Goal: Task Accomplishment & Management: Use online tool/utility

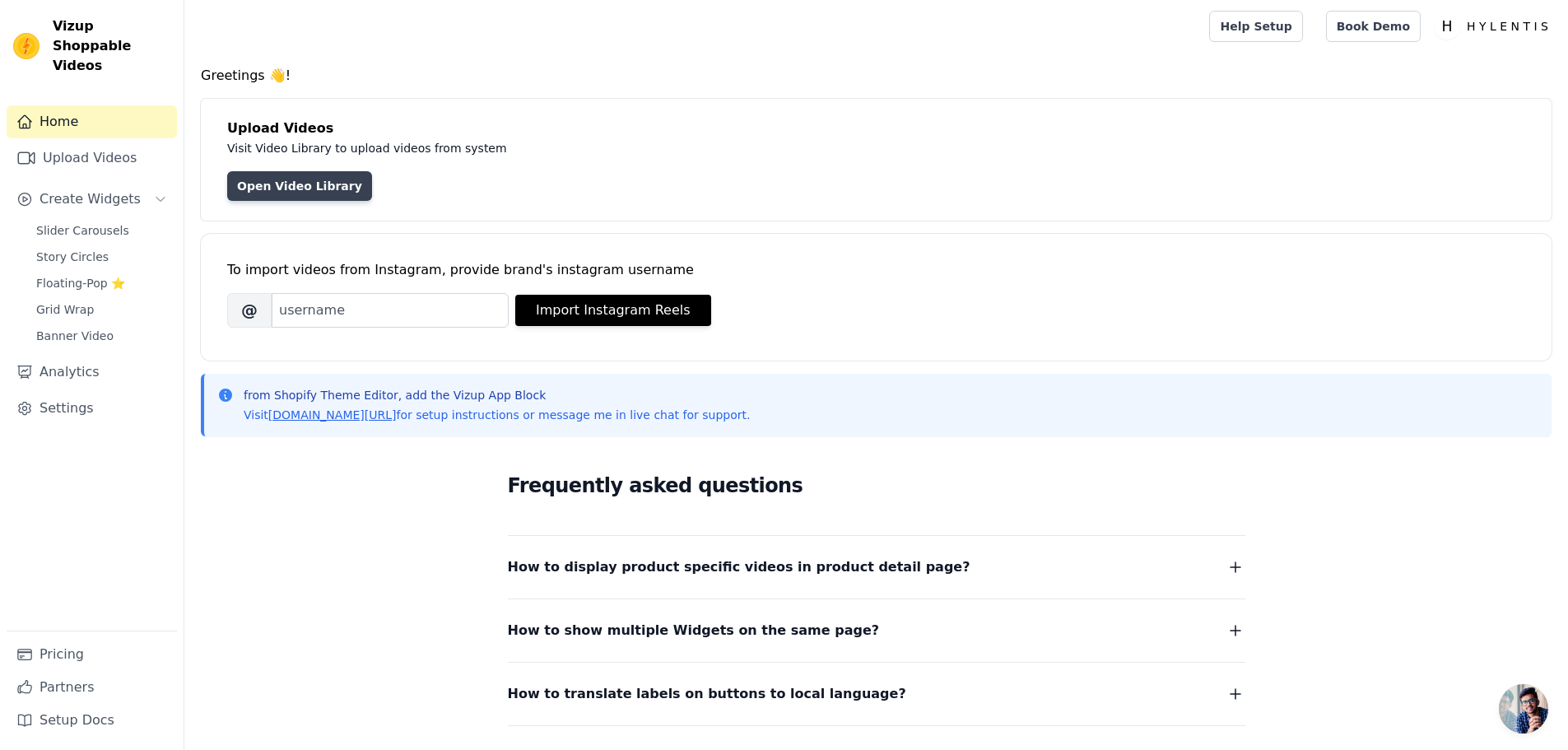
click at [287, 195] on link "Open Video Library" at bounding box center [300, 187] width 145 height 30
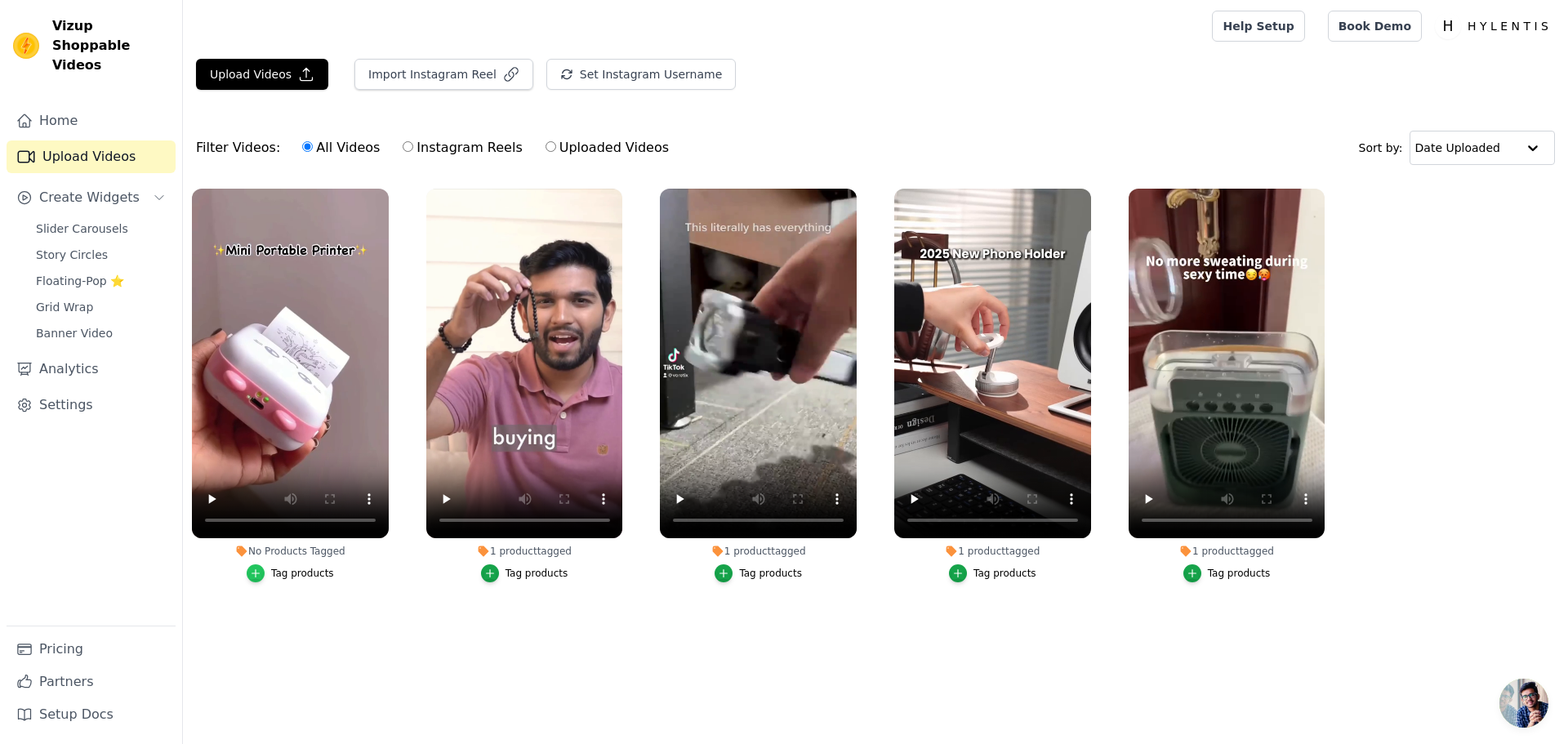
click at [255, 580] on div "button" at bounding box center [255, 573] width 18 height 18
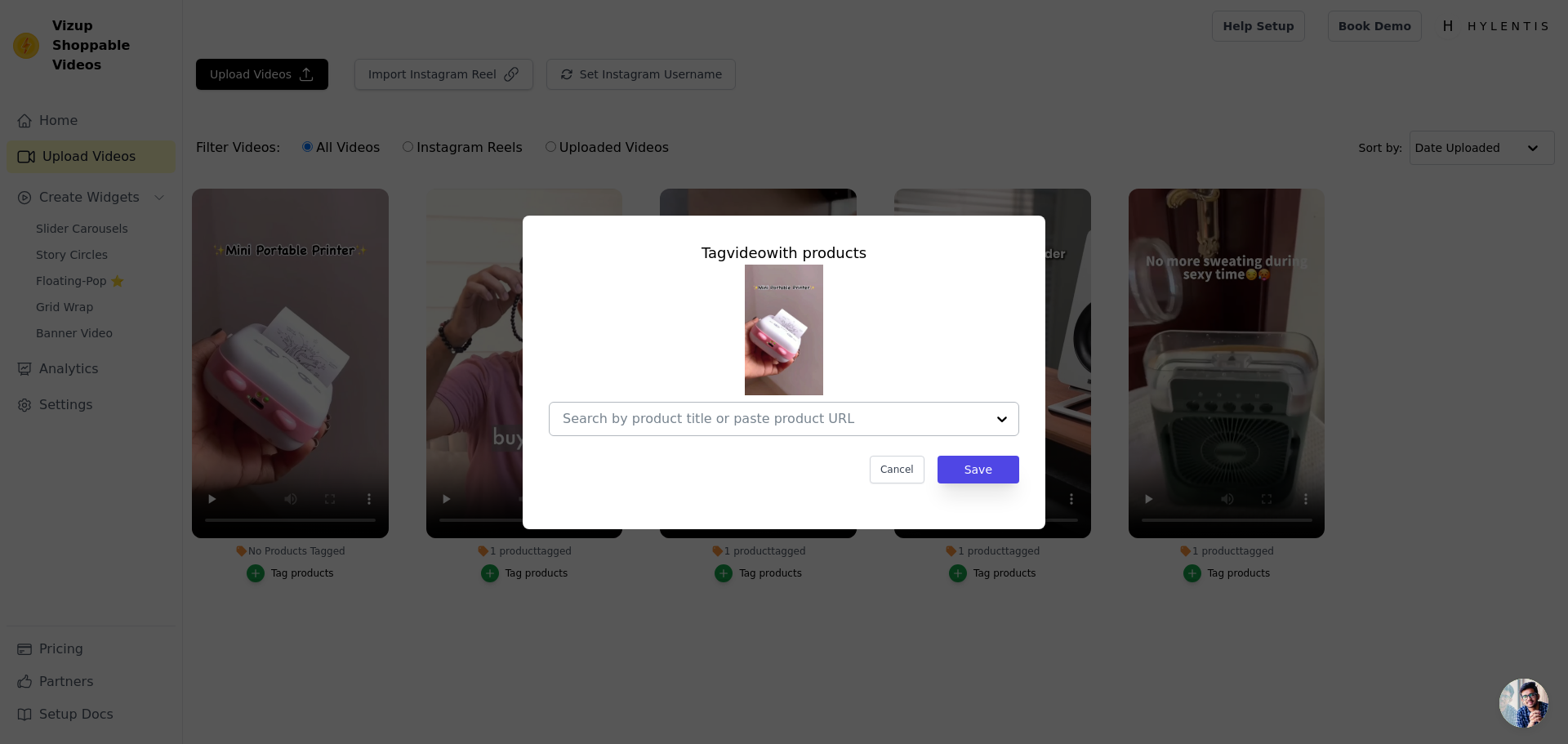
click at [1006, 418] on div at bounding box center [1001, 418] width 32 height 32
click at [1010, 326] on div at bounding box center [784, 350] width 470 height 171
click at [906, 471] on button "Cancel" at bounding box center [897, 469] width 54 height 28
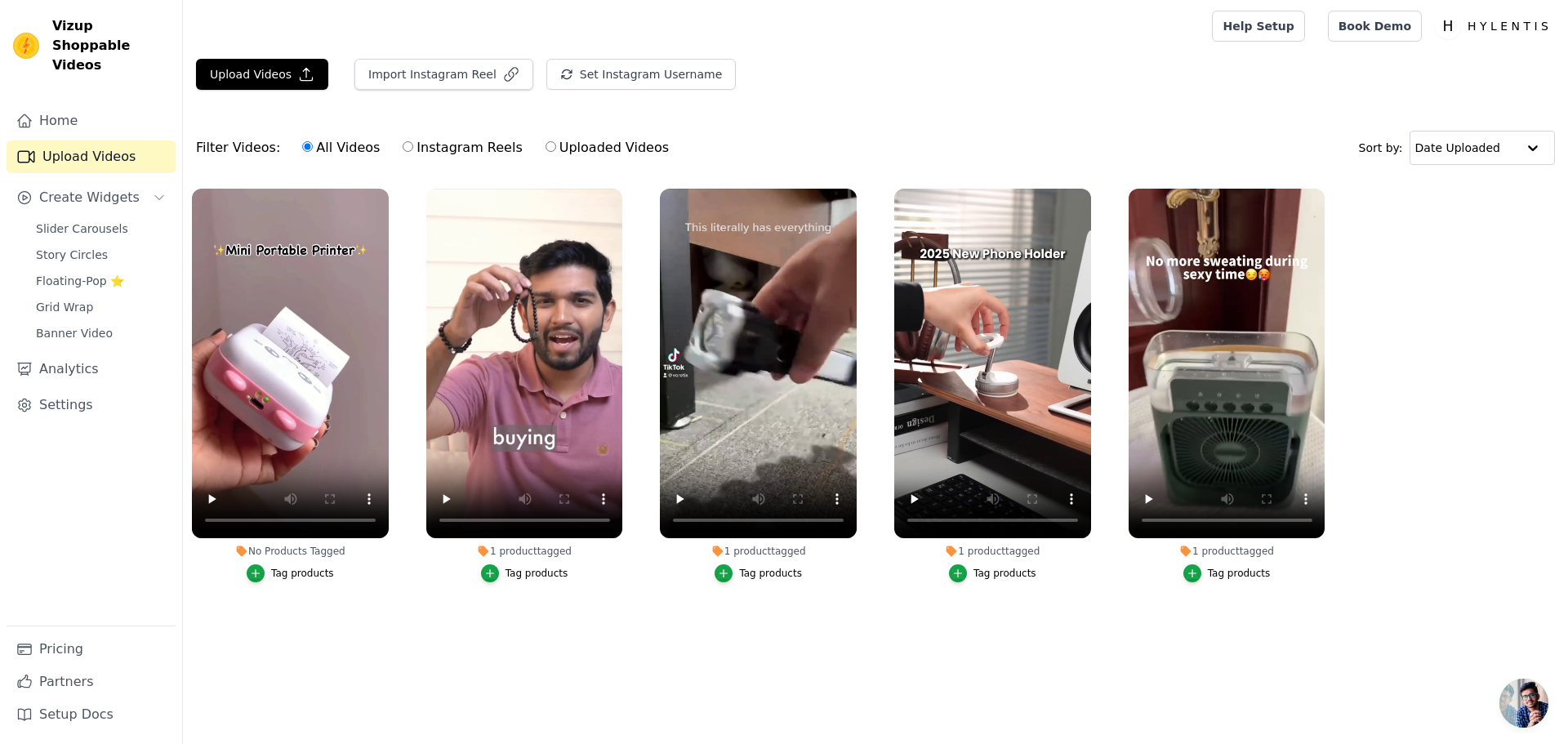
click at [546, 147] on input "Uploaded Videos" at bounding box center [551, 147] width 11 height 11
radio input "true"
click at [269, 82] on button "Upload Videos" at bounding box center [261, 74] width 132 height 31
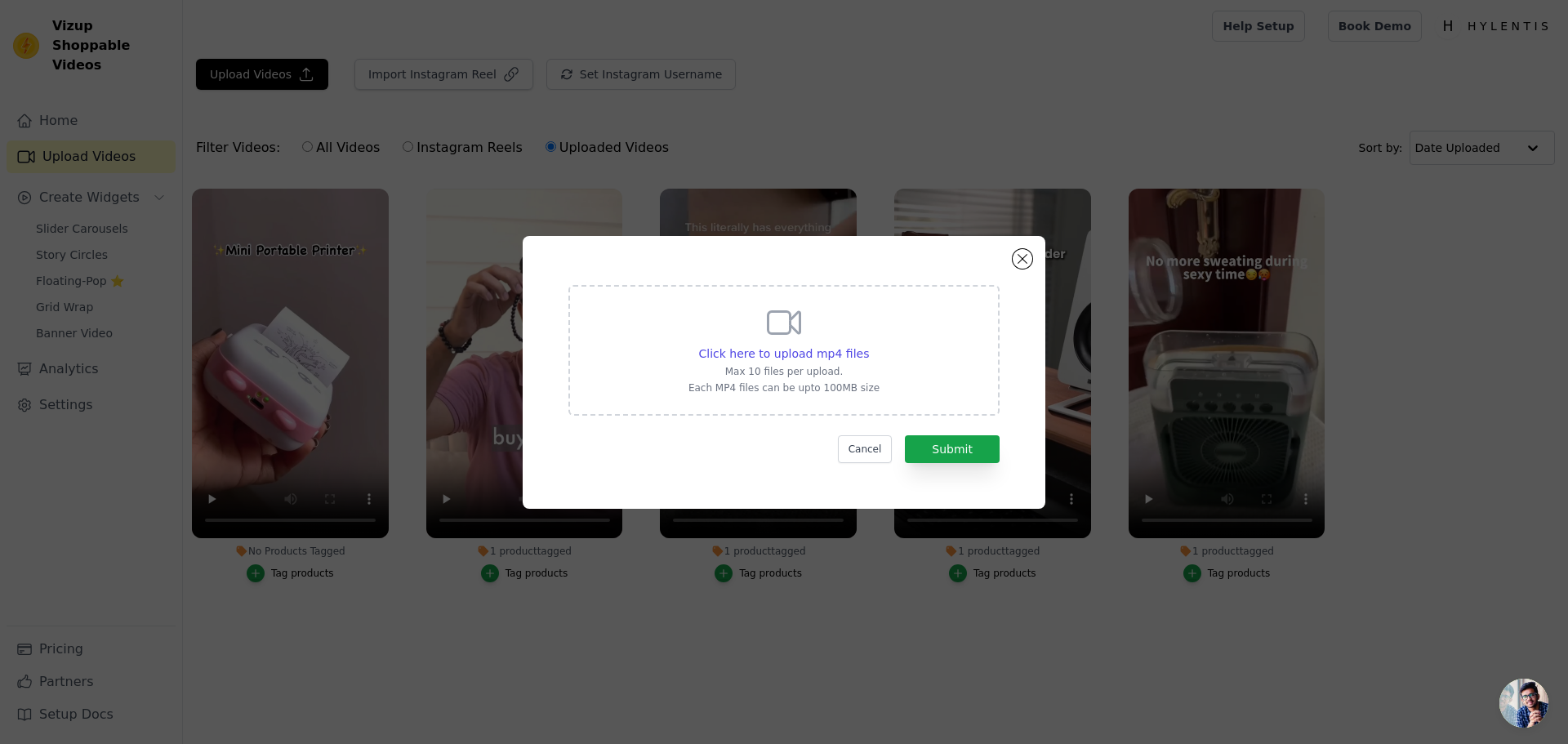
click at [756, 338] on div "Click here to upload mp4 files Max 10 files per upload. Each MP4 files can be u…" at bounding box center [784, 348] width 191 height 91
click at [868, 345] on input "Click here to upload mp4 files Max 10 files per upload. Each MP4 files can be u…" at bounding box center [868, 345] width 1 height 1
type input "C:\fakepath\868cbbf223fc1c8b538597bd5af288cc.mp4"
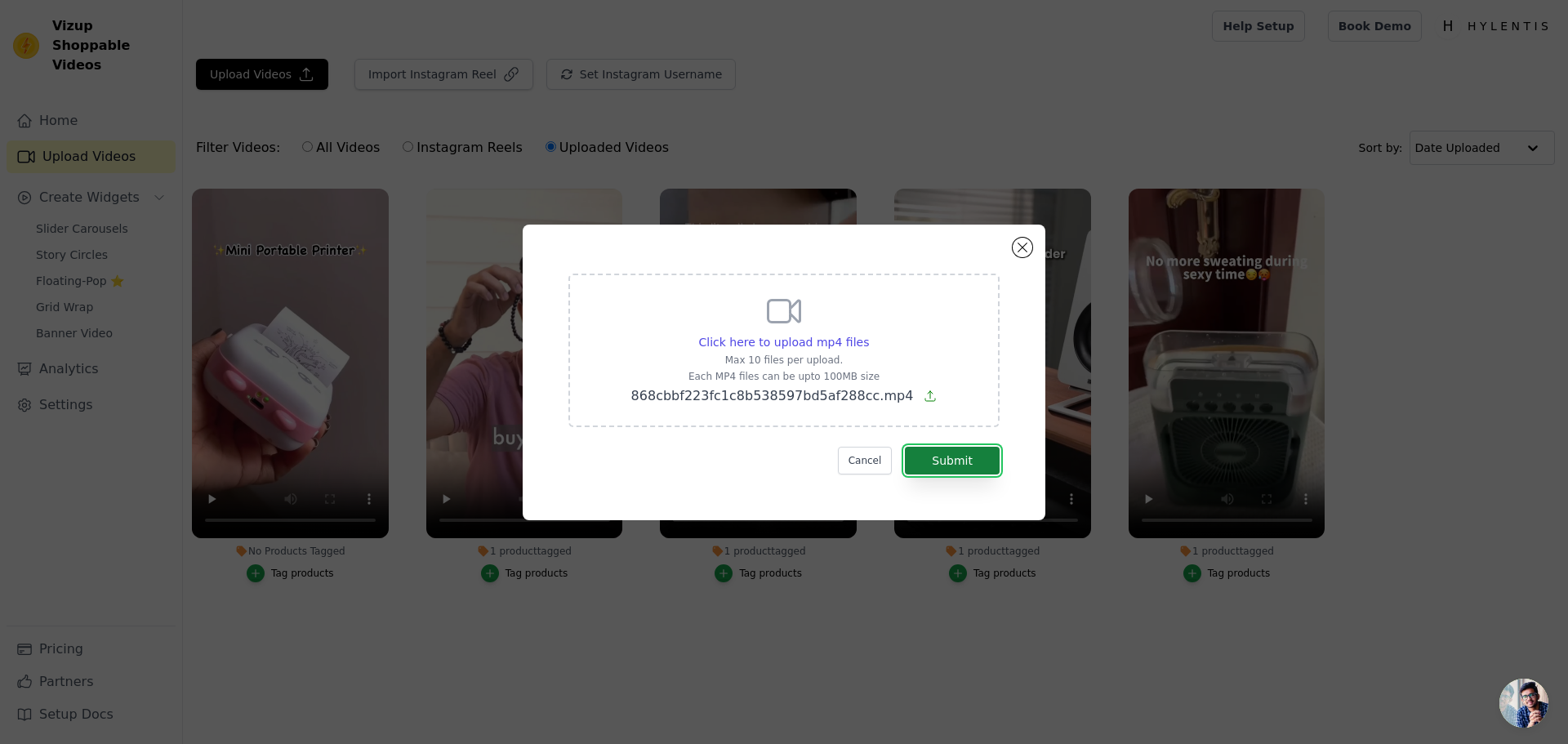
click at [941, 458] on button "Submit" at bounding box center [952, 461] width 95 height 28
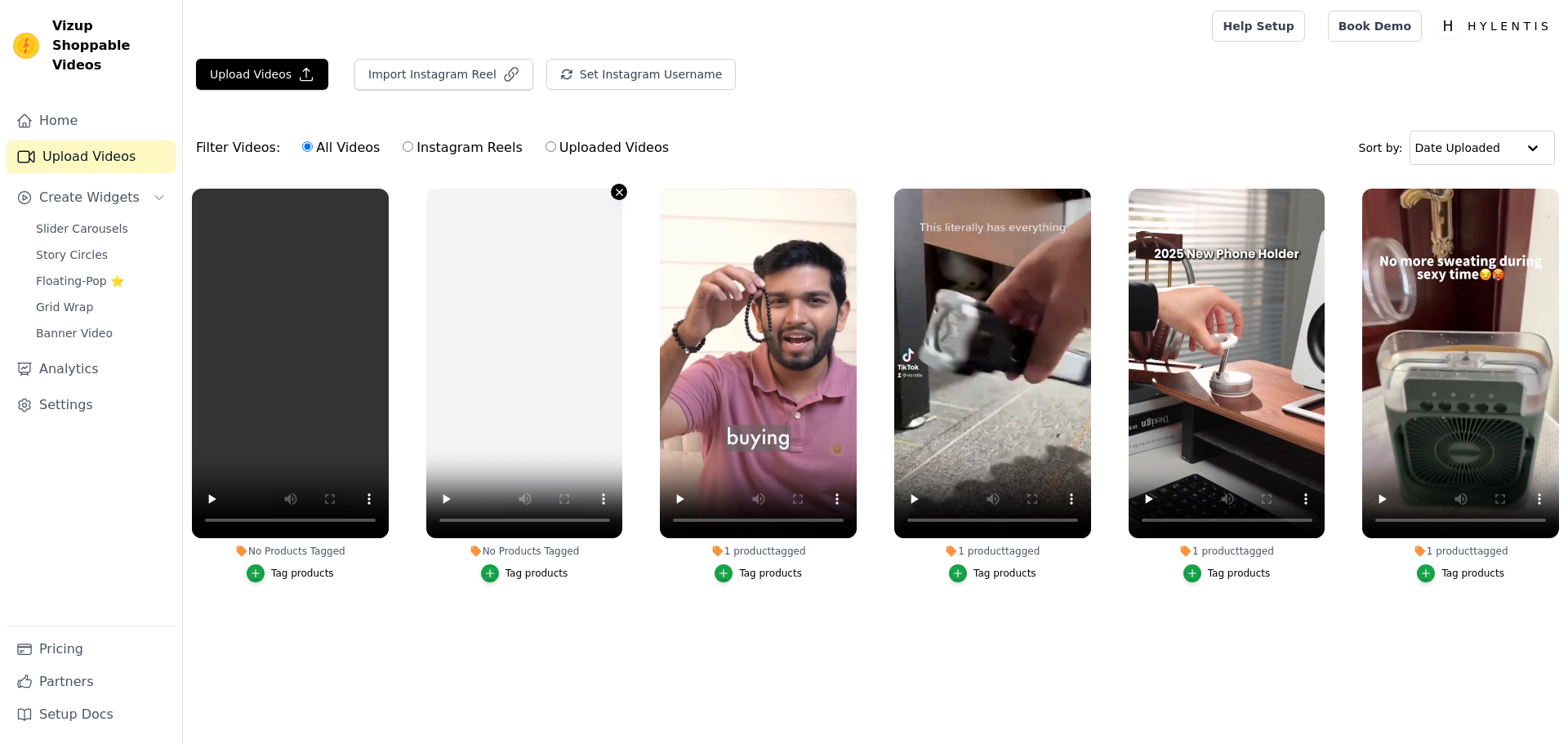
click at [613, 195] on icon "button" at bounding box center [619, 192] width 12 height 12
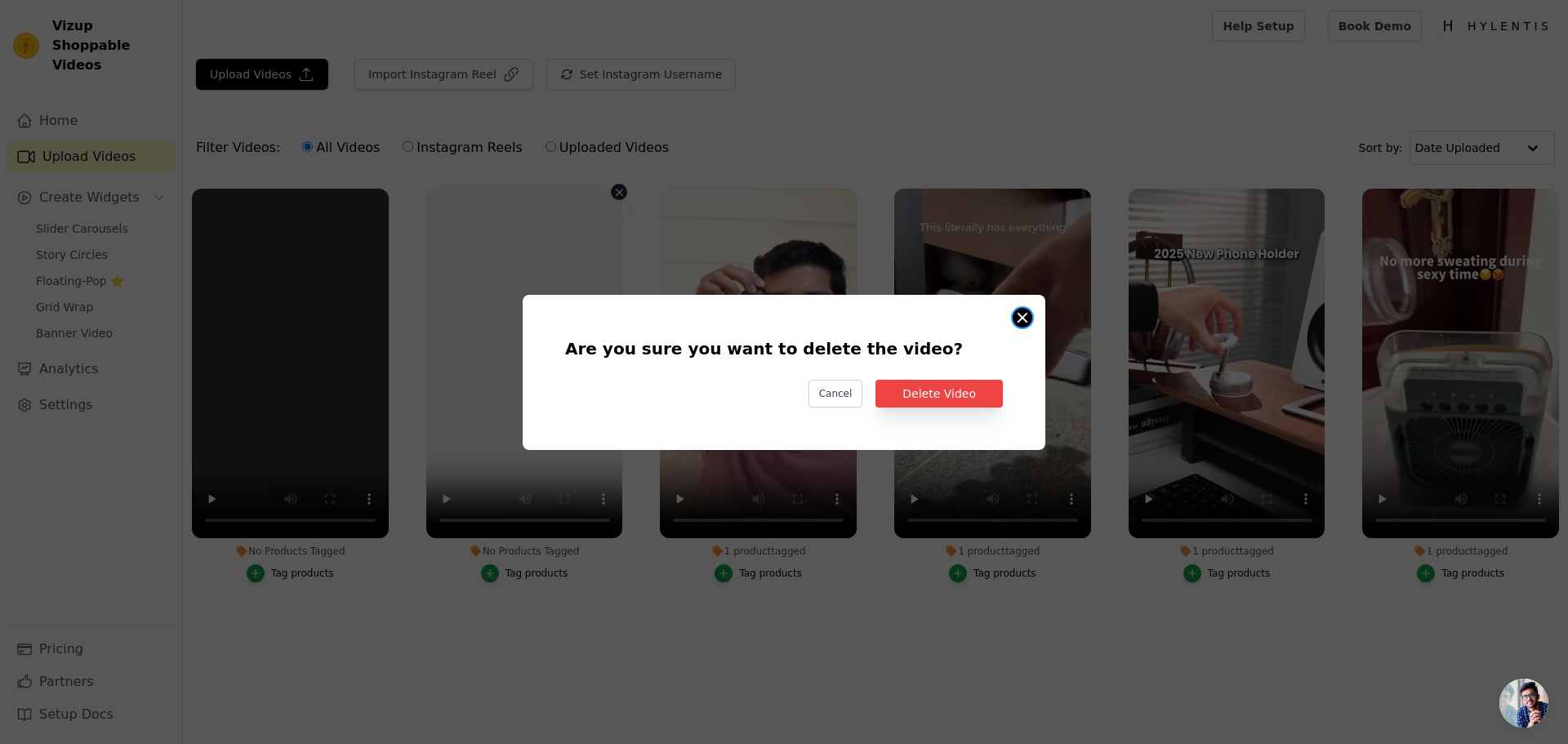
click at [1017, 318] on button "Are you sure you want to delete the video? Cancel Delete Video No Products Tagg…" at bounding box center [1022, 318] width 19 height 19
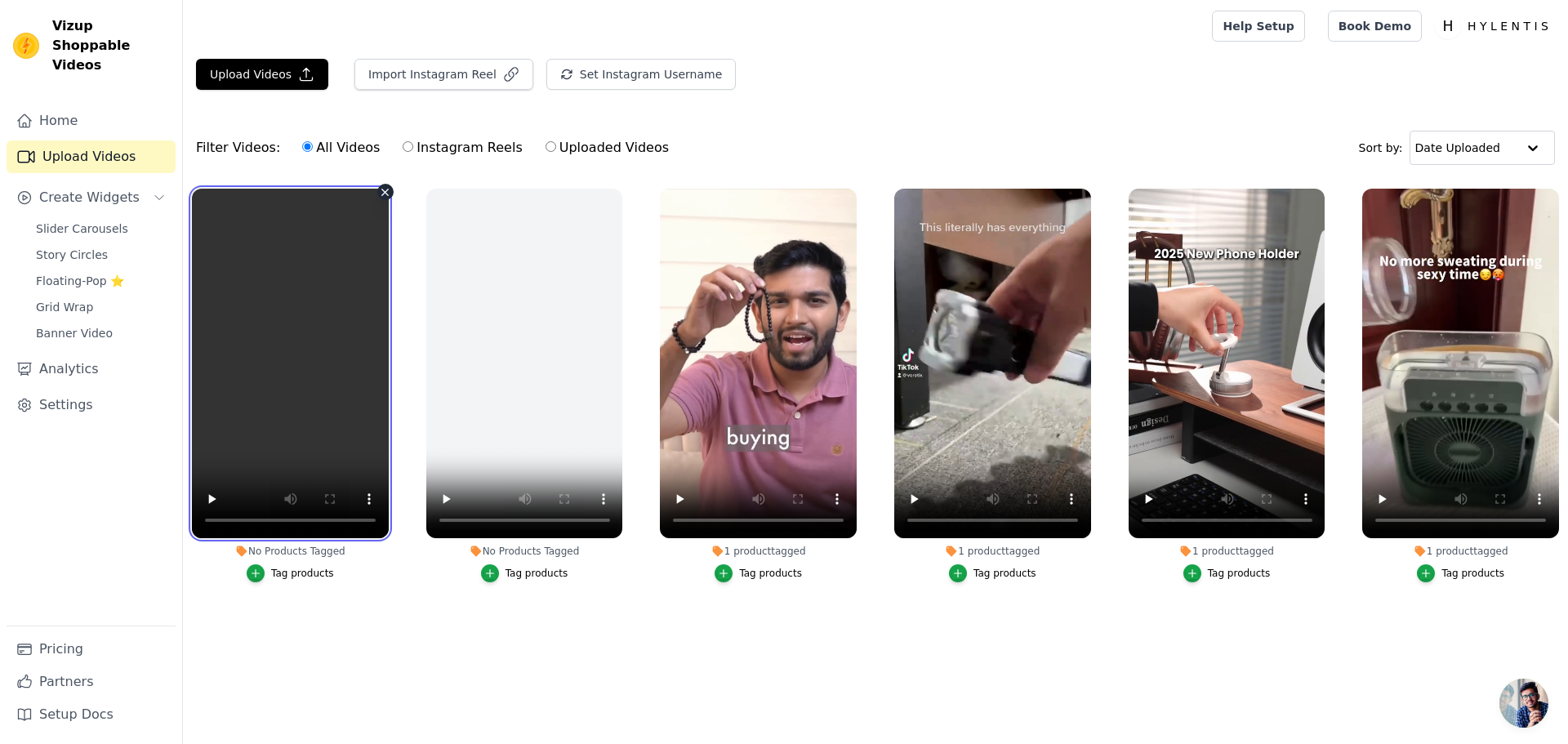
click at [289, 365] on video at bounding box center [290, 363] width 197 height 349
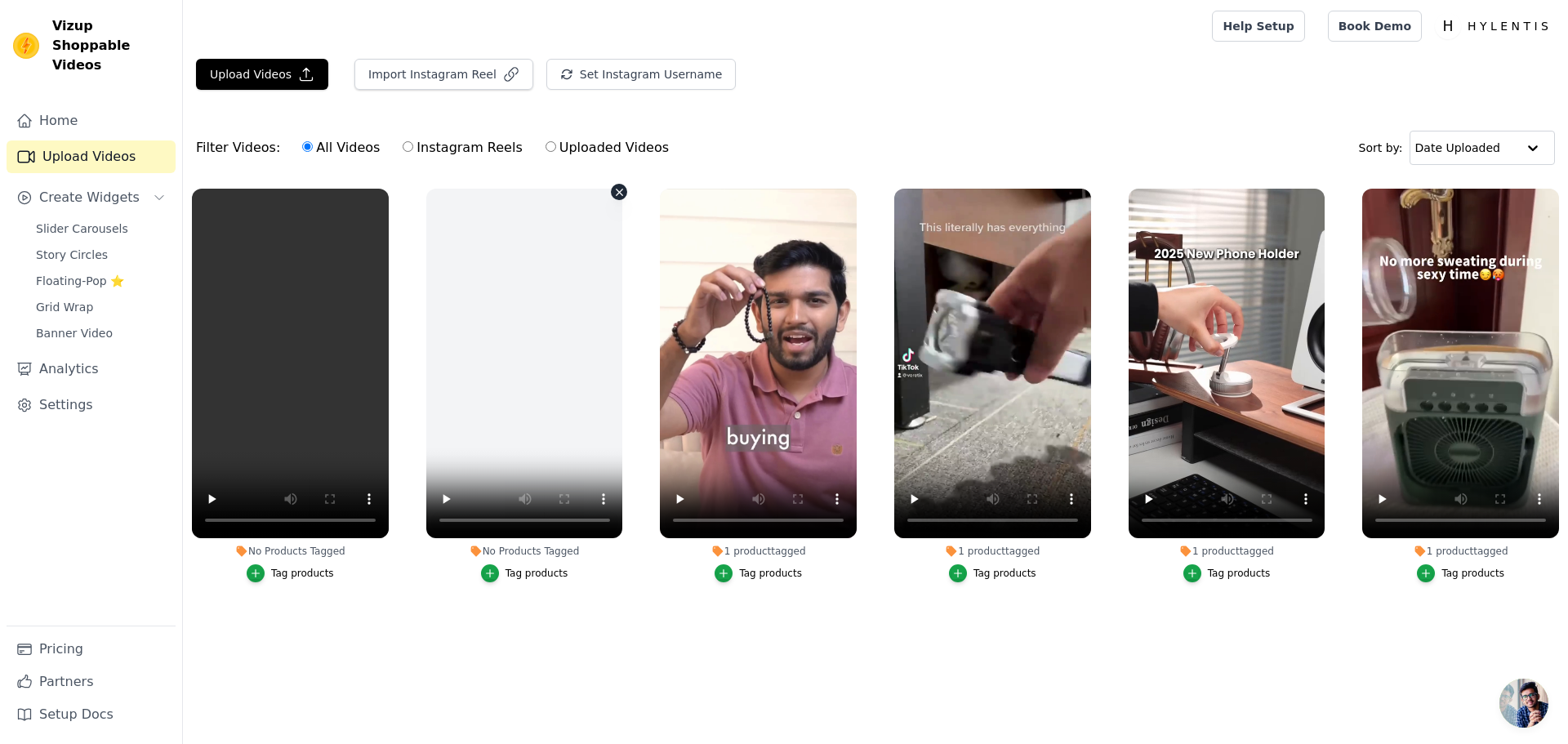
click at [619, 188] on icon "button" at bounding box center [619, 192] width 12 height 12
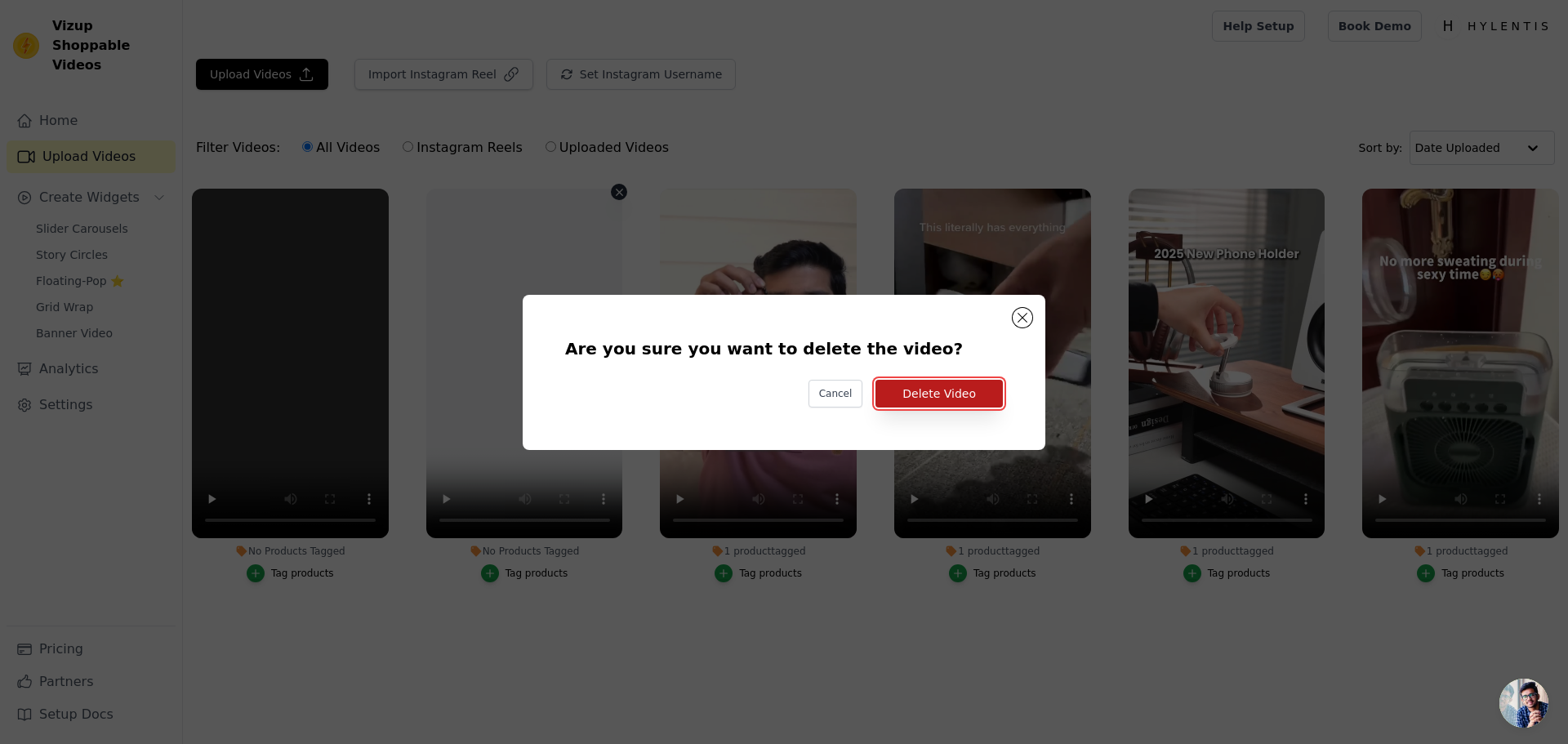
click at [959, 400] on button "Delete Video" at bounding box center [939, 394] width 127 height 28
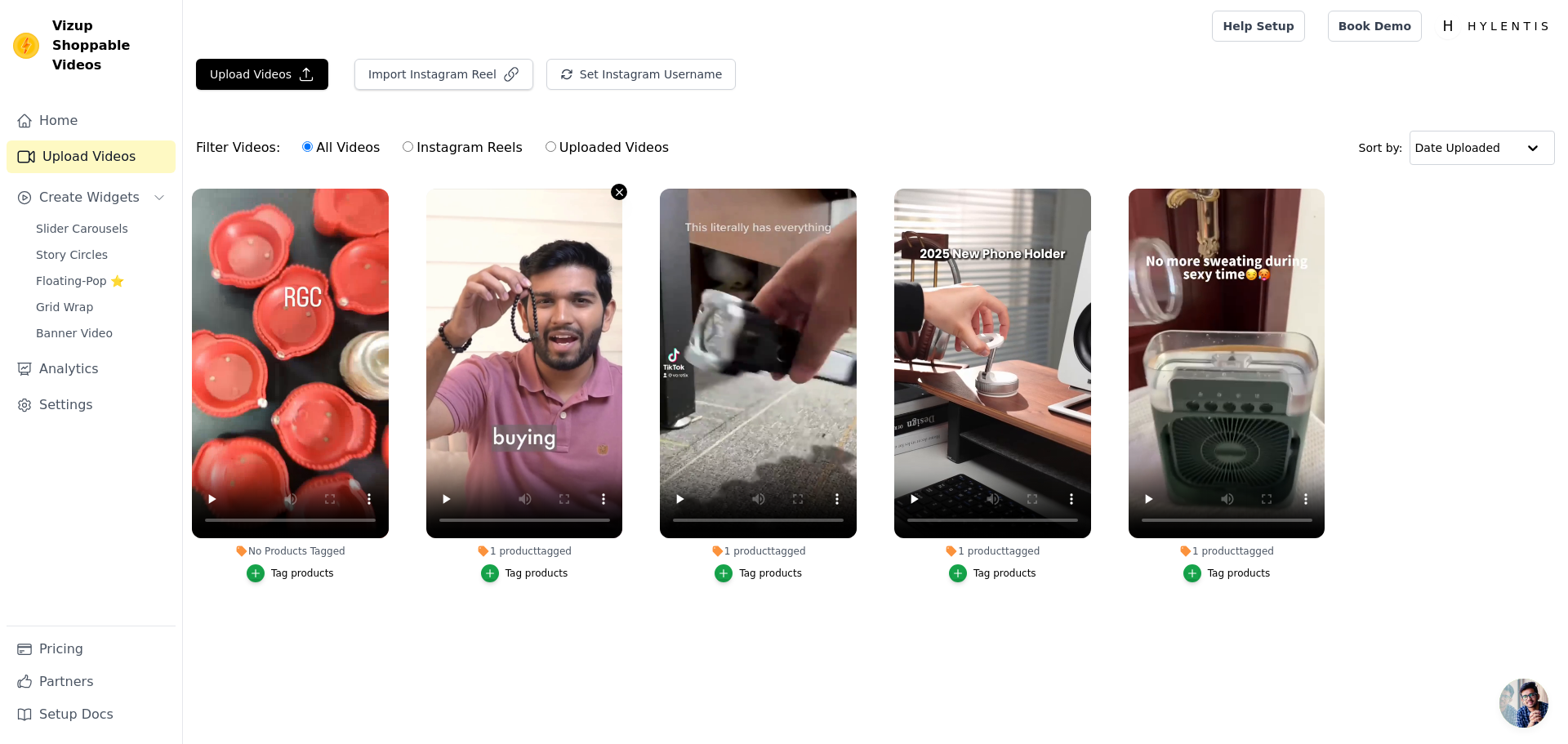
click at [623, 187] on icon "button" at bounding box center [619, 192] width 12 height 12
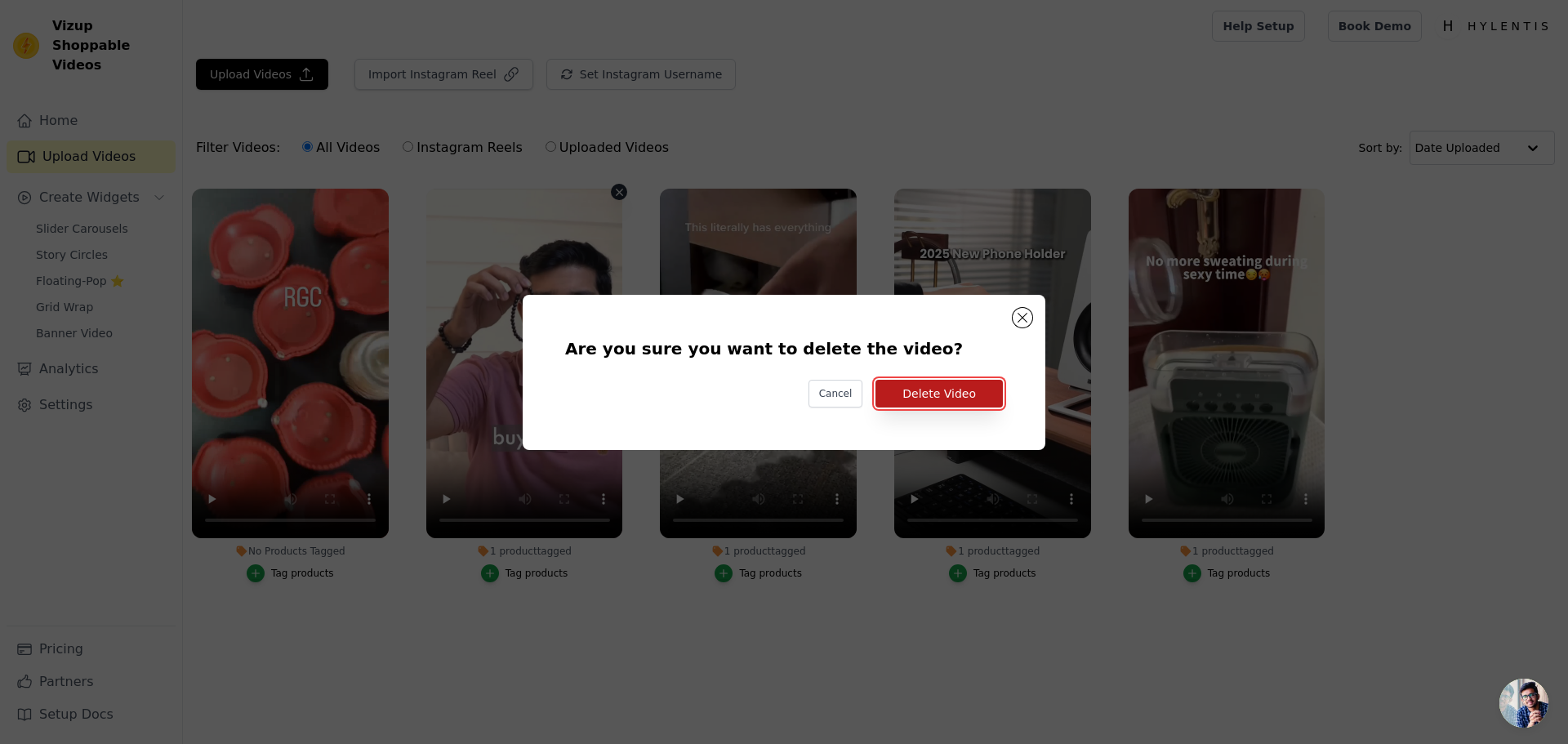
click at [896, 394] on button "Delete Video" at bounding box center [939, 394] width 127 height 28
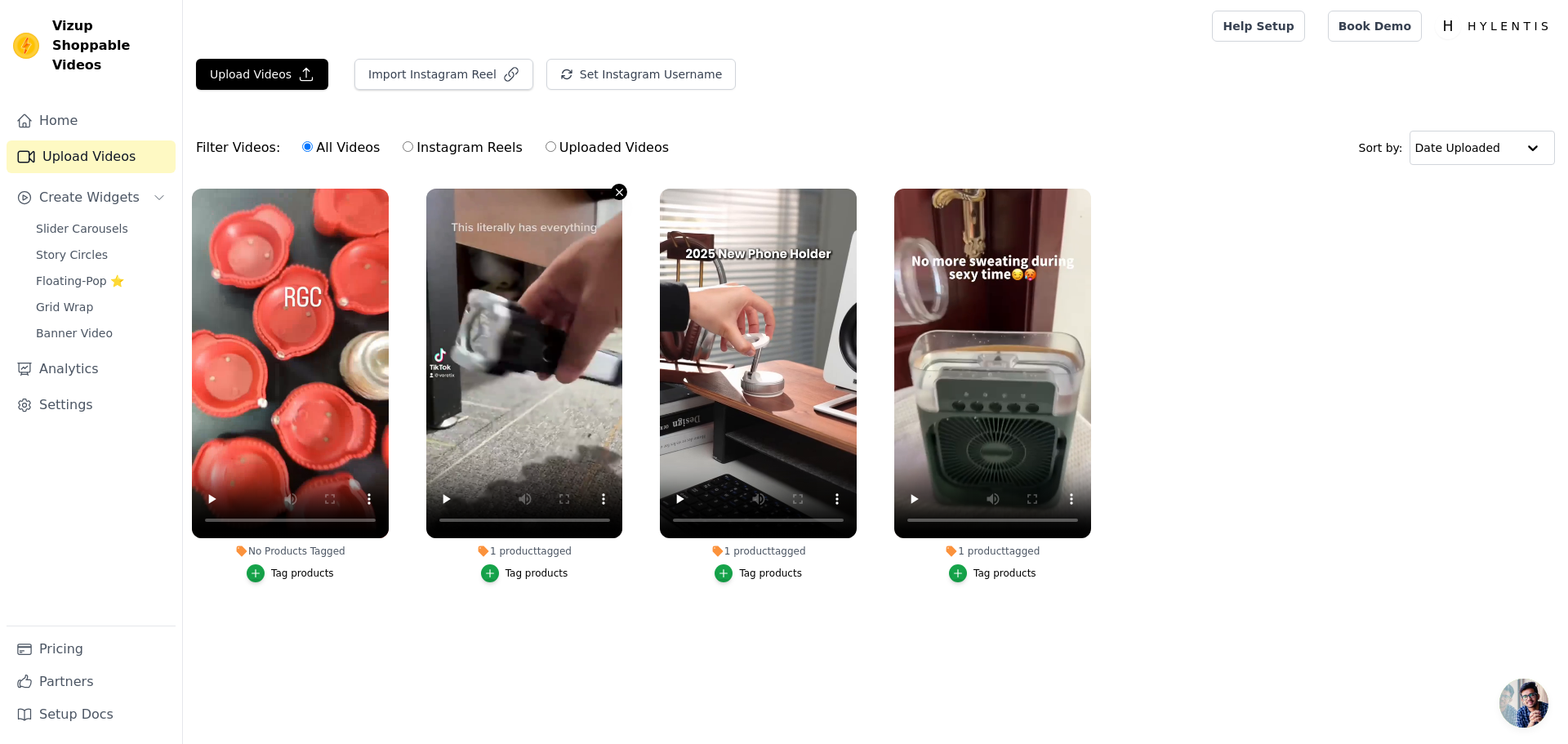
click at [613, 192] on icon "button" at bounding box center [619, 192] width 12 height 12
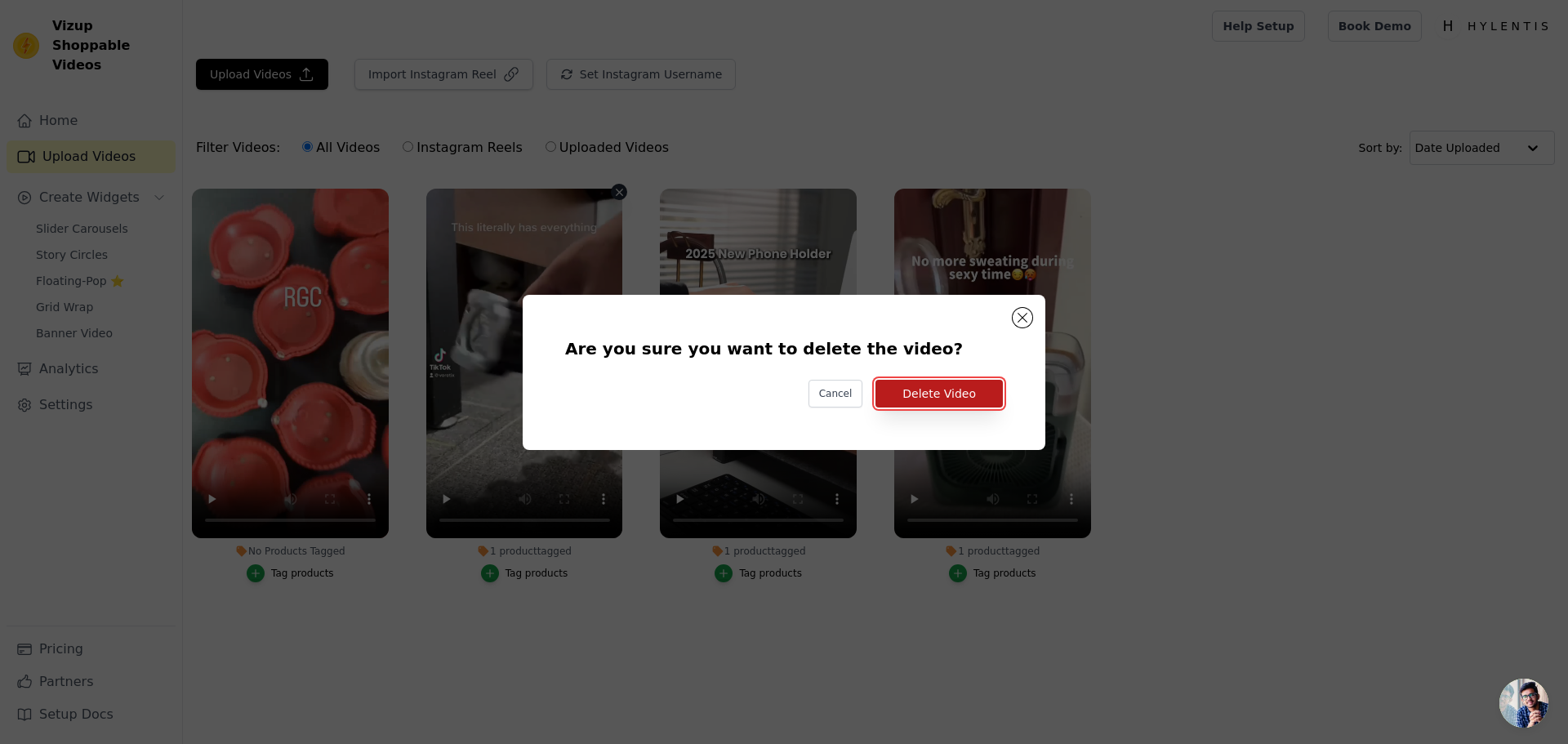
click at [906, 381] on button "Delete Video" at bounding box center [939, 394] width 127 height 28
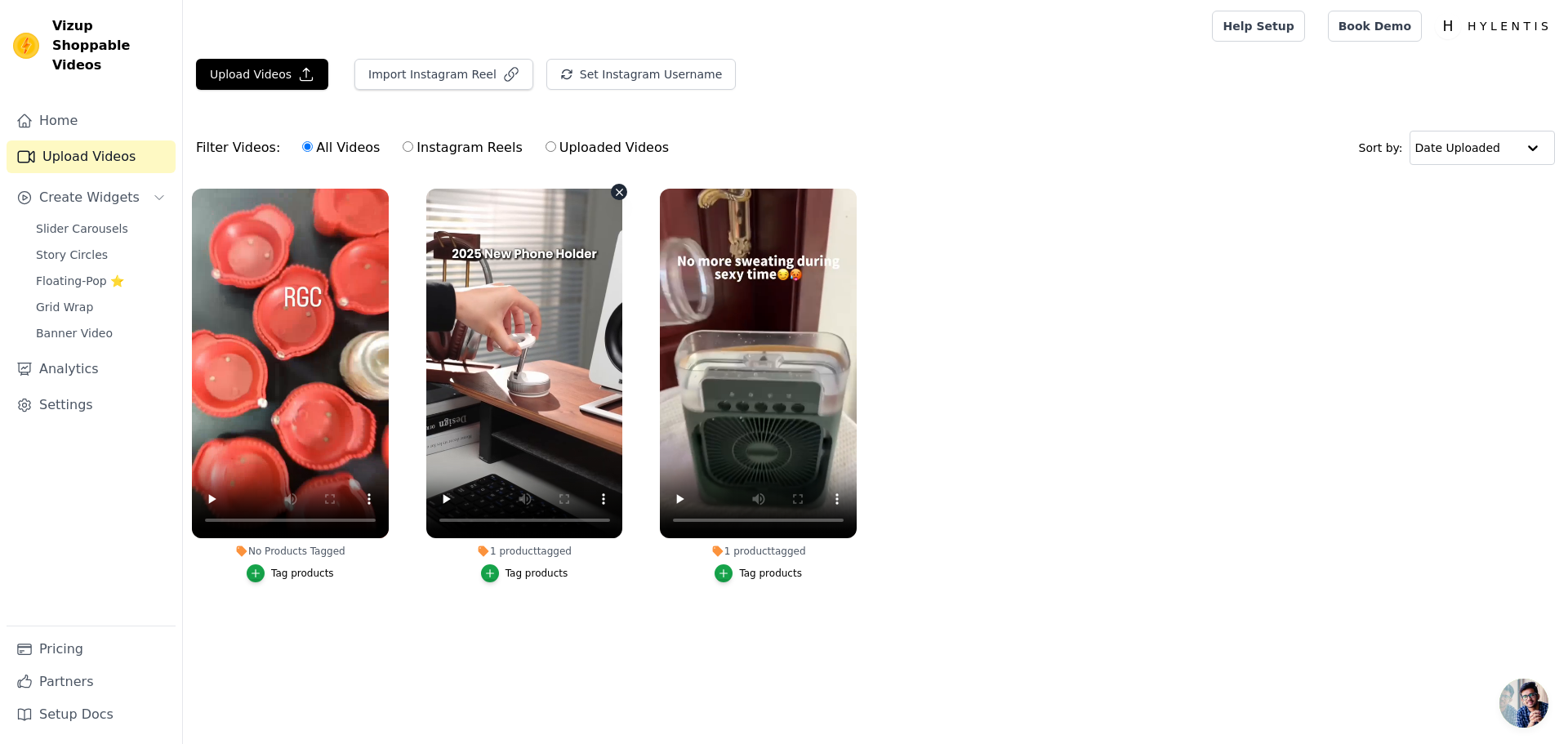
click at [618, 198] on button "1 product tagged Tag products" at bounding box center [619, 191] width 17 height 17
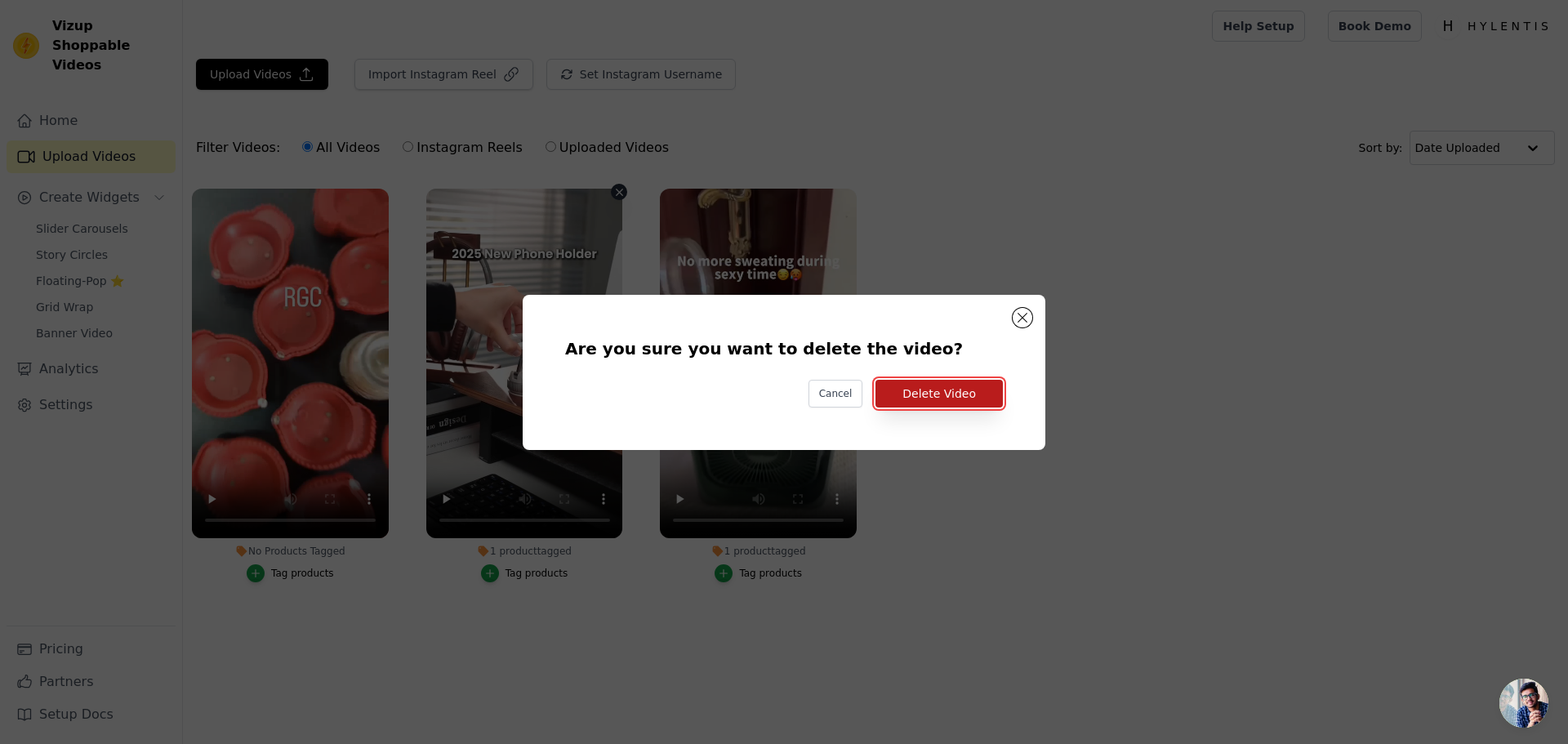
click at [903, 385] on button "Delete Video" at bounding box center [939, 394] width 127 height 28
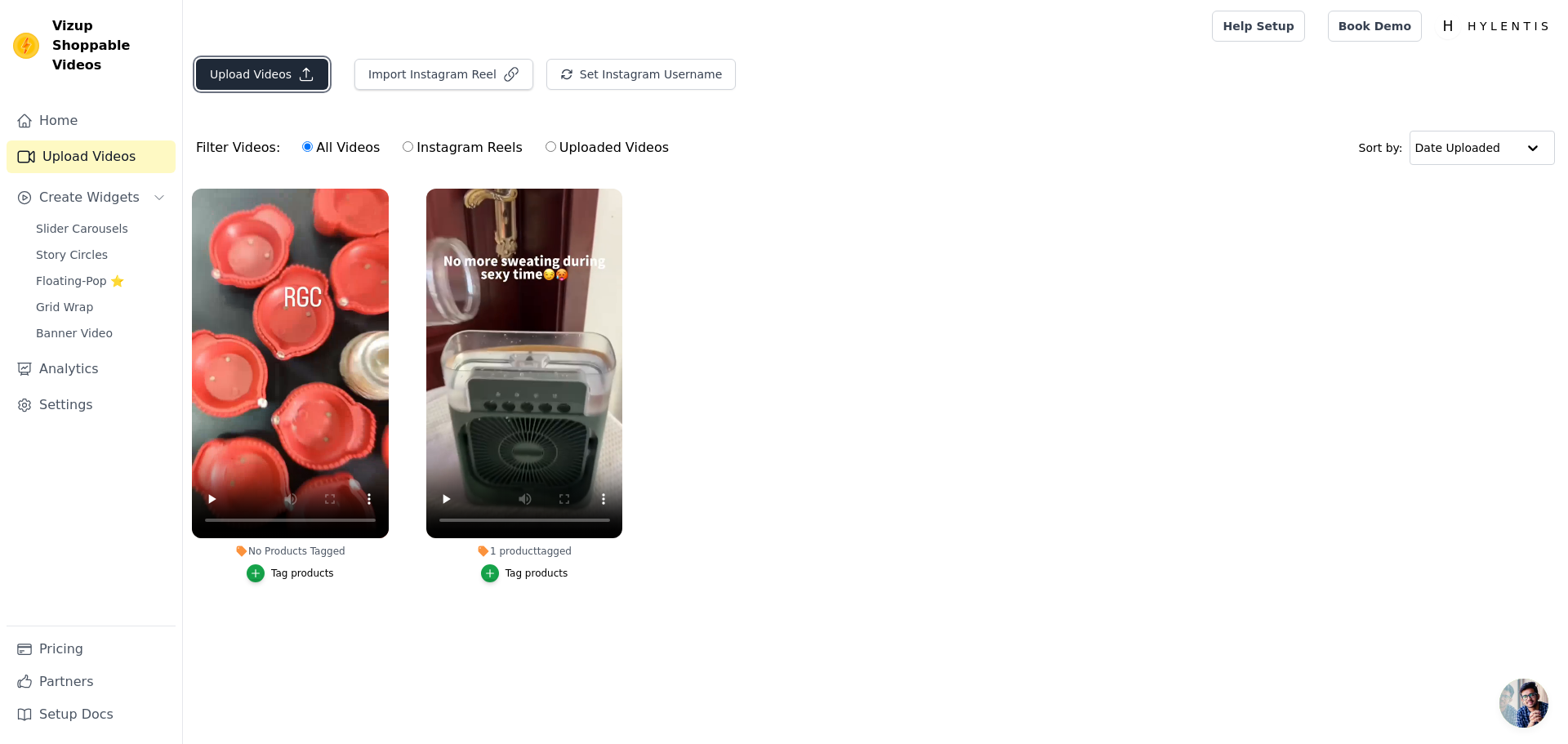
click at [263, 77] on button "Upload Videos" at bounding box center [261, 74] width 132 height 31
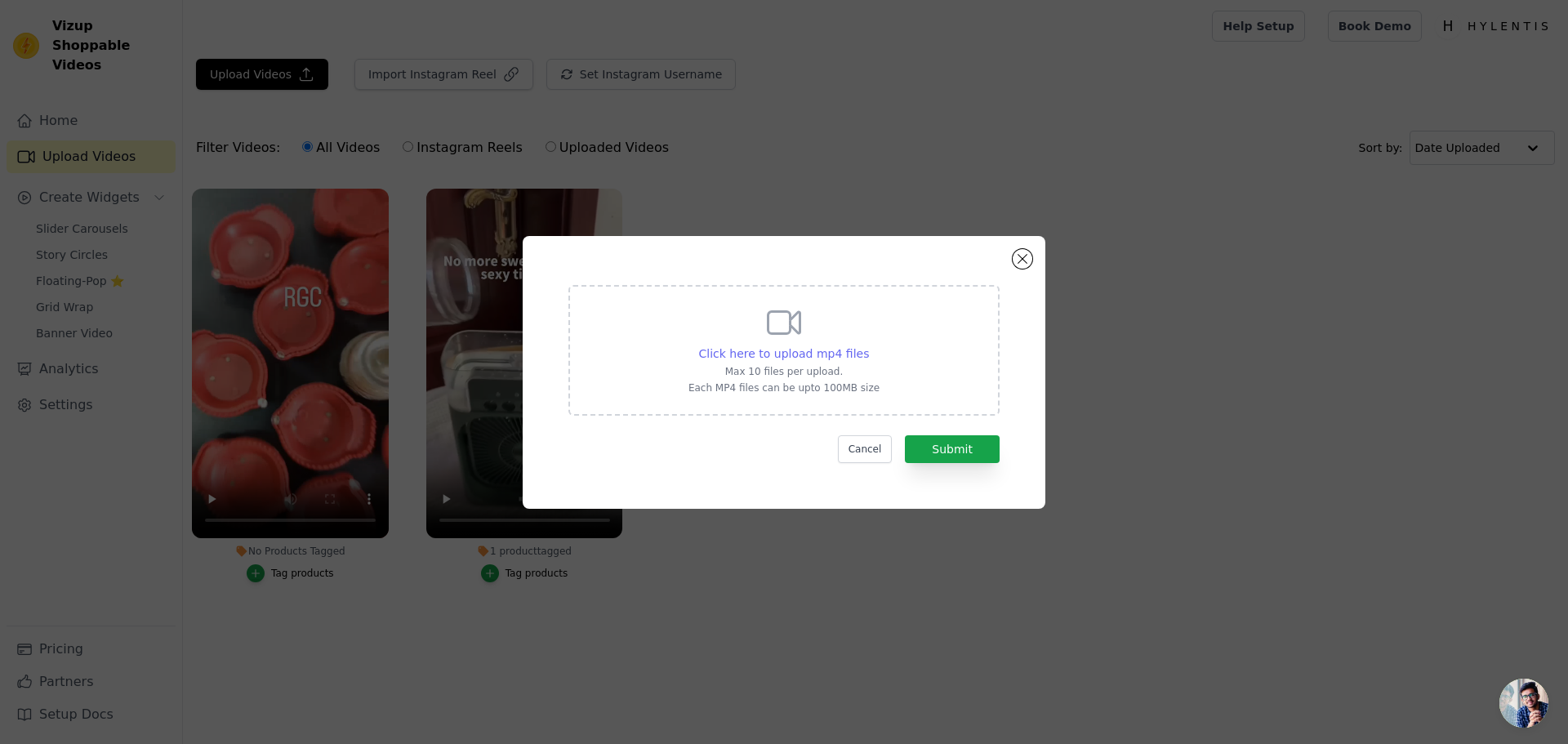
click at [837, 349] on span "Click here to upload mp4 files" at bounding box center [784, 354] width 171 height 13
click at [868, 346] on input "Click here to upload mp4 files Max 10 files per upload. Each MP4 files can be u…" at bounding box center [868, 345] width 1 height 1
type input "C:\fakepath\a85a1ffe309047a10115dbed602aa76b.mp4"
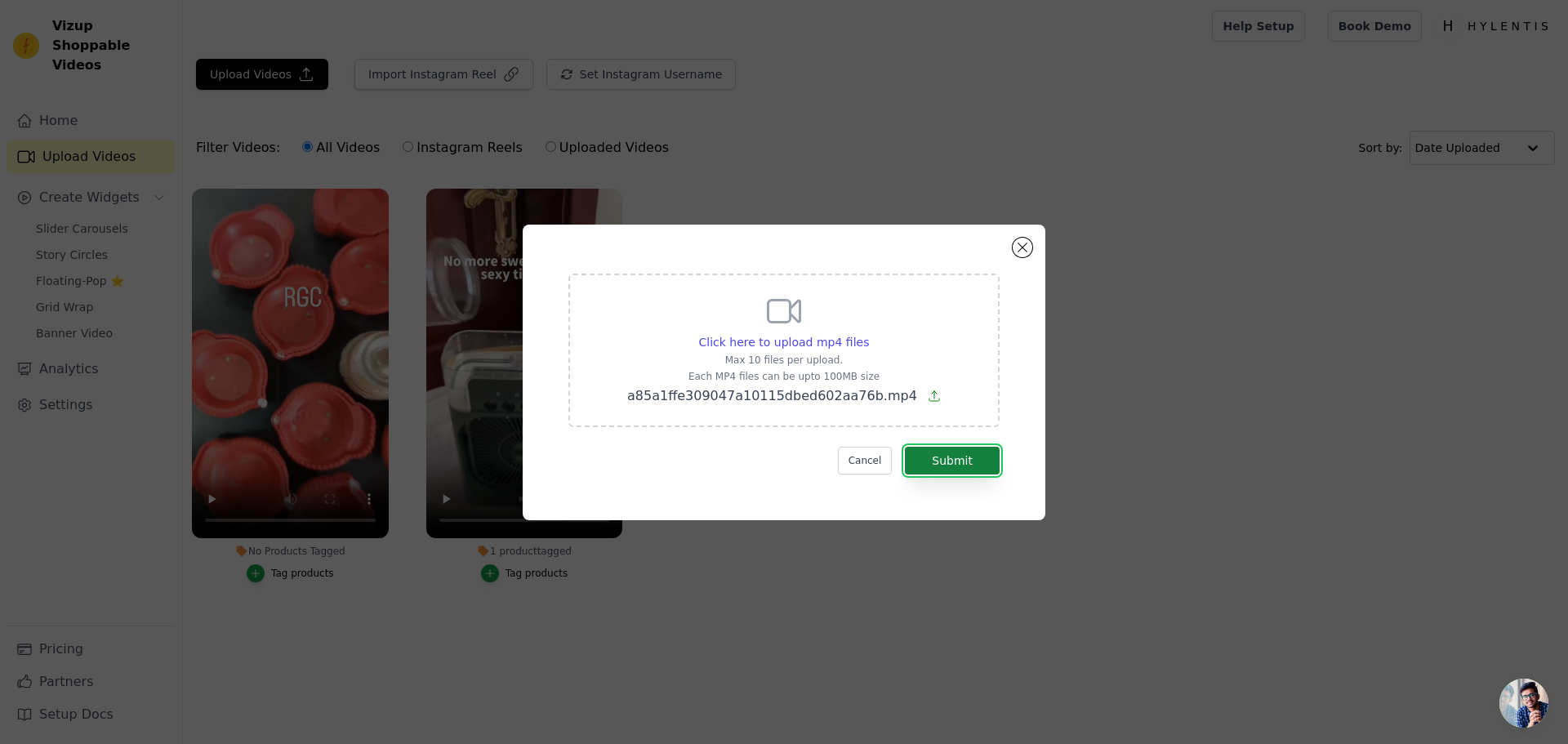
click at [947, 472] on button "Submit" at bounding box center [952, 461] width 95 height 28
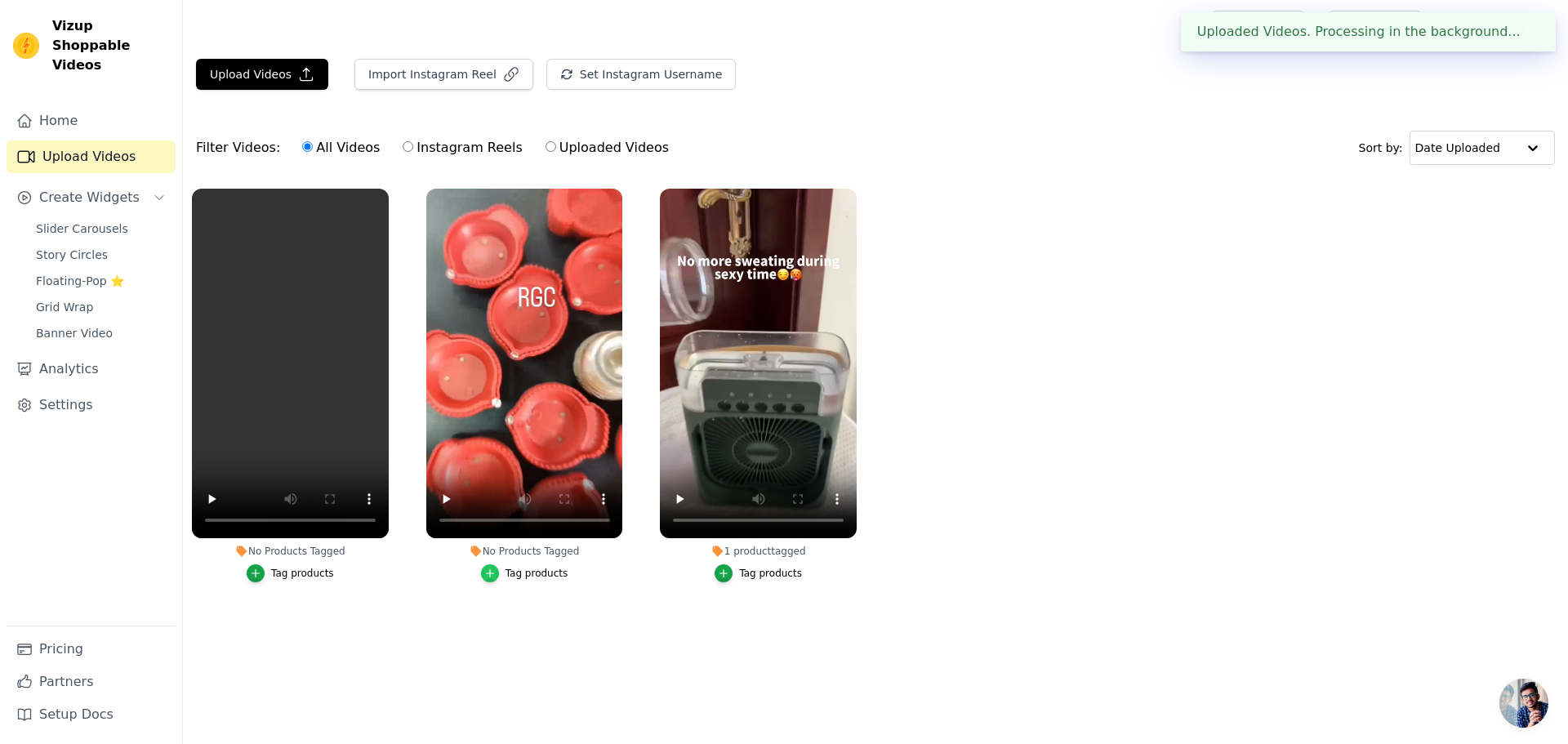
click at [496, 575] on icon "button" at bounding box center [490, 573] width 11 height 11
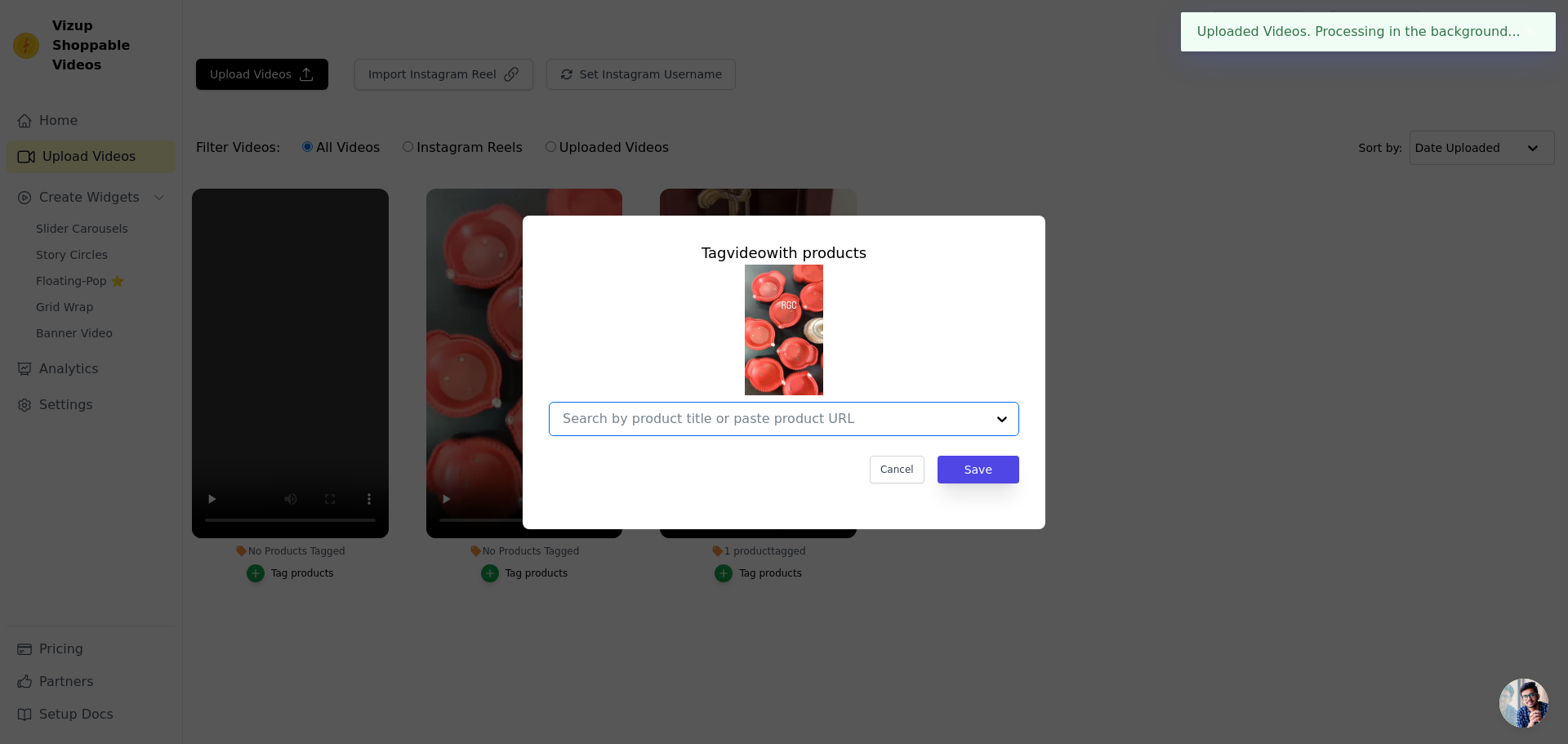
click at [701, 417] on input "No Products Tagged Tag video with products Option undefined, selected. Select i…" at bounding box center [774, 418] width 423 height 16
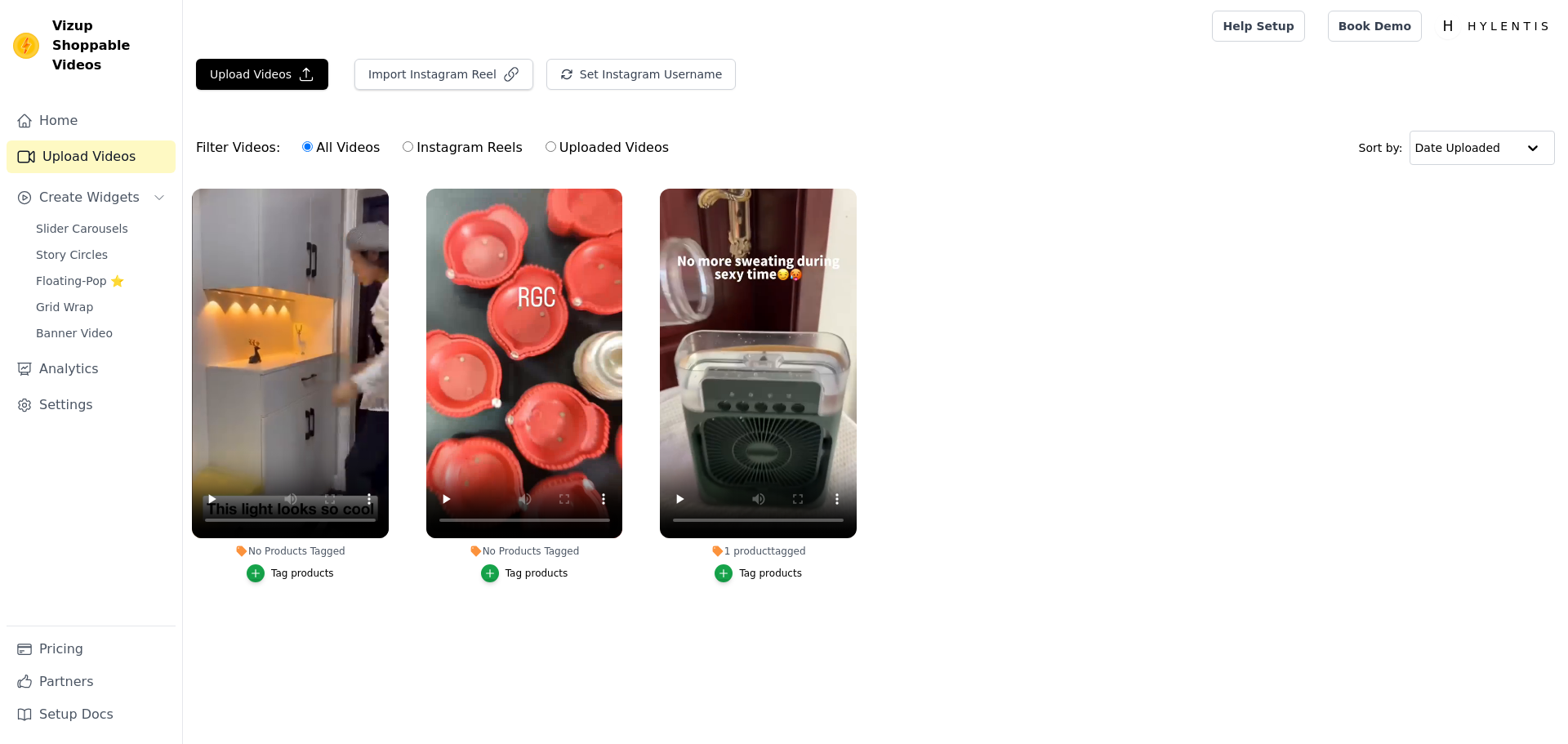
click at [542, 570] on div "Tag products" at bounding box center [537, 573] width 63 height 13
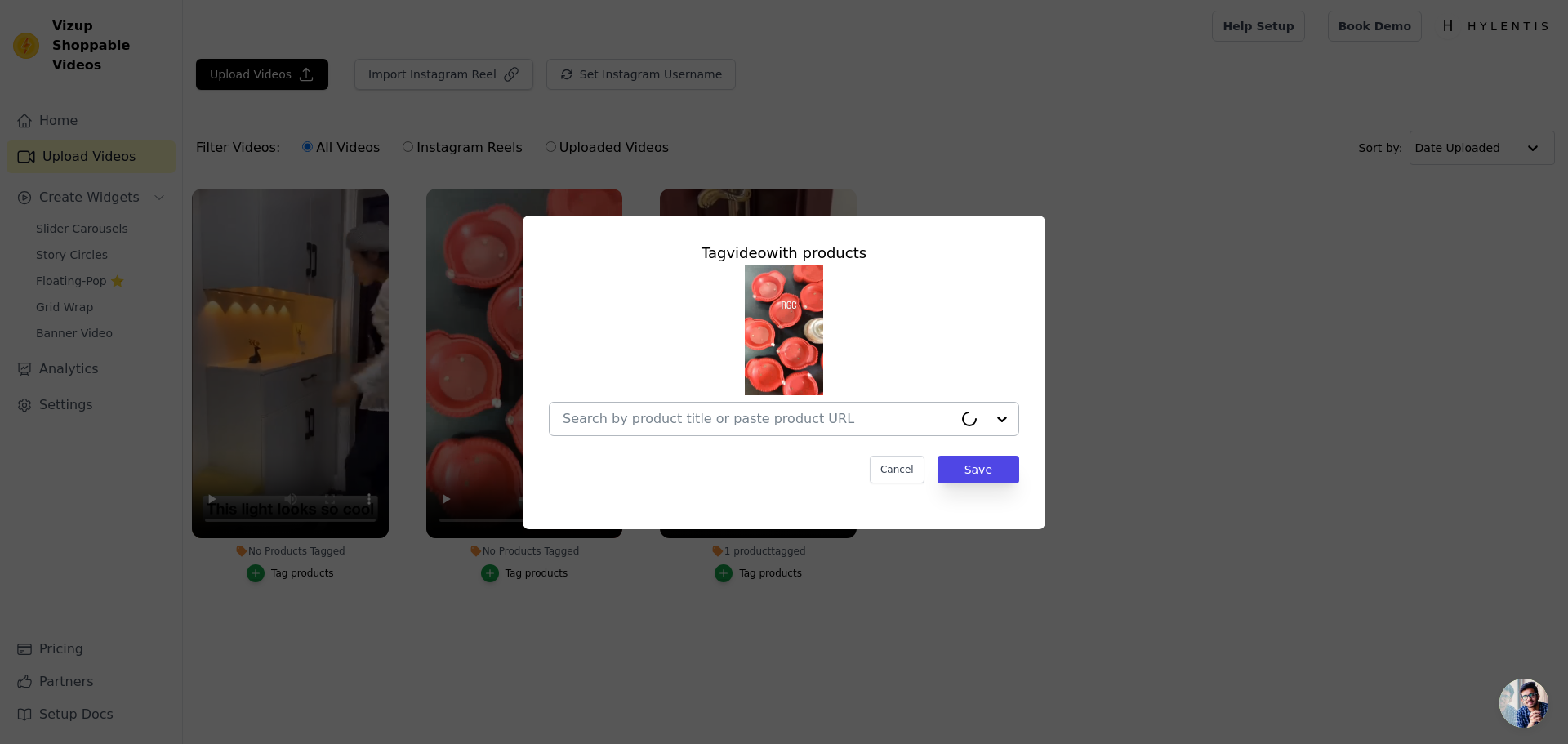
click at [711, 422] on input "No Products Tagged Tag video with products Cancel Save Tag products" at bounding box center [757, 418] width 390 height 16
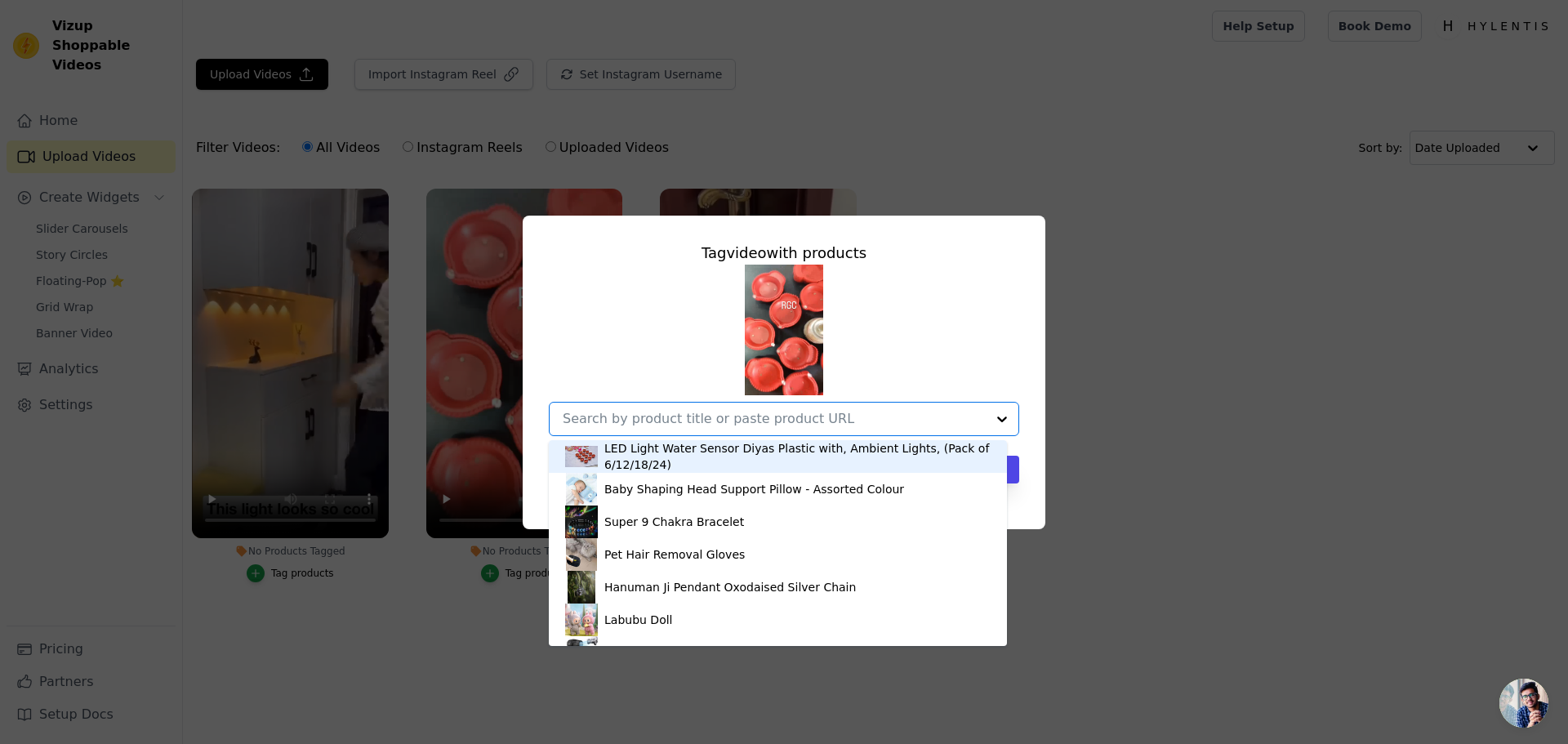
click at [607, 454] on div "LED Light Water Sensor Diyas Plastic with, Ambient Lights, (Pack of 6/12/18/24)" at bounding box center [798, 456] width 386 height 32
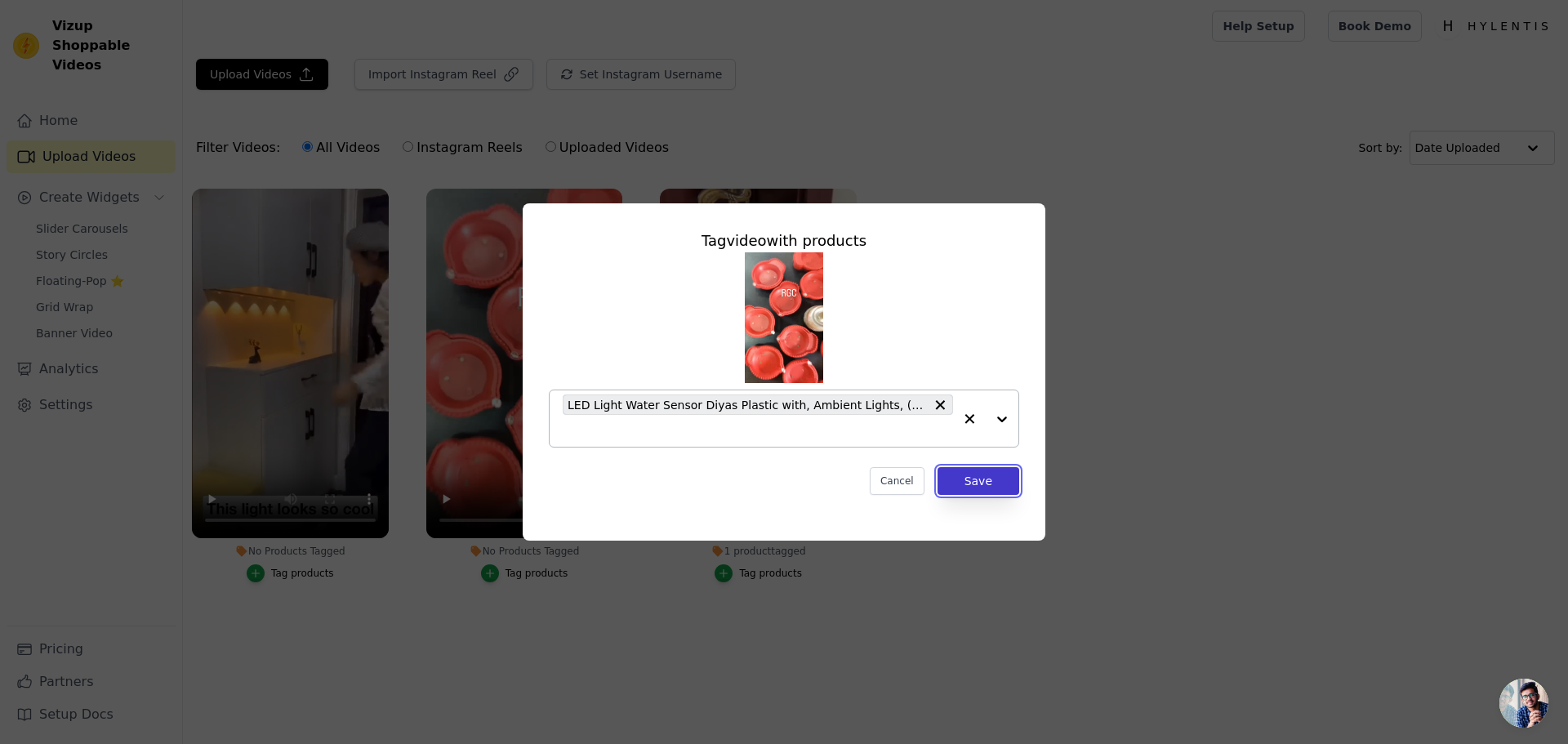
click at [978, 473] on button "Save" at bounding box center [978, 481] width 82 height 28
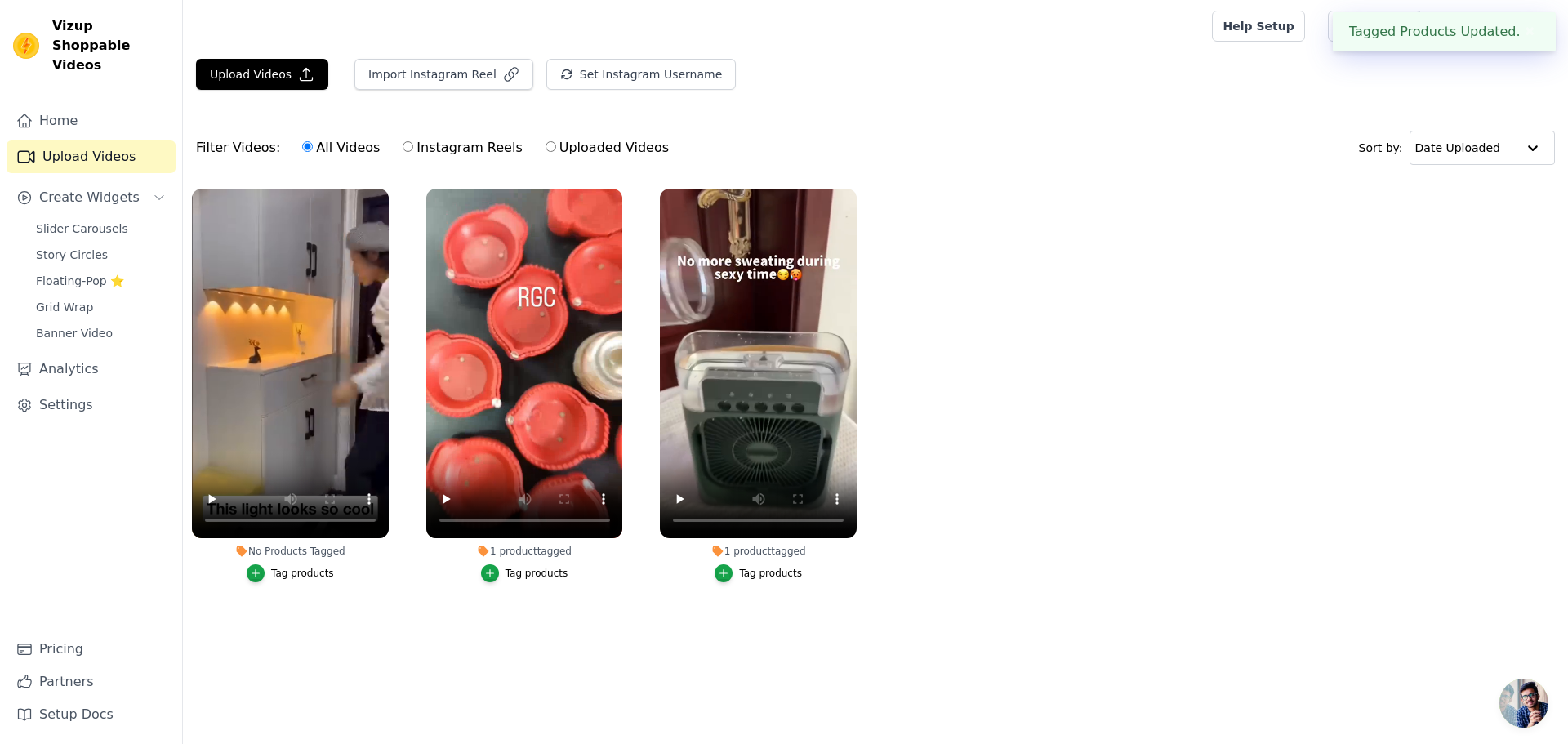
click at [299, 577] on div "Tag products" at bounding box center [303, 573] width 63 height 13
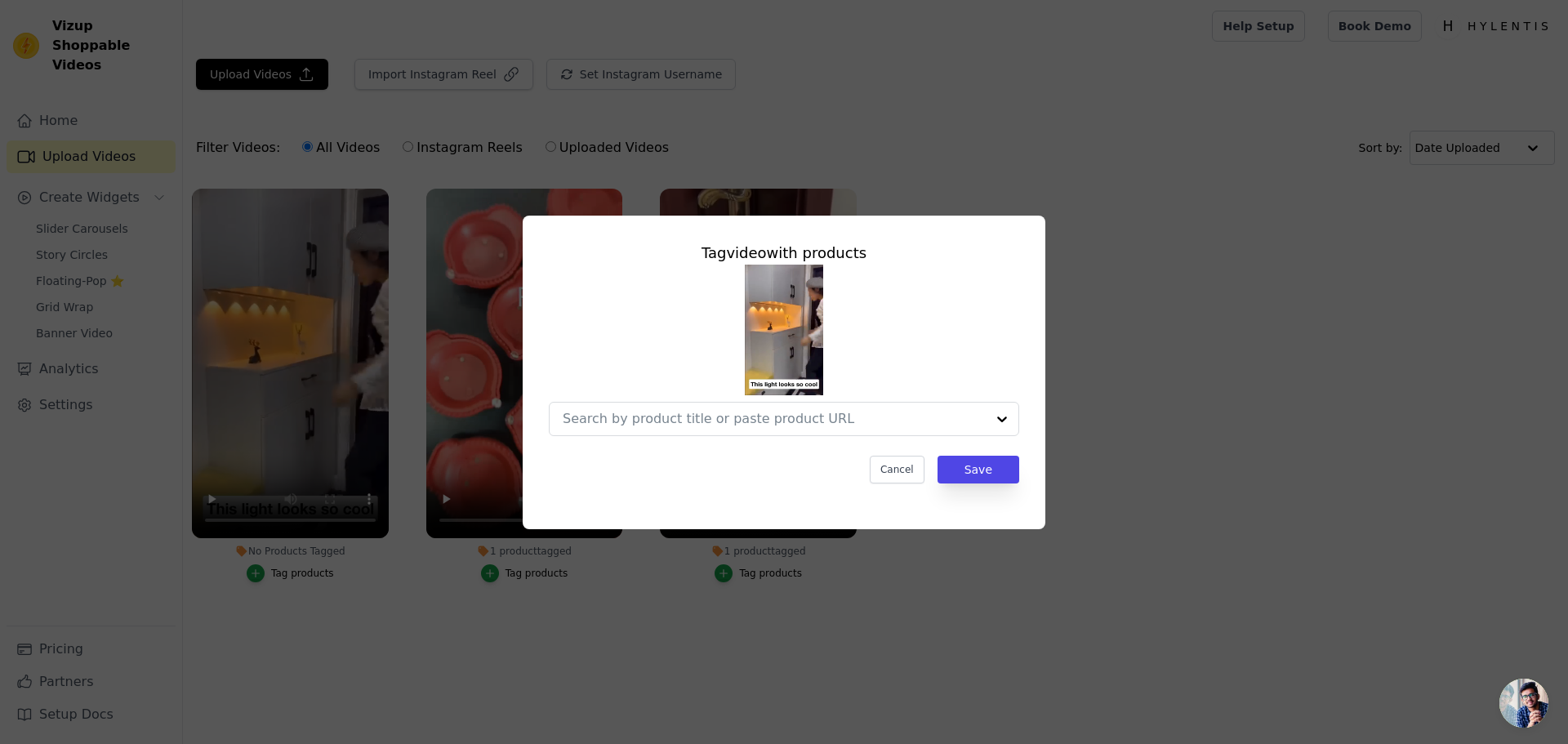
click at [678, 440] on div "Tag video with products Cancel Save" at bounding box center [784, 362] width 497 height 268
click at [693, 418] on input "No Products Tagged Tag video with products Option undefined, selected. Select i…" at bounding box center [774, 418] width 423 height 16
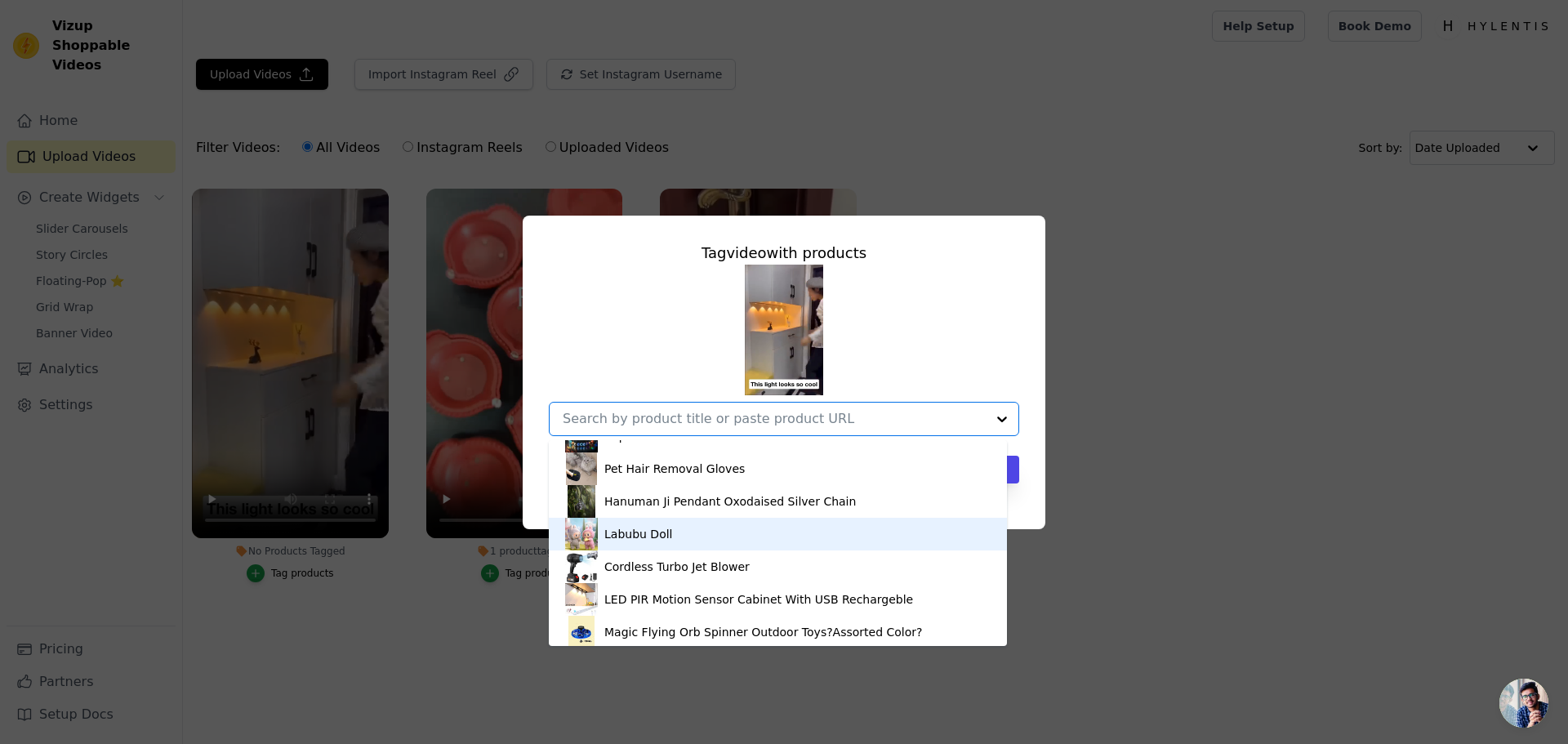
scroll to position [89, 0]
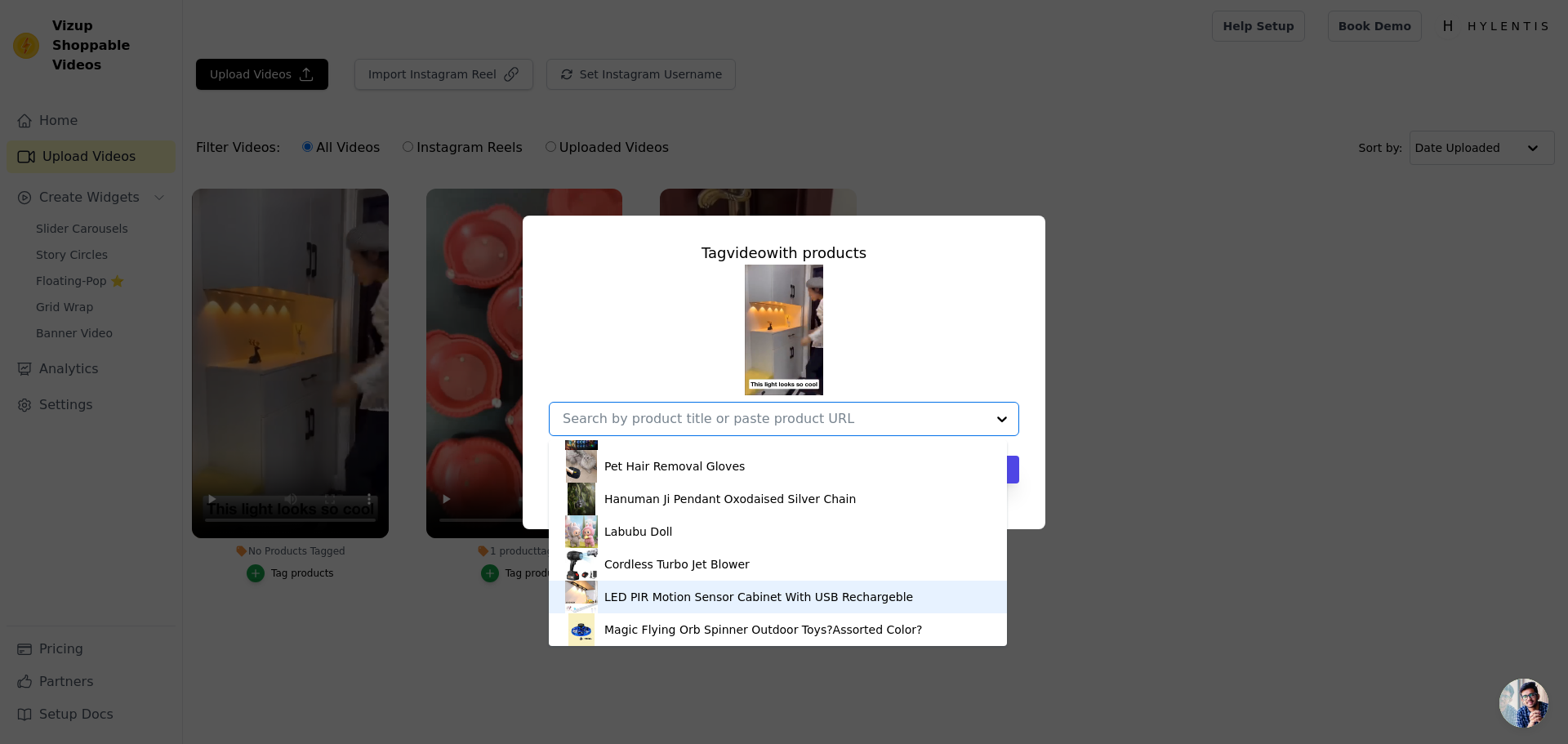
click at [620, 593] on div "LED PIR Motion Sensor Cabinet With USB Rechargeble" at bounding box center [759, 597] width 309 height 17
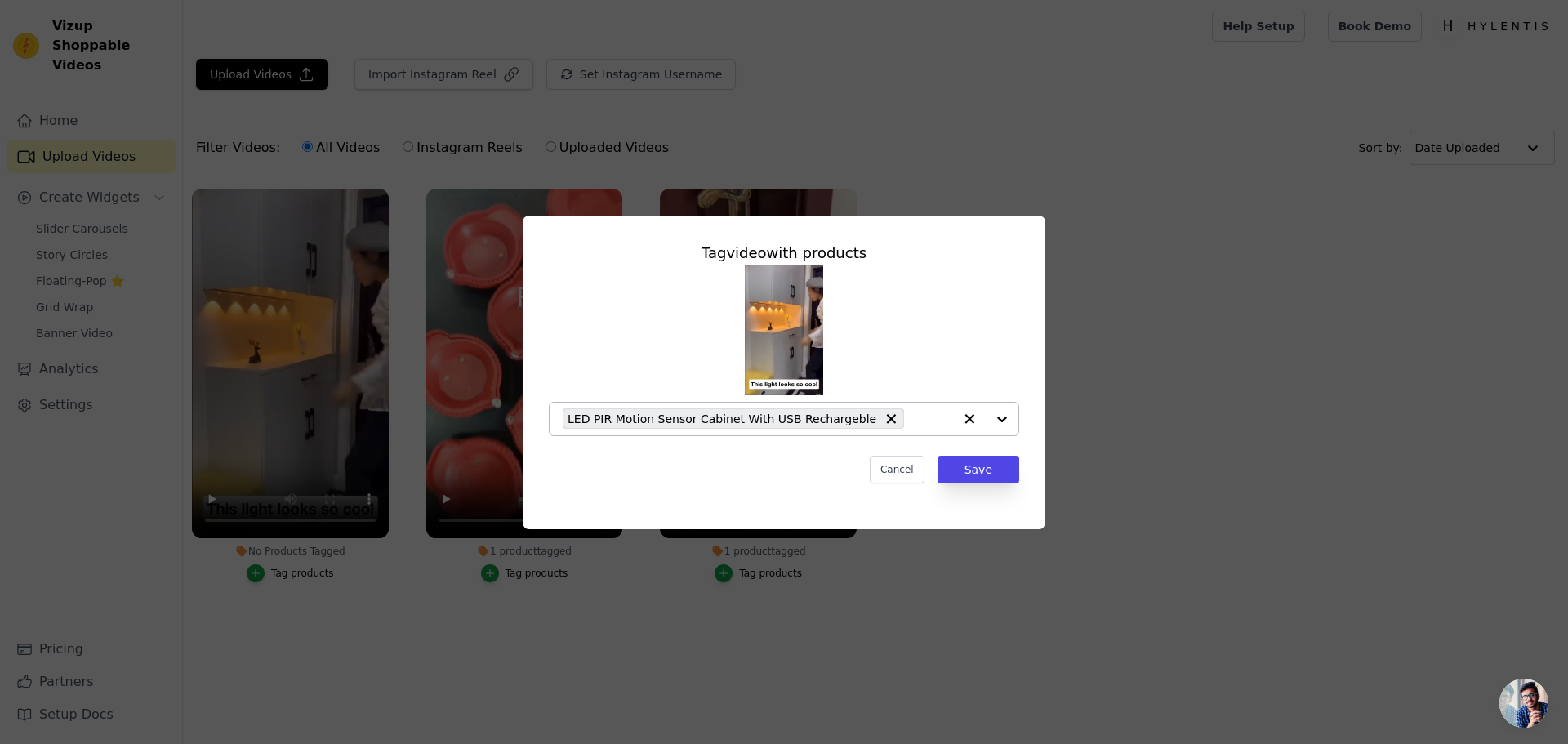
click at [997, 484] on div "Tag video with products LED PIR Motion Sensor Cabinet With USB Rechargeble Canc…" at bounding box center [784, 362] width 497 height 268
click at [995, 466] on button "Save" at bounding box center [978, 469] width 82 height 28
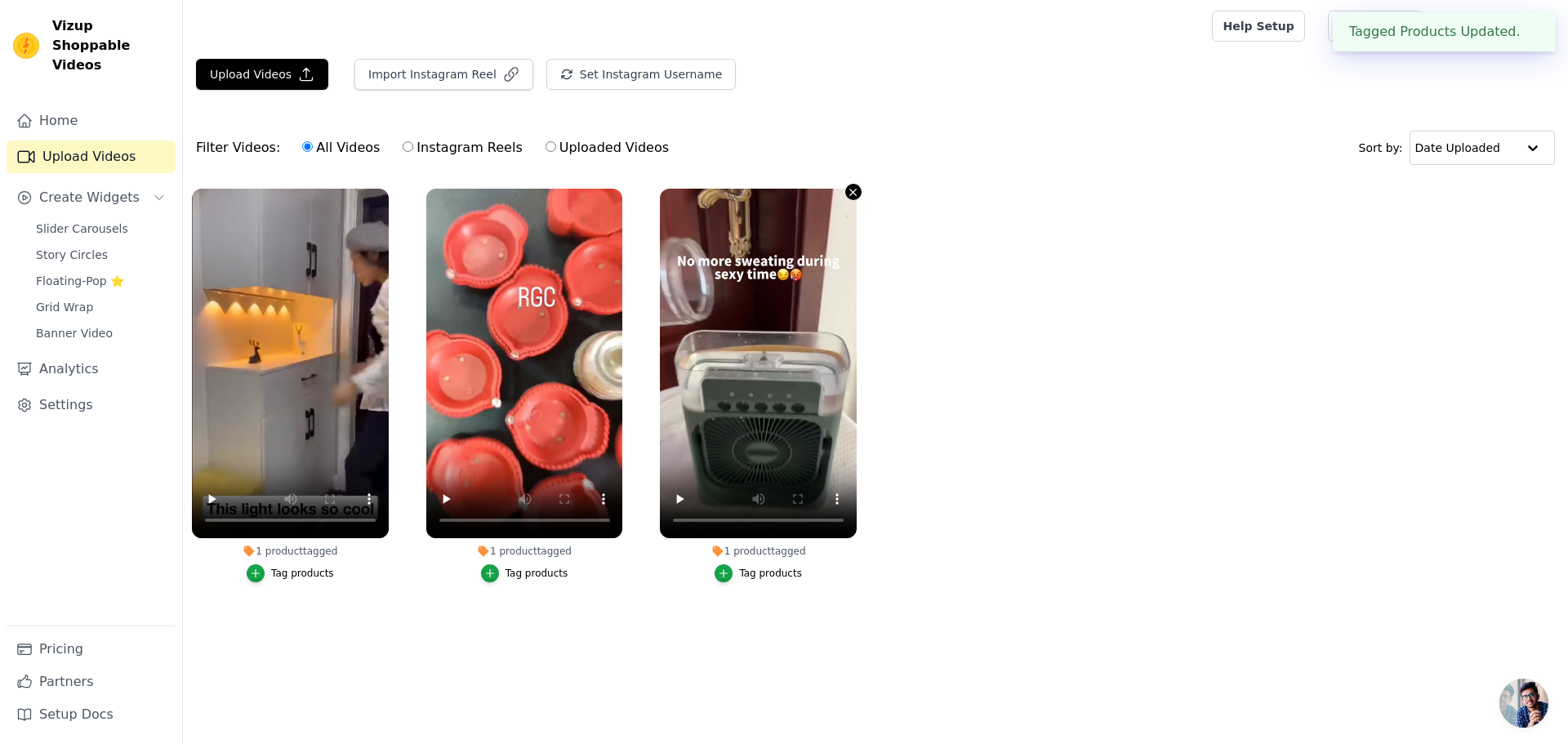
click at [850, 198] on button "1 product tagged Tag products" at bounding box center [853, 191] width 17 height 17
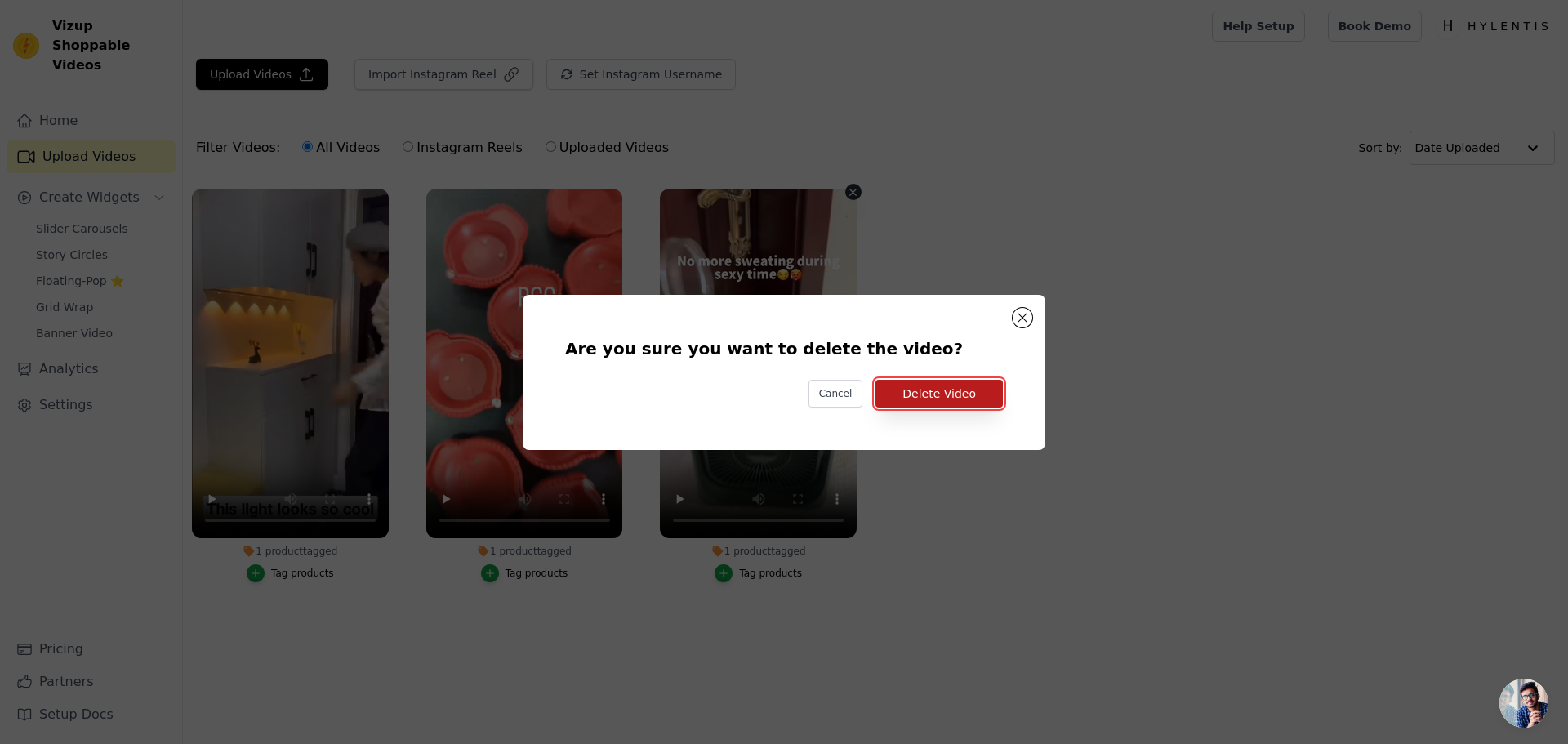
click at [932, 386] on button "Delete Video" at bounding box center [939, 394] width 127 height 28
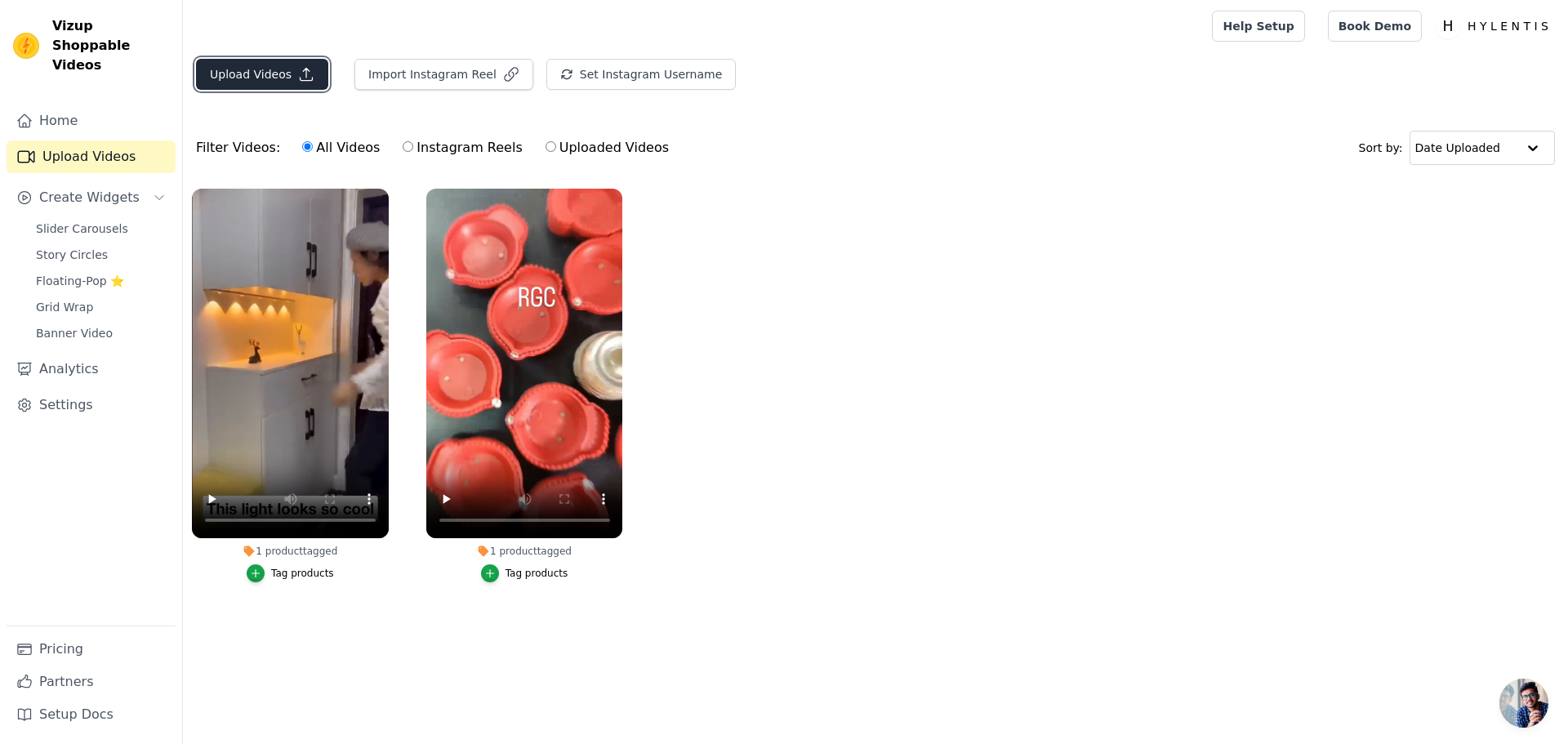
click at [274, 72] on button "Upload Videos" at bounding box center [261, 74] width 132 height 31
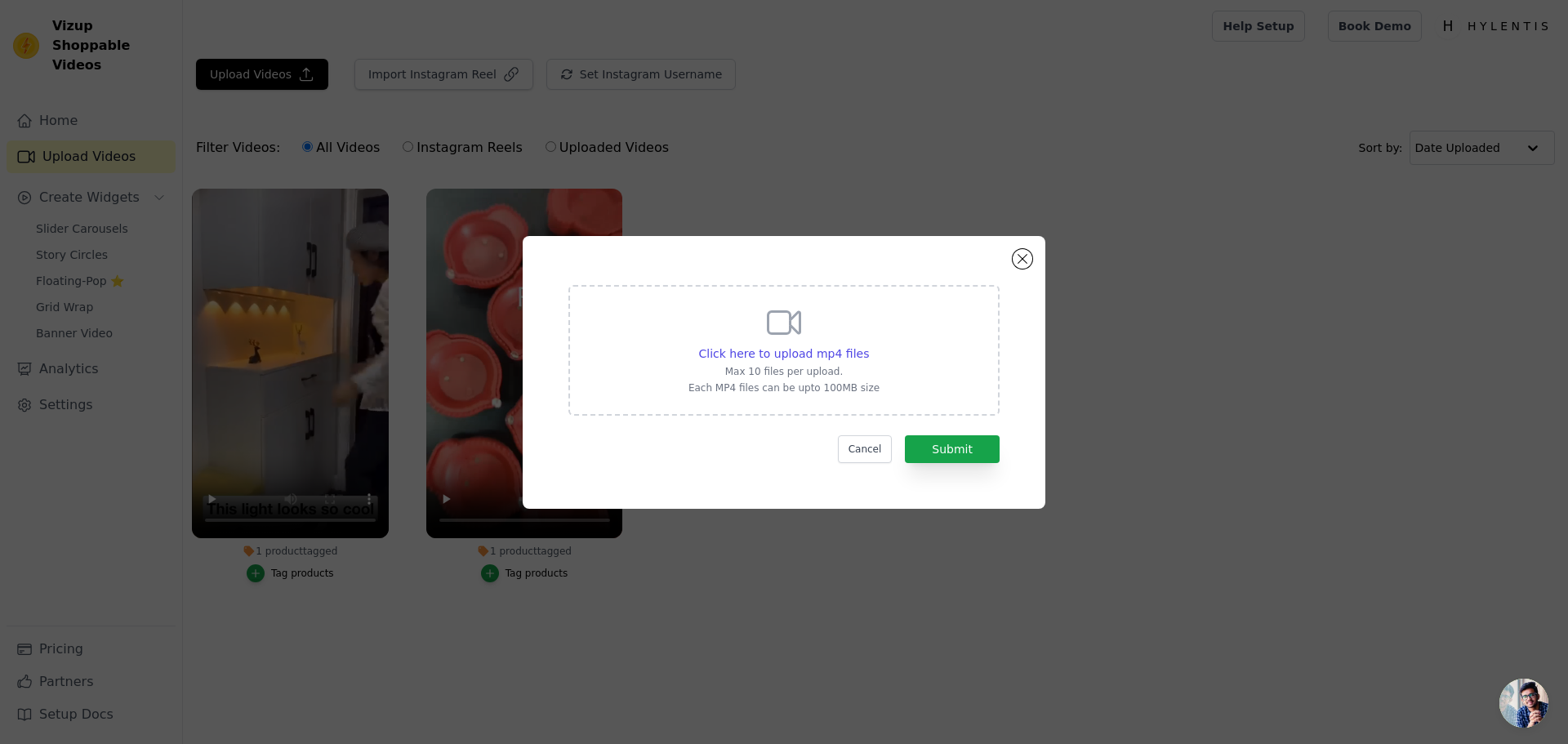
click at [727, 651] on div "Click here to upload mp4 files Max 10 files per upload. Each MP4 files can be u…" at bounding box center [784, 372] width 1568 height 744
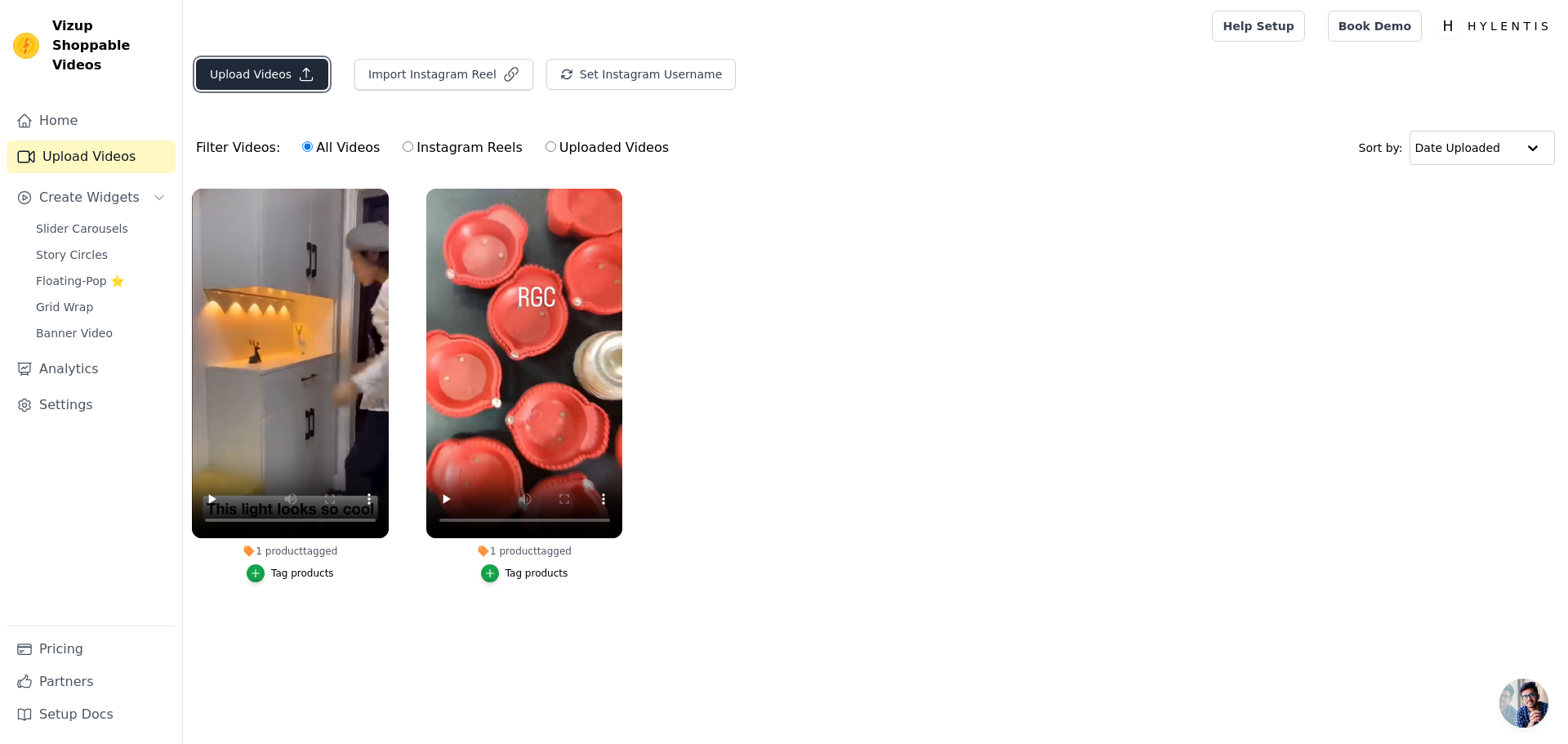
click at [262, 59] on button "Upload Videos" at bounding box center [261, 74] width 132 height 31
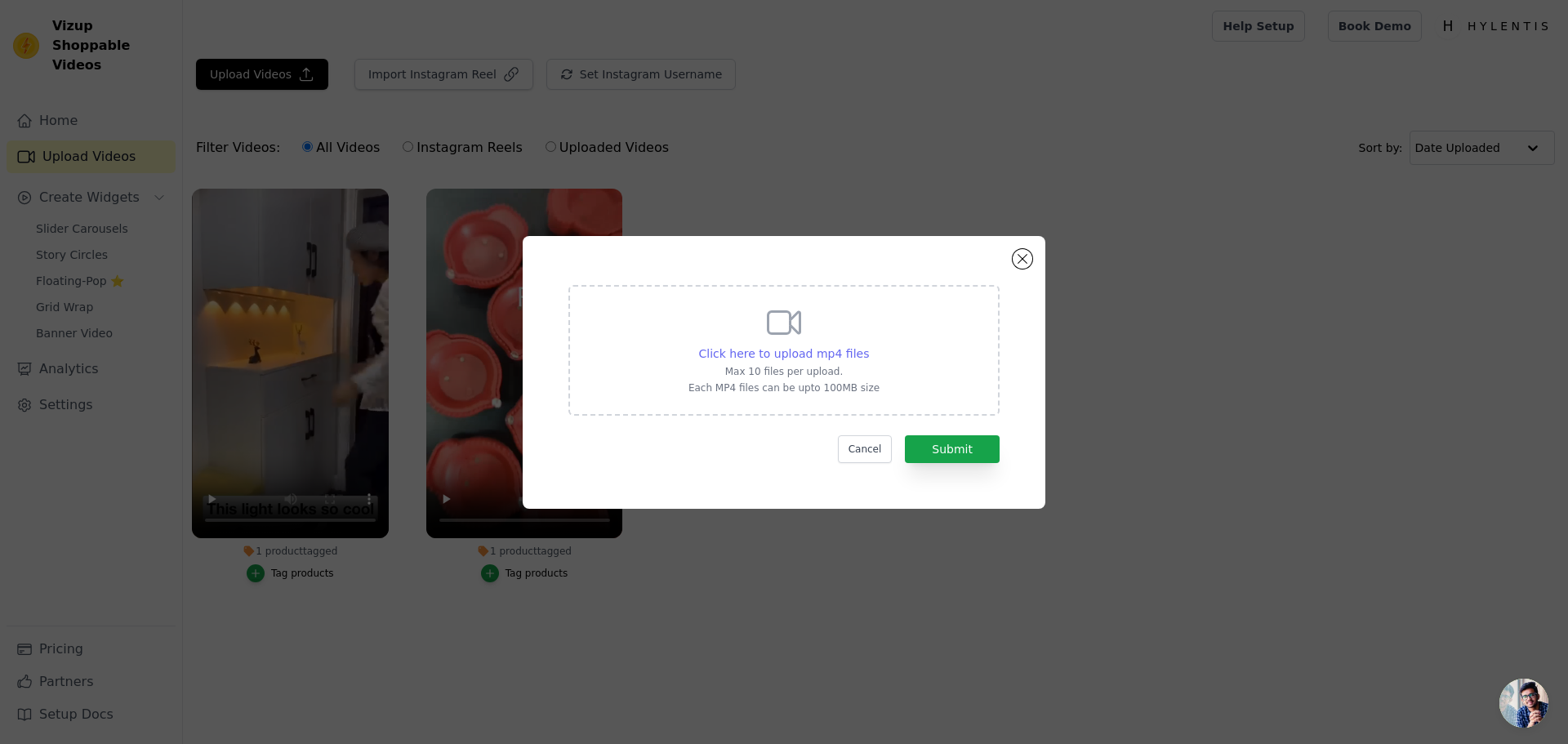
click at [822, 360] on span "Click here to upload mp4 files" at bounding box center [784, 354] width 171 height 13
click at [868, 346] on input "Click here to upload mp4 files Max 10 files per upload. Each MP4 files can be u…" at bounding box center [868, 345] width 1 height 1
type input "C:\fakepath\Untitled design 123.mp4"
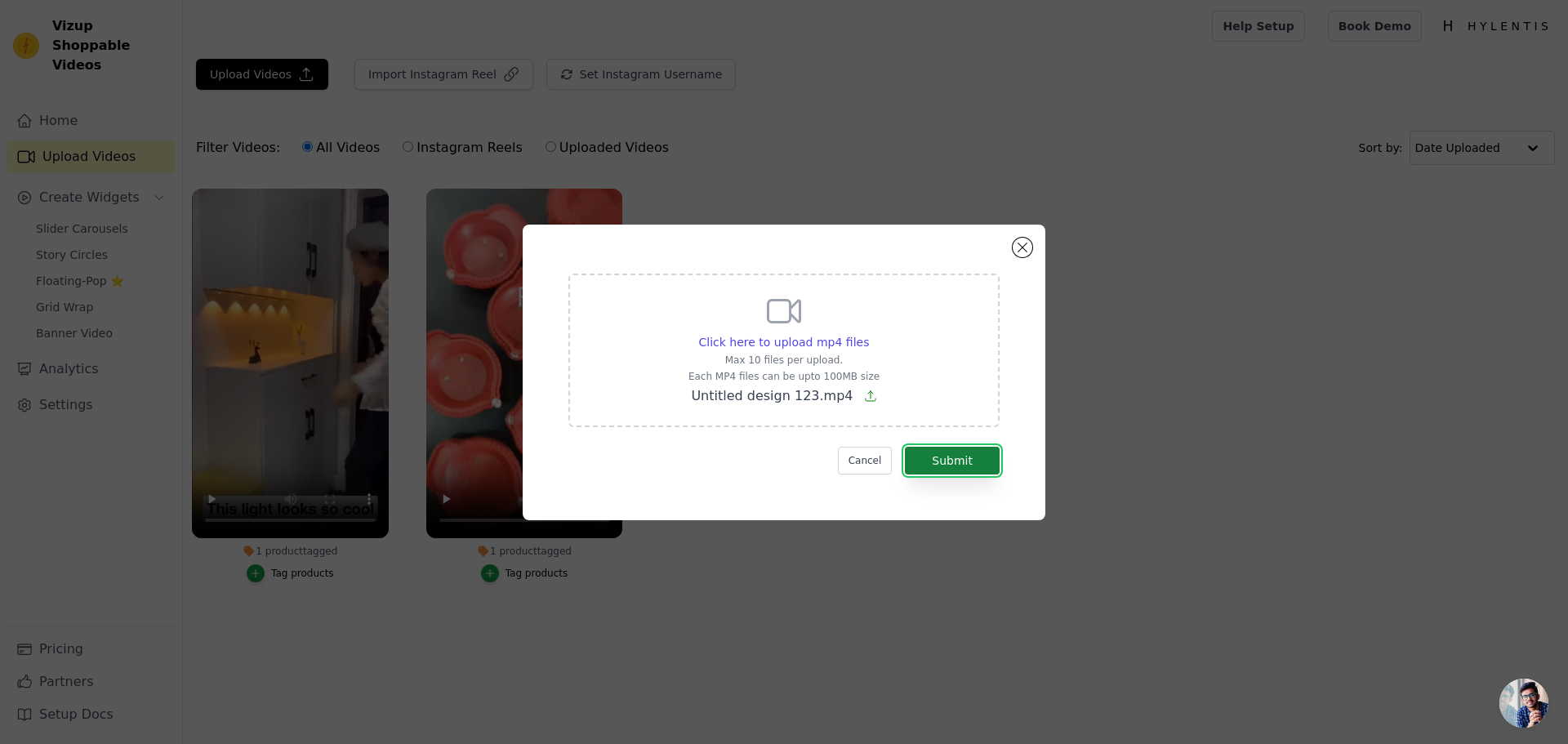
click at [946, 462] on button "Submit" at bounding box center [952, 461] width 95 height 28
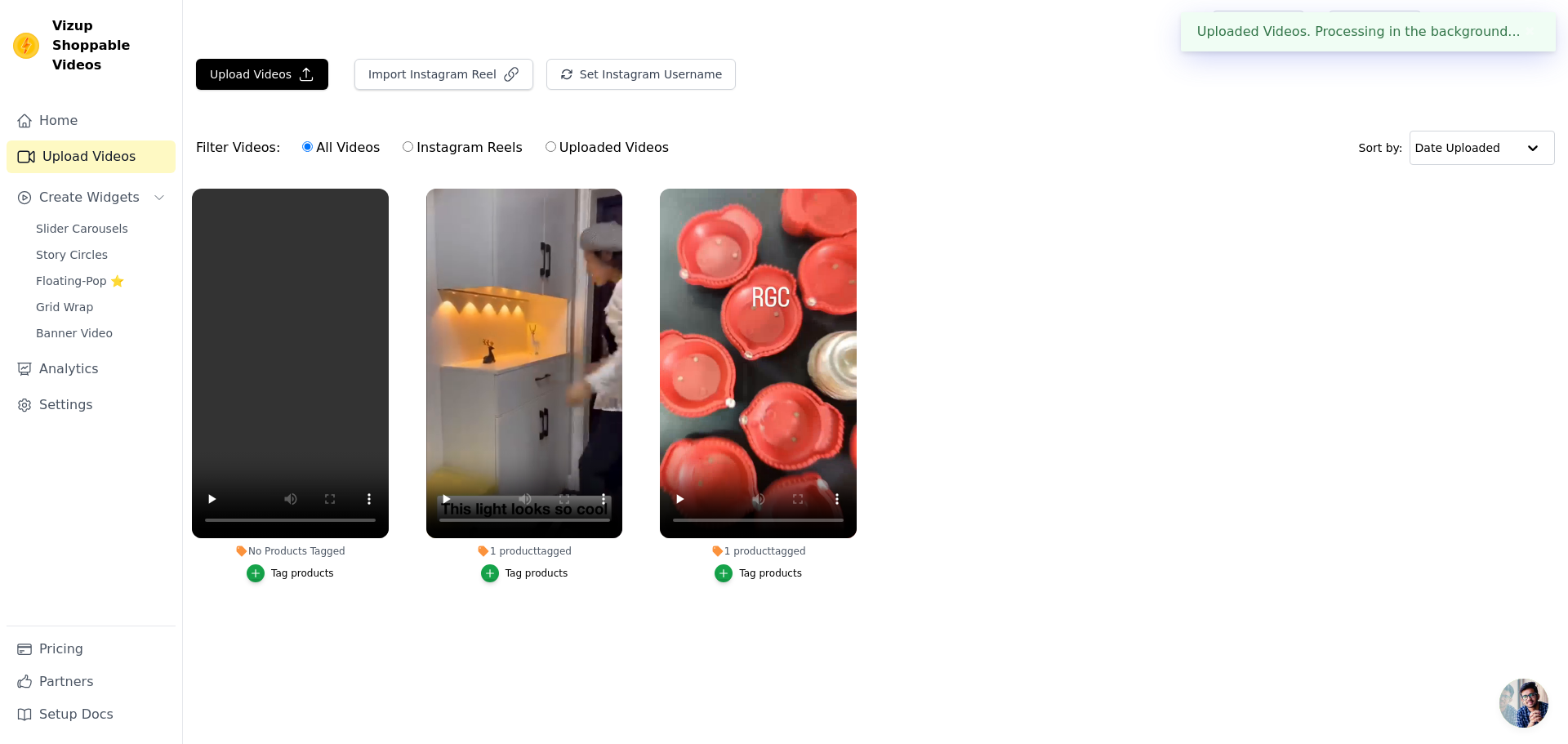
click at [308, 569] on div "Tag products" at bounding box center [303, 573] width 63 height 13
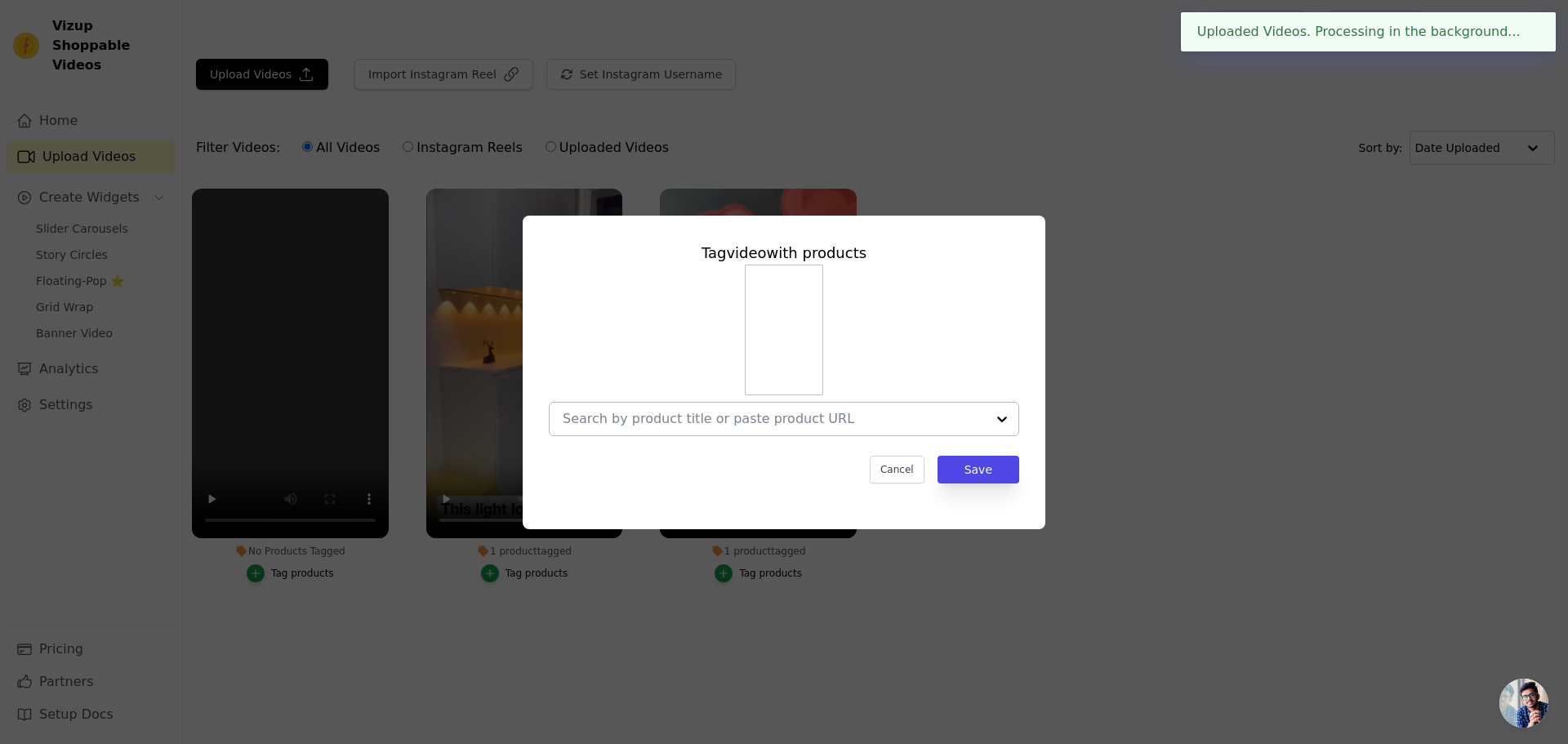
click at [746, 415] on input "No Products Tagged Tag video with products Cancel Save Tag products" at bounding box center [774, 418] width 423 height 16
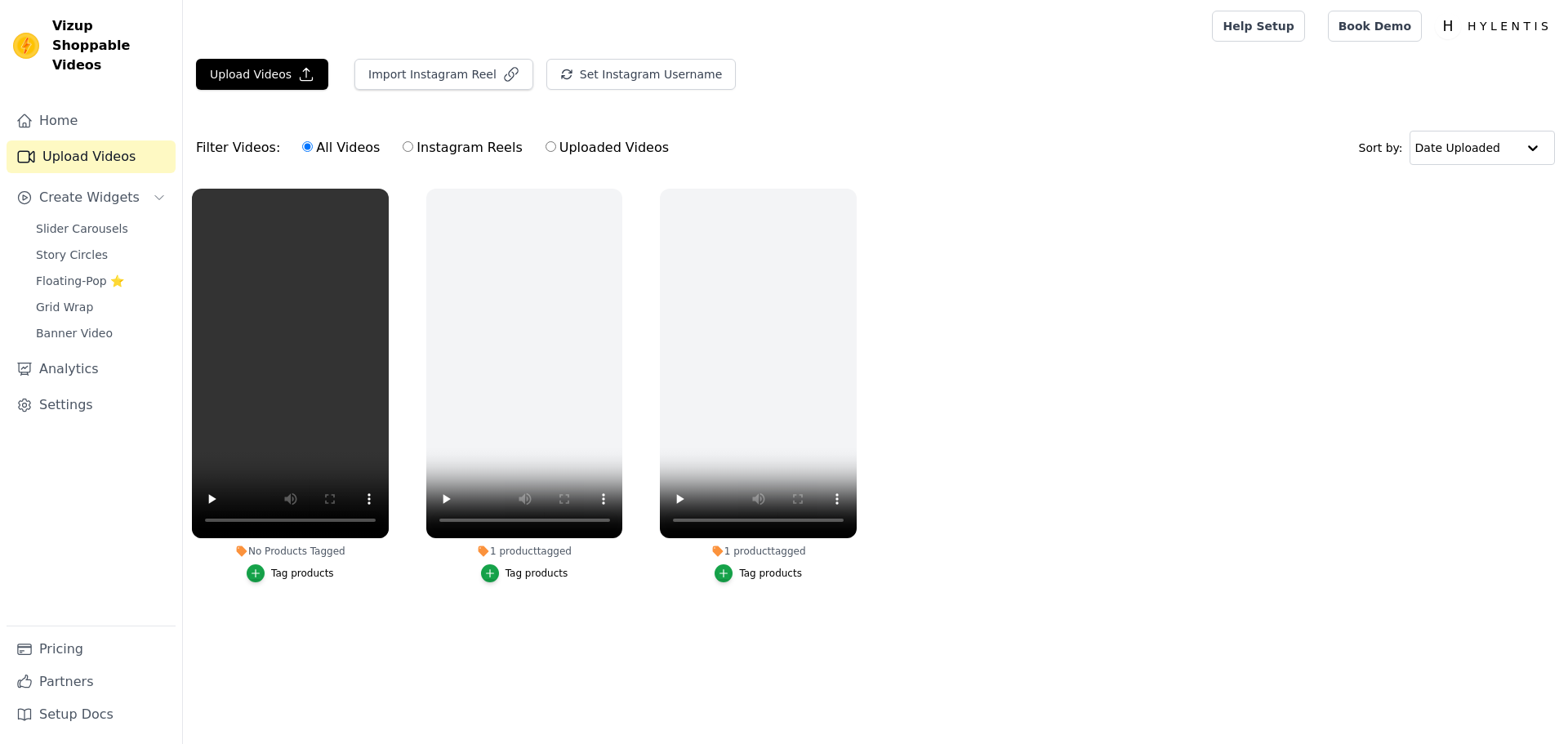
click at [307, 576] on div "Tag products" at bounding box center [303, 573] width 63 height 13
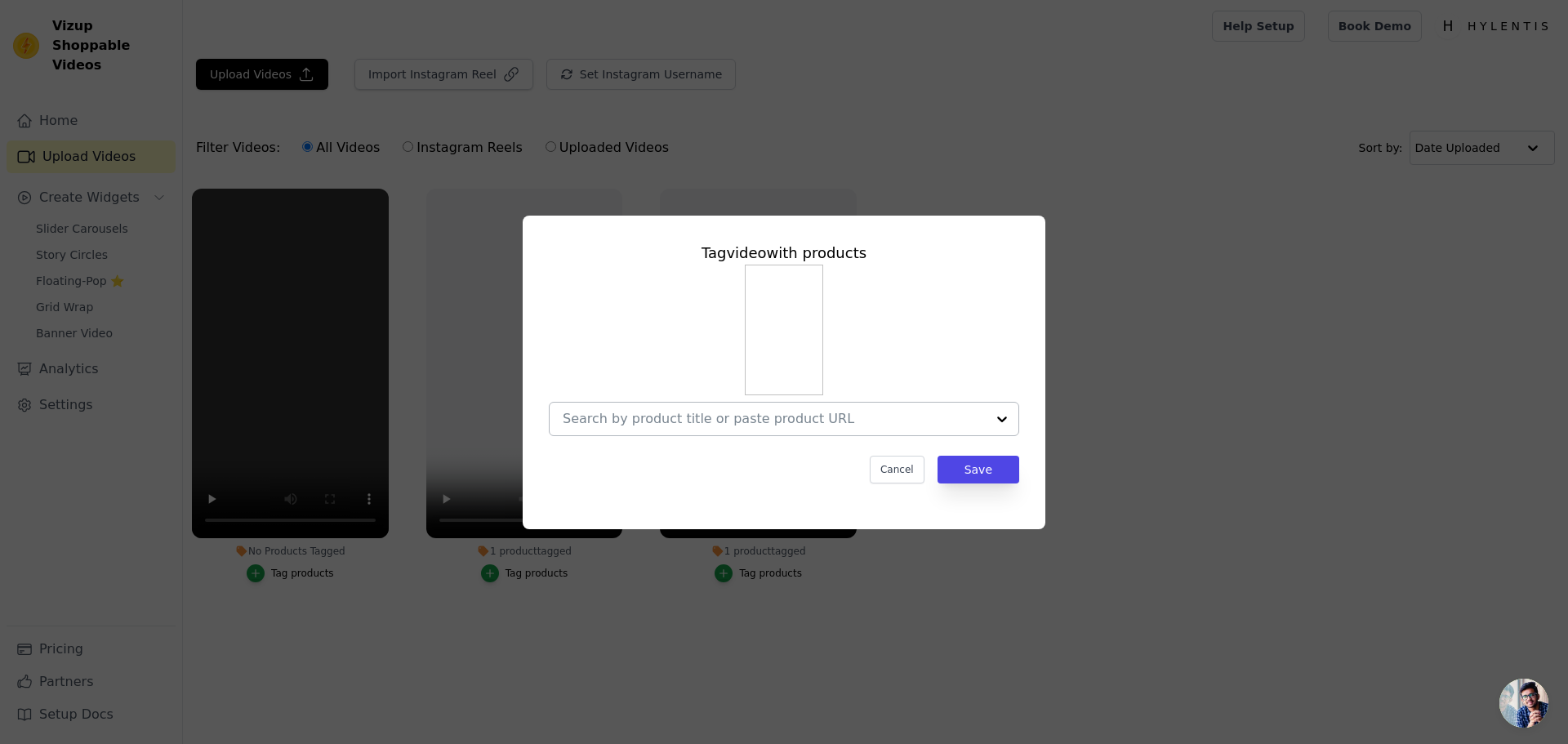
click at [614, 428] on div at bounding box center [774, 418] width 423 height 32
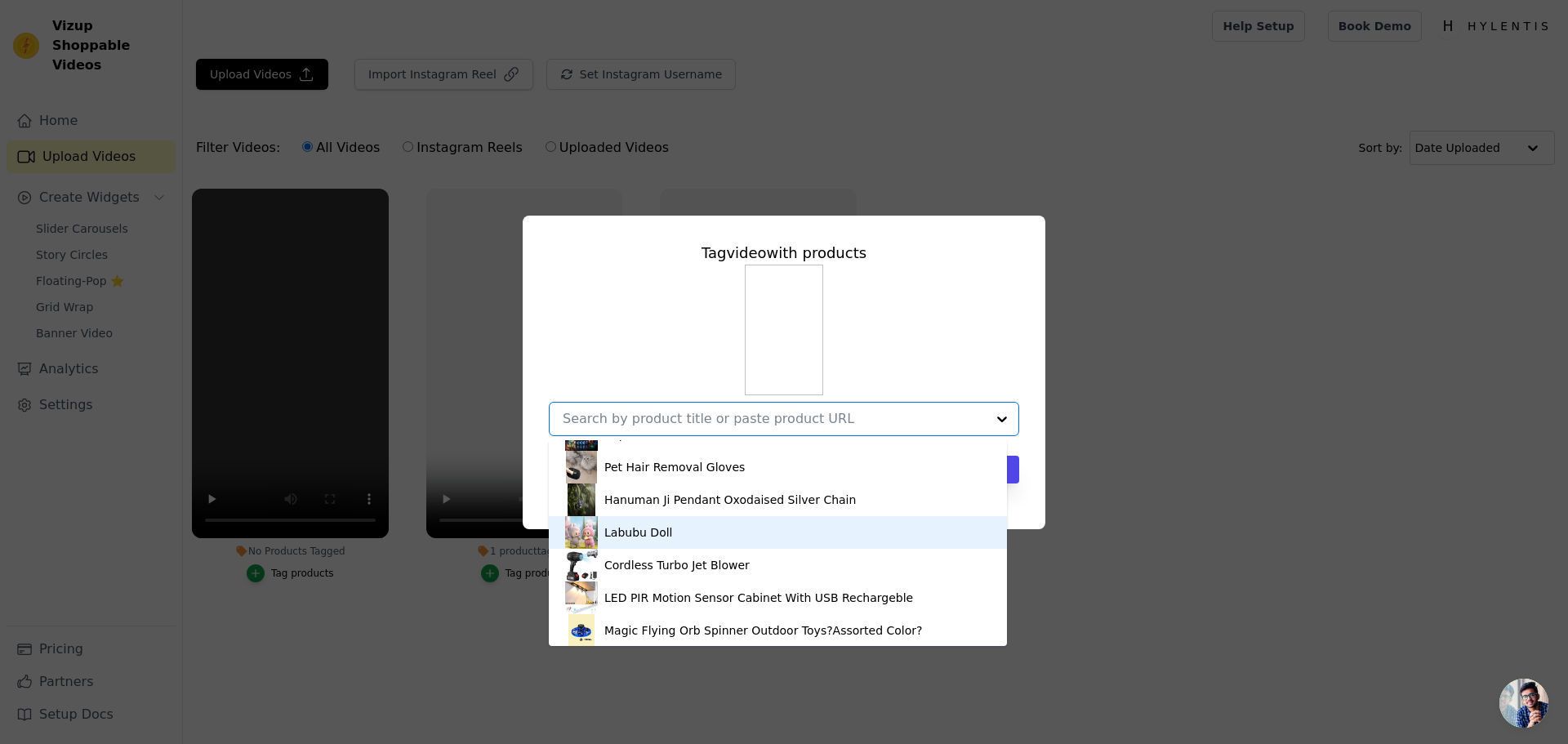
scroll to position [89, 0]
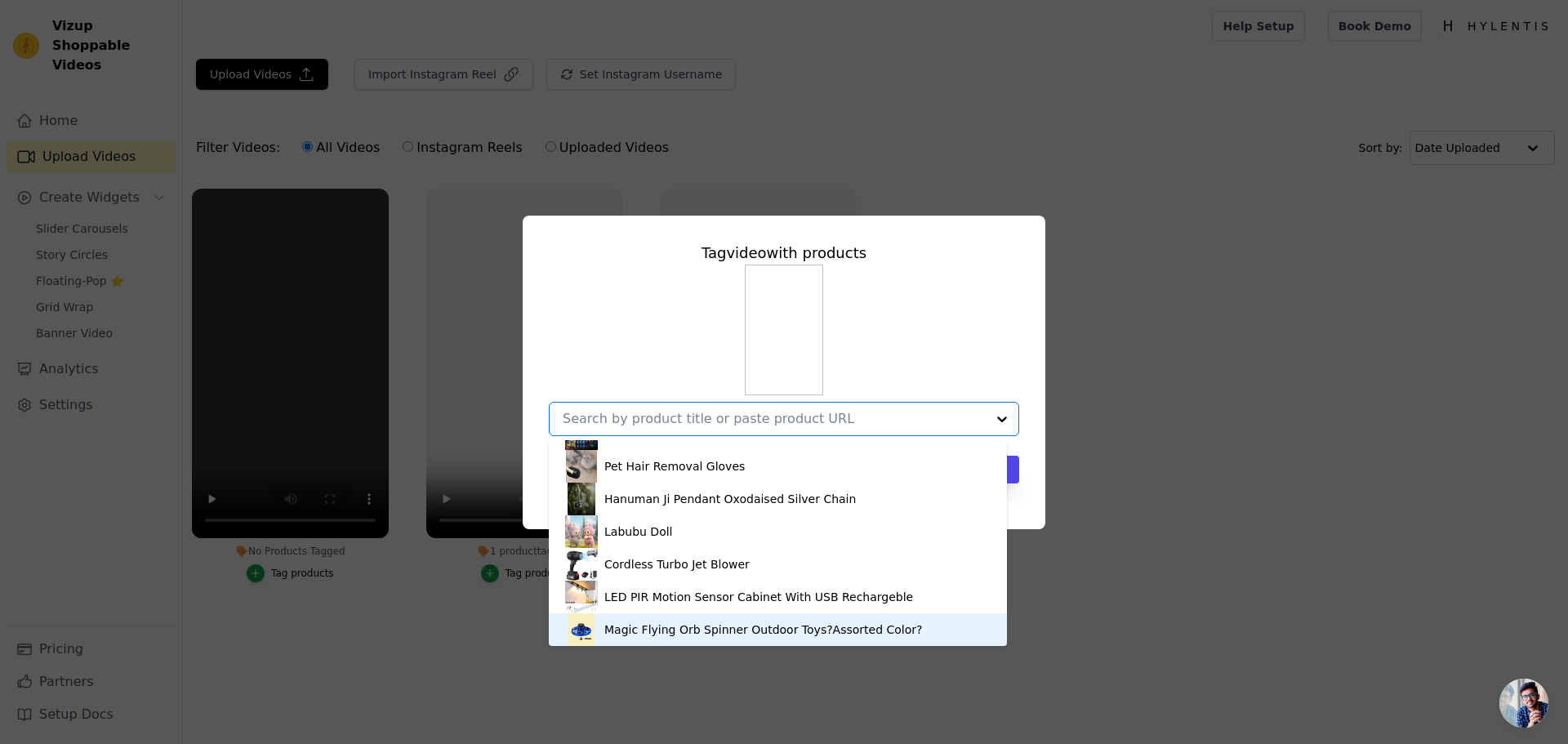
click at [611, 633] on div "Magic Flying Orb Spinner Outdoor Toys?Assorted Color?" at bounding box center [763, 629] width 319 height 17
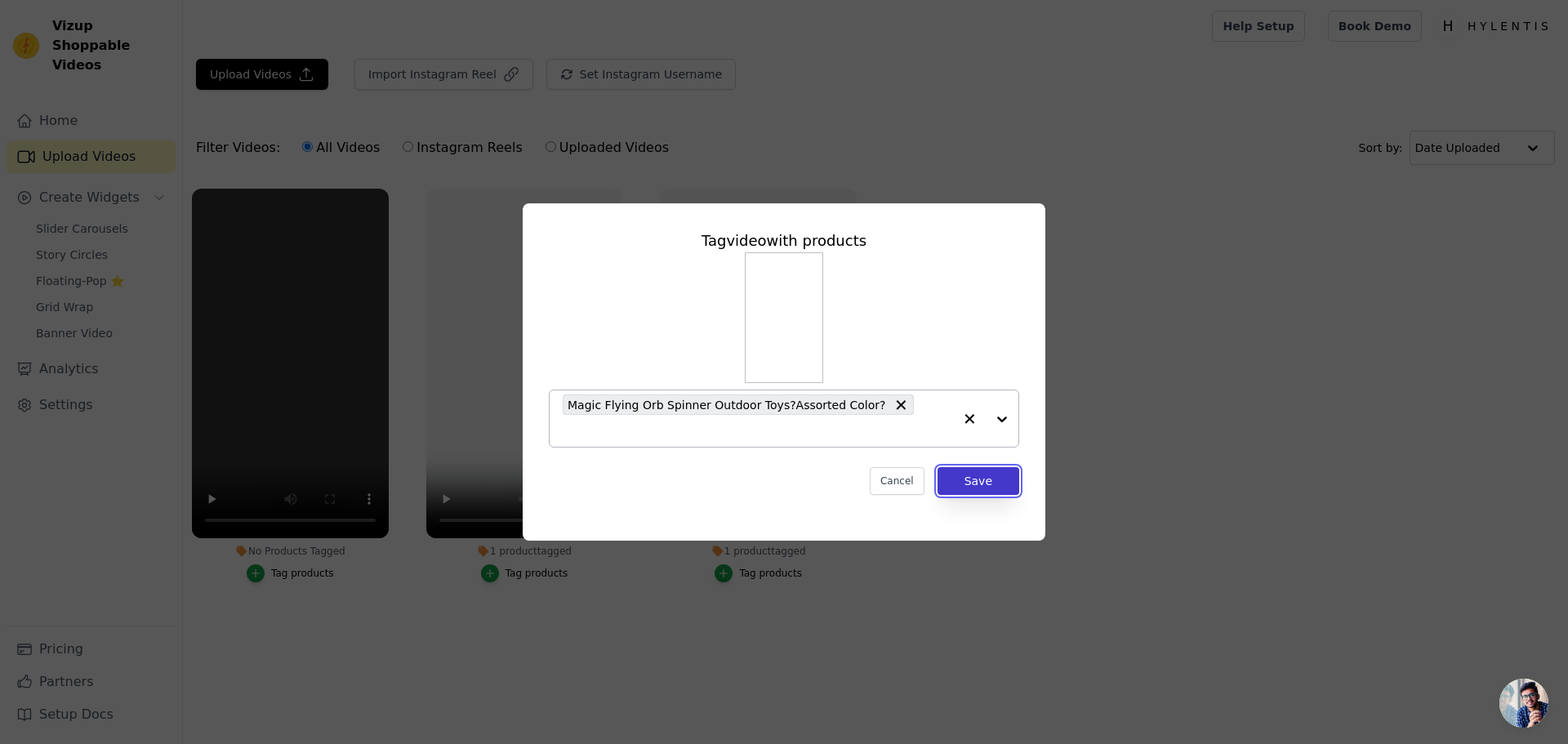
click at [974, 479] on button "Save" at bounding box center [978, 481] width 82 height 28
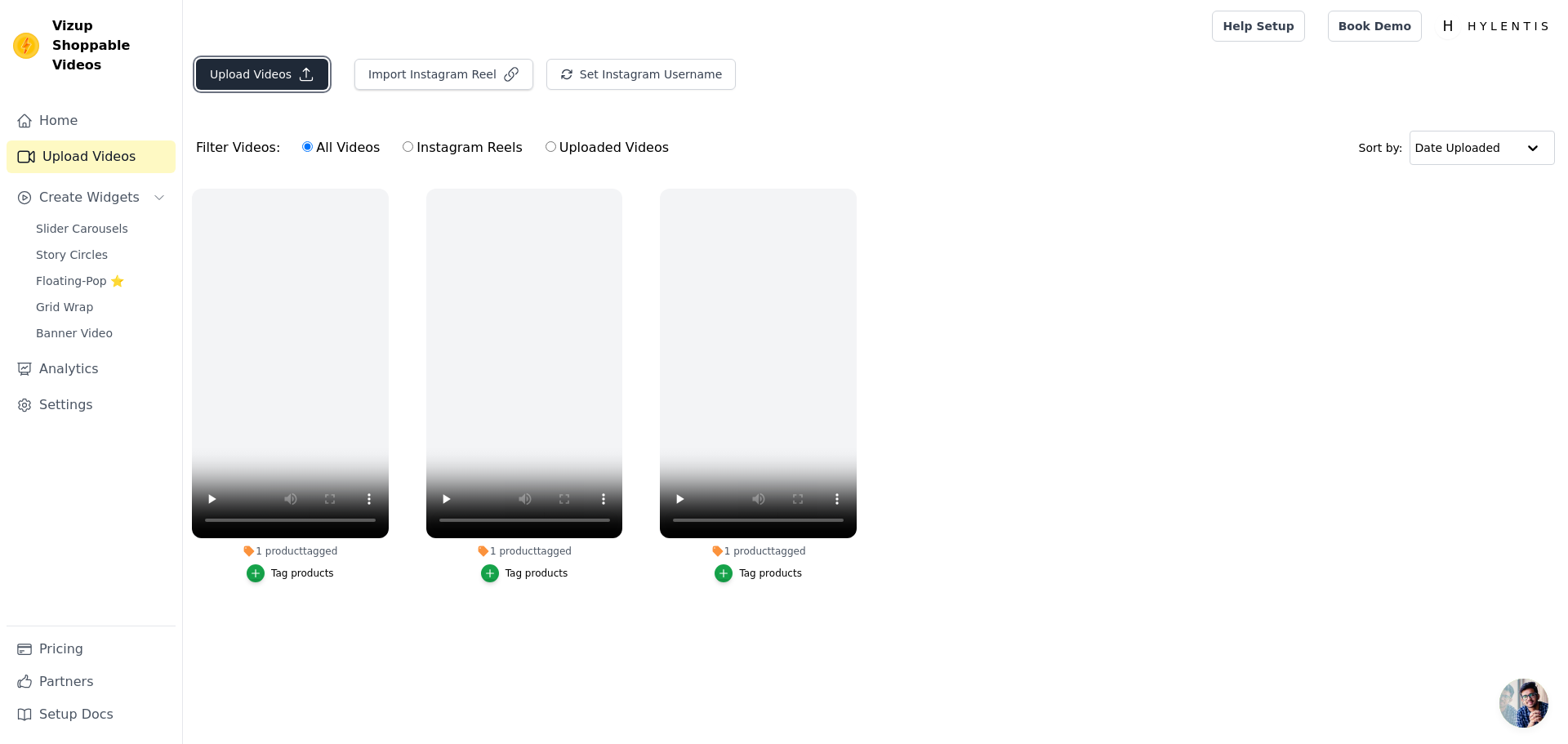
click at [256, 78] on button "Upload Videos" at bounding box center [261, 74] width 132 height 31
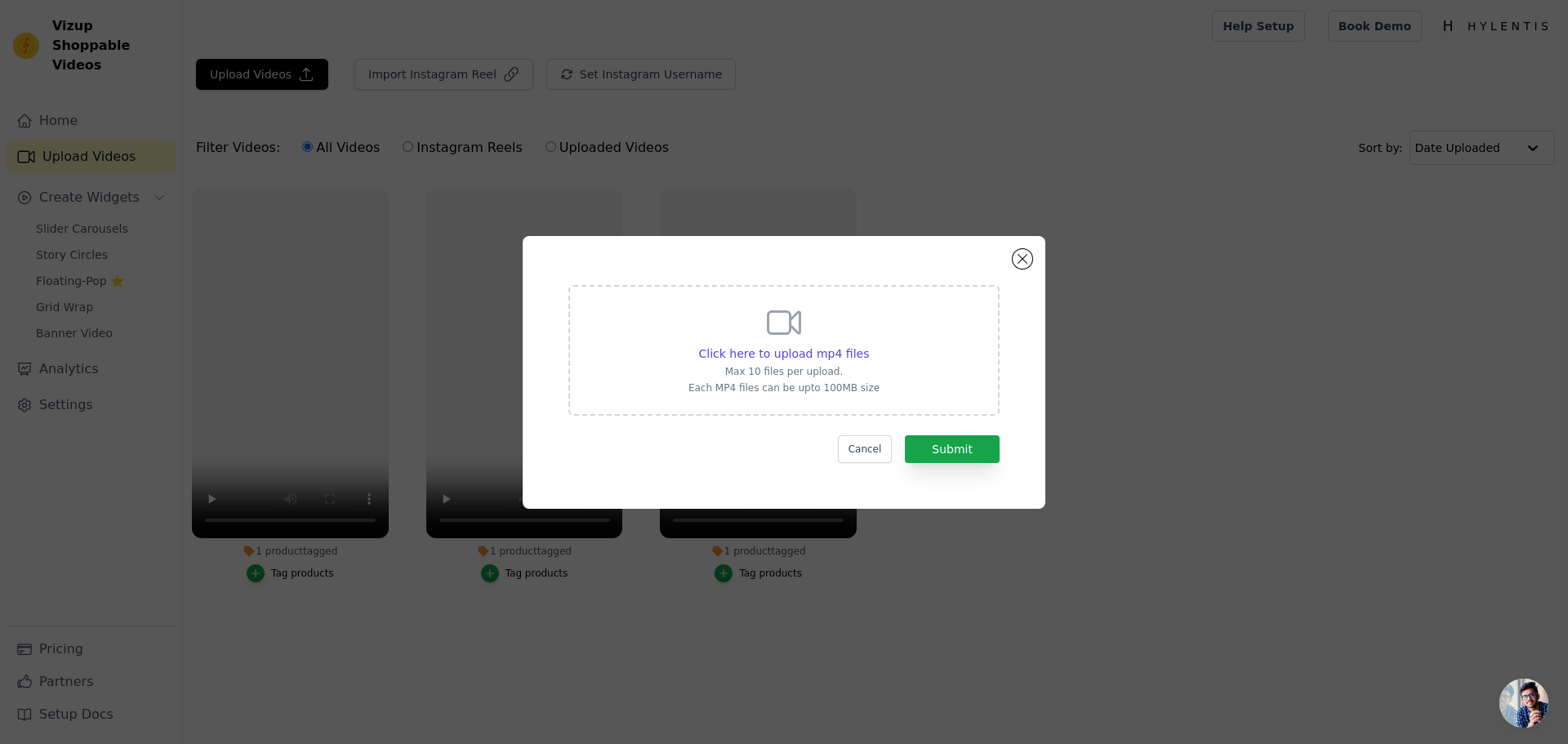
click at [795, 340] on icon at bounding box center [784, 322] width 39 height 39
click at [868, 345] on input "Click here to upload mp4 files Max 10 files per upload. Each MP4 files can be u…" at bounding box center [868, 345] width 1 height 1
click at [1020, 250] on button "Close modal" at bounding box center [1022, 259] width 19 height 19
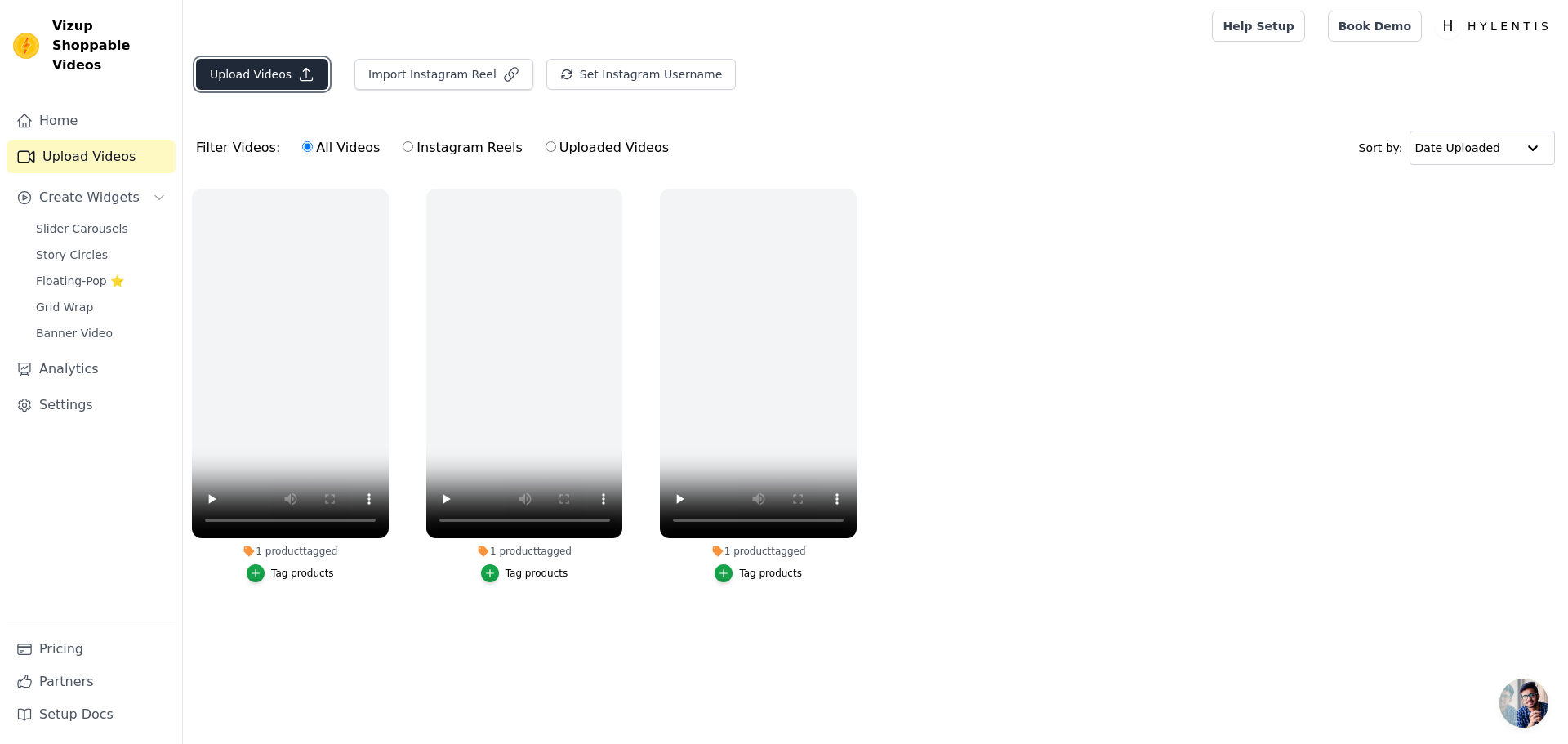
click at [250, 85] on button "Upload Videos" at bounding box center [261, 74] width 132 height 31
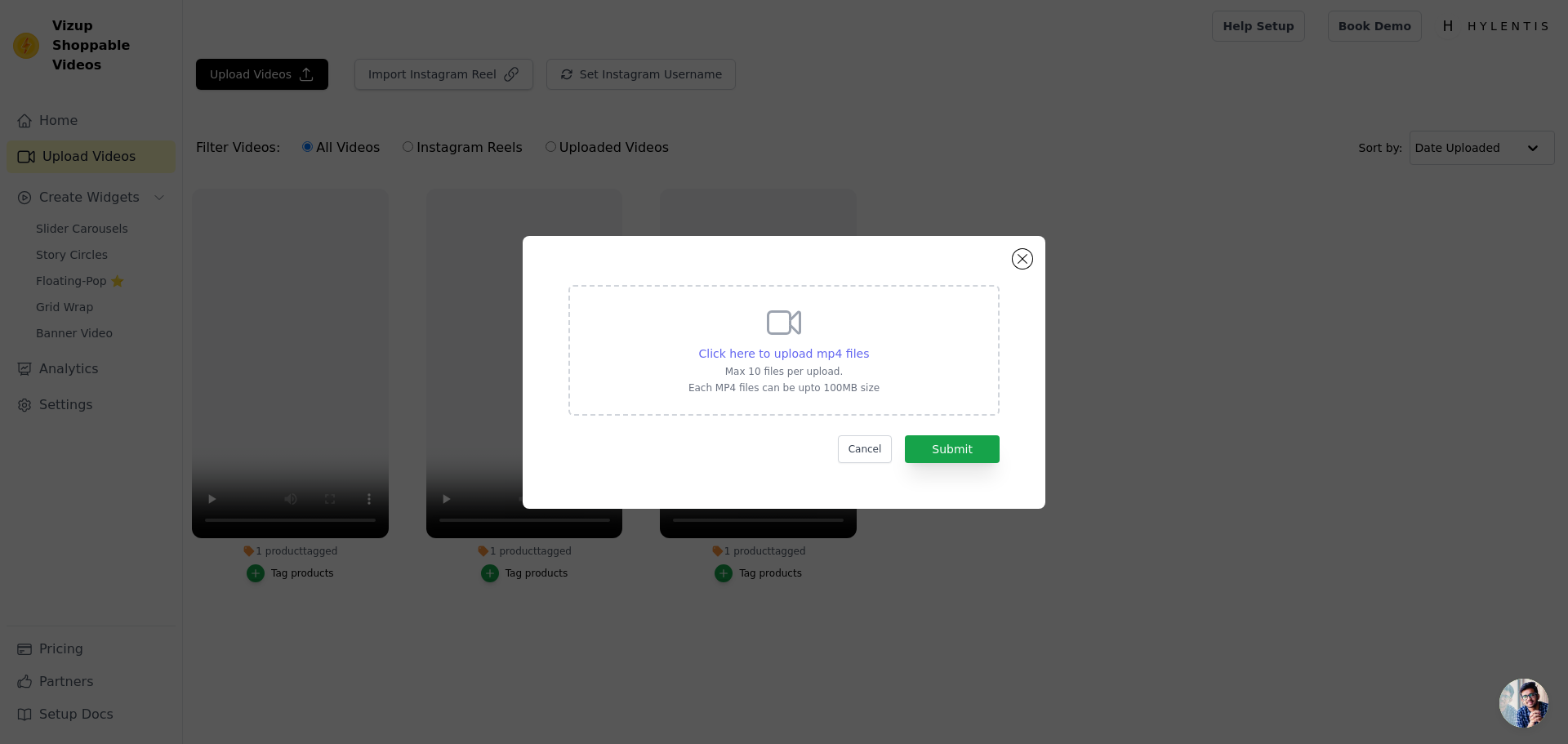
click at [773, 347] on span "Click here to upload mp4 files" at bounding box center [784, 354] width 171 height 13
click at [868, 346] on input "Click here to upload mp4 files Max 10 files per upload. Each MP4 files can be u…" at bounding box center [868, 345] width 1 height 1
type input "C:\fakepath\final.mp4"
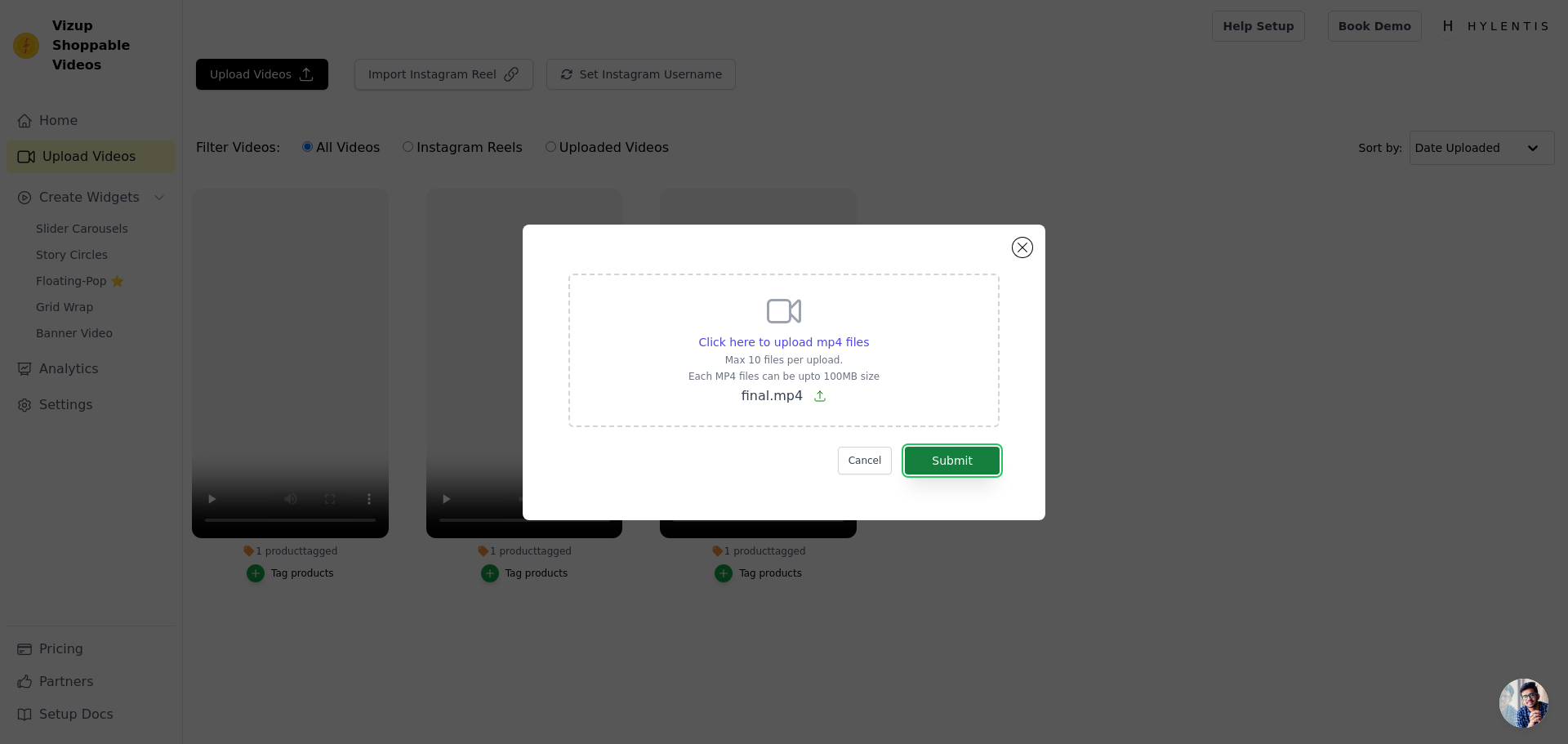
click at [939, 467] on button "Submit" at bounding box center [952, 461] width 95 height 28
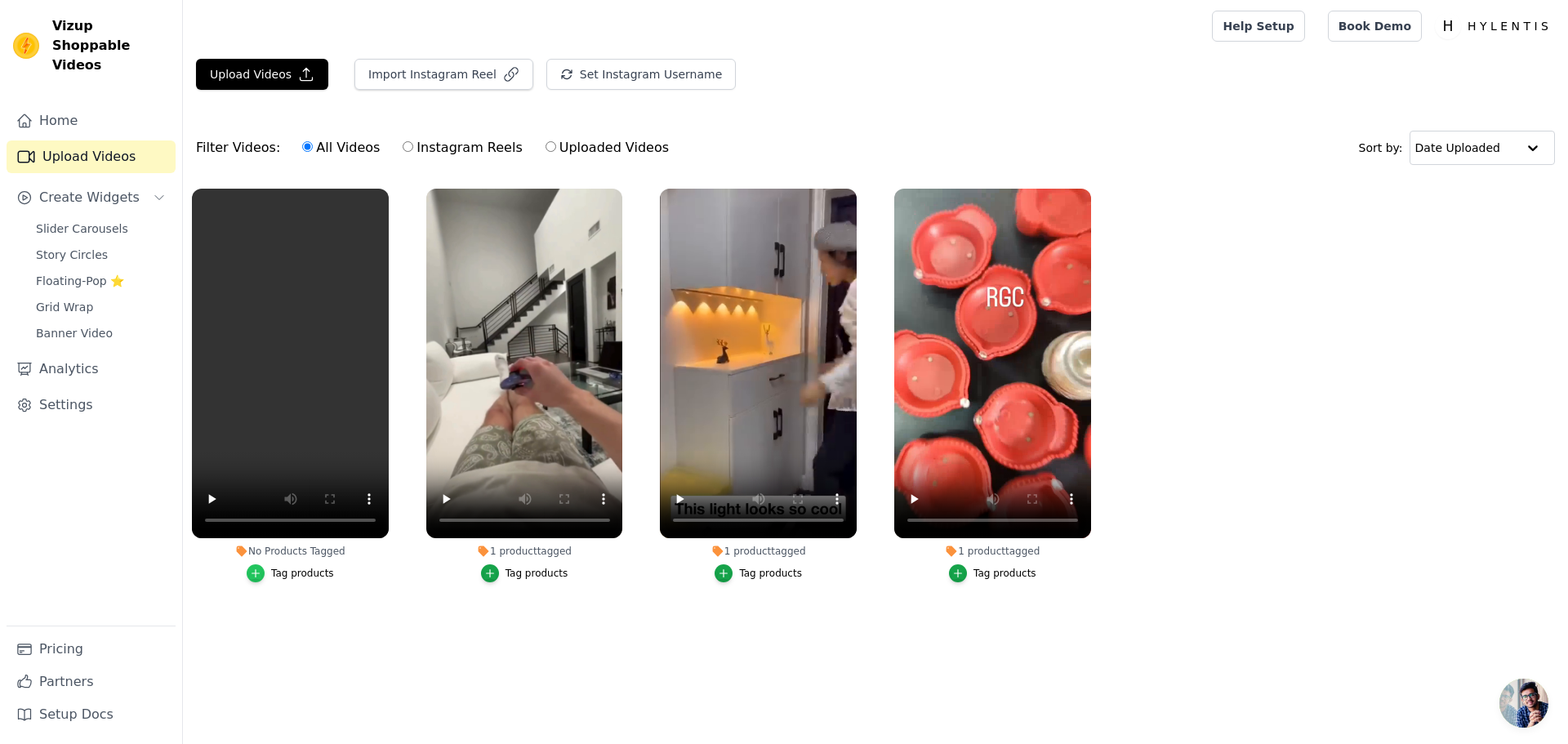
click at [261, 574] on icon "button" at bounding box center [255, 573] width 11 height 11
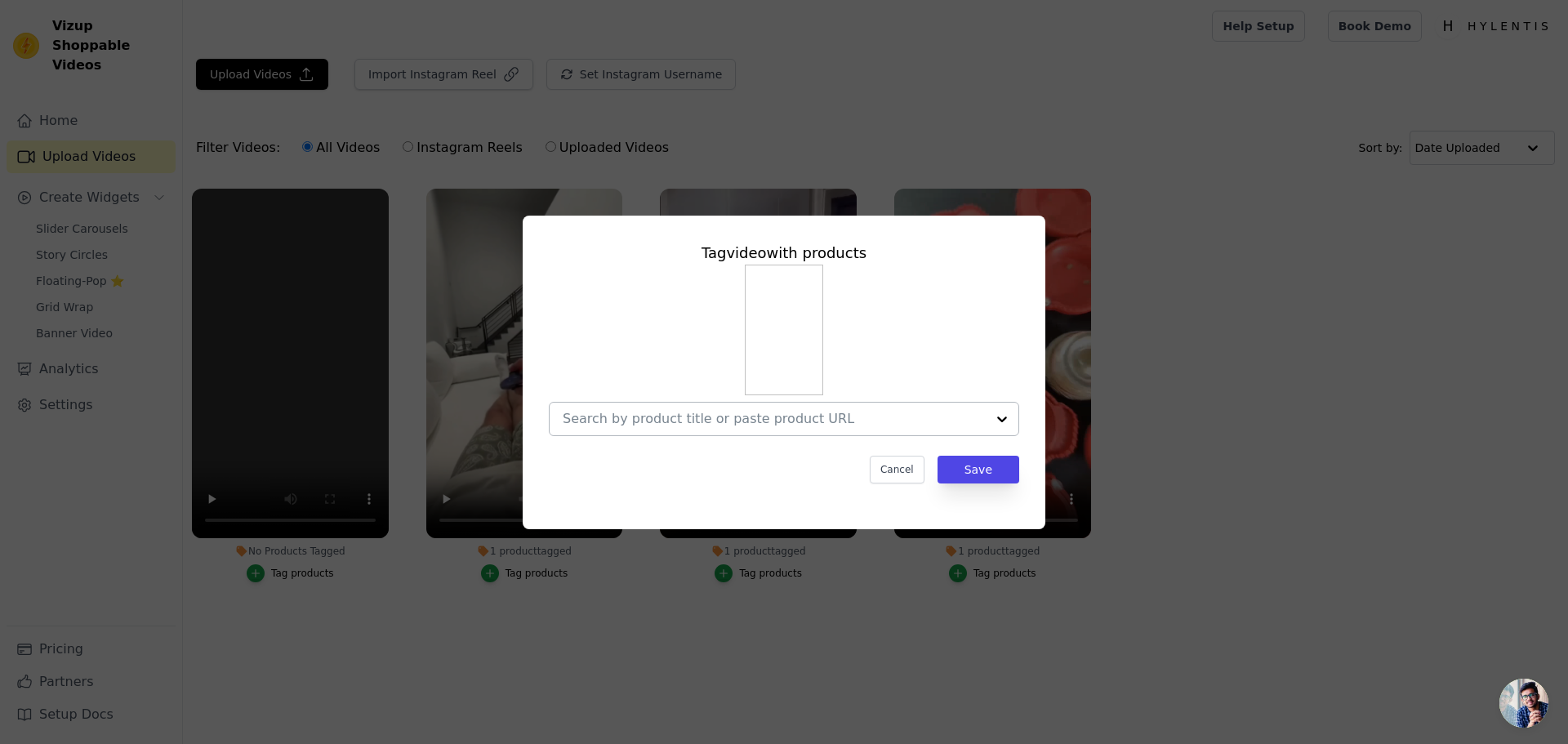
click at [750, 426] on input "No Products Tagged Tag video with products Cancel Save Tag products" at bounding box center [774, 418] width 423 height 16
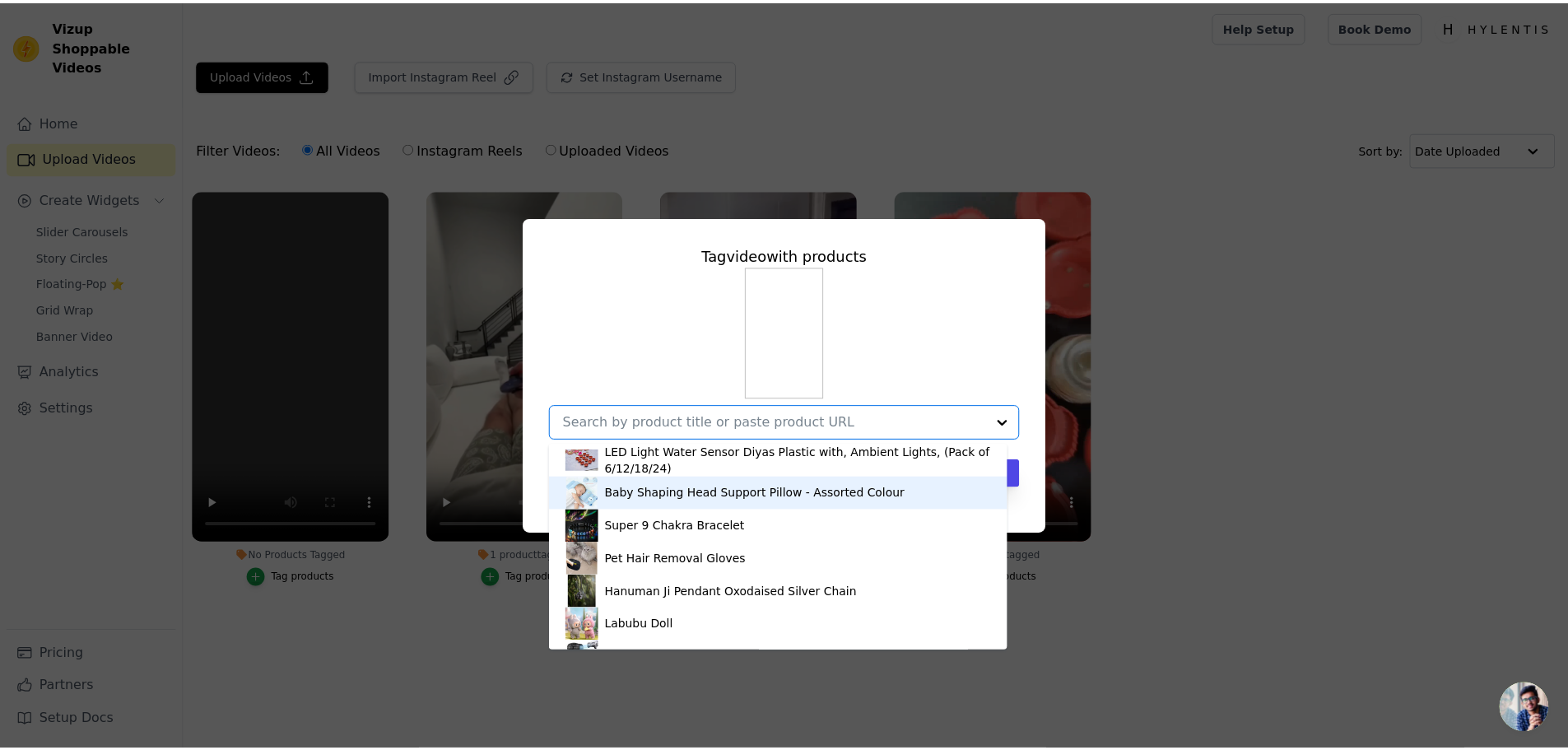
scroll to position [89, 0]
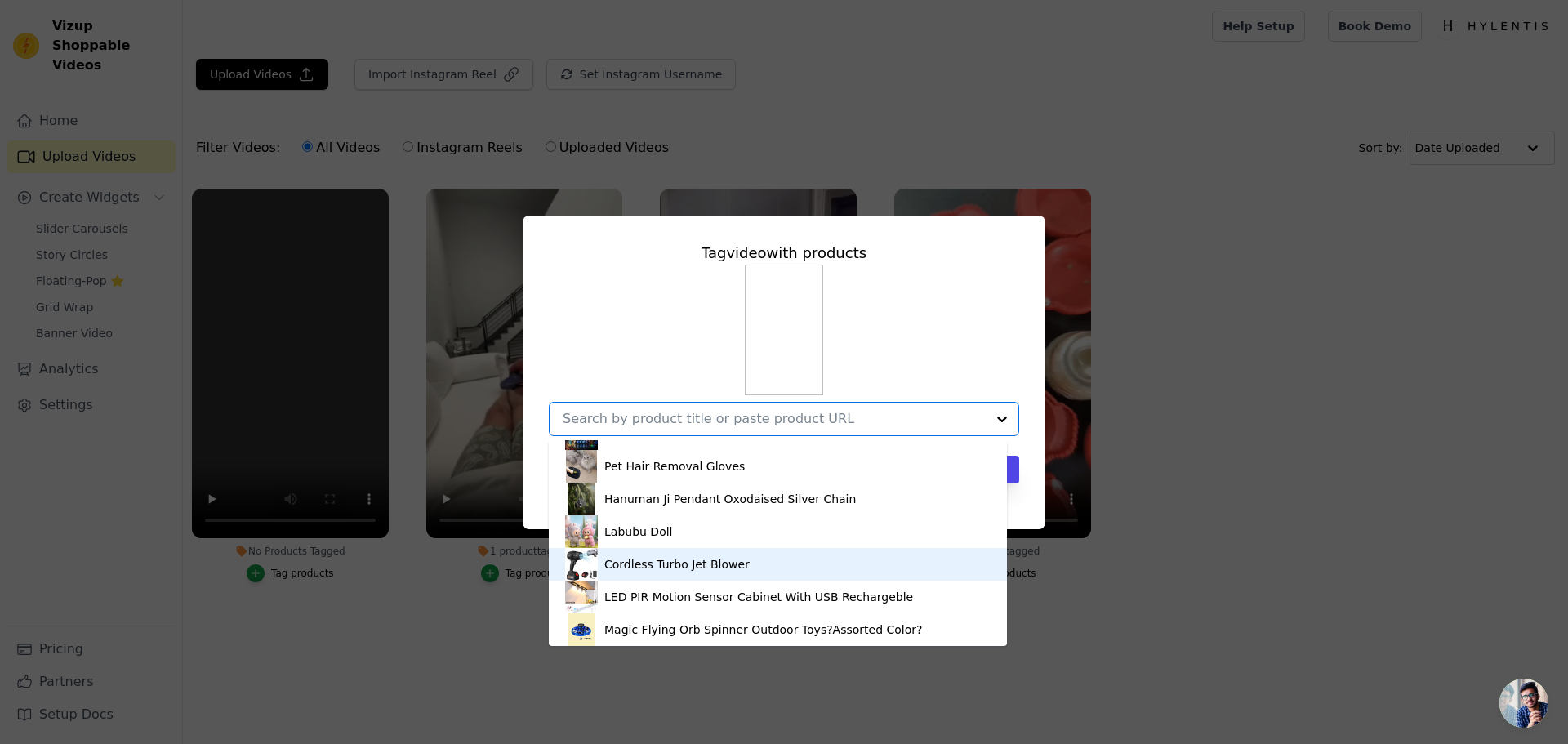
click at [589, 565] on img at bounding box center [581, 564] width 32 height 32
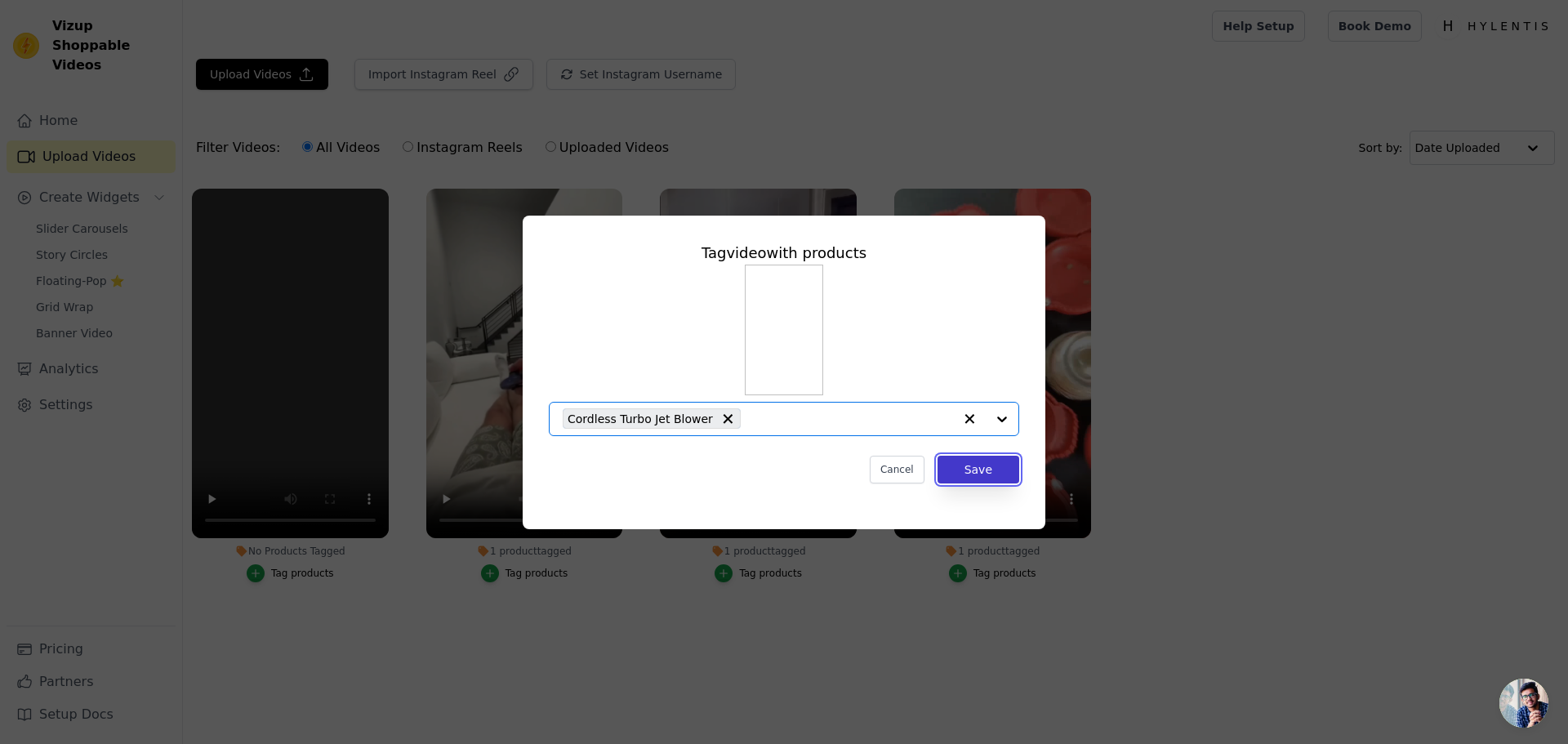
click at [996, 481] on button "Save" at bounding box center [978, 469] width 82 height 28
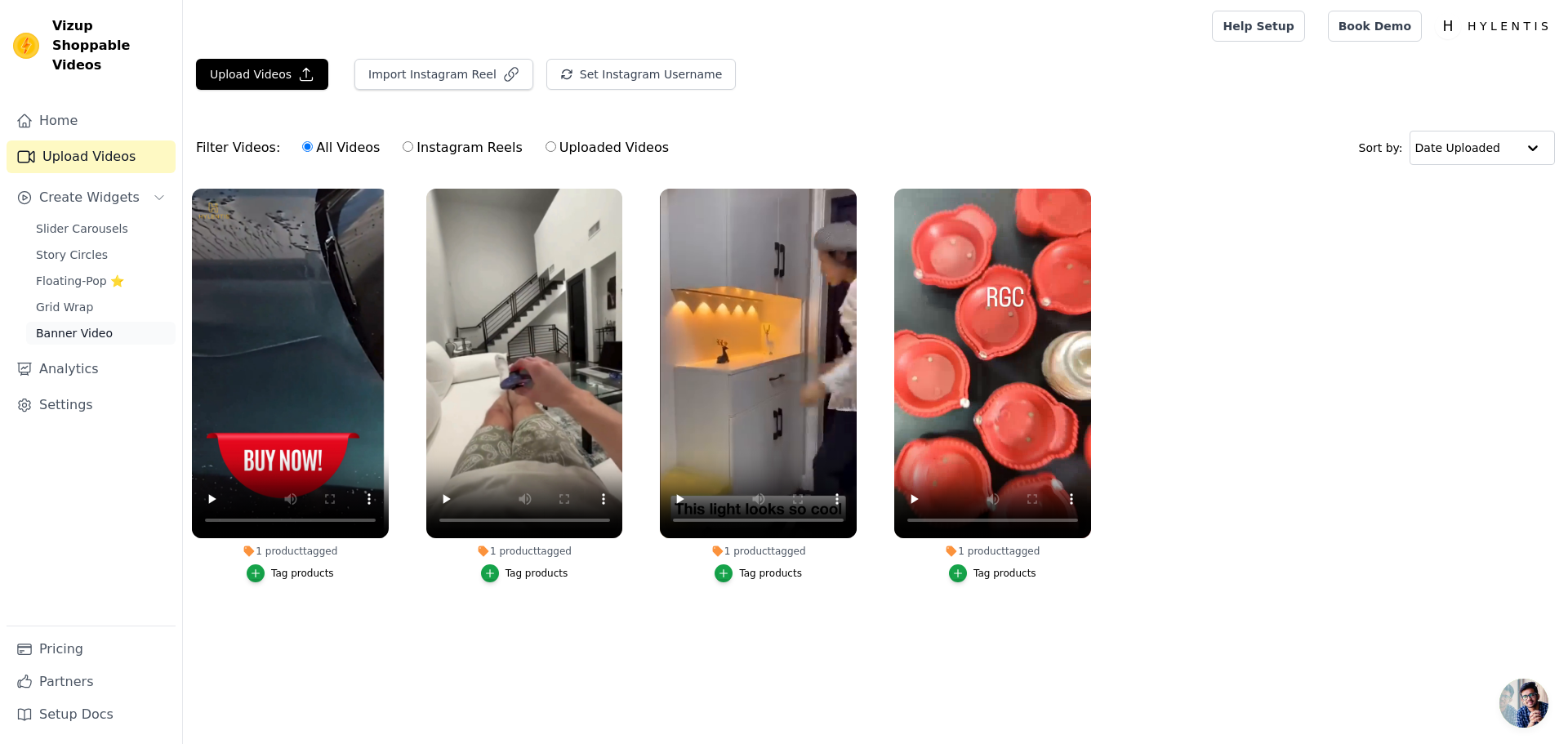
click at [72, 322] on link "Banner Video" at bounding box center [101, 333] width 149 height 23
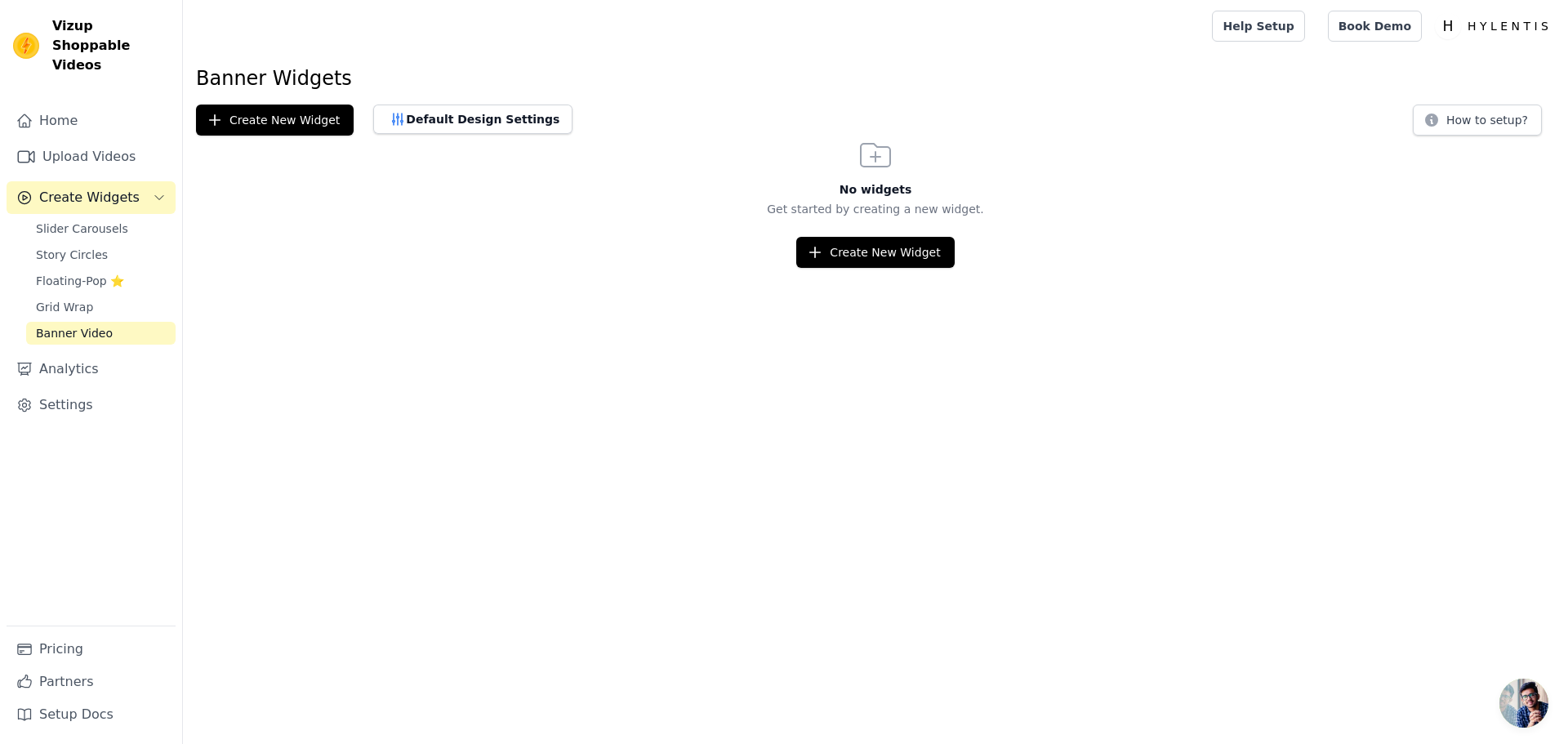
click at [798, 248] on div "Create New Widget" at bounding box center [875, 252] width 1385 height 31
click at [841, 252] on button "Create New Widget" at bounding box center [876, 252] width 158 height 31
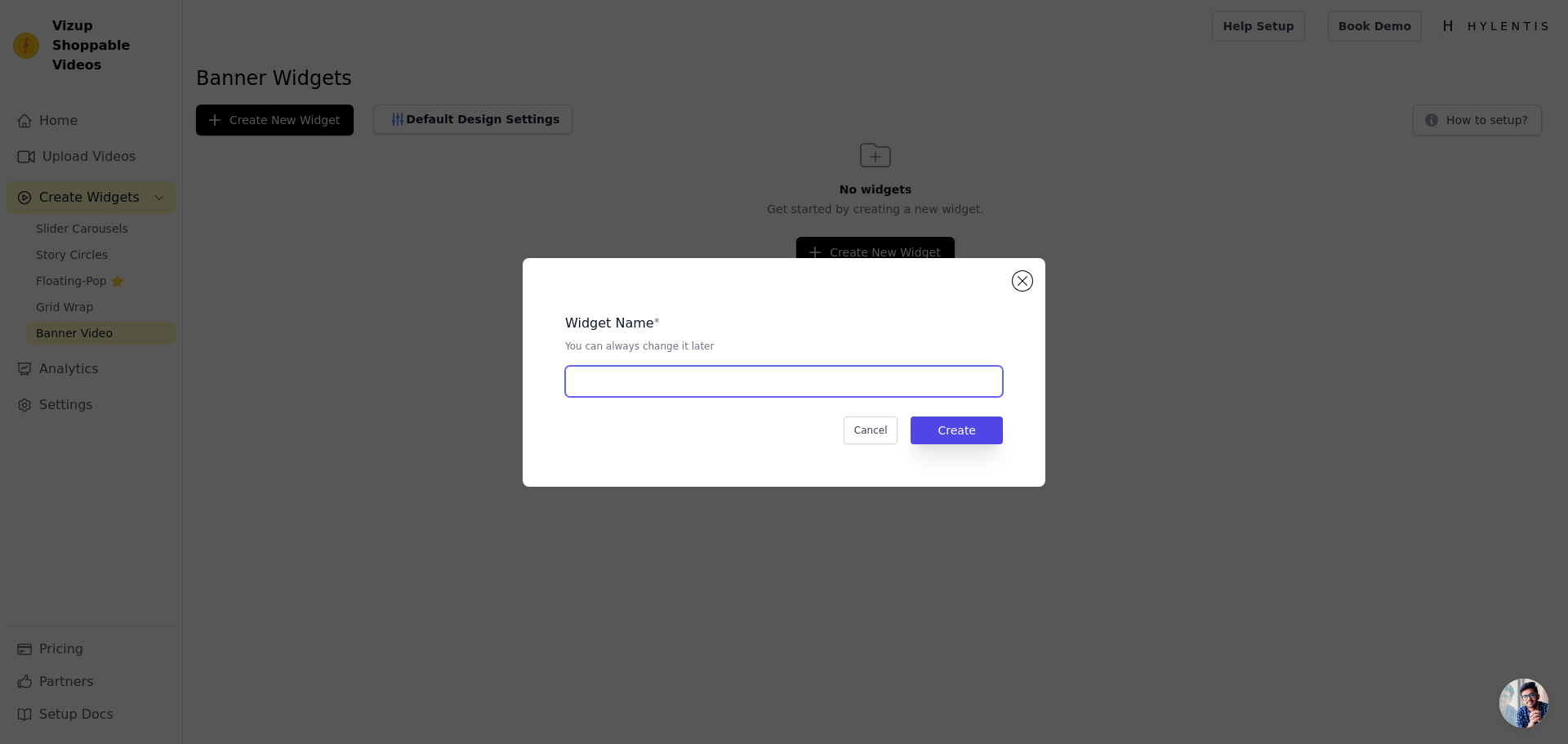
click at [655, 379] on input "text" at bounding box center [784, 381] width 438 height 31
type input "Home page"
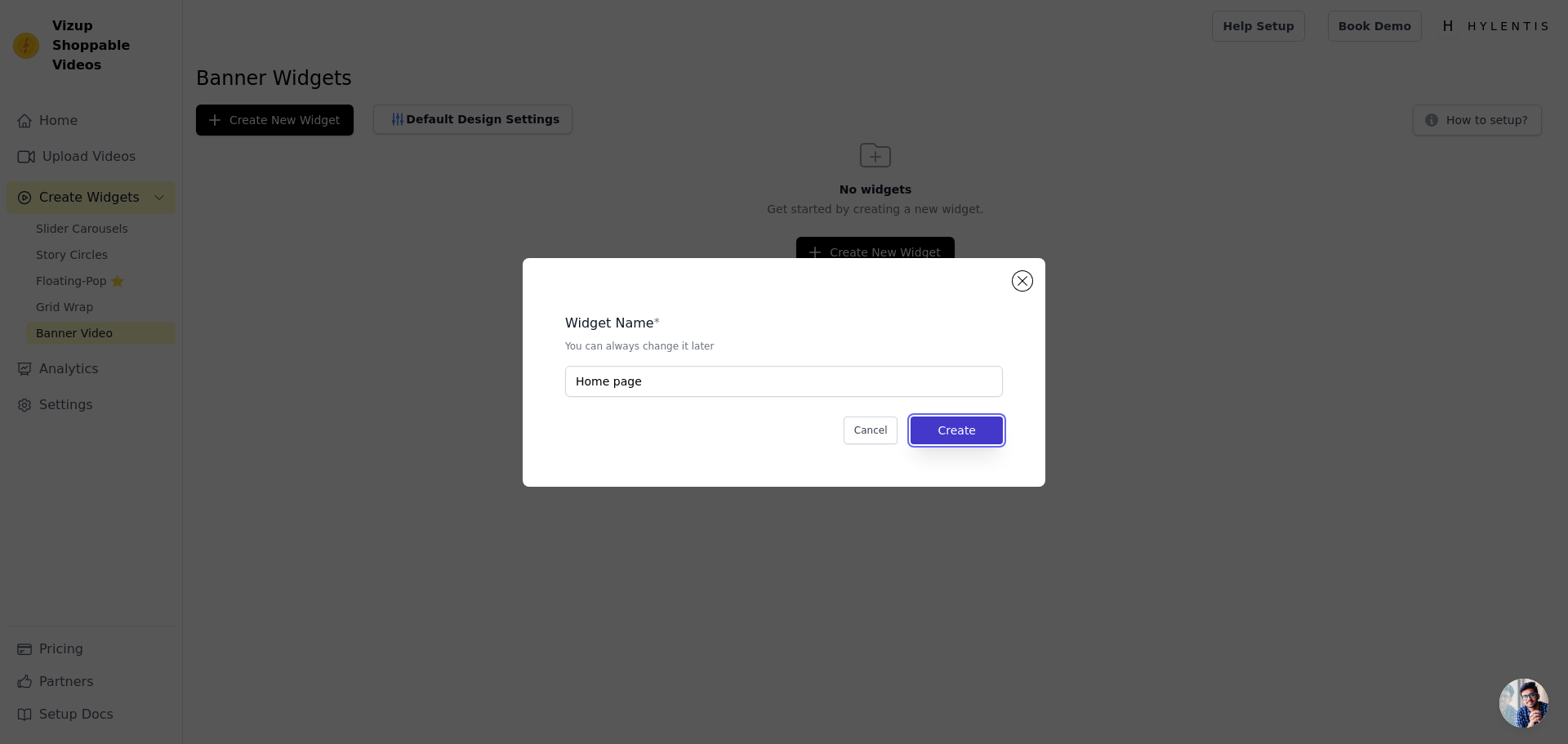
click at [934, 429] on button "Create" at bounding box center [956, 431] width 92 height 28
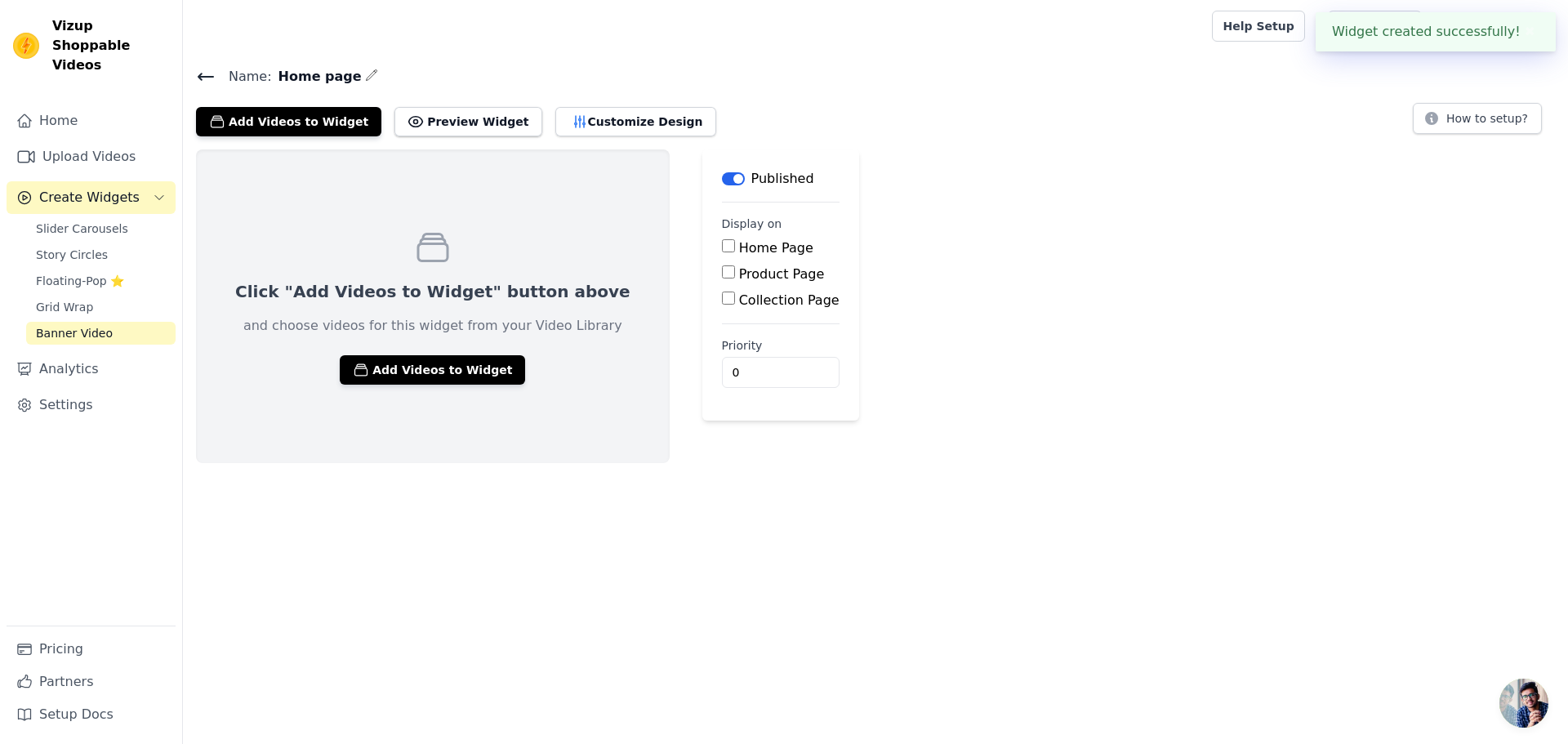
click at [722, 294] on input "Collection Page" at bounding box center [728, 297] width 13 height 13
checkbox input "true"
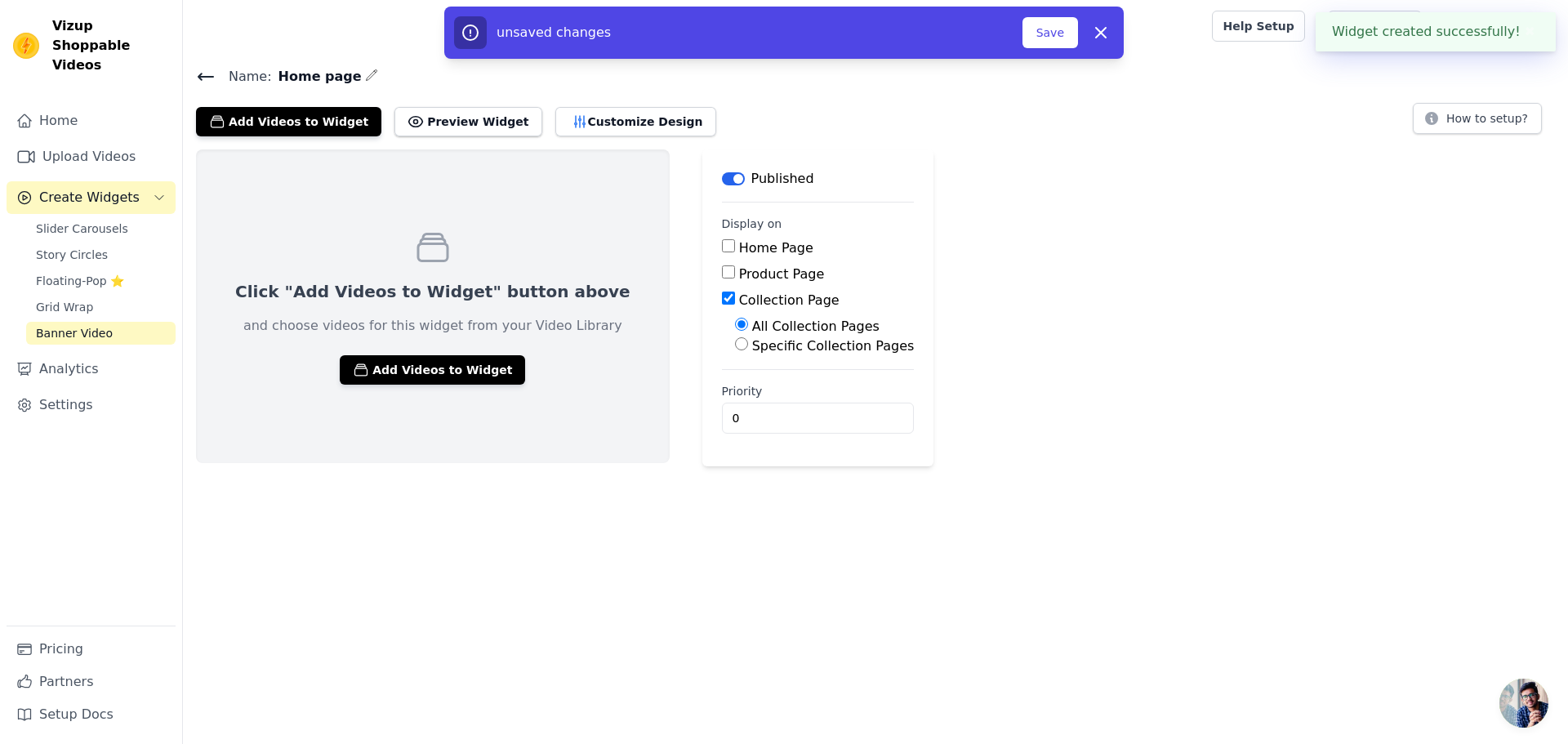
click at [722, 277] on input "Product Page" at bounding box center [728, 272] width 13 height 13
checkbox input "true"
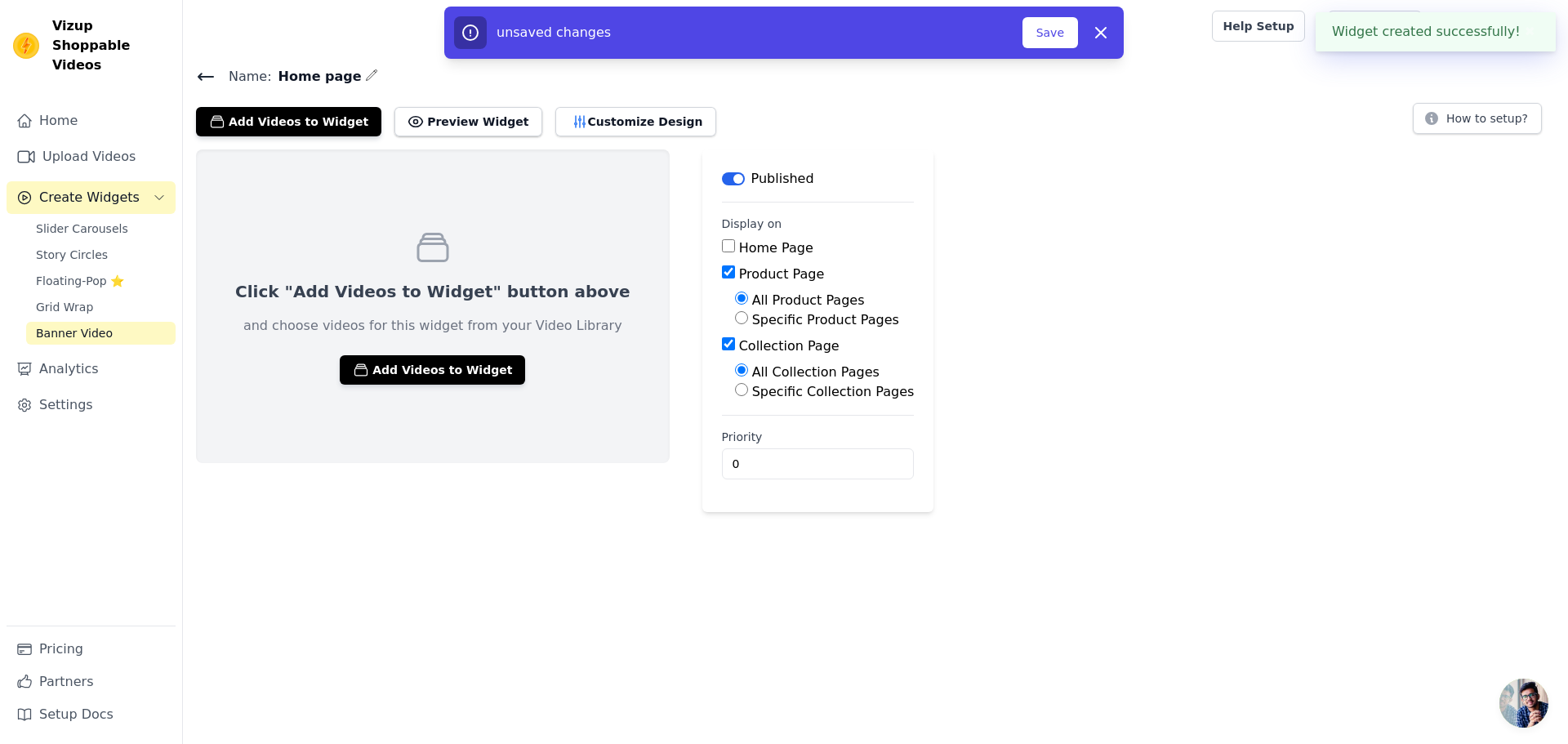
click at [722, 258] on div "Home Page Product Page All Product Pages Specific Product Pages Collection Page…" at bounding box center [819, 320] width 193 height 163
click at [722, 247] on input "Home Page" at bounding box center [728, 246] width 13 height 13
checkbox input "true"
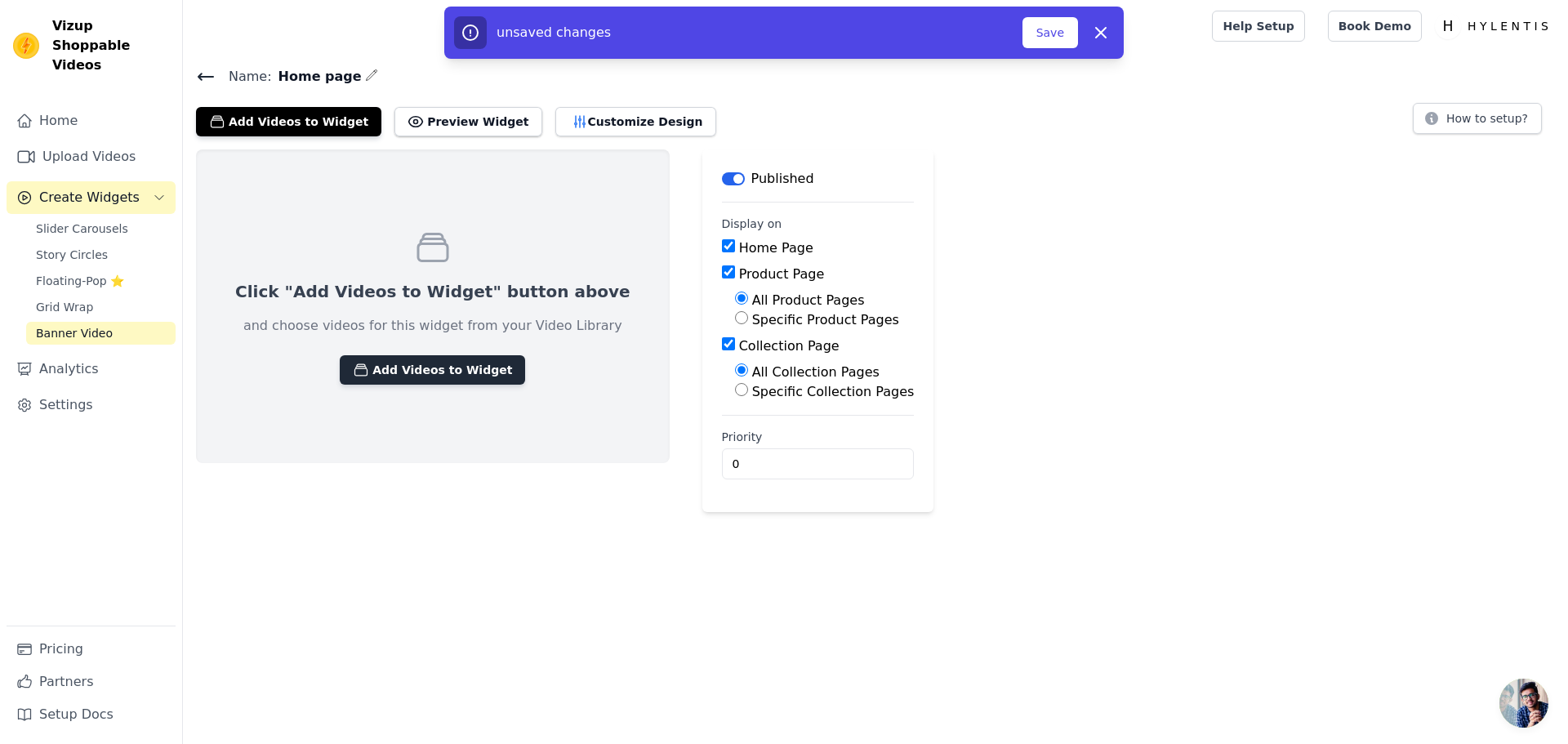
click at [395, 370] on button "Add Videos to Widget" at bounding box center [432, 370] width 185 height 30
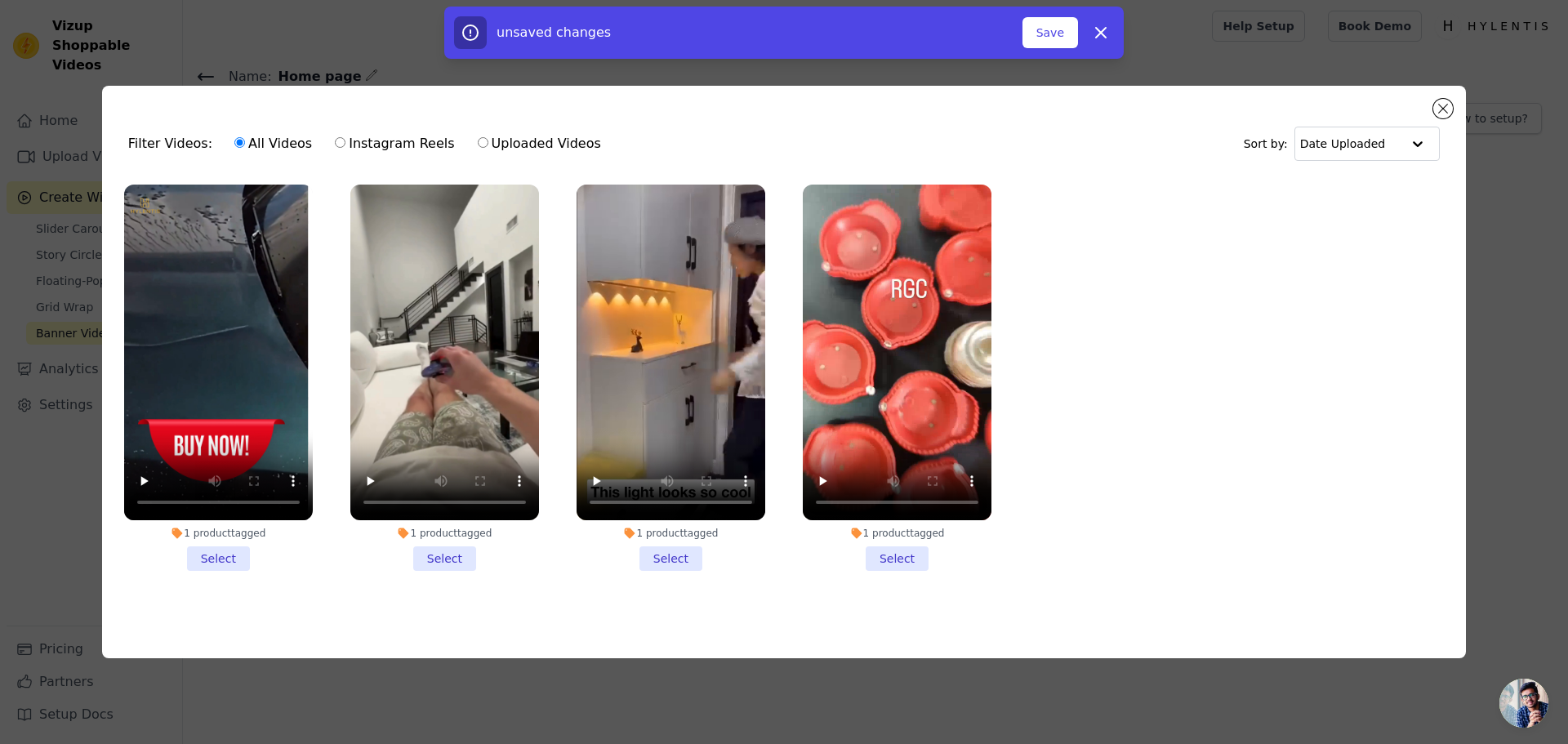
click at [219, 556] on li "1 product tagged Select" at bounding box center [218, 377] width 189 height 386
click at [0, 0] on input "1 product tagged Select" at bounding box center [0, 0] width 0 height 0
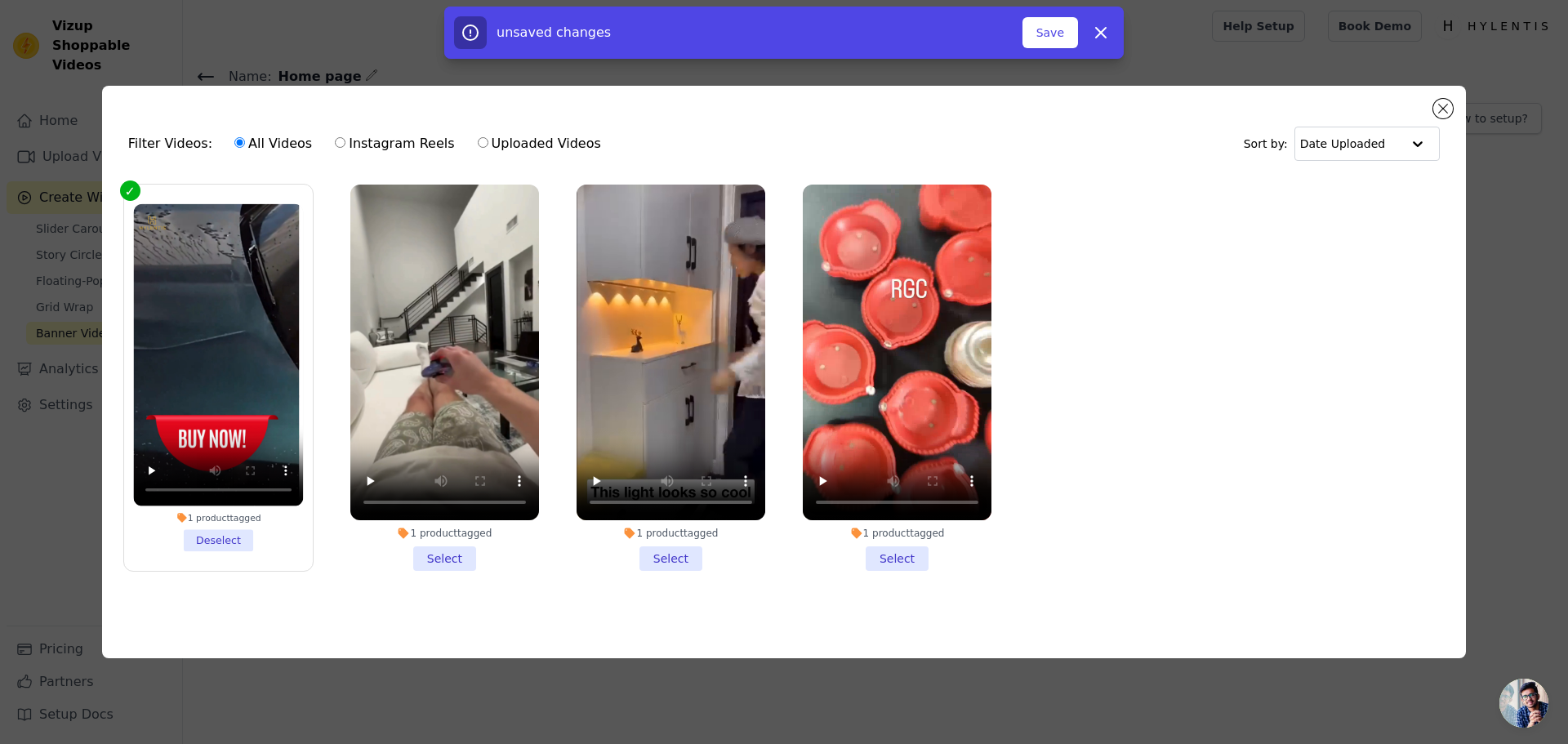
drag, startPoint x: 416, startPoint y: 558, endPoint x: 432, endPoint y: 563, distance: 16.8
click at [419, 559] on li "1 product tagged Select" at bounding box center [444, 377] width 189 height 386
click at [0, 0] on input "1 product tagged Select" at bounding box center [0, 0] width 0 height 0
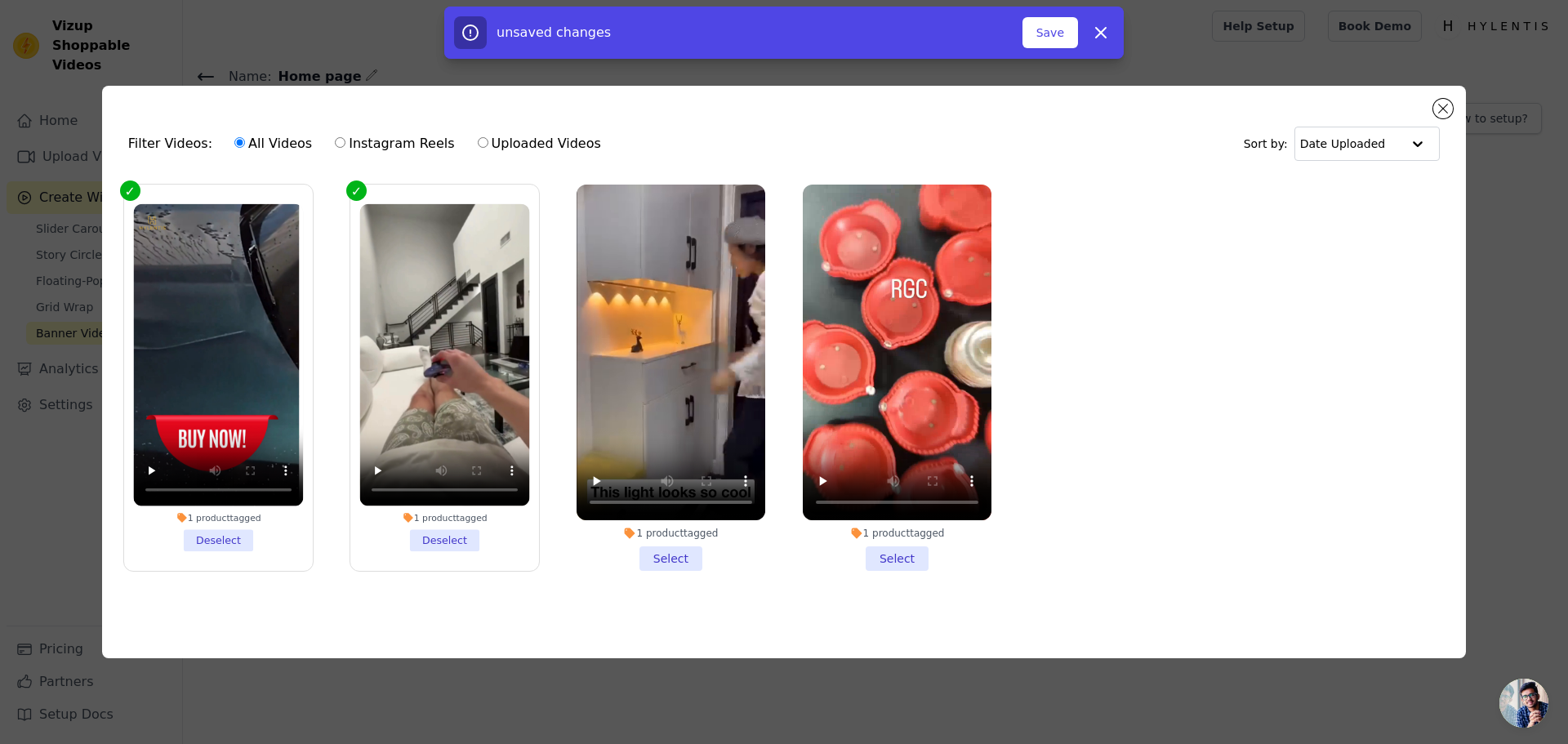
click at [693, 554] on li "1 product tagged Select" at bounding box center [670, 377] width 189 height 386
click at [0, 0] on input "1 product tagged Select" at bounding box center [0, 0] width 0 height 0
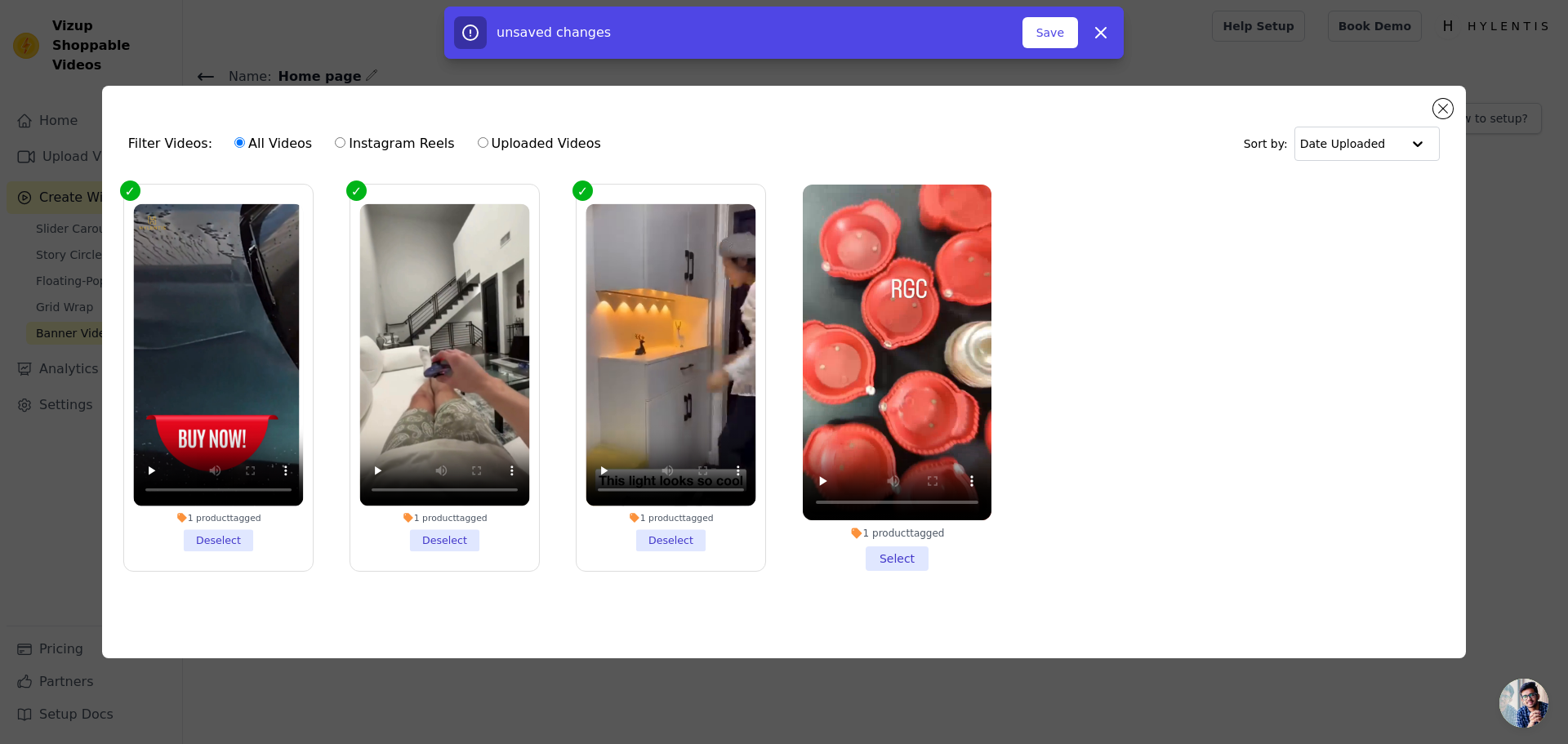
click at [879, 558] on li "1 product tagged Select" at bounding box center [897, 377] width 189 height 386
click at [0, 0] on input "1 product tagged Select" at bounding box center [0, 0] width 0 height 0
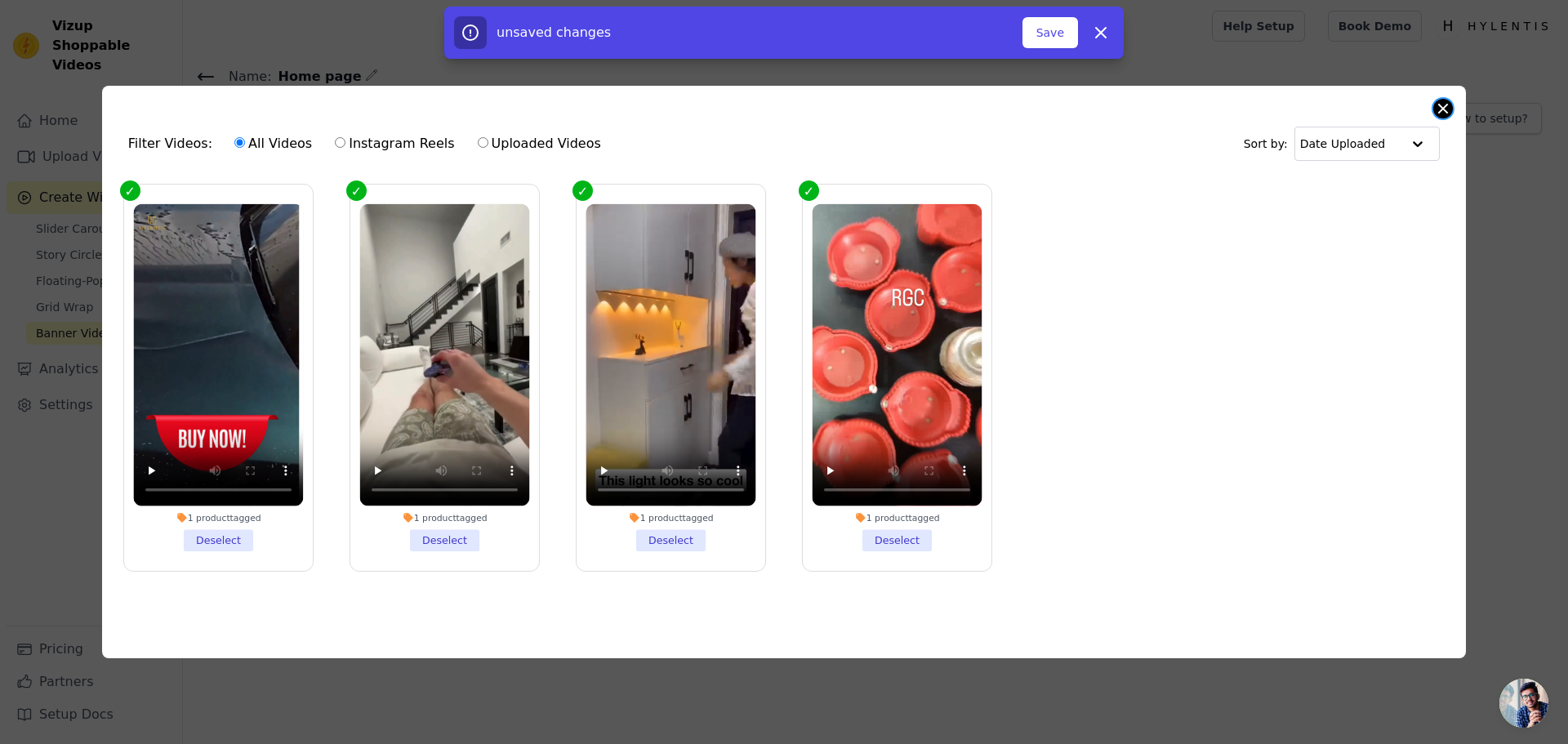
click at [1451, 109] on button "Close modal" at bounding box center [1443, 109] width 19 height 19
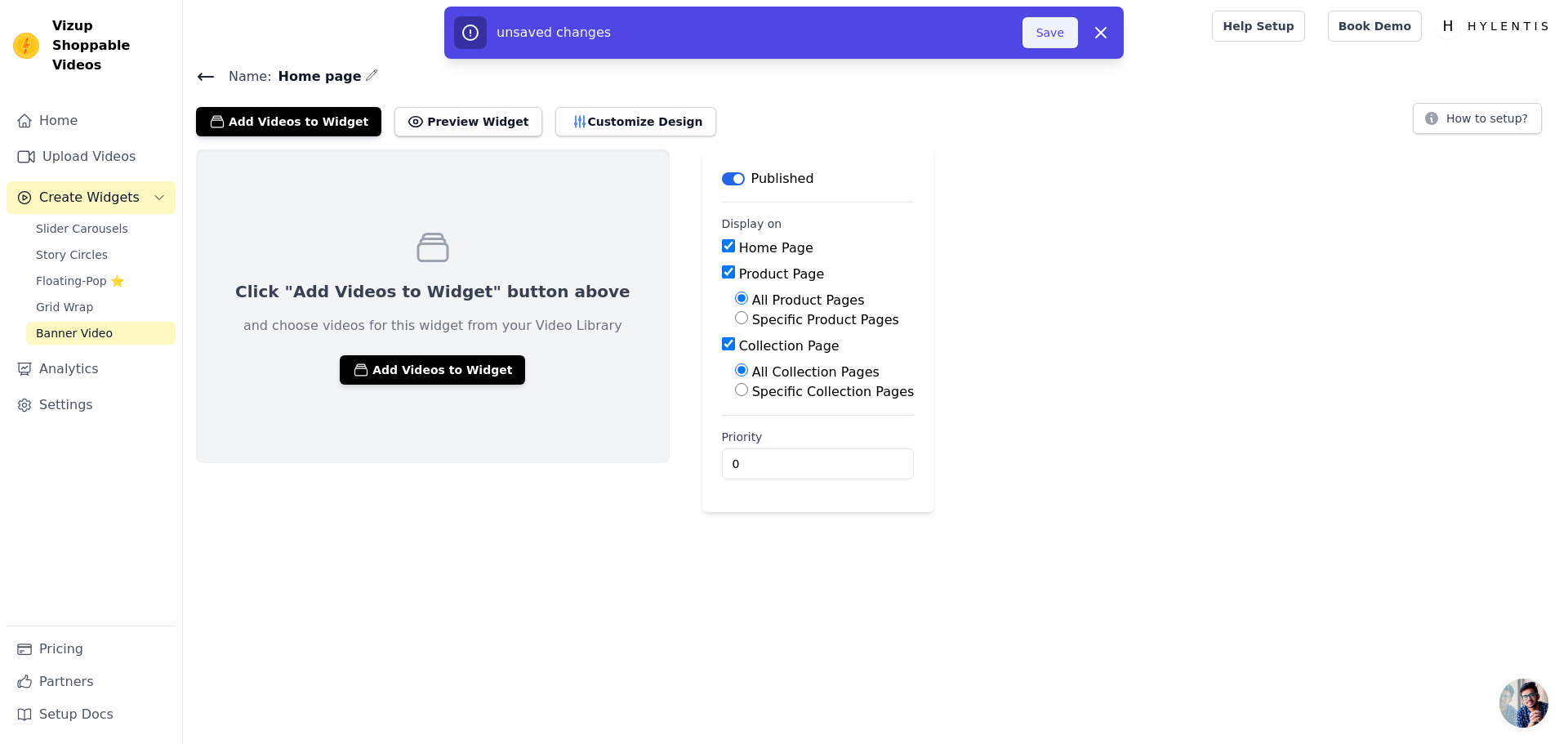
click at [1042, 39] on button "Save" at bounding box center [1049, 32] width 55 height 31
click at [465, 369] on button "Add Videos to Widget" at bounding box center [432, 370] width 185 height 30
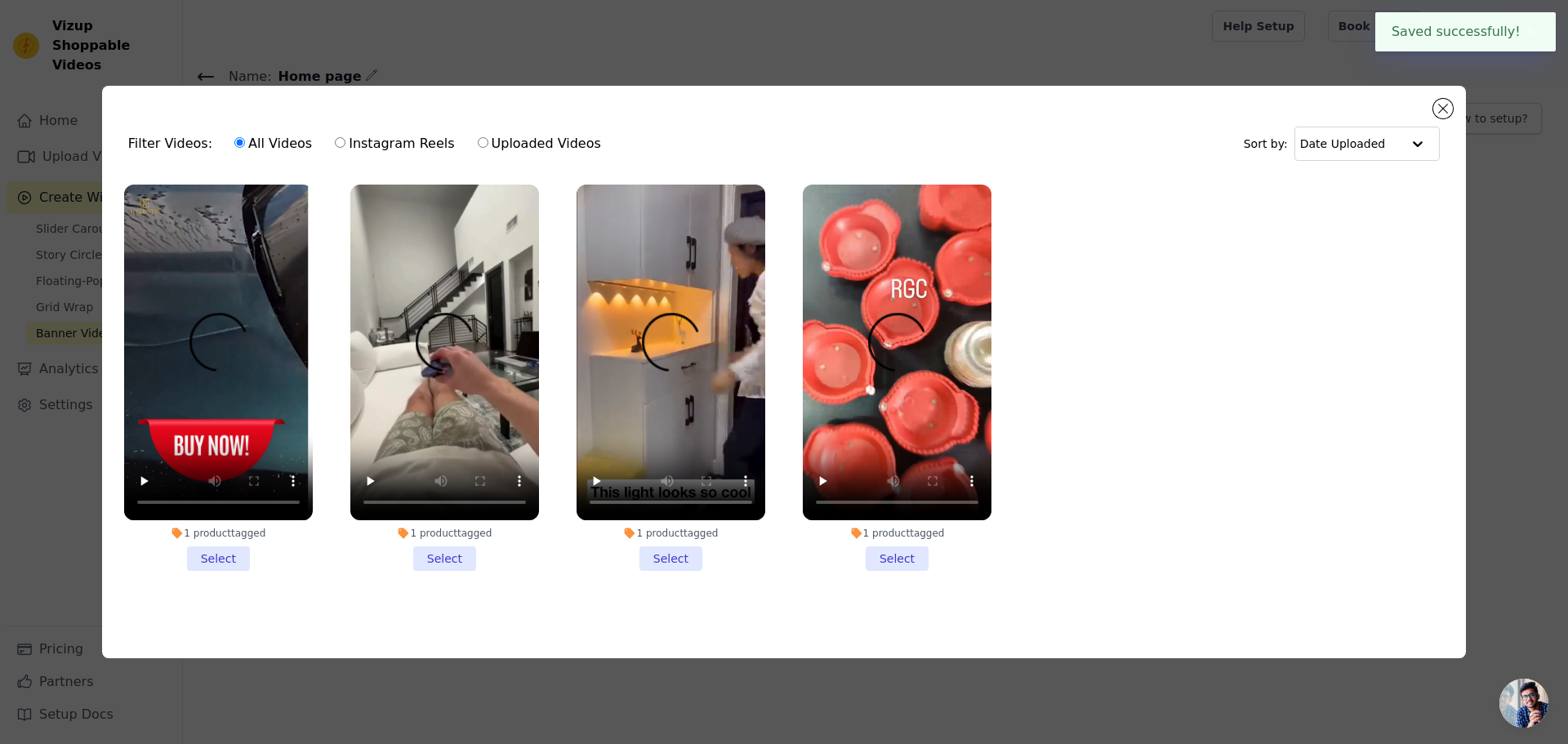
click at [209, 568] on div "1 product tagged Select" at bounding box center [218, 377] width 206 height 404
click at [183, 549] on li "1 product tagged Select" at bounding box center [218, 377] width 189 height 386
click at [0, 0] on input "1 product tagged Select" at bounding box center [0, 0] width 0 height 0
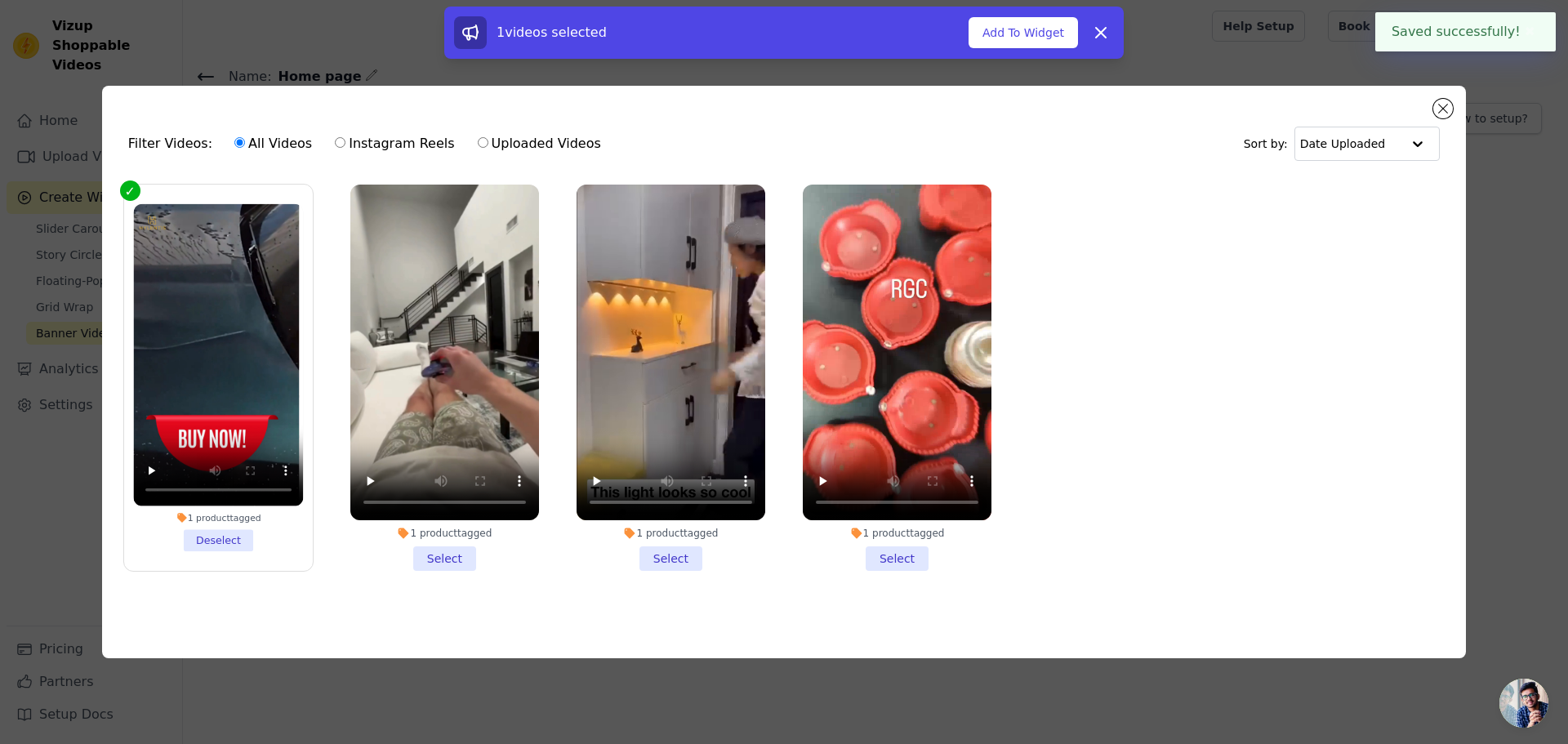
click at [411, 563] on li "1 product tagged Select" at bounding box center [444, 377] width 189 height 386
click at [0, 0] on input "1 product tagged Select" at bounding box center [0, 0] width 0 height 0
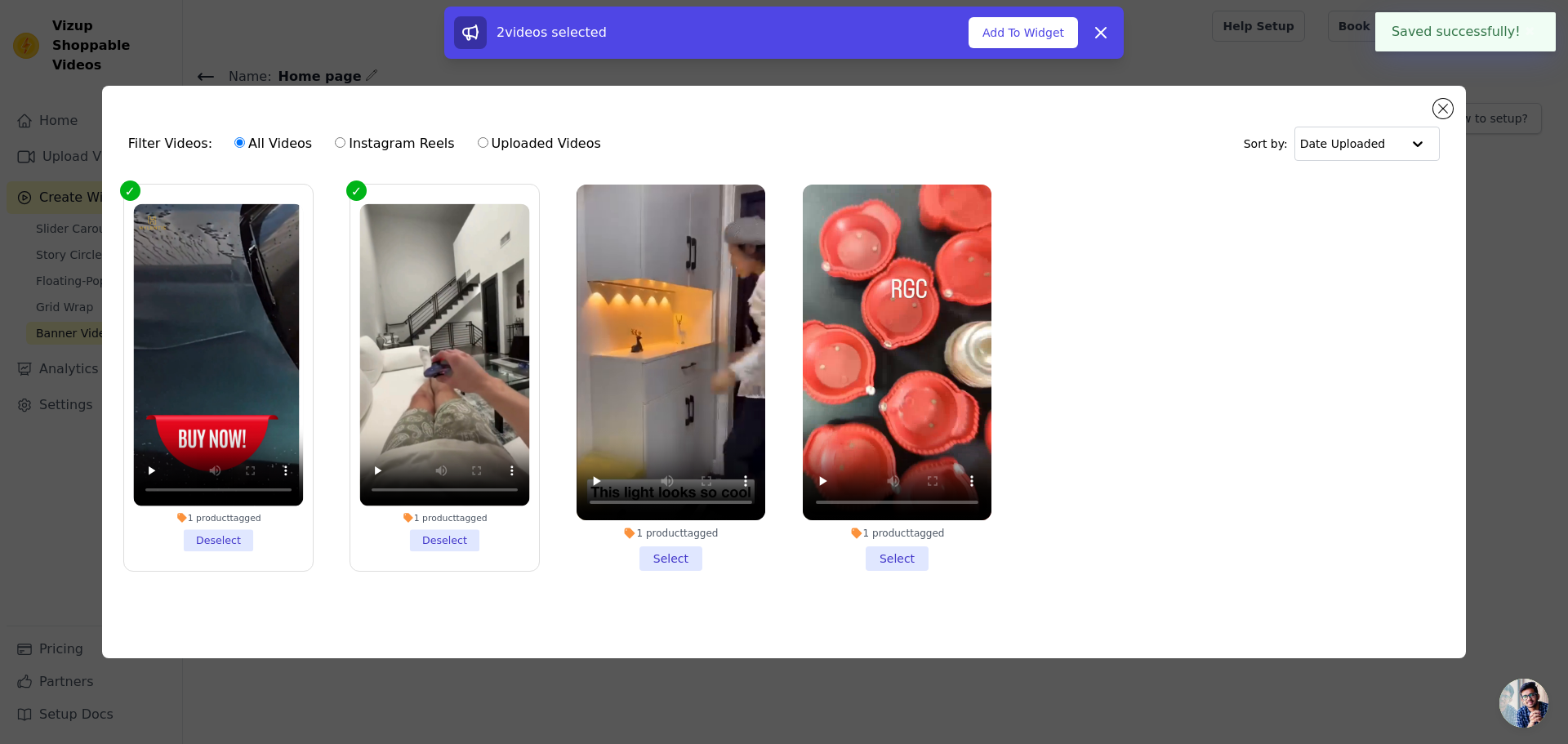
drag, startPoint x: 672, startPoint y: 557, endPoint x: 784, endPoint y: 568, distance: 112.5
click at [674, 558] on li "1 product tagged Select" at bounding box center [670, 377] width 189 height 386
click at [876, 557] on li "1 product tagged Select" at bounding box center [897, 377] width 189 height 386
click at [0, 0] on input "1 product tagged Select" at bounding box center [0, 0] width 0 height 0
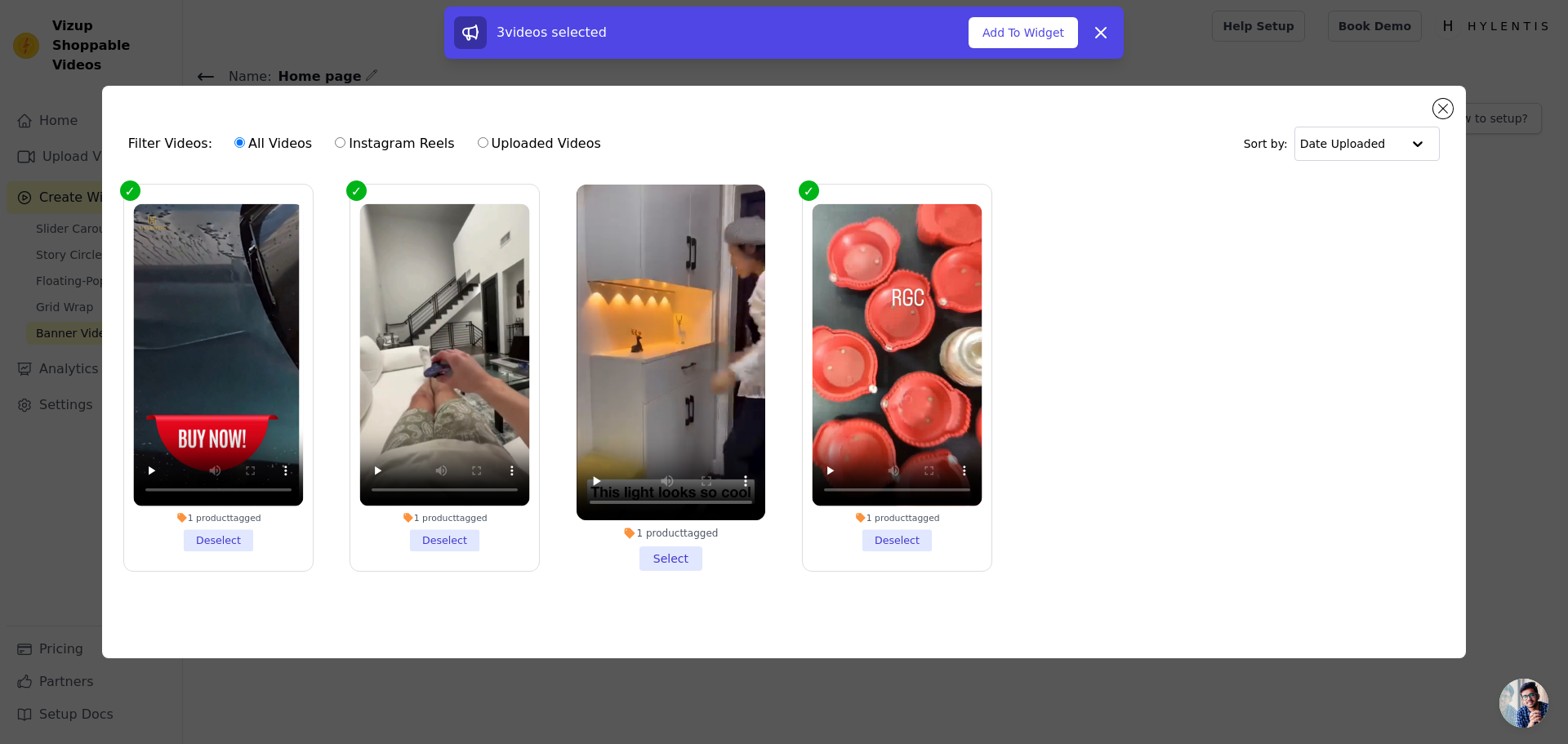
click at [683, 549] on li "1 product tagged Select" at bounding box center [670, 377] width 189 height 386
click at [0, 0] on input "1 product tagged Select" at bounding box center [0, 0] width 0 height 0
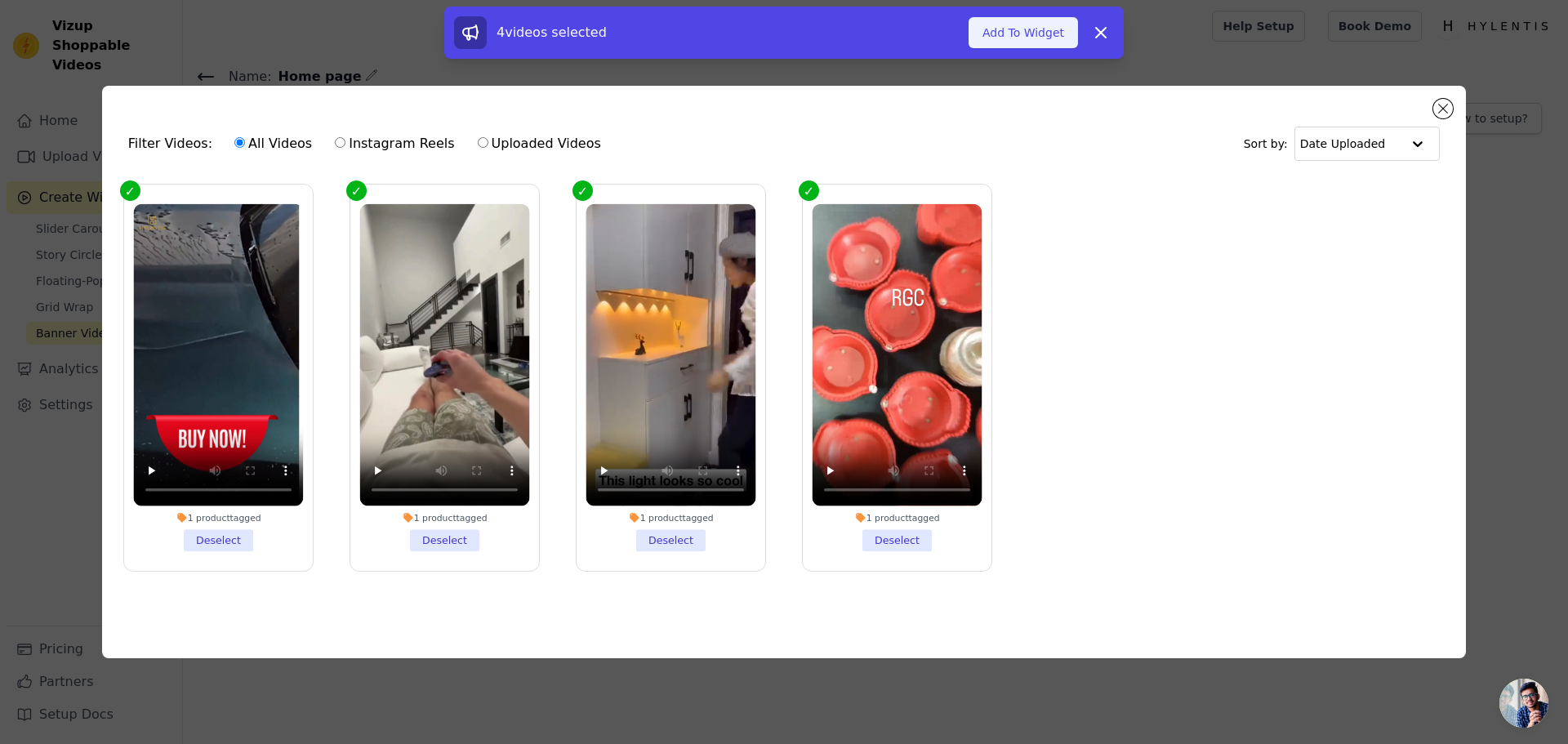
click at [1036, 29] on button "Add To Widget" at bounding box center [1023, 32] width 110 height 31
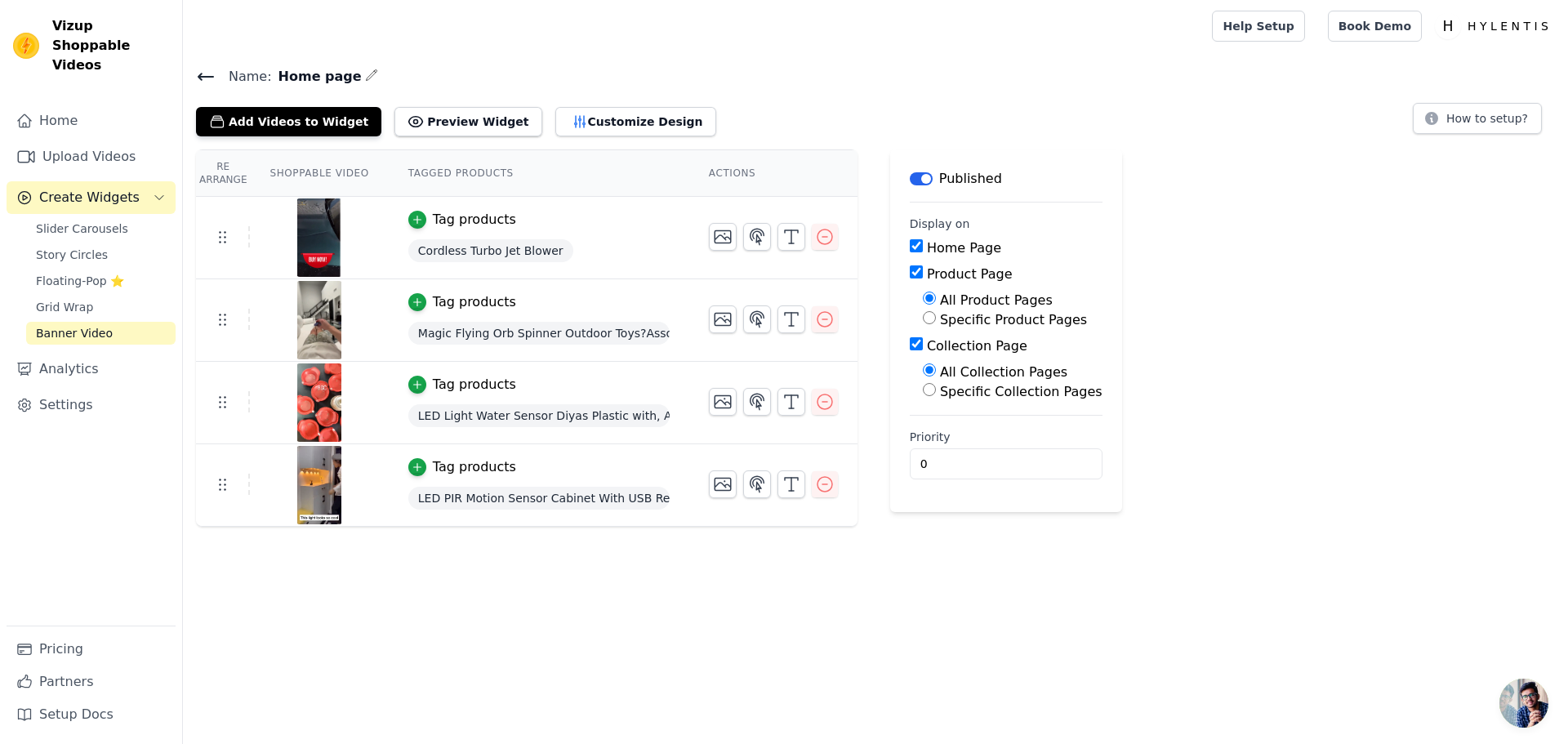
click at [417, 218] on button "Tag products" at bounding box center [462, 219] width 108 height 19
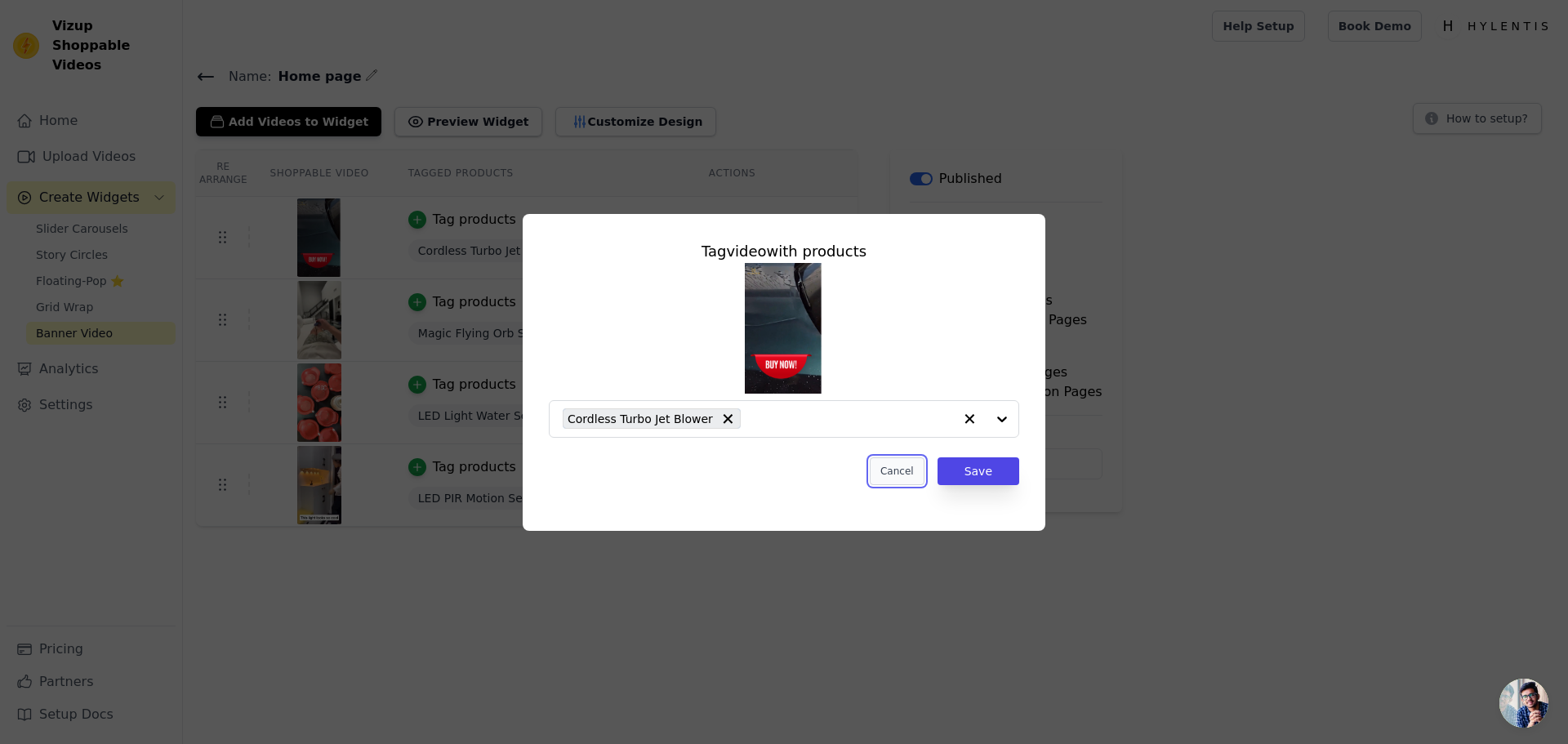
click at [903, 474] on button "Cancel" at bounding box center [897, 471] width 54 height 28
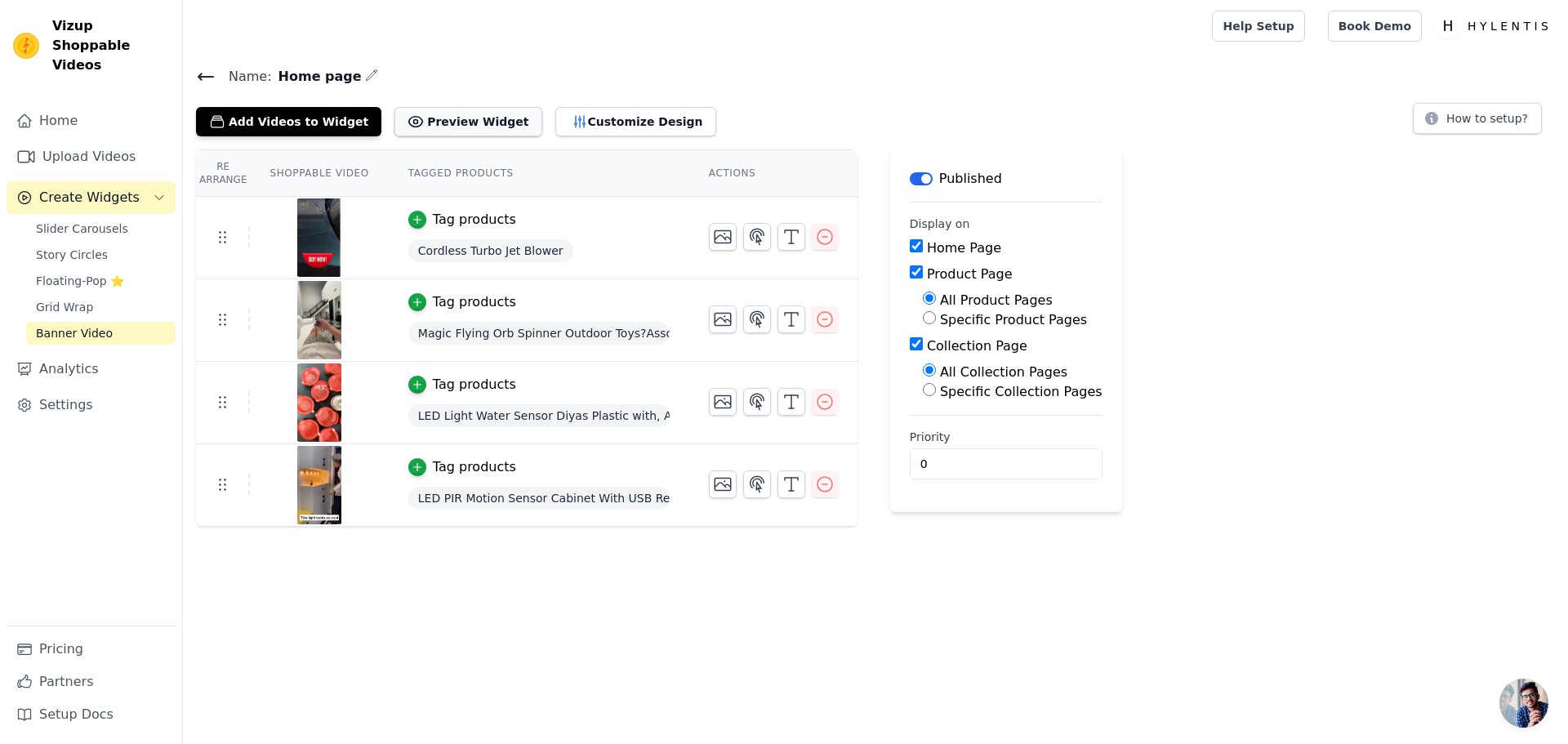
click at [426, 116] on button "Preview Widget" at bounding box center [469, 122] width 147 height 30
click at [714, 242] on icon "button" at bounding box center [722, 237] width 17 height 12
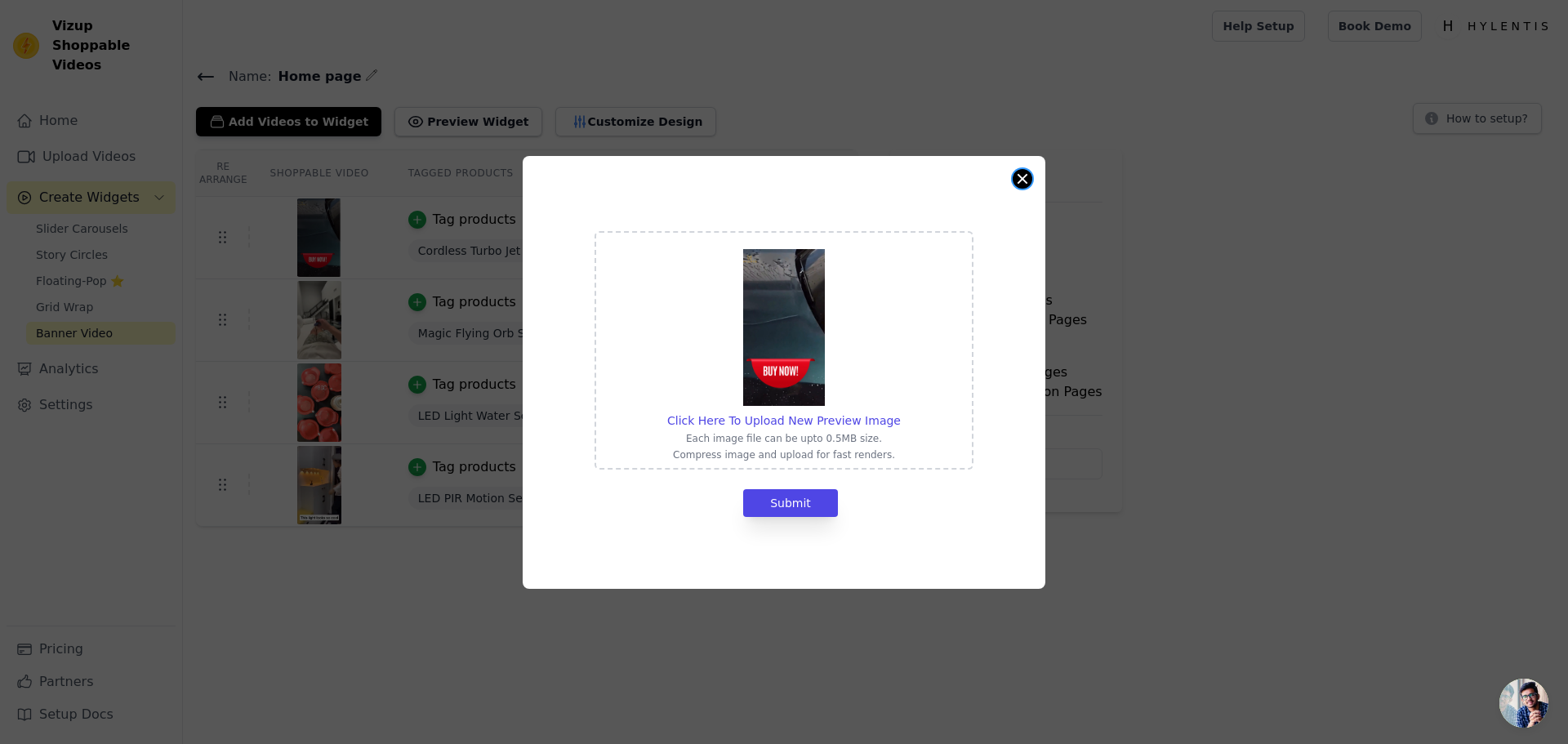
click at [1020, 171] on button "Close modal" at bounding box center [1022, 179] width 19 height 19
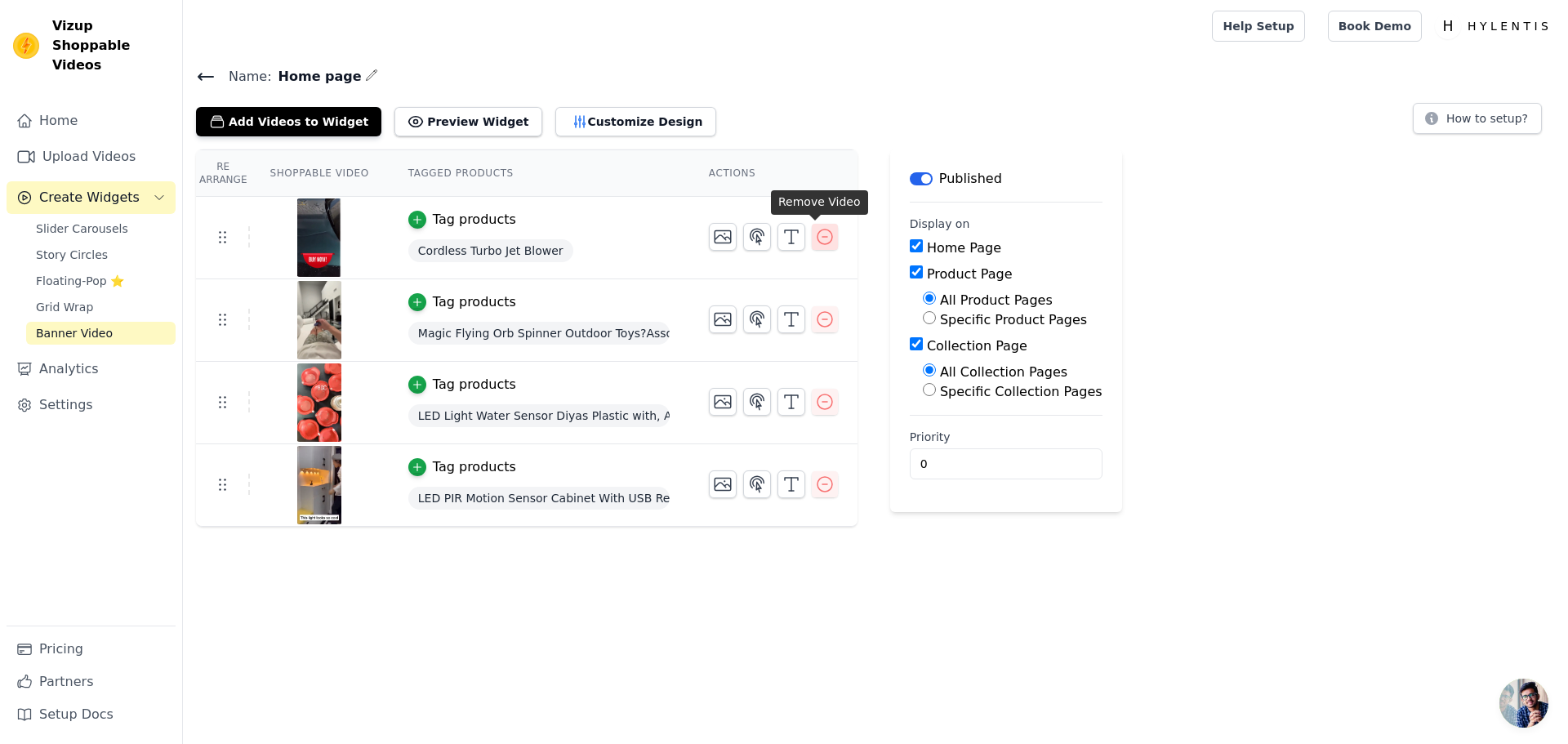
click at [815, 233] on icon "button" at bounding box center [825, 237] width 19 height 19
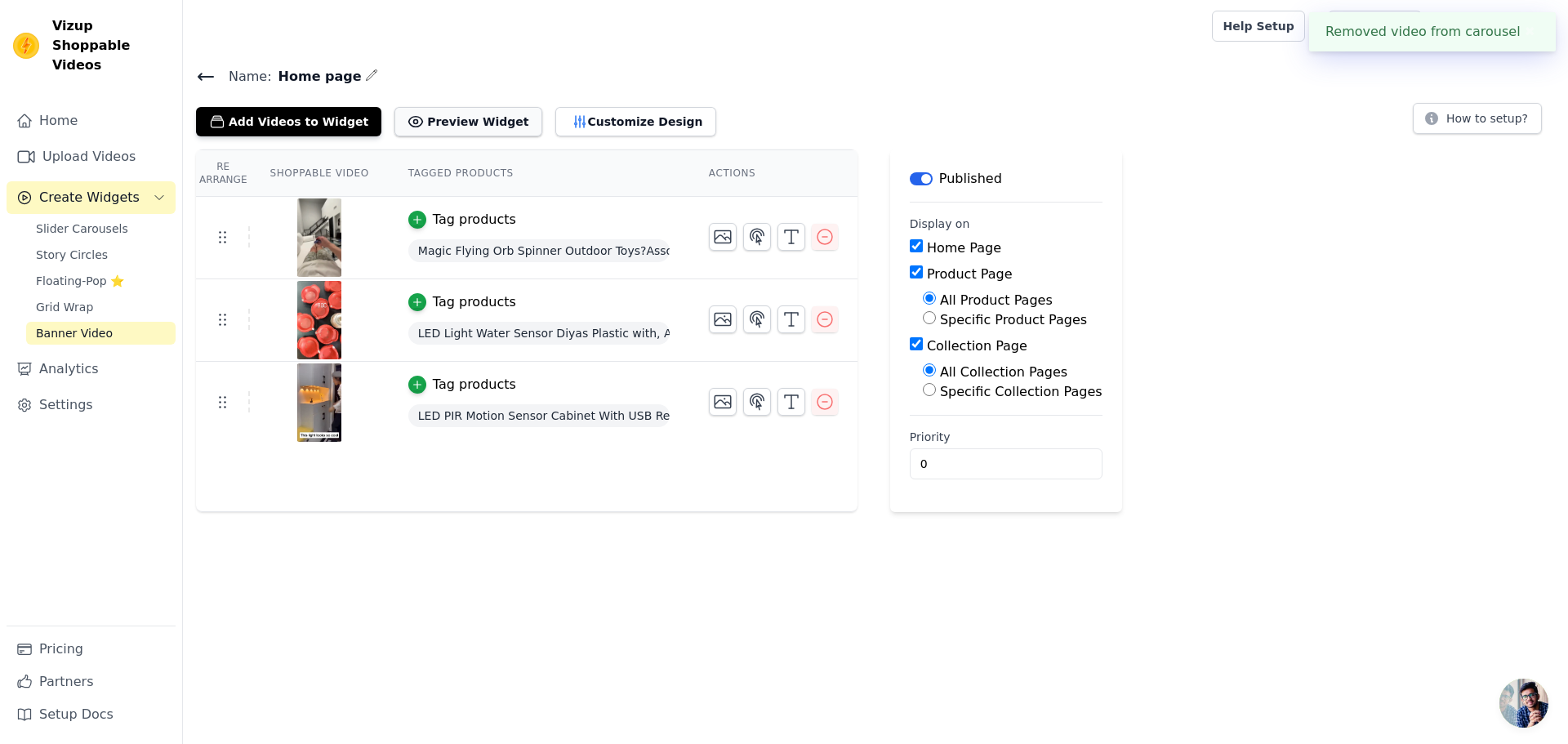
click at [438, 123] on button "Preview Widget" at bounding box center [469, 122] width 147 height 30
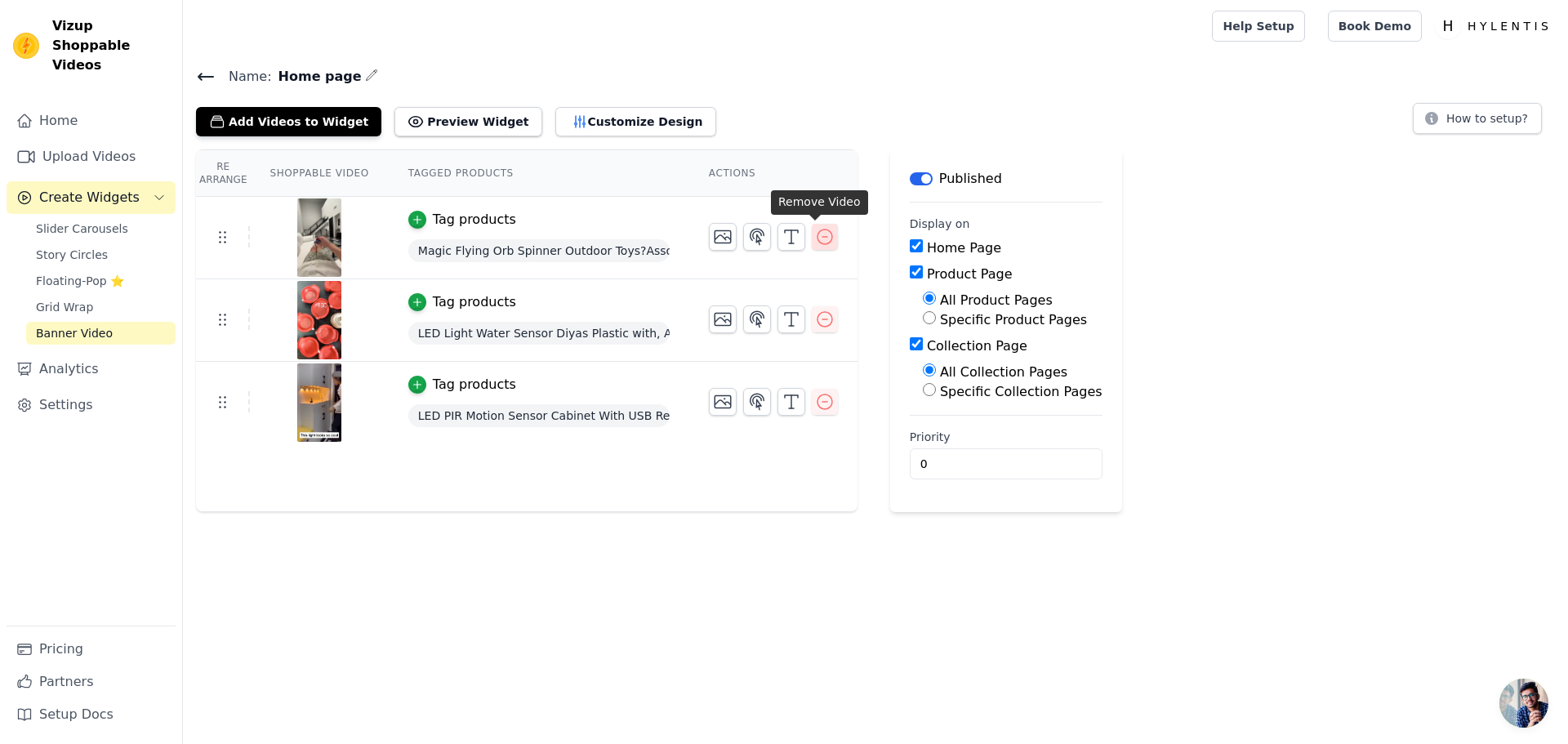
click at [818, 236] on icon "button" at bounding box center [825, 237] width 15 height 15
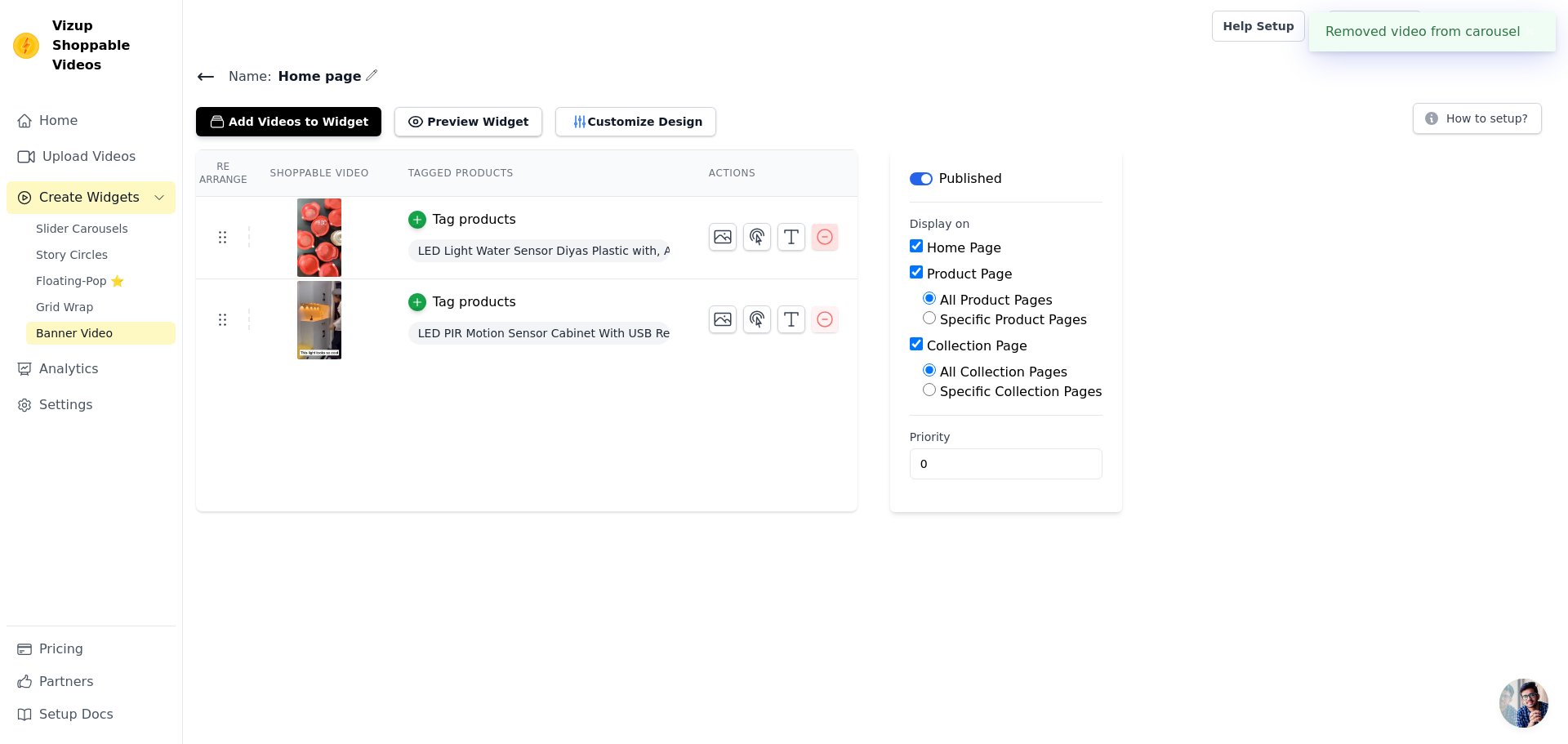
click at [815, 242] on icon "button" at bounding box center [825, 237] width 19 height 19
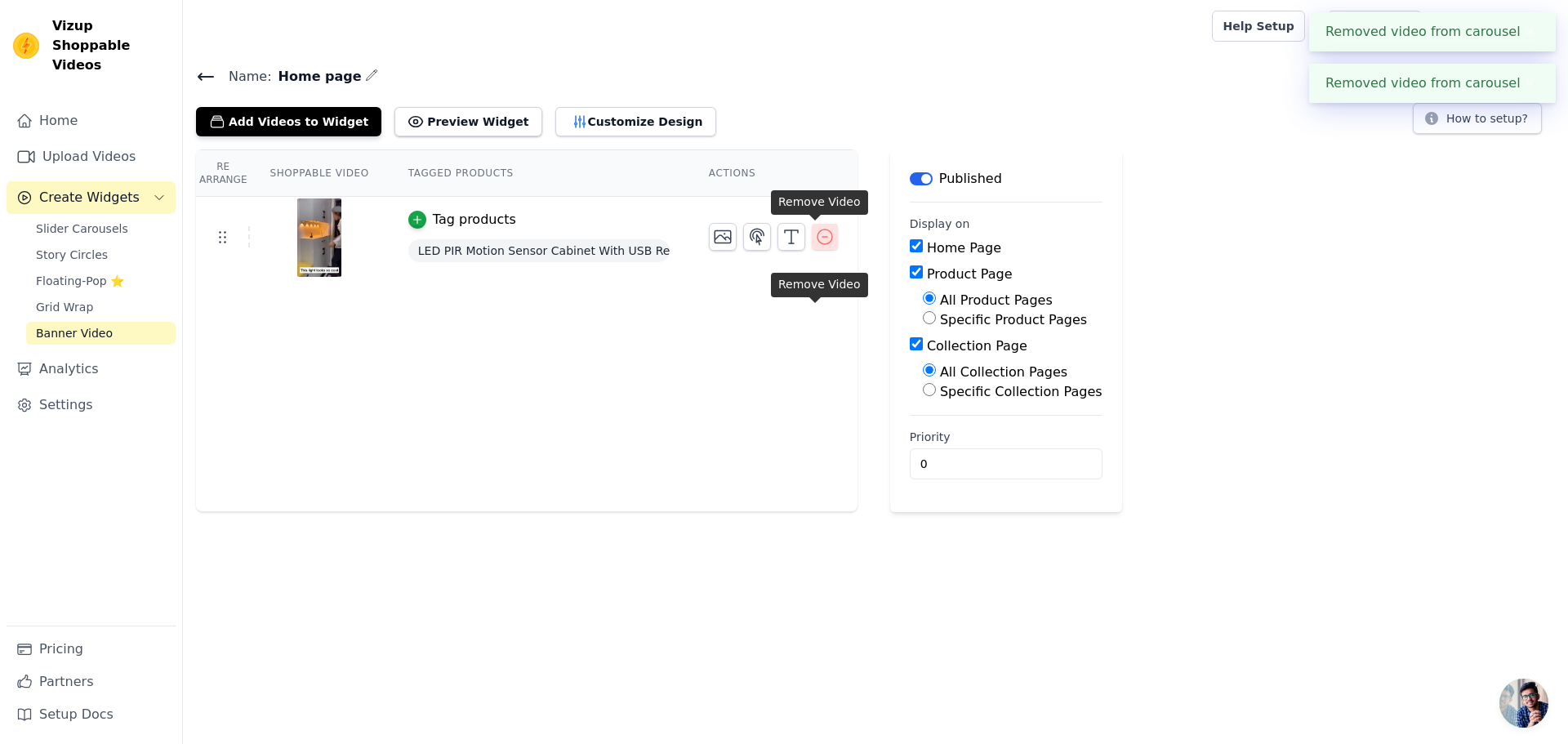
click at [815, 240] on icon "button" at bounding box center [825, 237] width 19 height 19
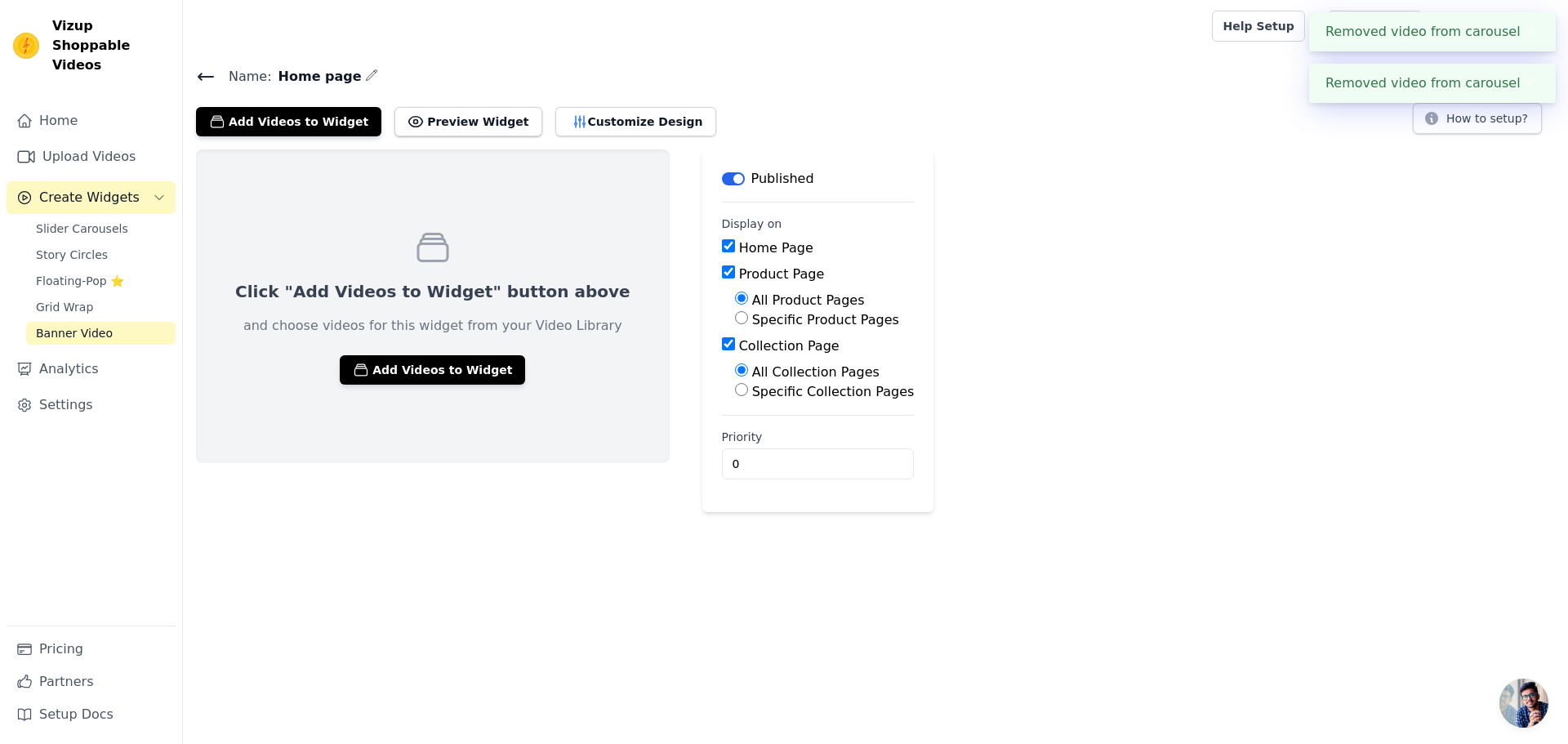
click at [722, 172] on button "Label" at bounding box center [734, 178] width 23 height 13
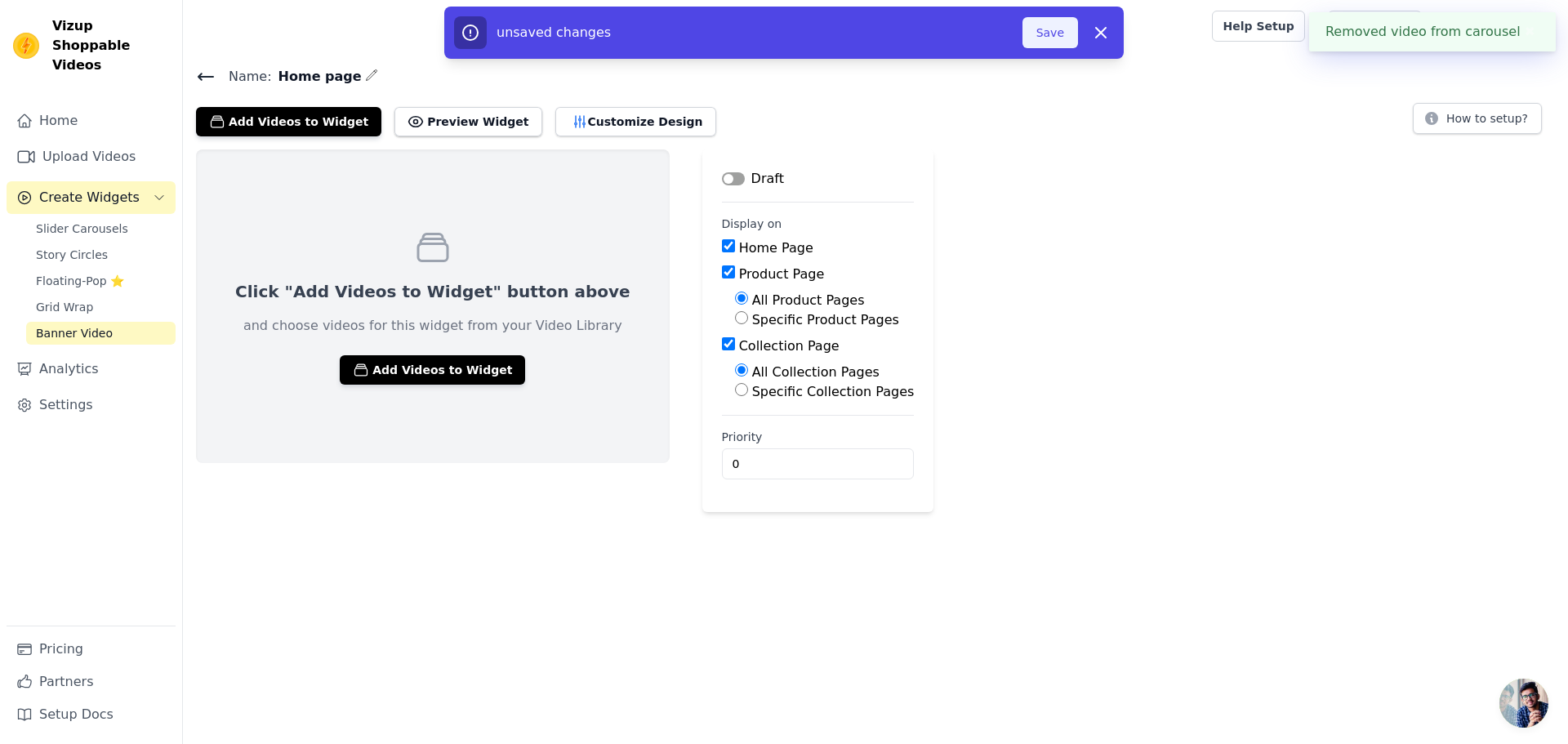
click at [1047, 39] on button "Save" at bounding box center [1049, 32] width 55 height 31
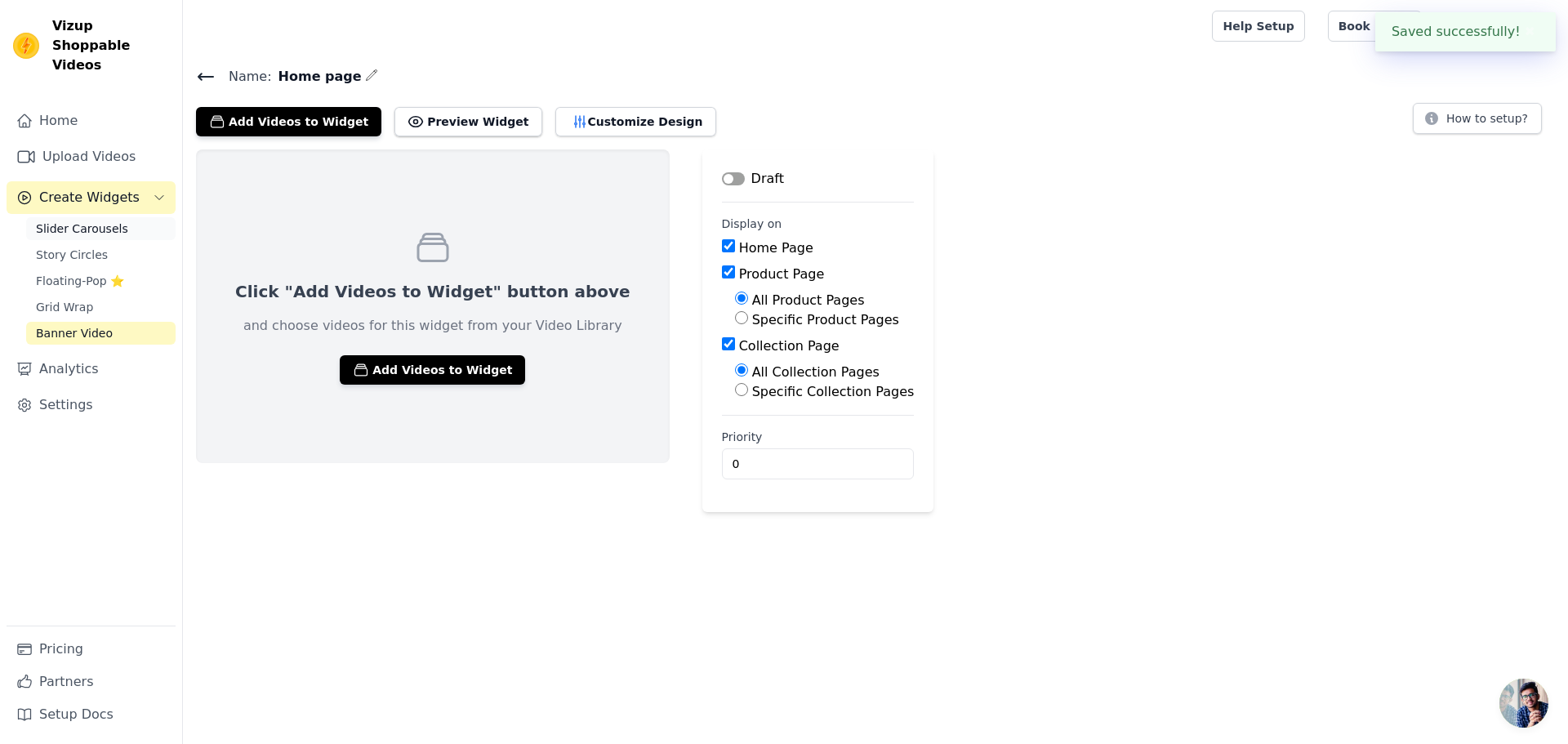
click at [102, 220] on span "Slider Carousels" at bounding box center [82, 228] width 92 height 17
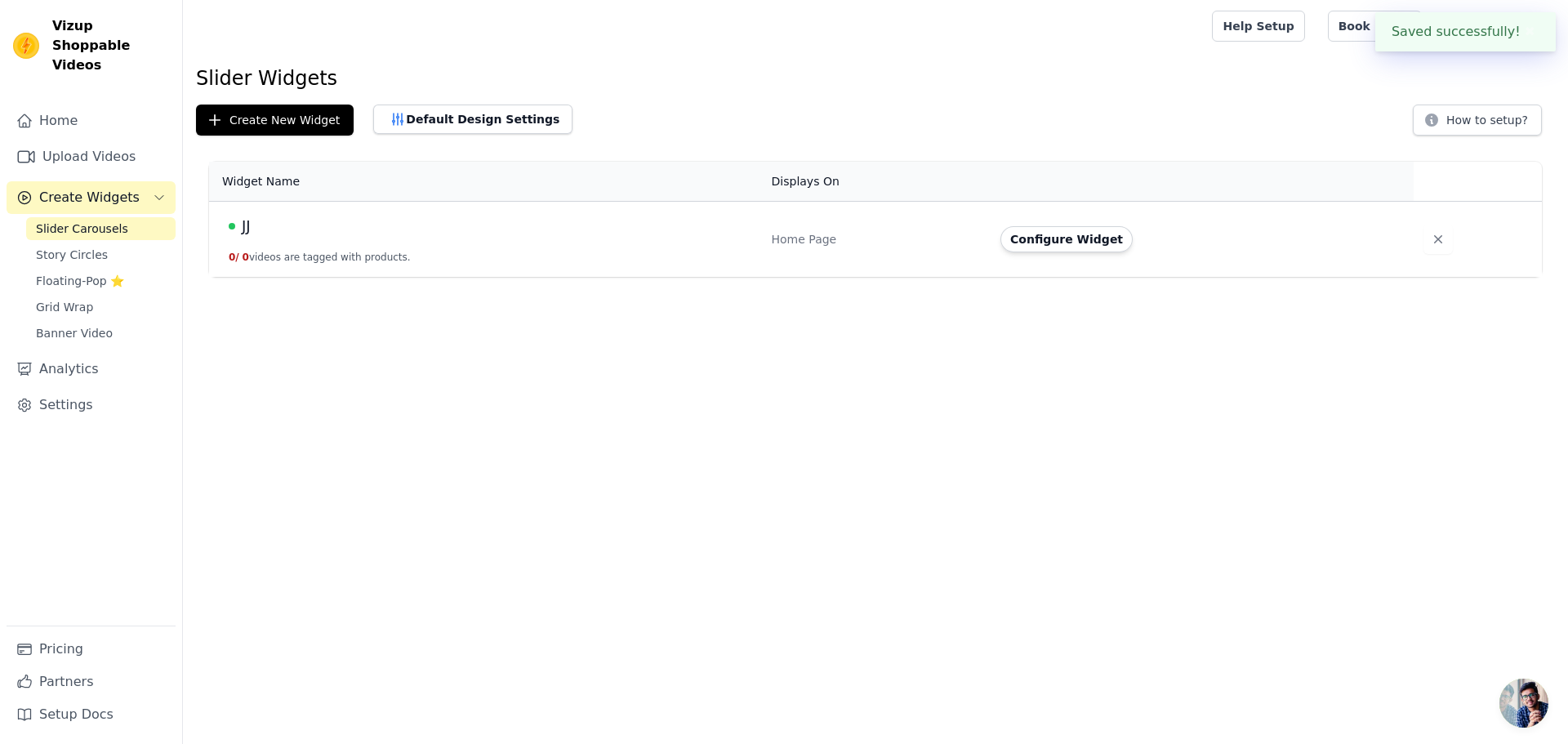
click at [263, 218] on div "JJ" at bounding box center [490, 226] width 524 height 23
click at [1077, 245] on button "Configure Widget" at bounding box center [1066, 240] width 132 height 26
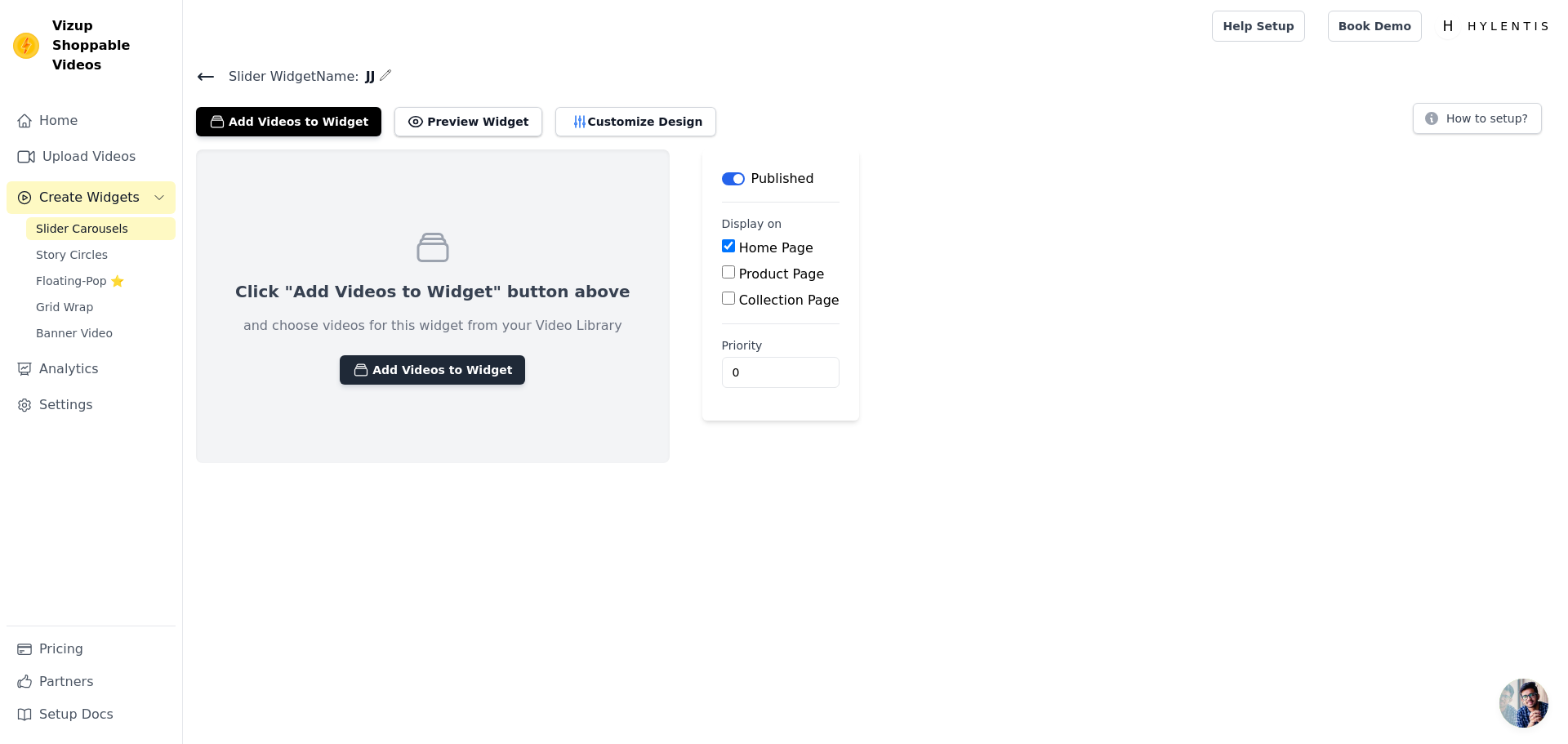
click at [419, 367] on button "Add Videos to Widget" at bounding box center [432, 370] width 185 height 30
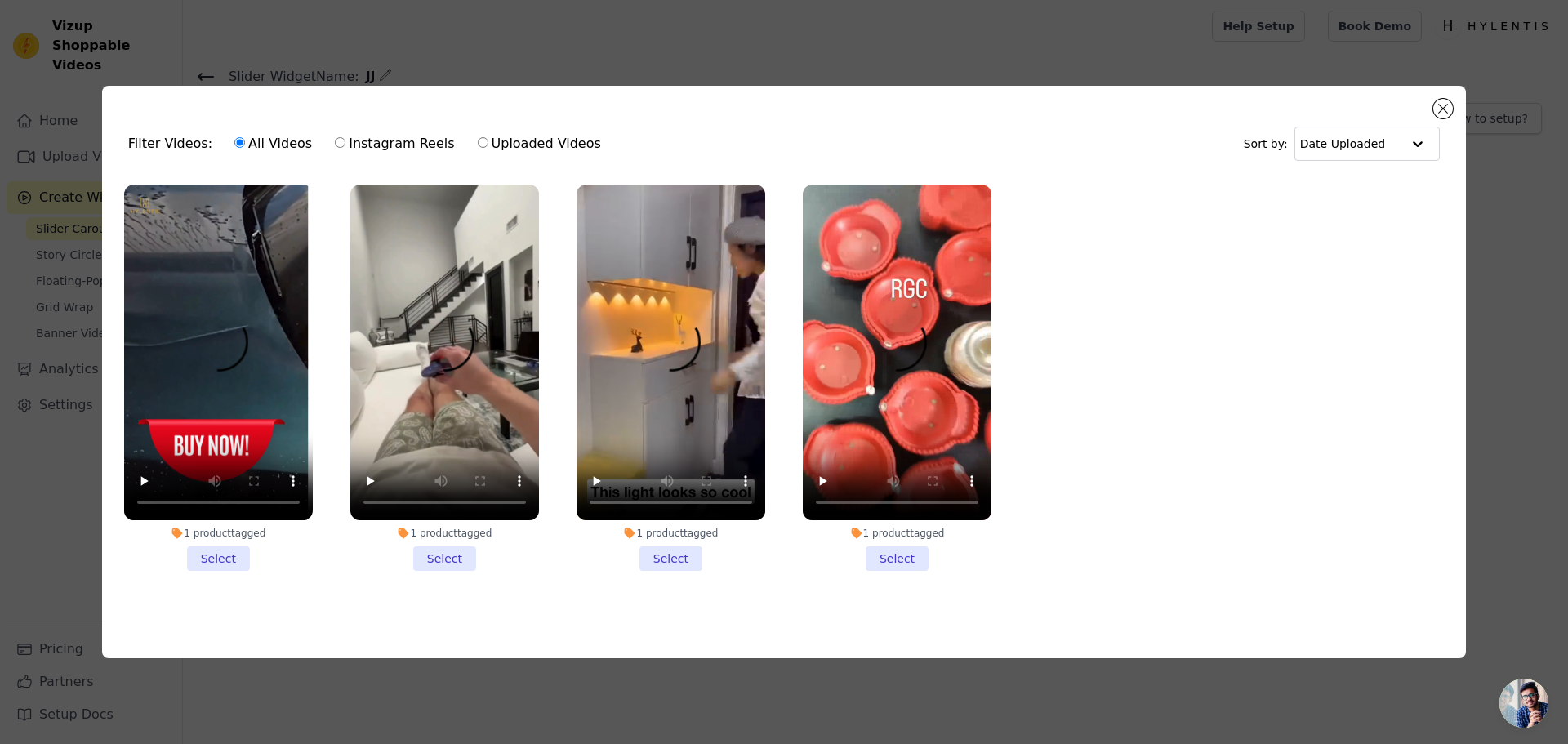
click at [224, 559] on li "1 product tagged Select" at bounding box center [218, 377] width 189 height 386
click at [0, 0] on input "1 product tagged Select" at bounding box center [0, 0] width 0 height 0
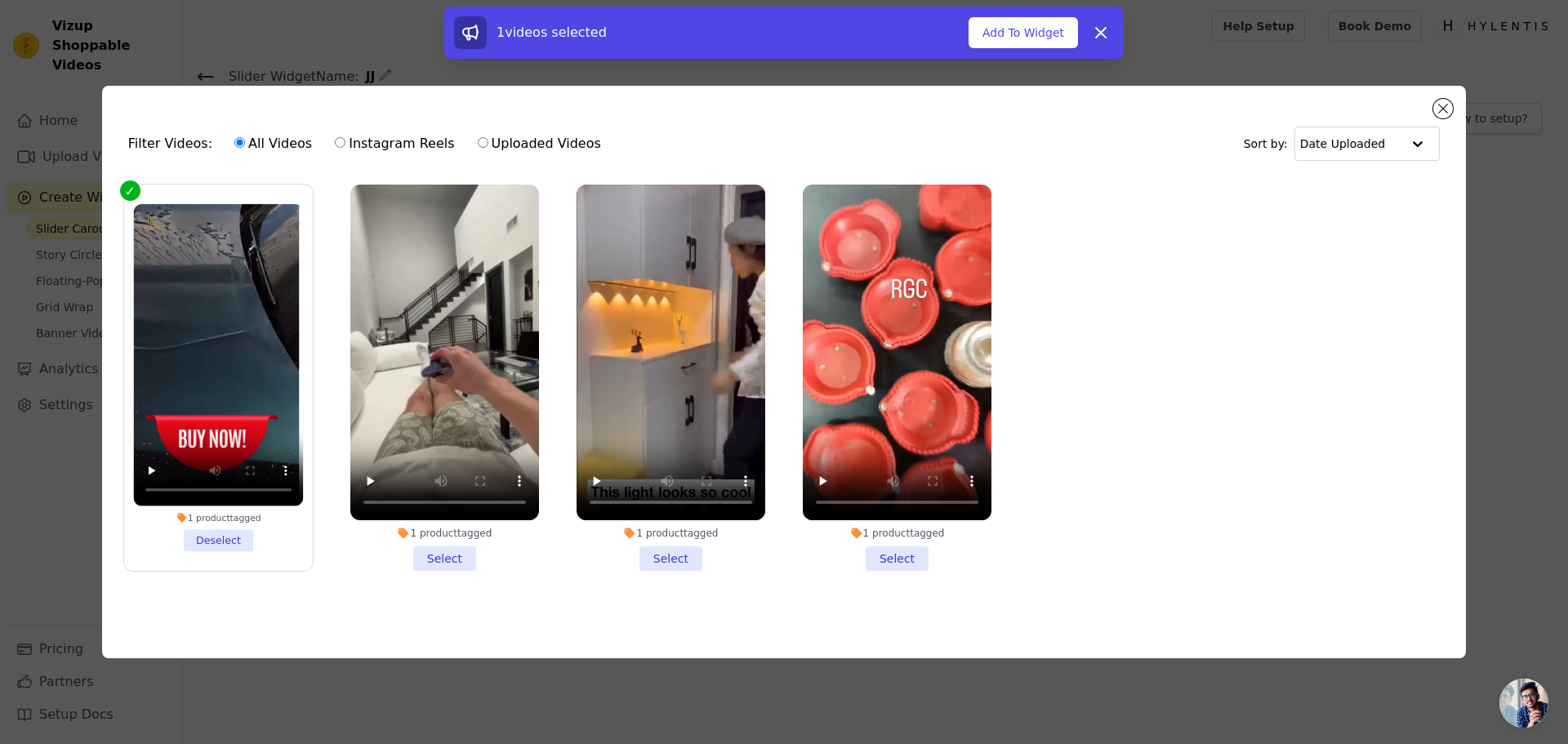
click at [430, 547] on li "1 product tagged Select" at bounding box center [444, 377] width 189 height 386
click at [0, 0] on input "1 product tagged Select" at bounding box center [0, 0] width 0 height 0
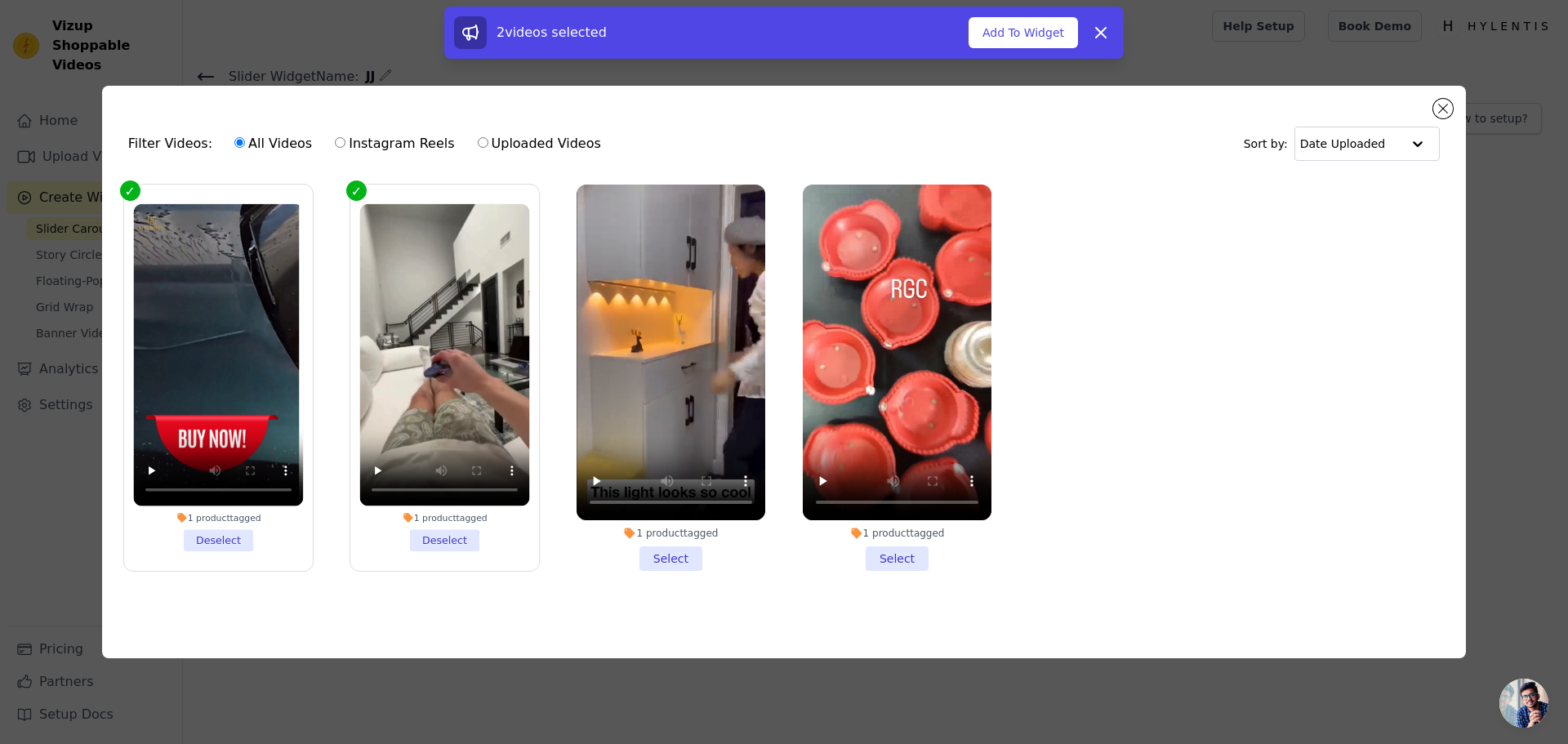
click at [677, 547] on li "1 product tagged Select" at bounding box center [670, 377] width 189 height 386
click at [0, 0] on input "1 product tagged Select" at bounding box center [0, 0] width 0 height 0
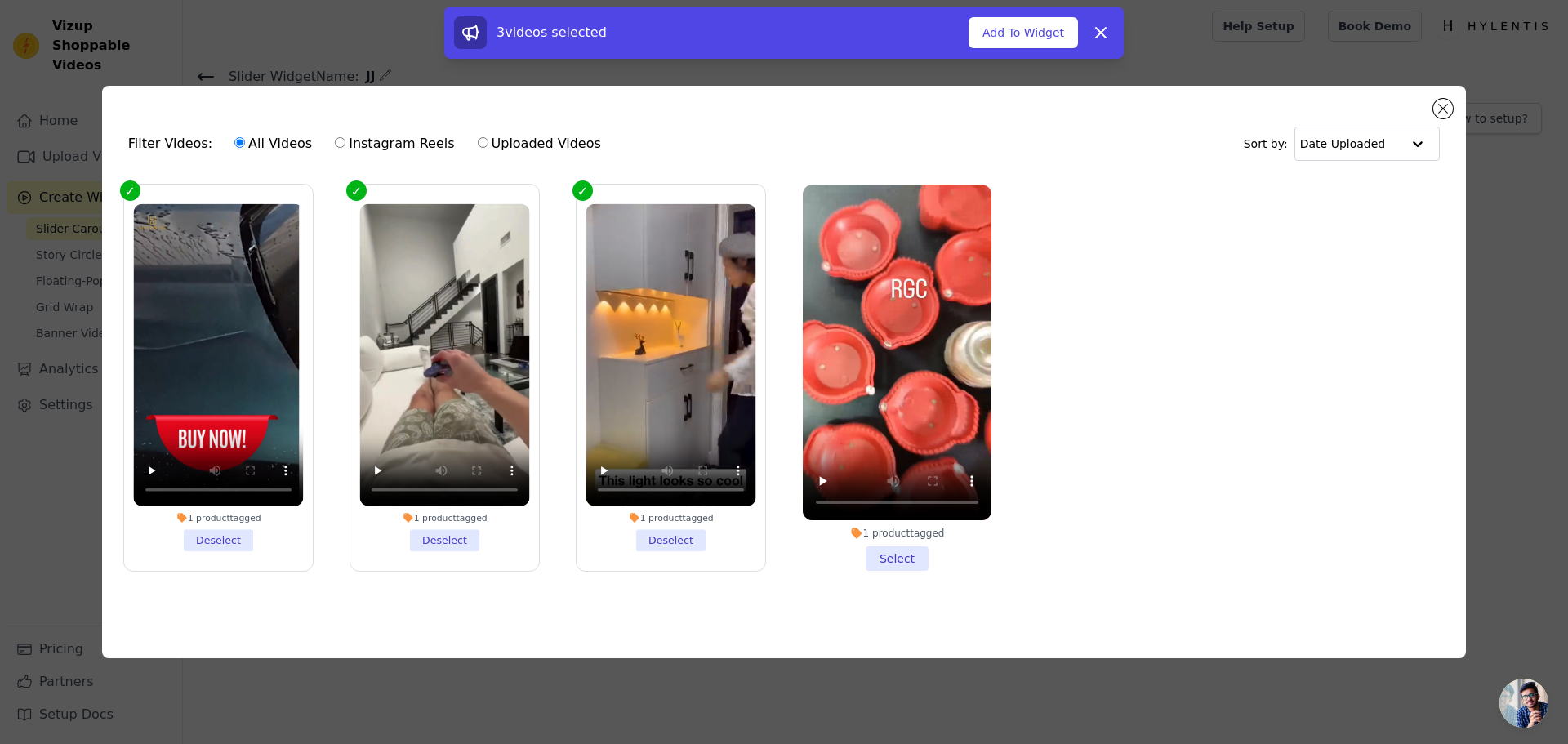
click at [873, 562] on li "1 product tagged Select" at bounding box center [897, 377] width 189 height 386
click at [0, 0] on input "1 product tagged Select" at bounding box center [0, 0] width 0 height 0
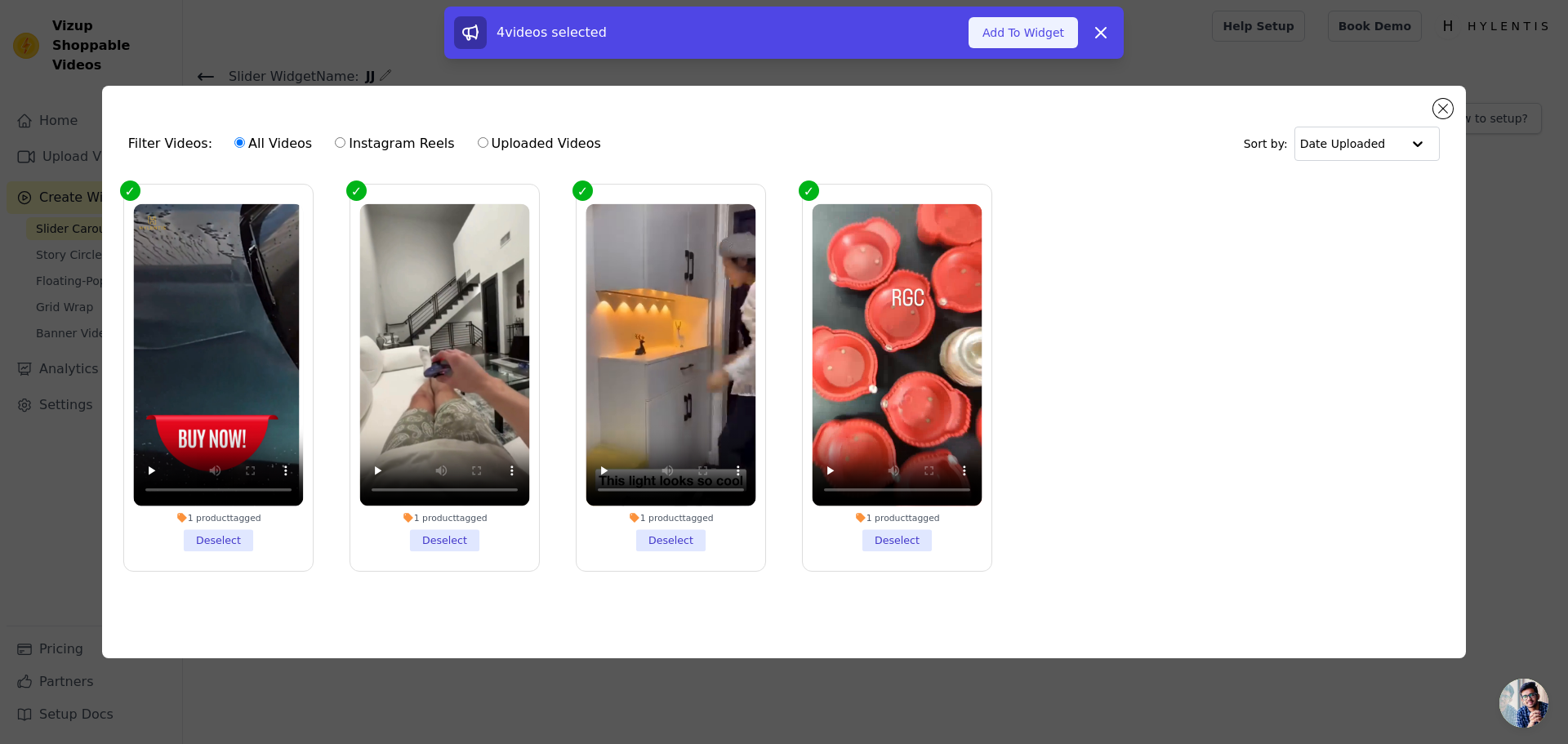
click at [1006, 39] on button "Add To Widget" at bounding box center [1023, 32] width 110 height 31
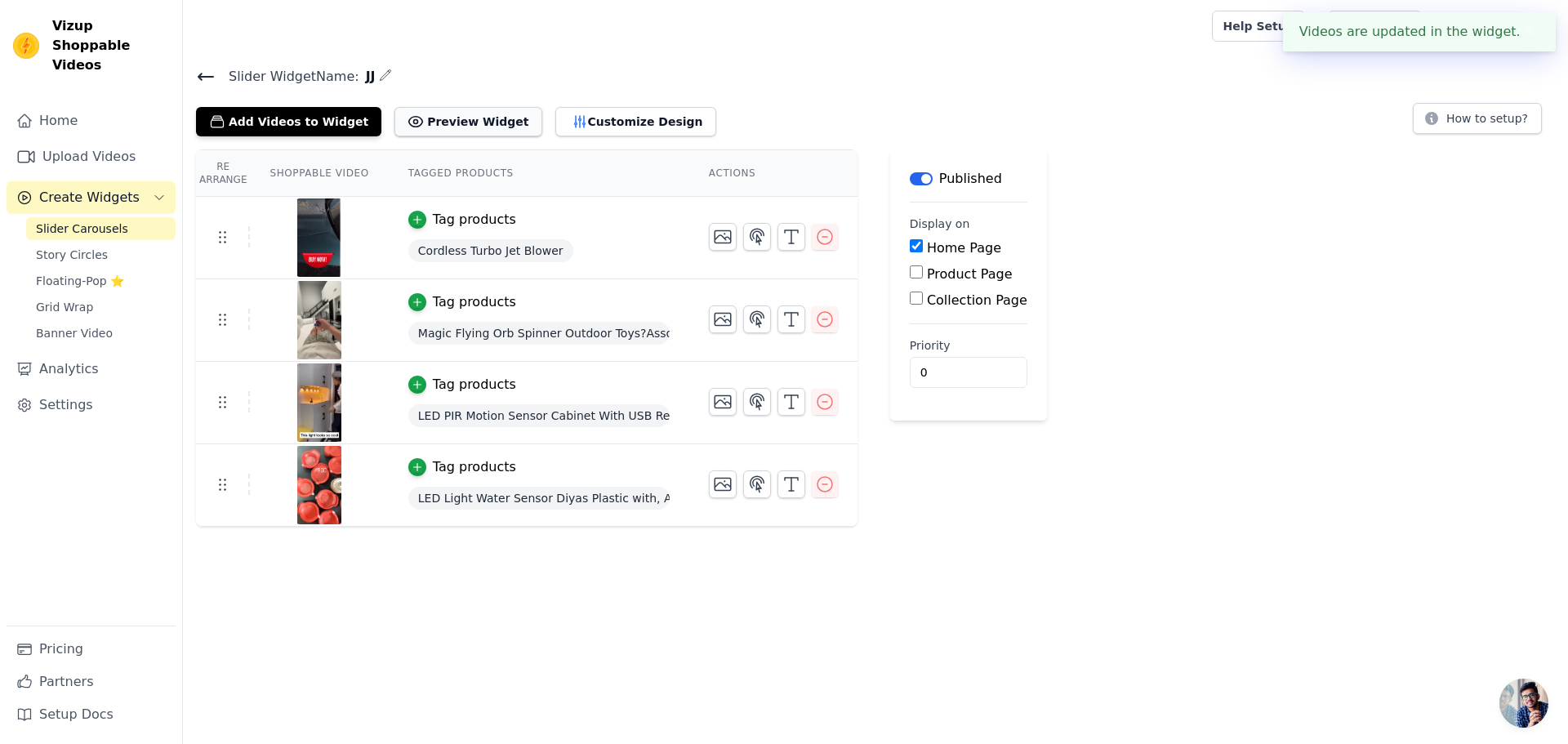
click at [450, 114] on button "Preview Widget" at bounding box center [469, 122] width 147 height 30
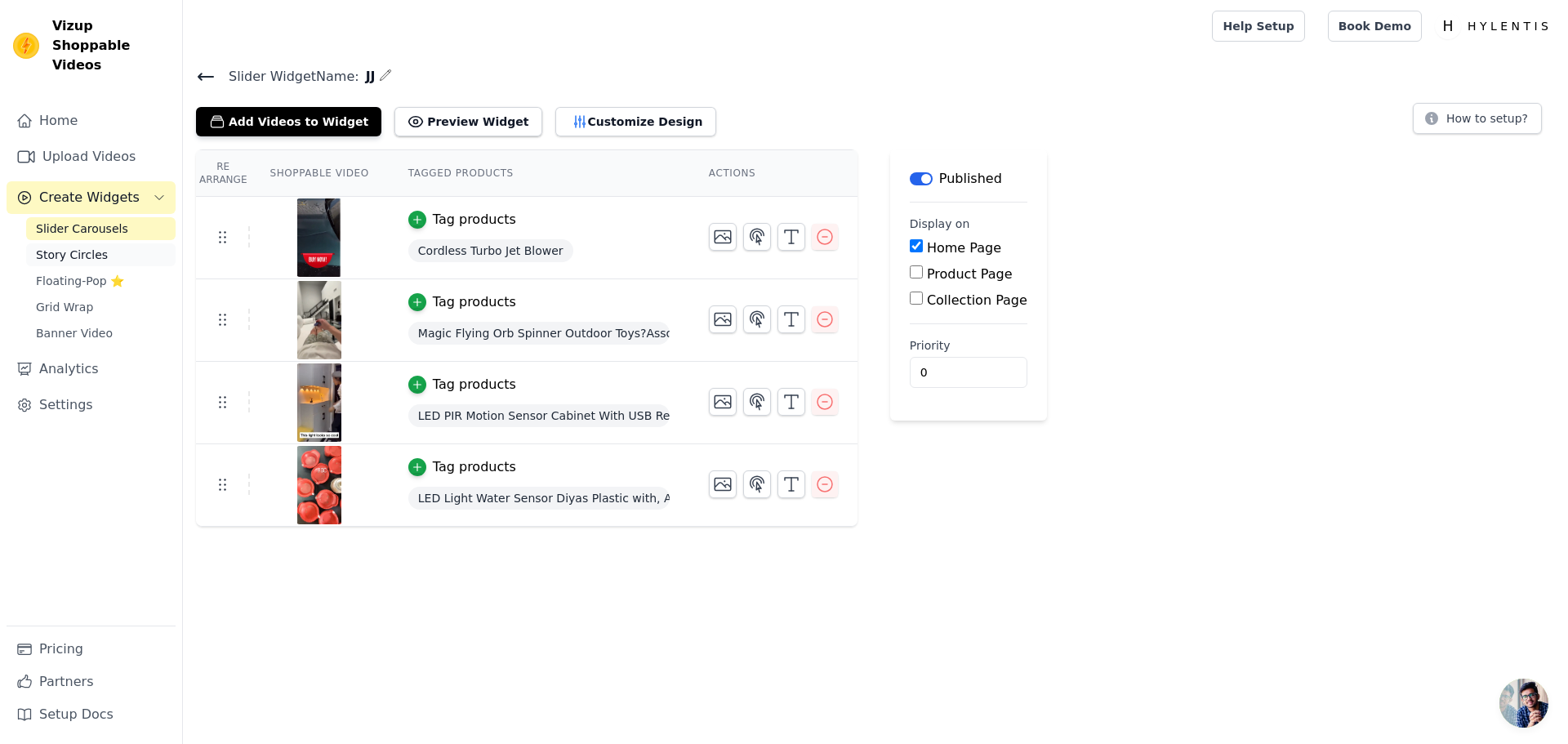
click at [82, 247] on span "Story Circles" at bounding box center [72, 254] width 72 height 17
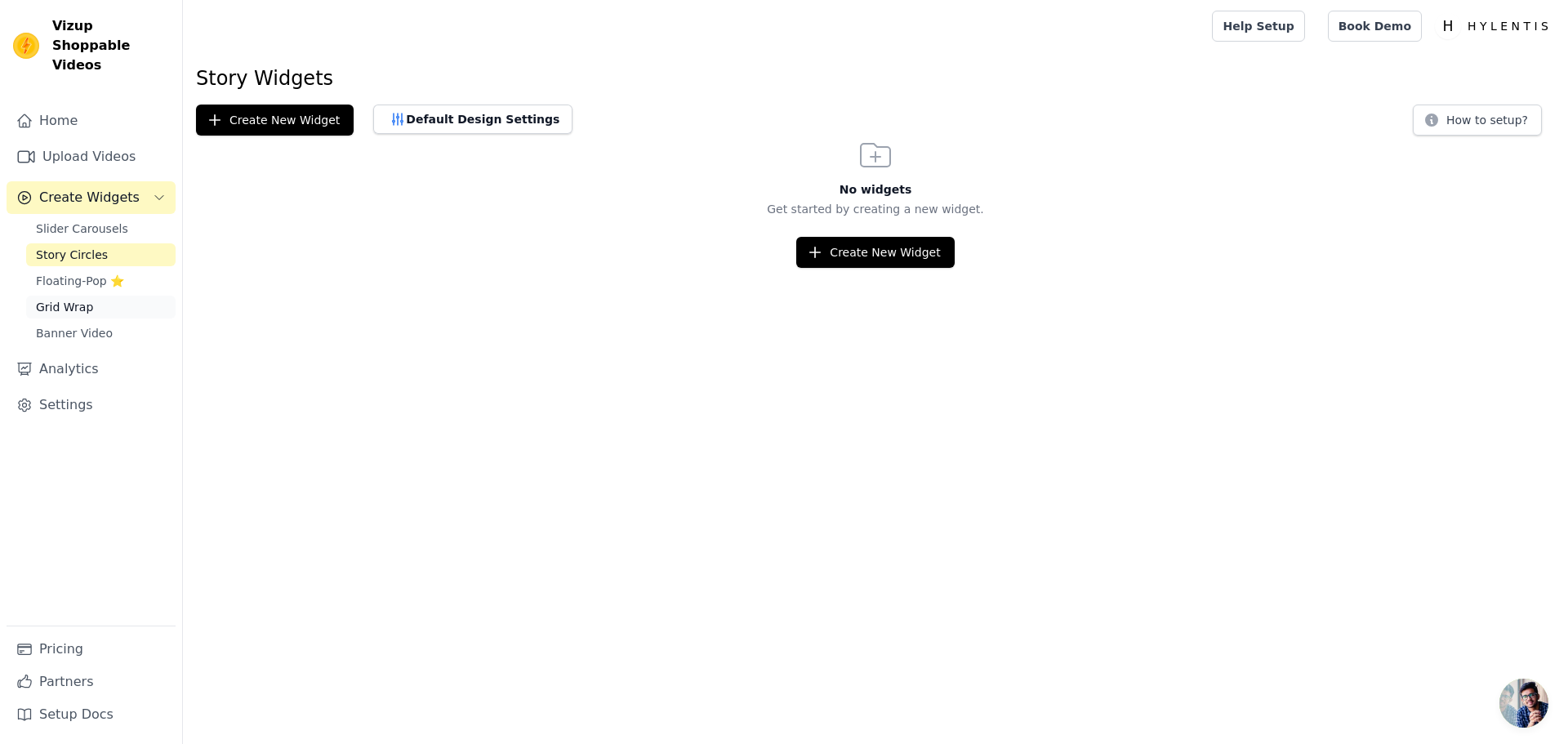
click at [73, 299] on span "Grid Wrap" at bounding box center [64, 307] width 57 height 17
click at [71, 91] on div "Home Upload Videos Create Widgets Slider Carousels Story Circles Floating-Pop ⭐…" at bounding box center [91, 418] width 183 height 653
click at [62, 104] on link "Home" at bounding box center [90, 120] width 169 height 32
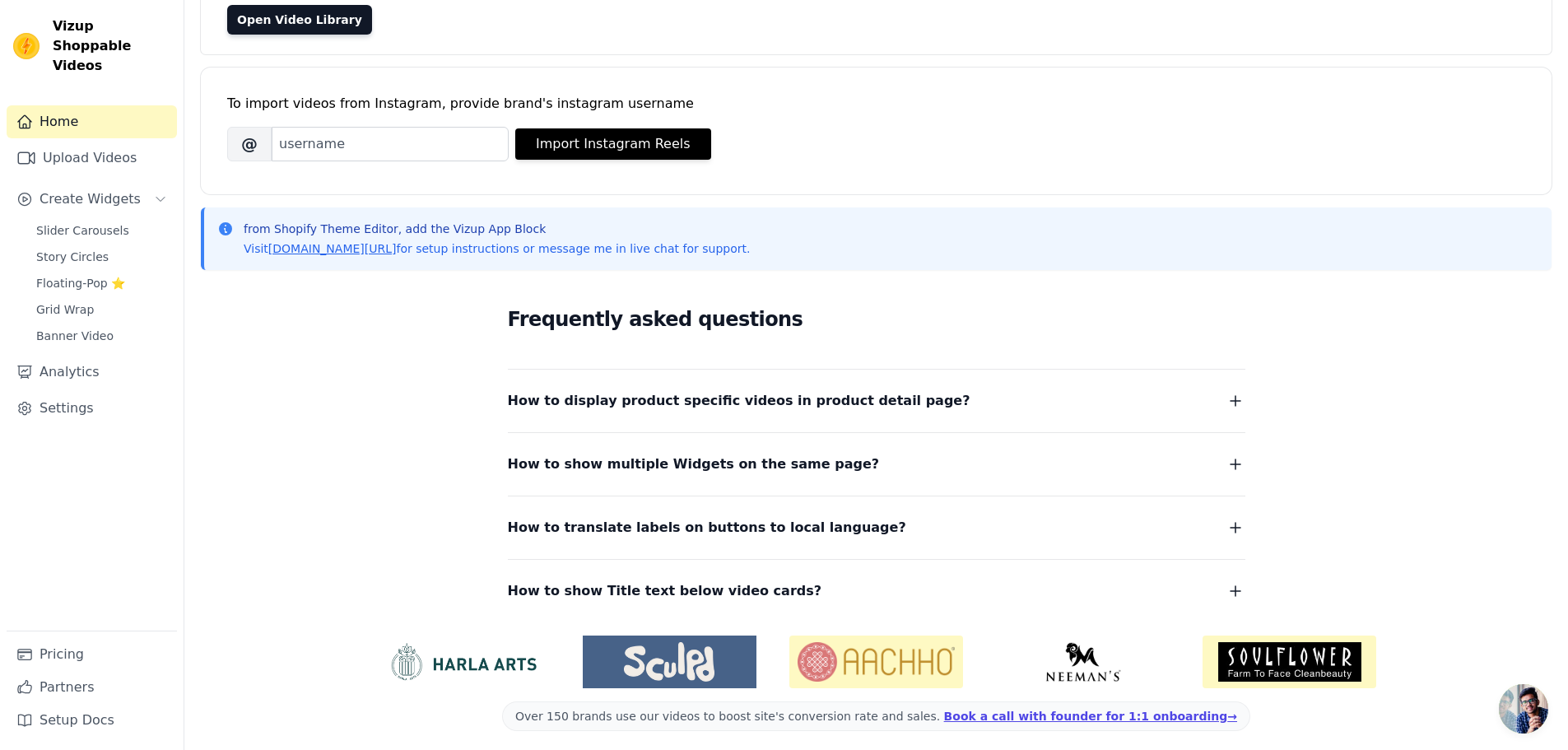
scroll to position [173, 0]
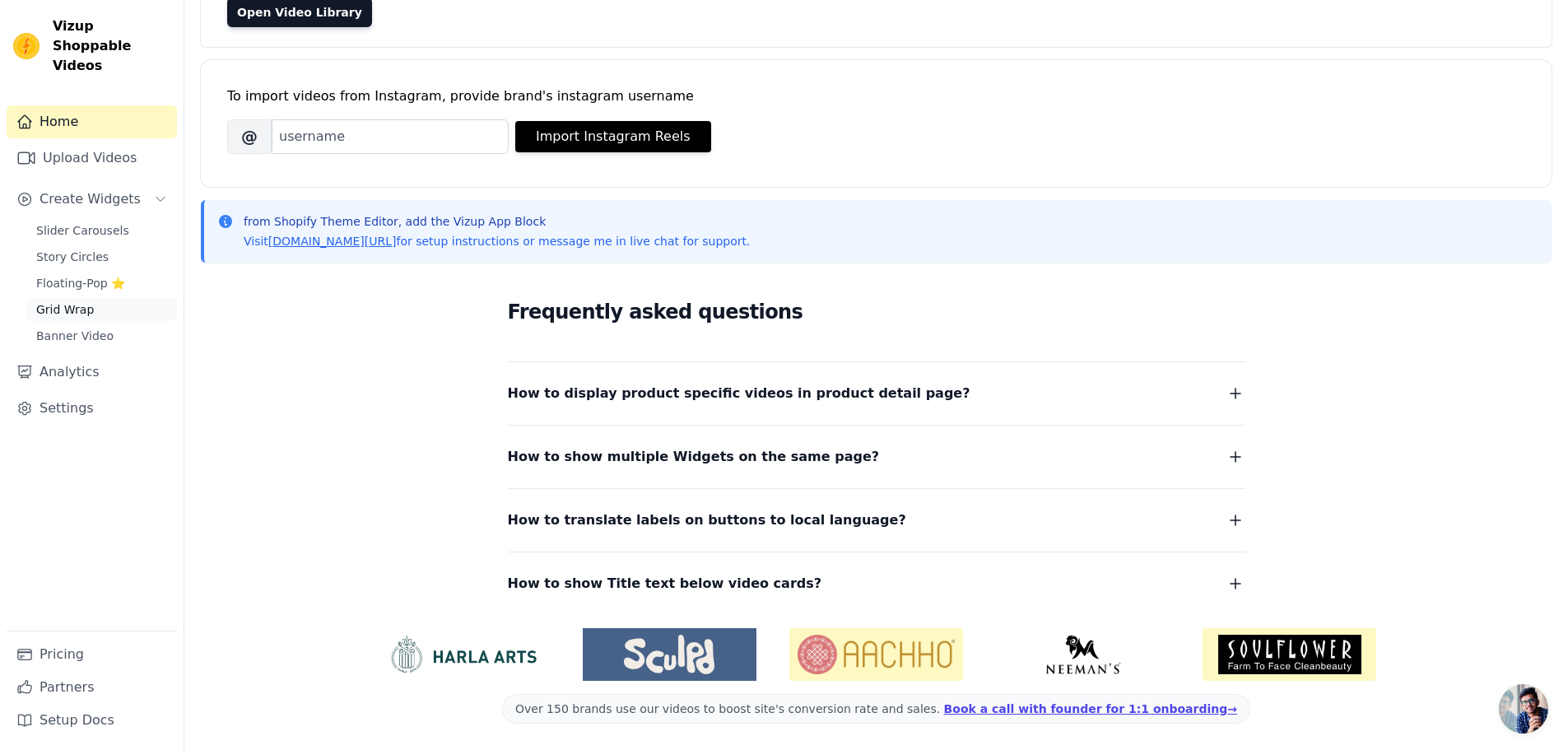
click at [56, 302] on span "Grid Wrap" at bounding box center [65, 310] width 57 height 17
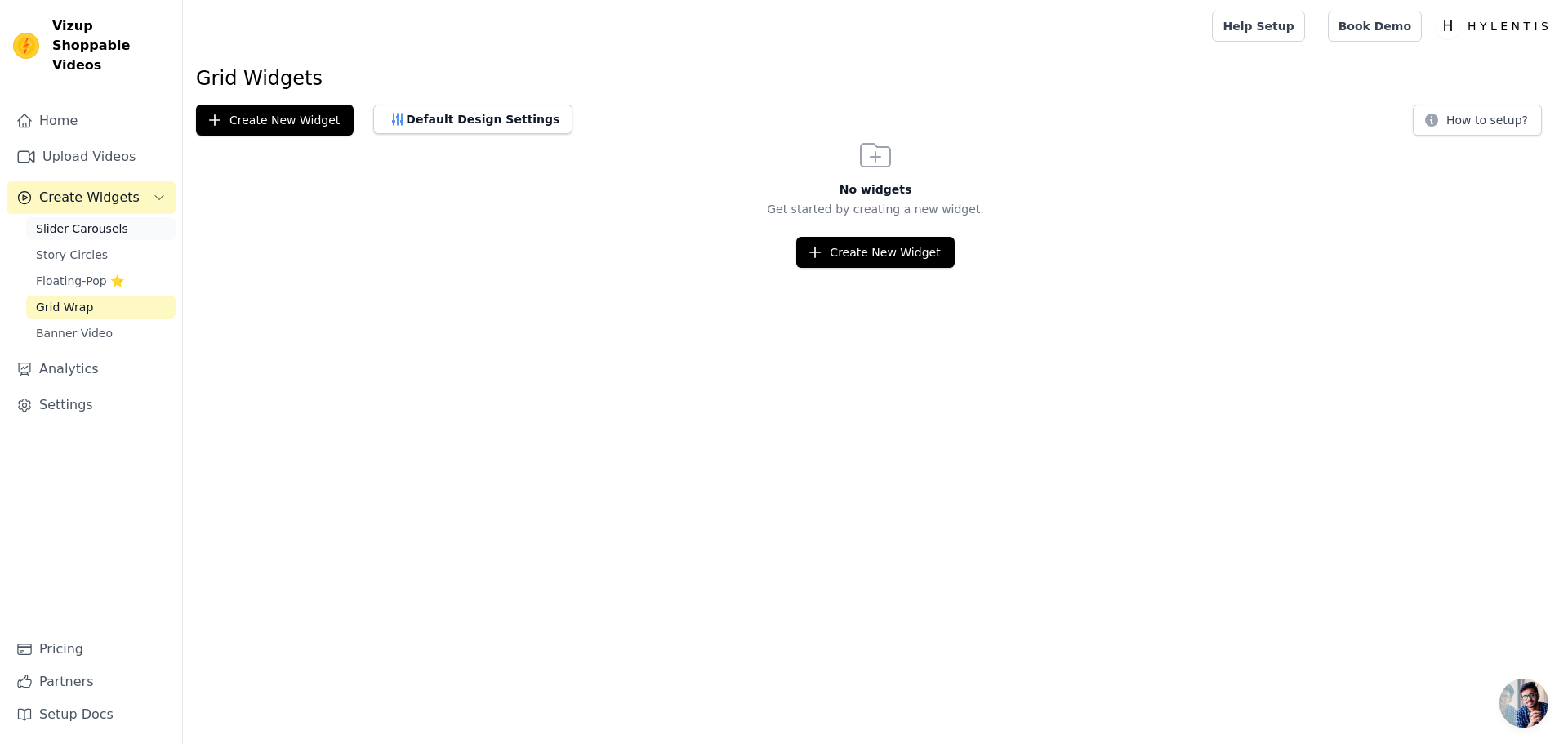
click at [89, 219] on link "Slider Carousels" at bounding box center [101, 229] width 149 height 23
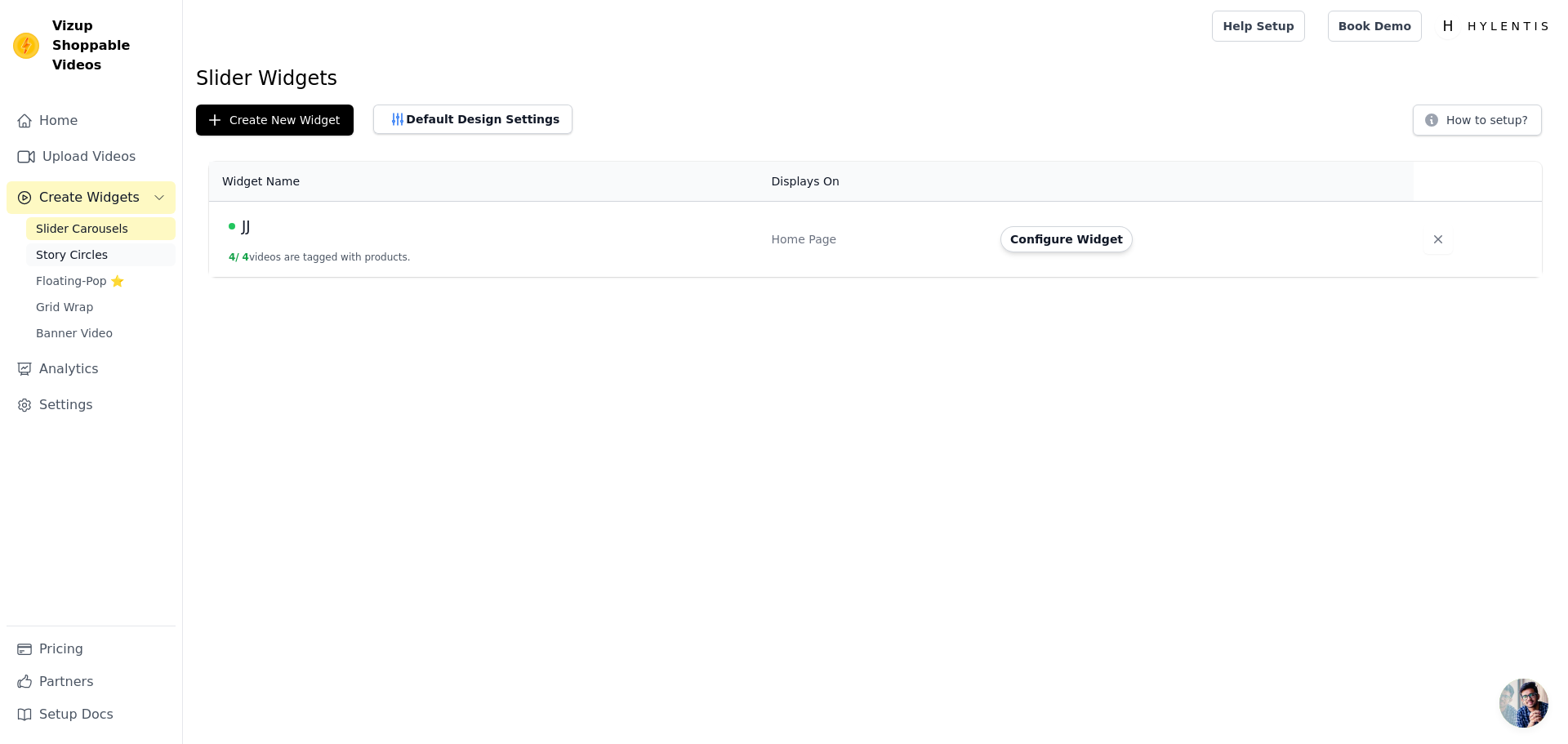
click at [100, 243] on link "Story Circles" at bounding box center [101, 254] width 149 height 23
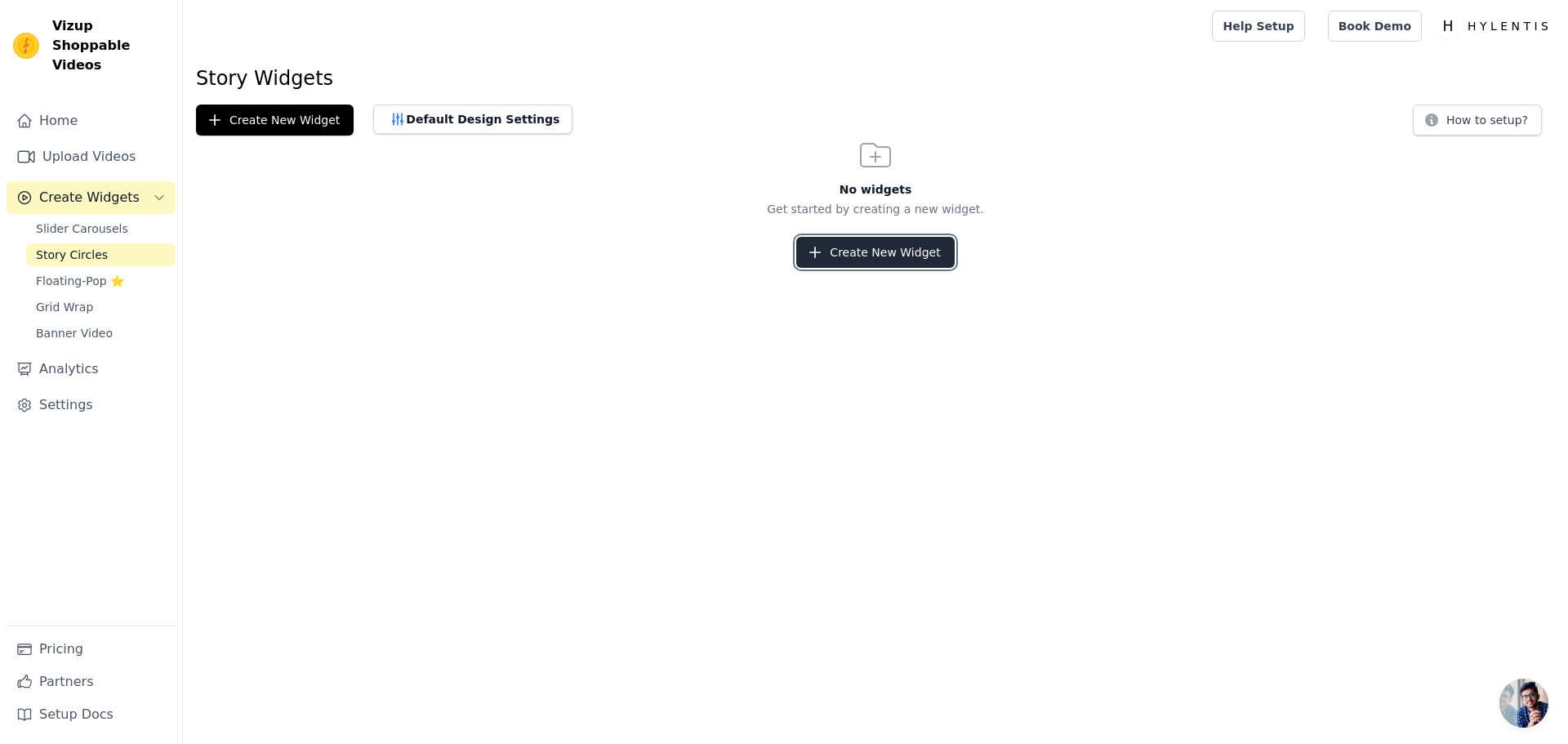
click at [925, 266] on button "Create New Widget" at bounding box center [876, 252] width 158 height 31
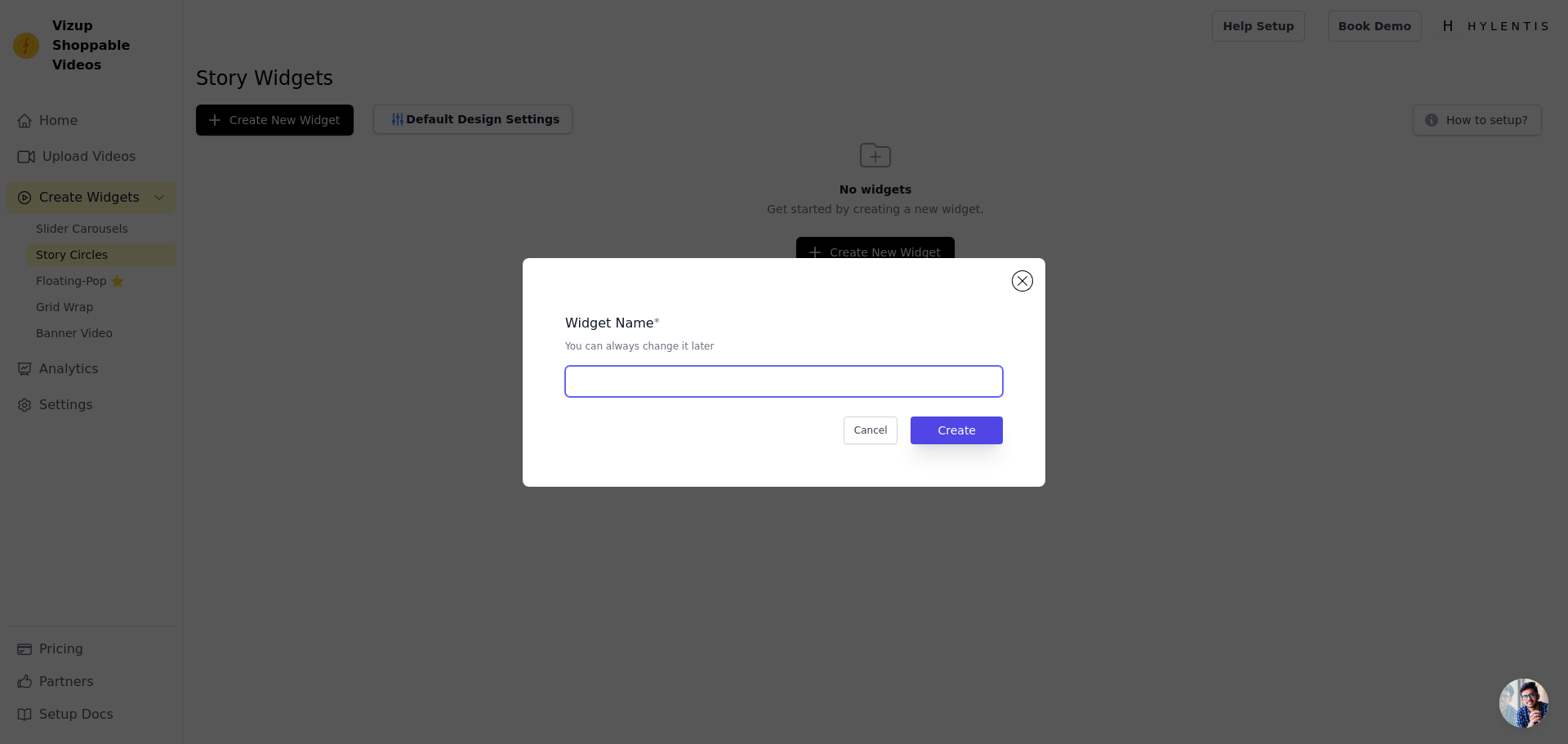
click at [654, 390] on input "text" at bounding box center [784, 381] width 438 height 31
type input "jj"
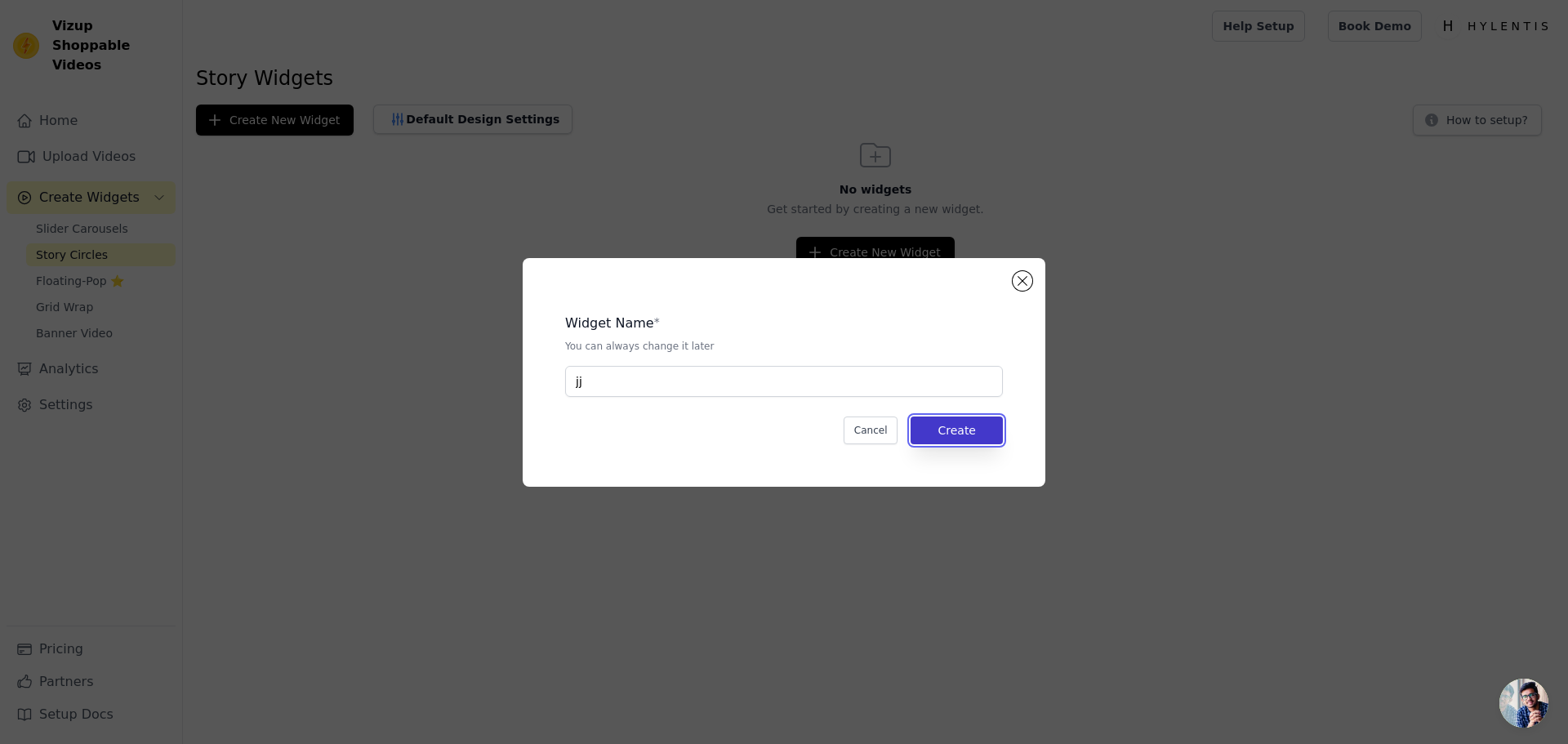
click at [931, 426] on button "Create" at bounding box center [956, 431] width 92 height 28
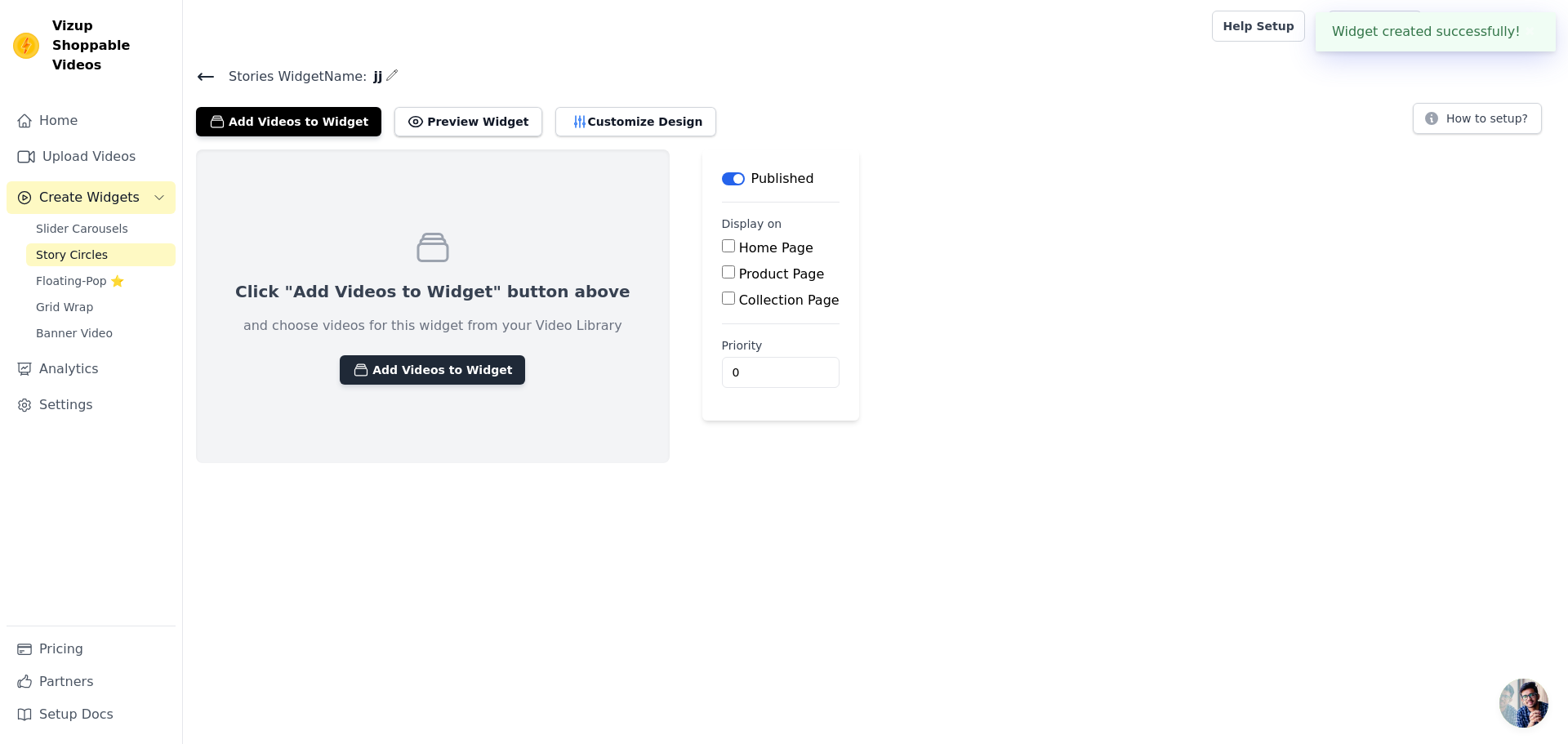
click at [440, 379] on button "Add Videos to Widget" at bounding box center [432, 370] width 185 height 30
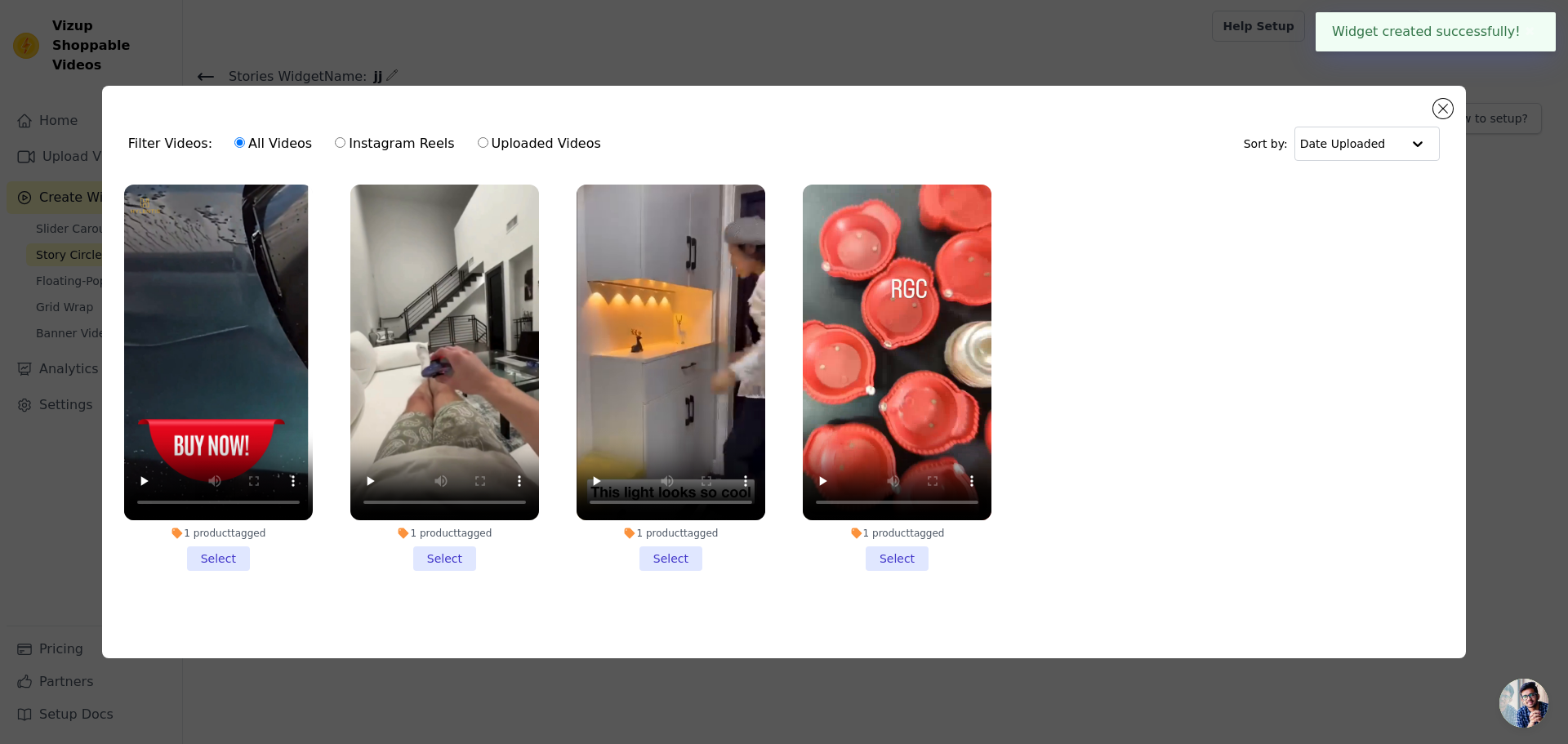
click at [216, 566] on li "1 product tagged Select" at bounding box center [218, 377] width 189 height 386
click at [0, 0] on input "1 product tagged Select" at bounding box center [0, 0] width 0 height 0
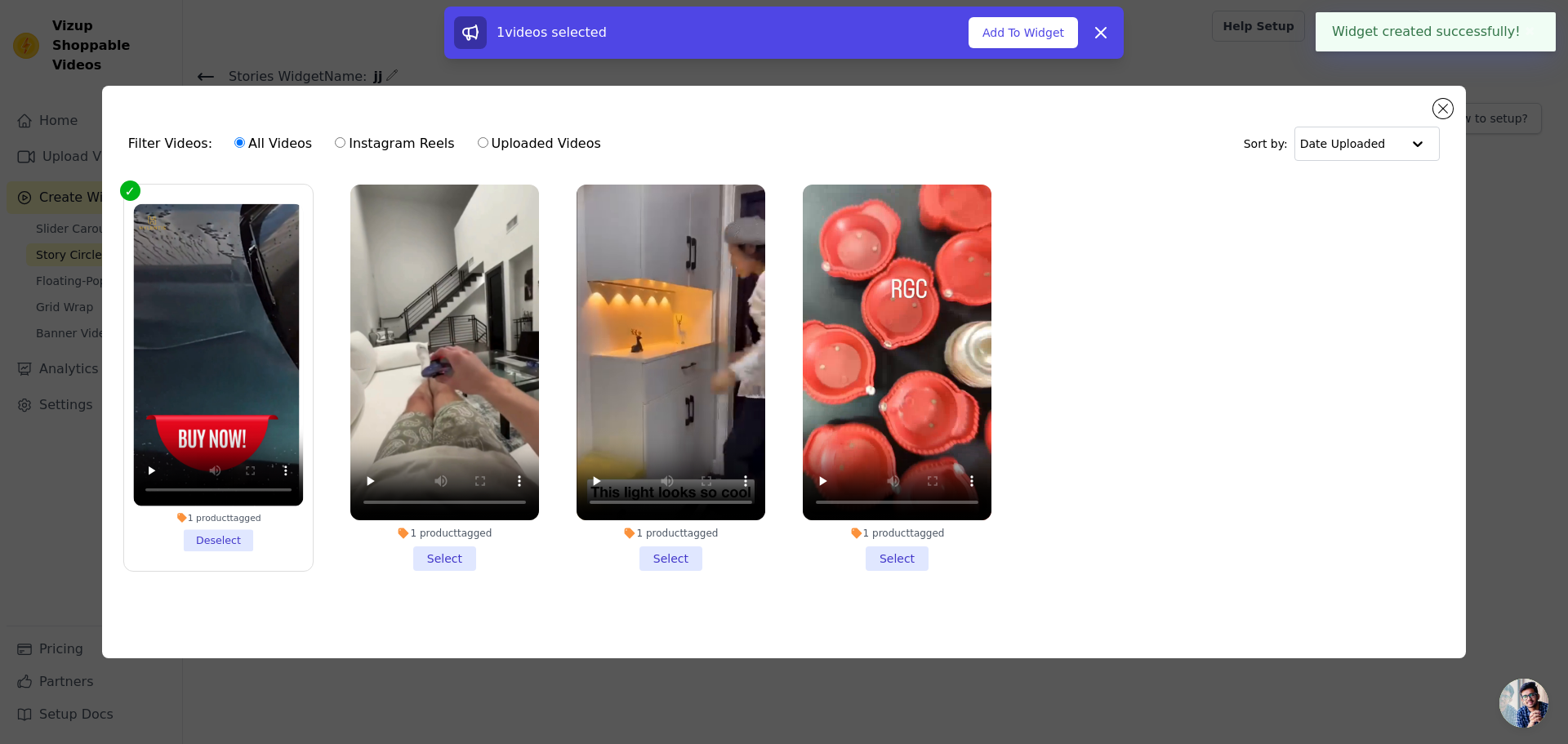
click at [454, 548] on li "1 product tagged Select" at bounding box center [444, 377] width 189 height 386
click at [0, 0] on input "1 product tagged Select" at bounding box center [0, 0] width 0 height 0
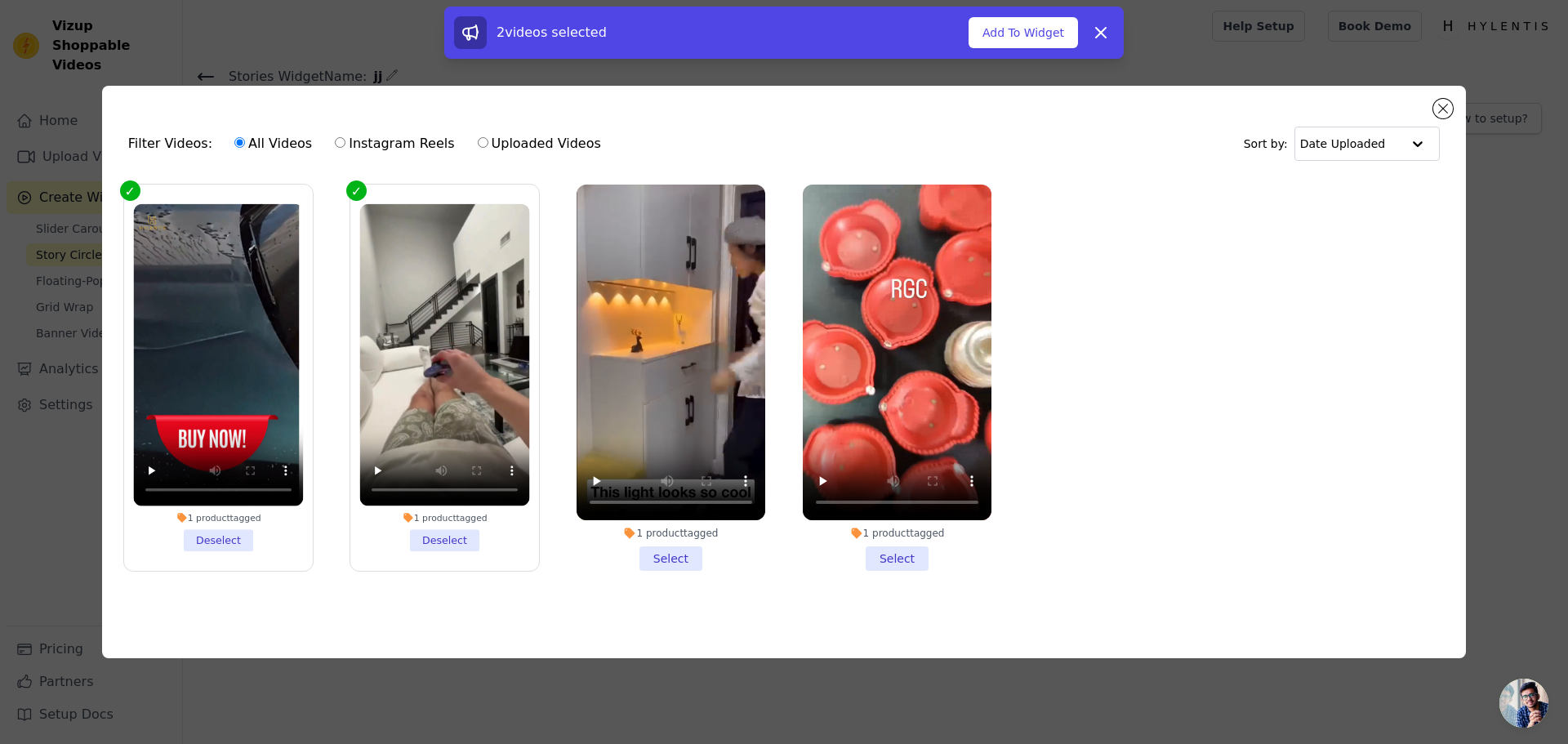
click at [655, 547] on li "1 product tagged Select" at bounding box center [670, 377] width 189 height 386
click at [0, 0] on input "1 product tagged Select" at bounding box center [0, 0] width 0 height 0
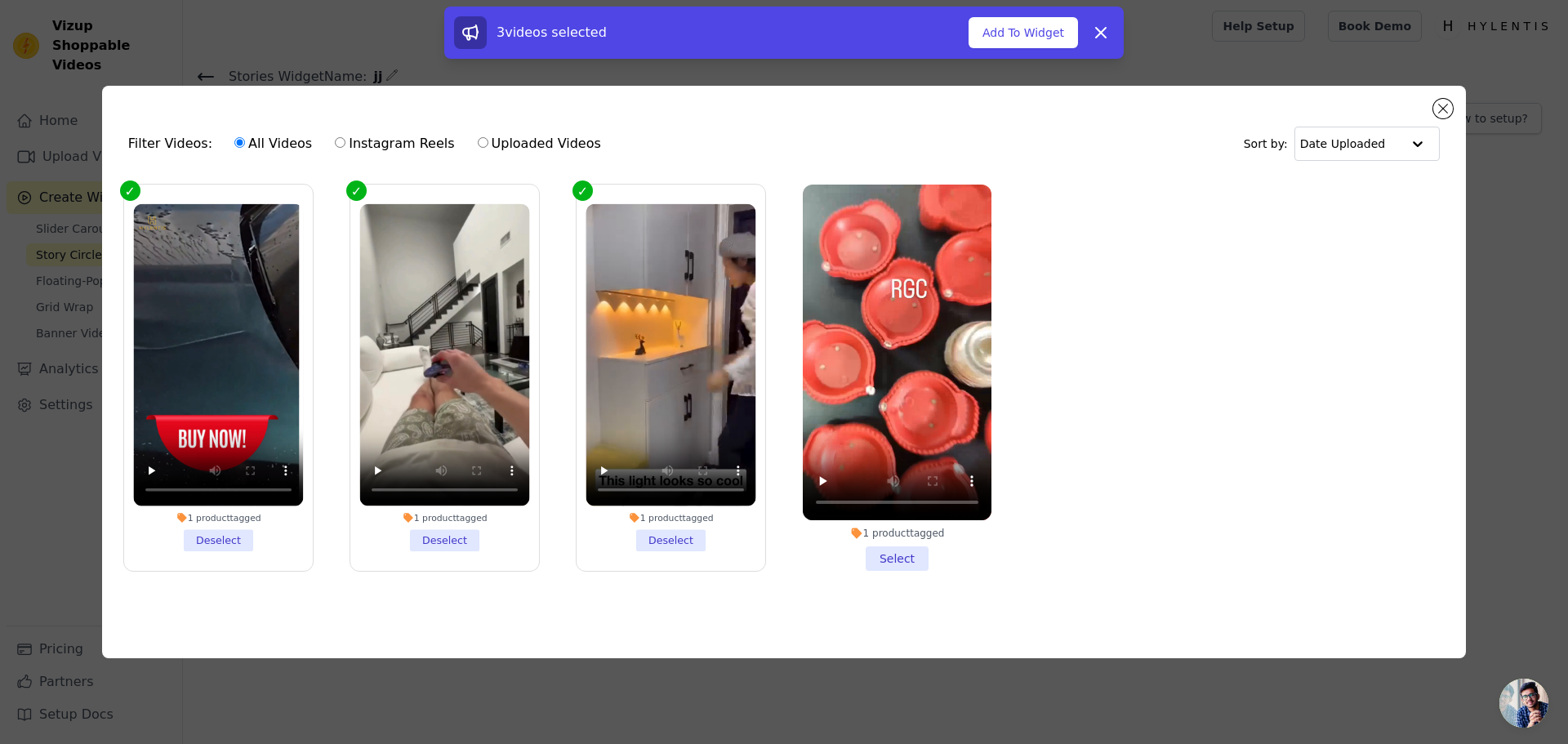
click at [884, 548] on li "1 product tagged Select" at bounding box center [897, 377] width 189 height 386
click at [0, 0] on input "1 product tagged Select" at bounding box center [0, 0] width 0 height 0
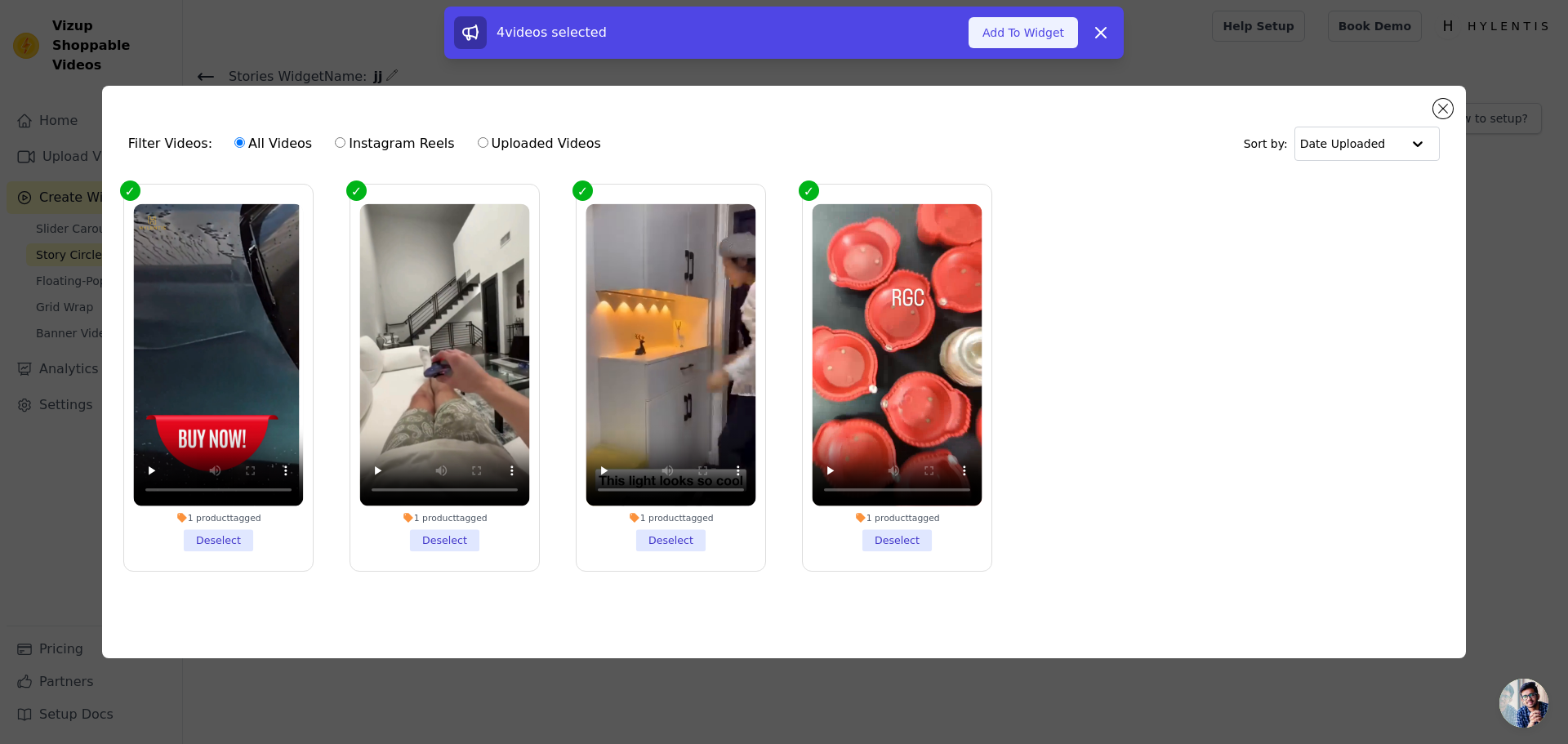
click at [1035, 32] on button "Add To Widget" at bounding box center [1023, 32] width 110 height 31
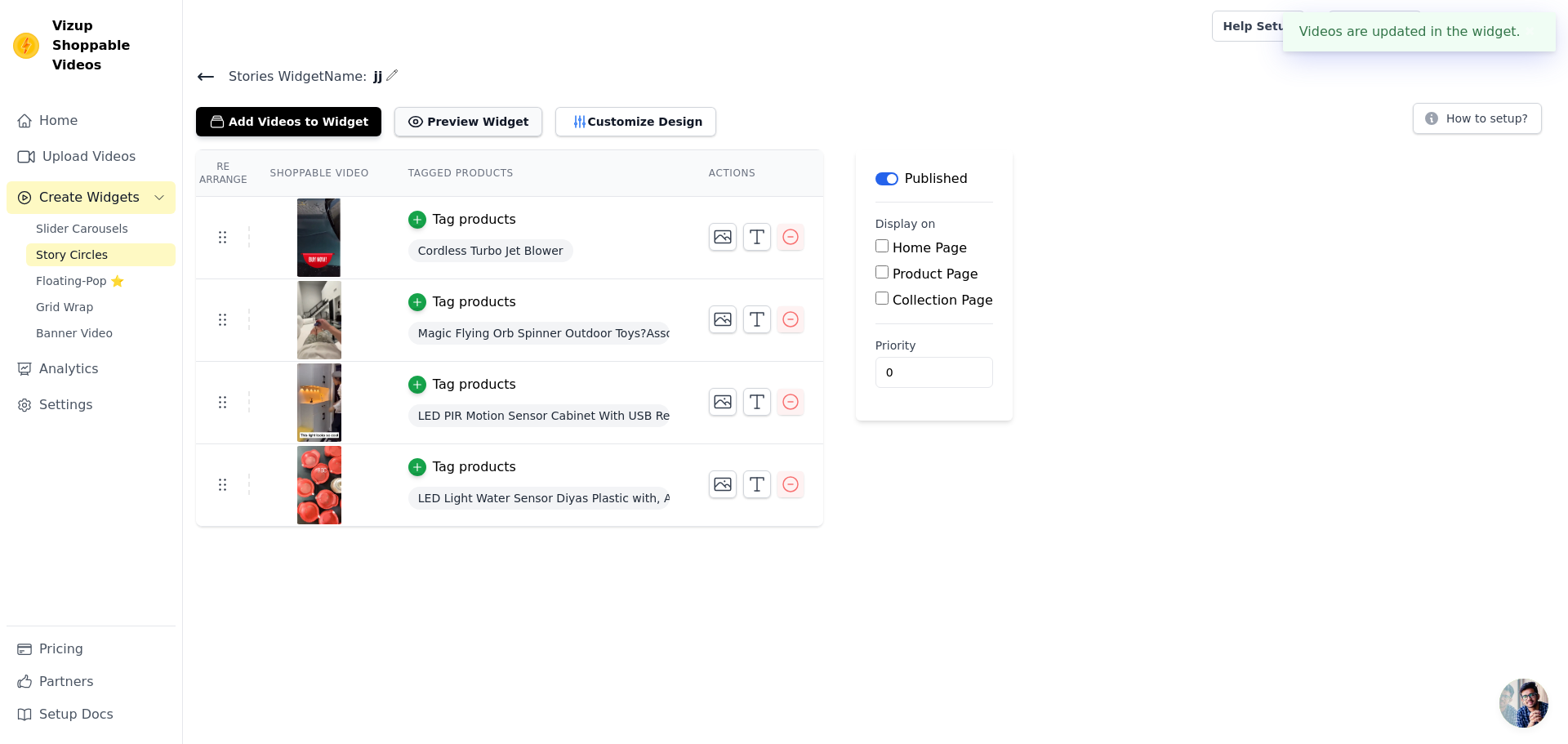
click at [426, 123] on button "Preview Widget" at bounding box center [469, 122] width 147 height 30
click at [876, 277] on input "Product Page" at bounding box center [882, 272] width 13 height 13
checkbox input "true"
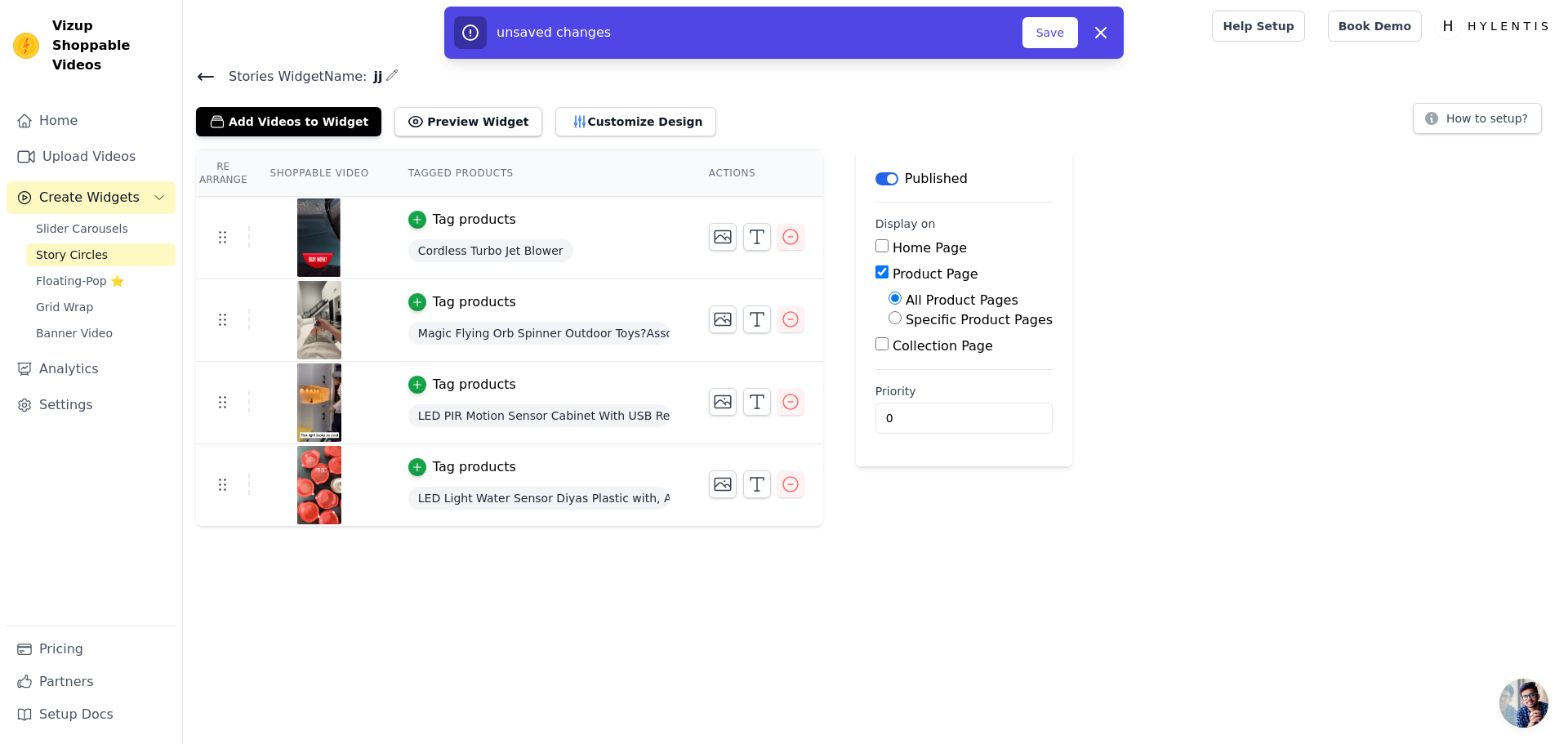
click at [876, 246] on input "Home Page" at bounding box center [882, 246] width 13 height 13
checkbox input "true"
click at [876, 340] on input "Collection Page" at bounding box center [882, 343] width 13 height 13
checkbox input "true"
click at [1038, 32] on button "Save" at bounding box center [1049, 32] width 55 height 31
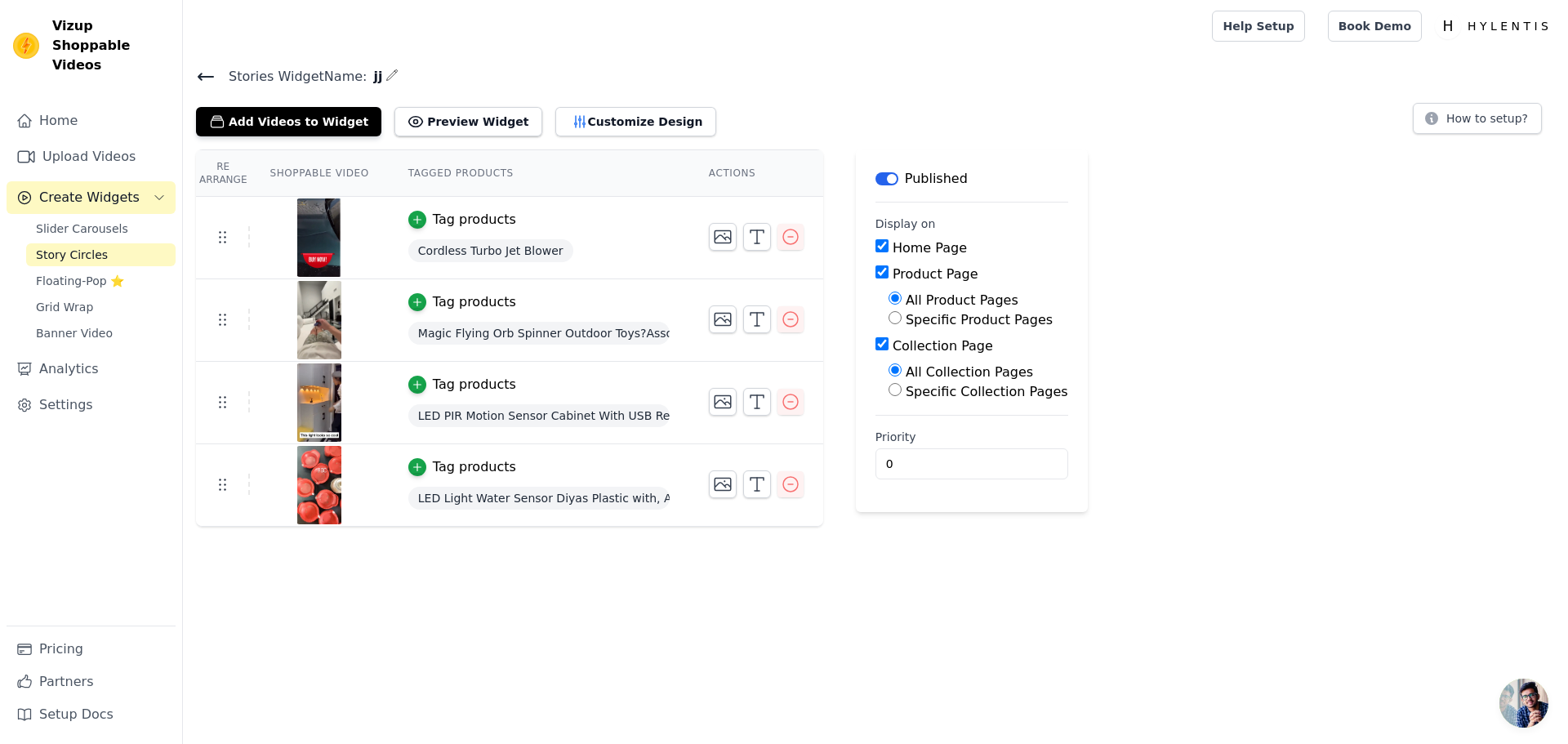
click at [876, 175] on button "Label" at bounding box center [887, 178] width 23 height 13
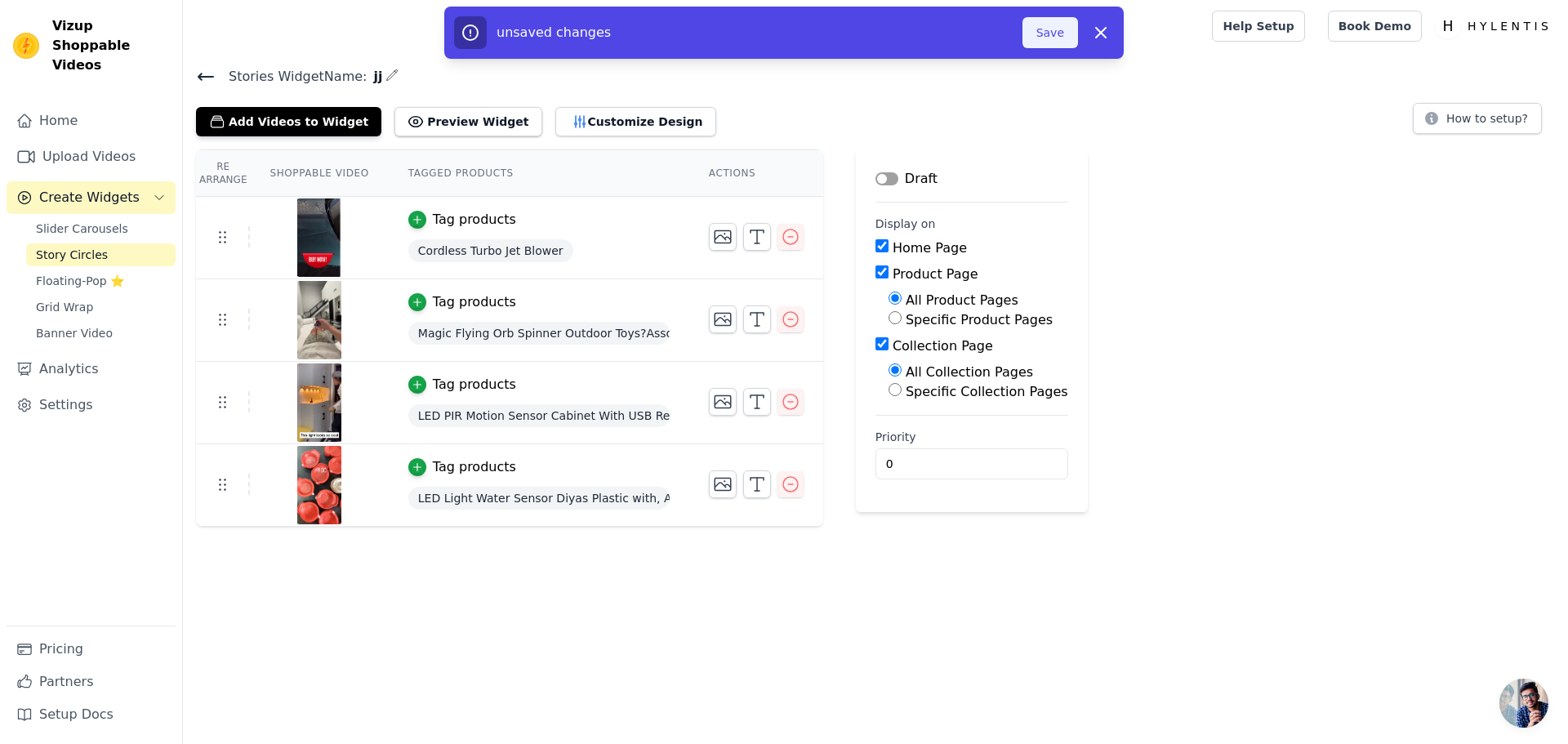
click at [1063, 32] on button "Save" at bounding box center [1049, 32] width 55 height 31
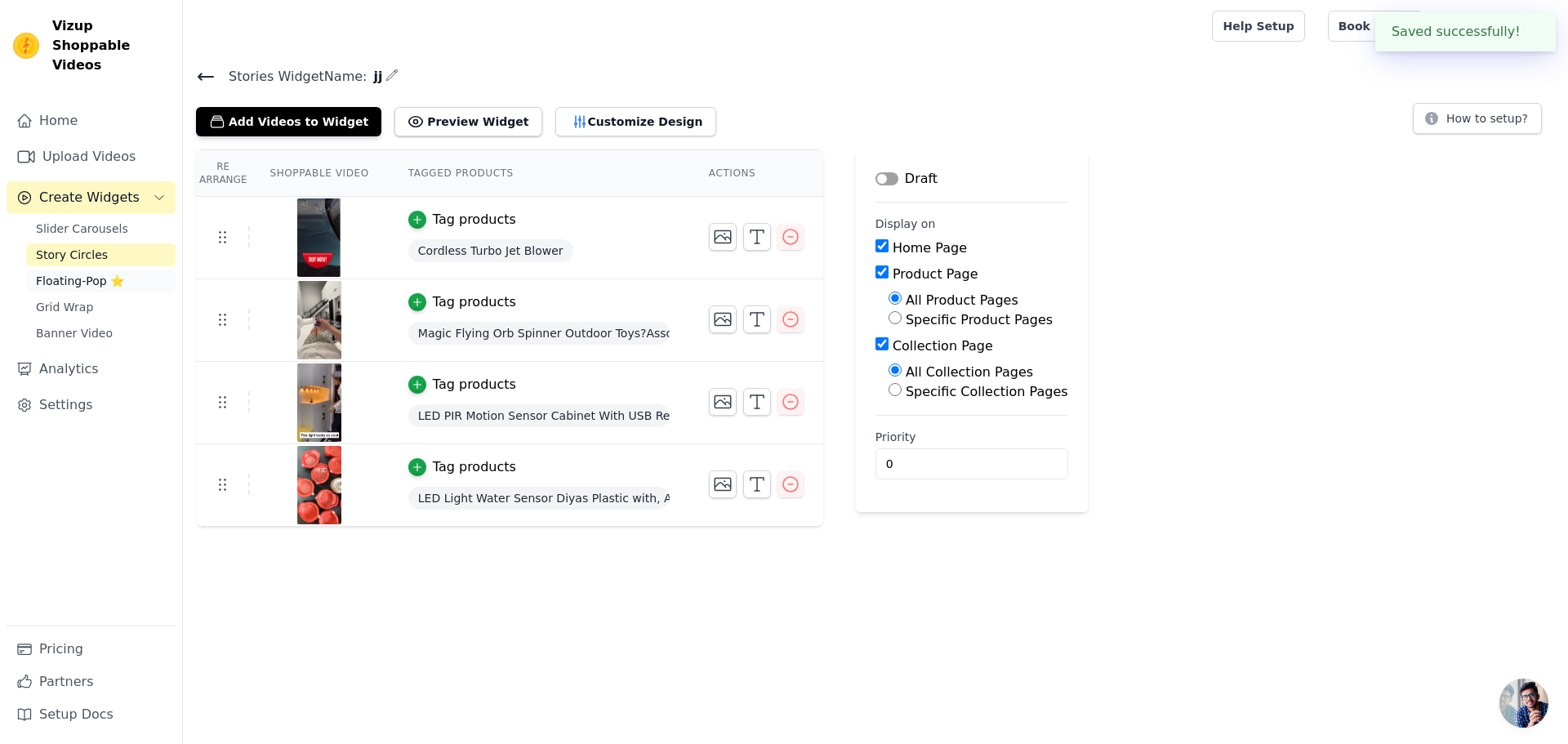
click at [97, 273] on span "Floating-Pop ⭐" at bounding box center [80, 281] width 89 height 17
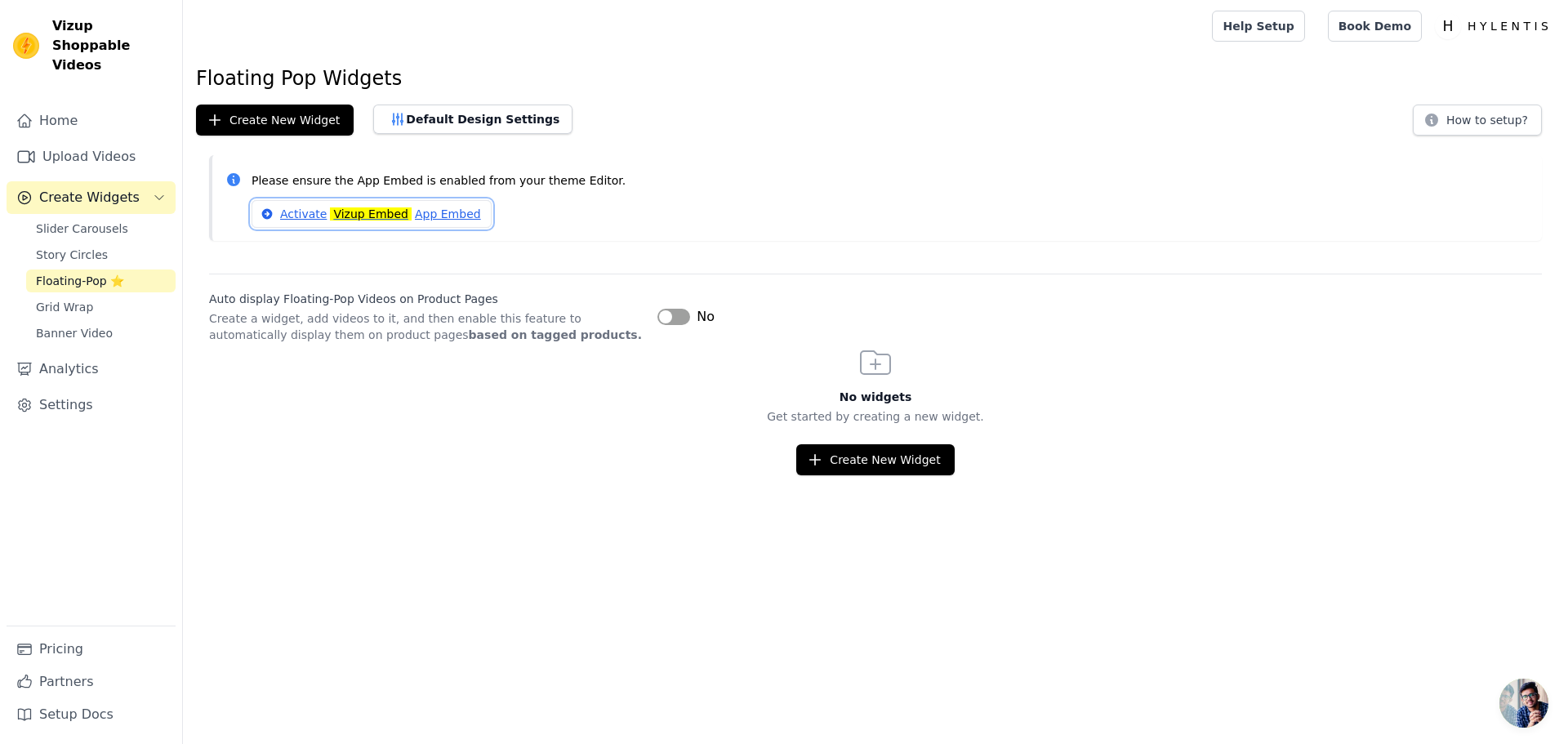
click at [455, 213] on link "Activate Vizup Embed App Embed" at bounding box center [372, 214] width 240 height 28
click at [679, 324] on button "Label" at bounding box center [673, 317] width 32 height 17
click at [883, 461] on button "Create New Widget" at bounding box center [876, 459] width 158 height 31
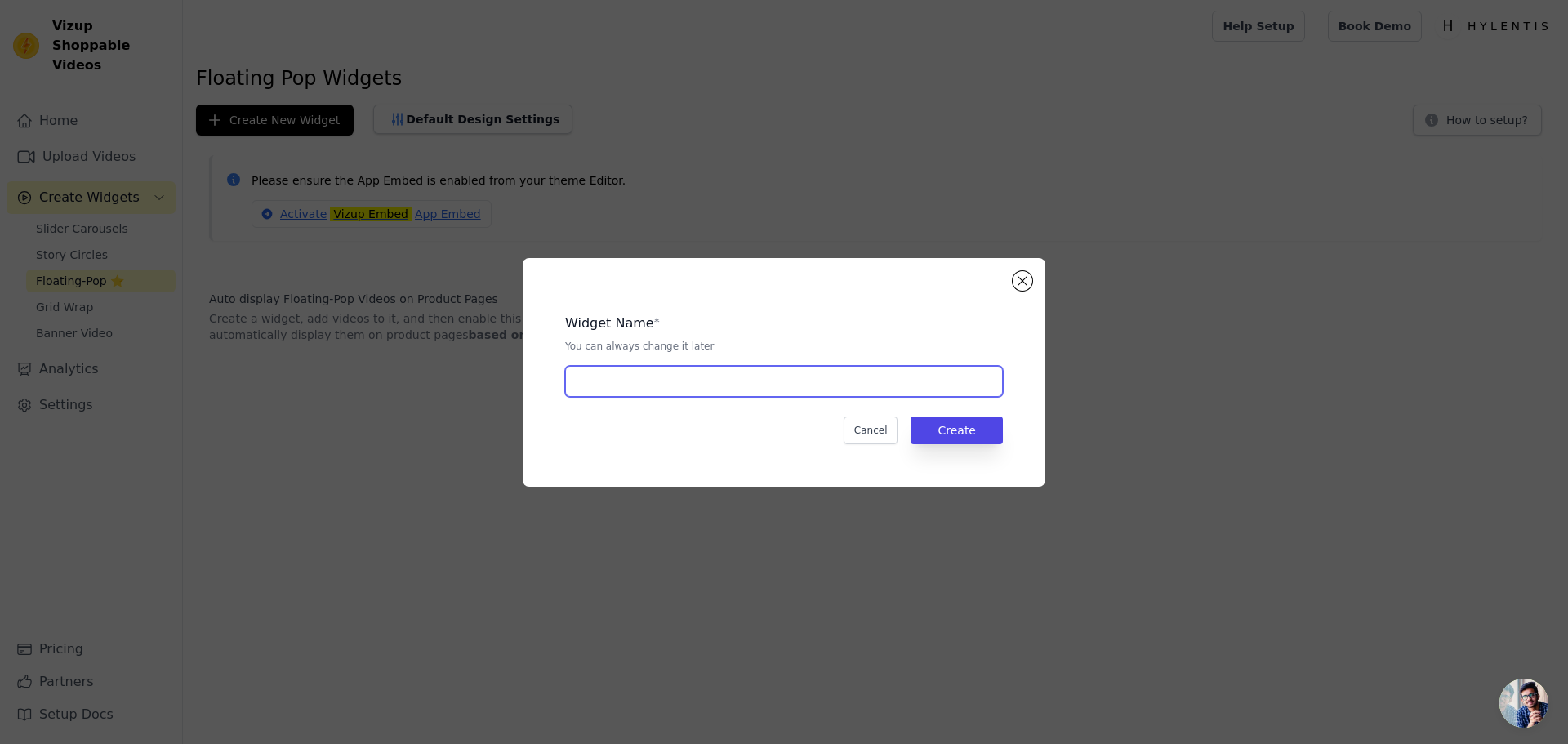
click at [671, 378] on input "text" at bounding box center [784, 381] width 438 height 31
type input "Home page"
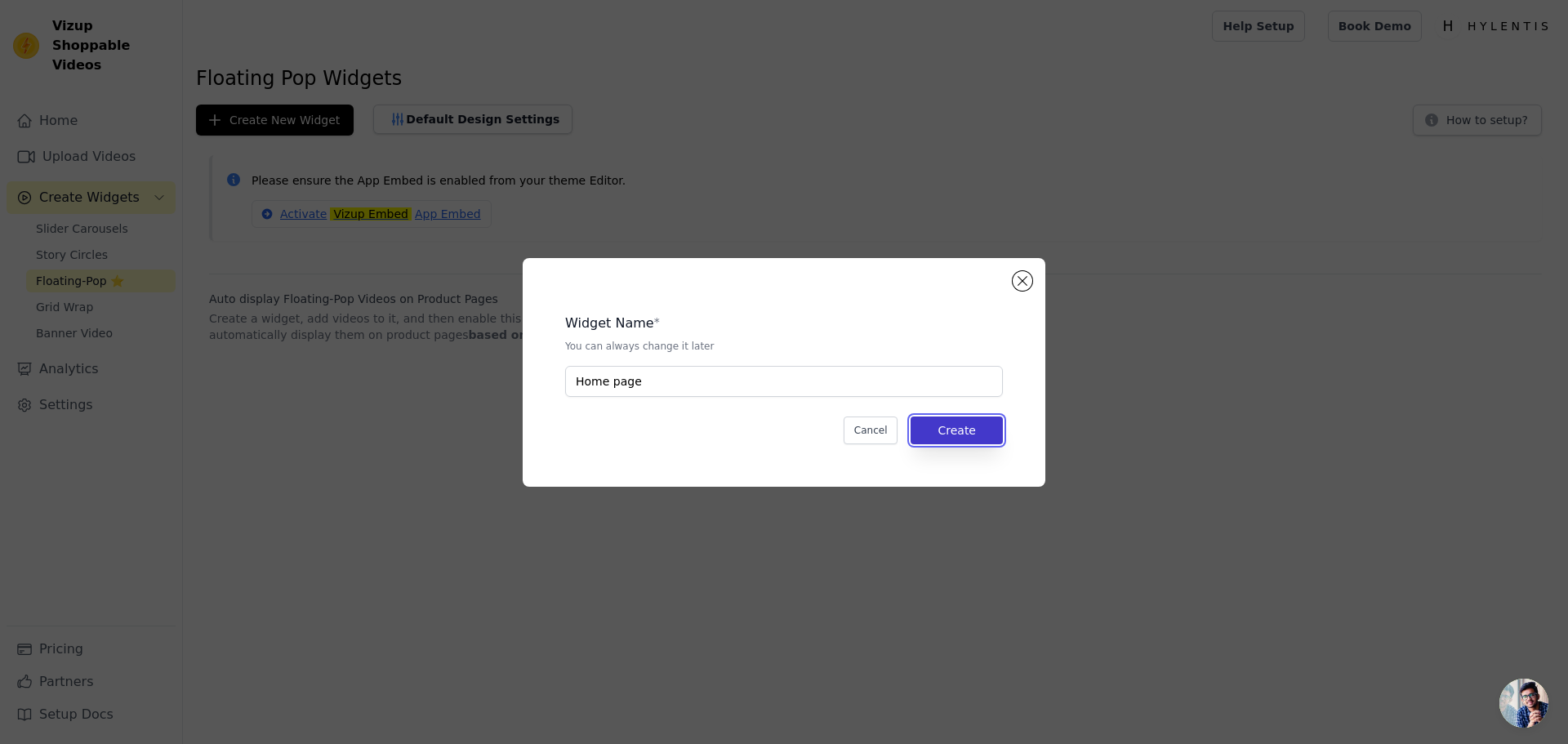
click at [919, 434] on button "Create" at bounding box center [956, 431] width 92 height 28
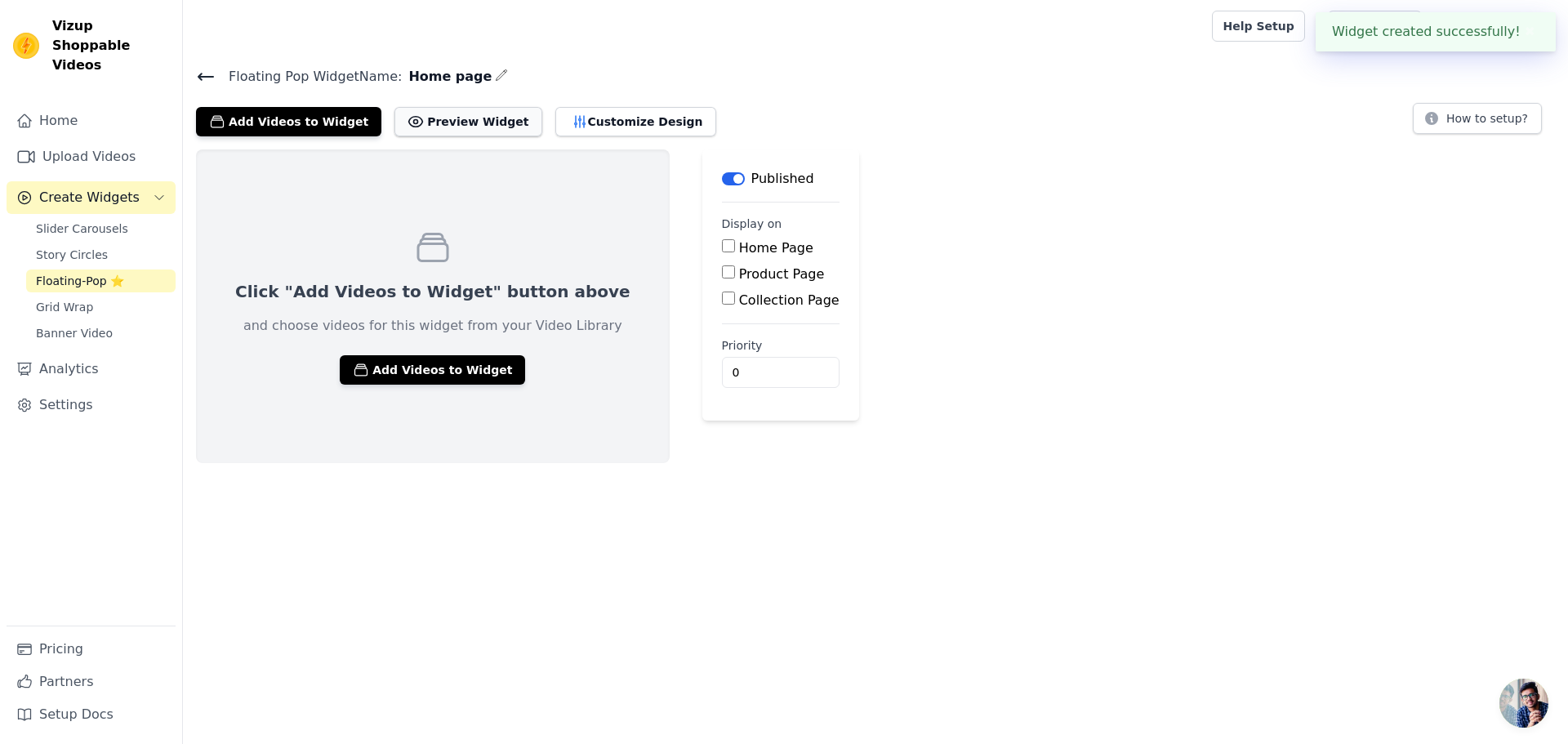
click at [434, 132] on button "Preview Widget" at bounding box center [469, 122] width 147 height 30
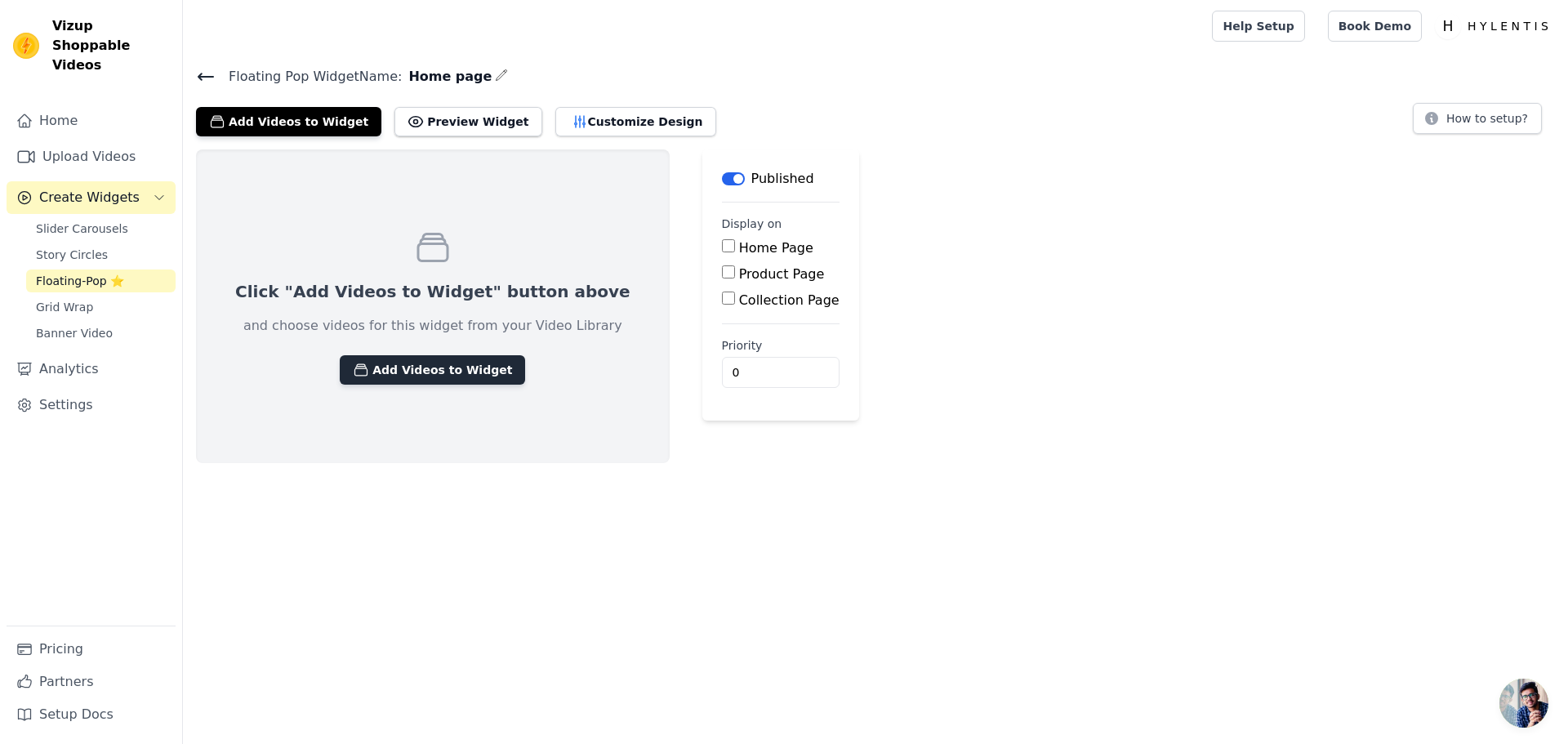
click at [395, 363] on button "Add Videos to Widget" at bounding box center [432, 370] width 185 height 30
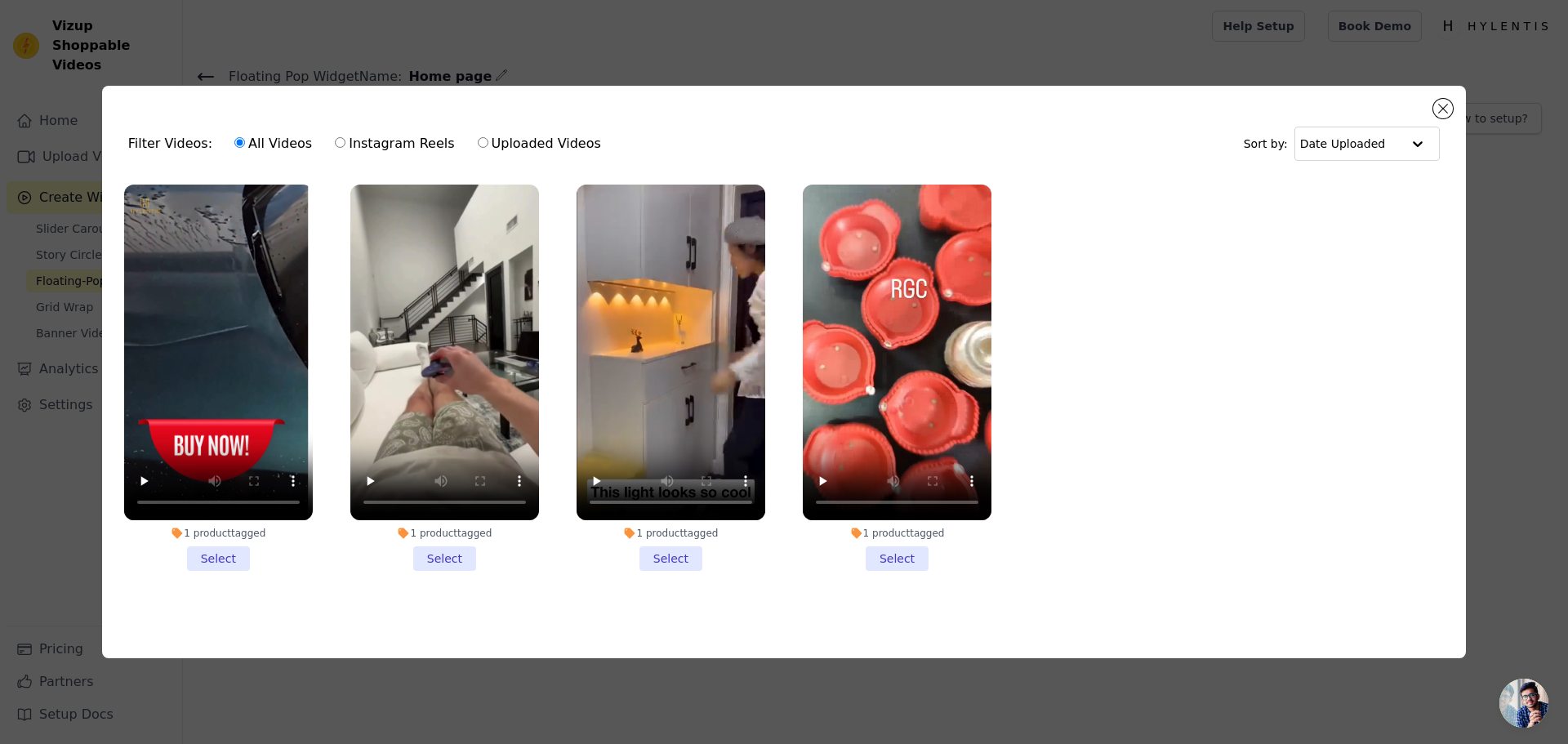
click at [426, 561] on li "1 product tagged Select" at bounding box center [444, 377] width 189 height 386
click at [0, 0] on input "1 product tagged Select" at bounding box center [0, 0] width 0 height 0
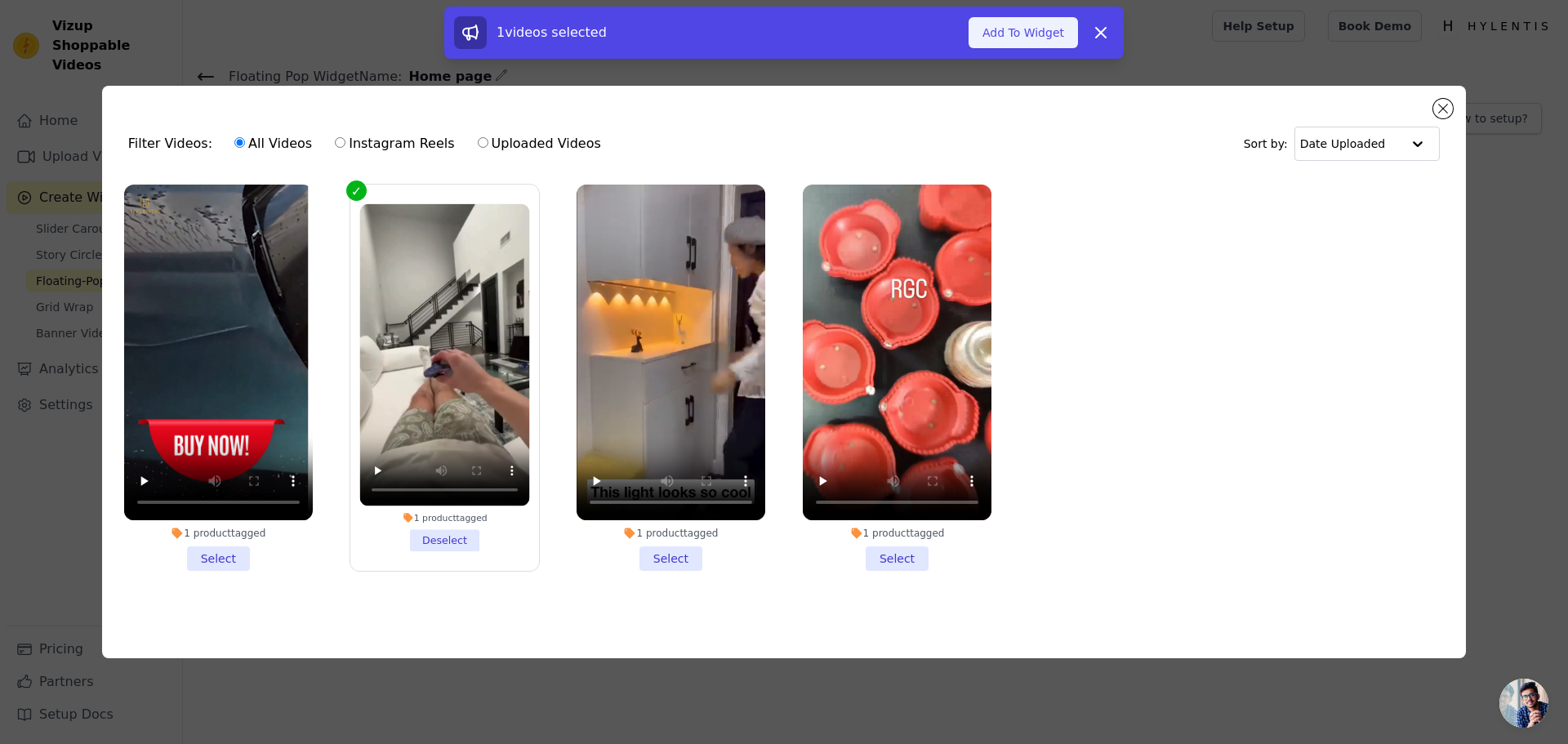
click at [1044, 22] on button "Add To Widget" at bounding box center [1023, 32] width 110 height 31
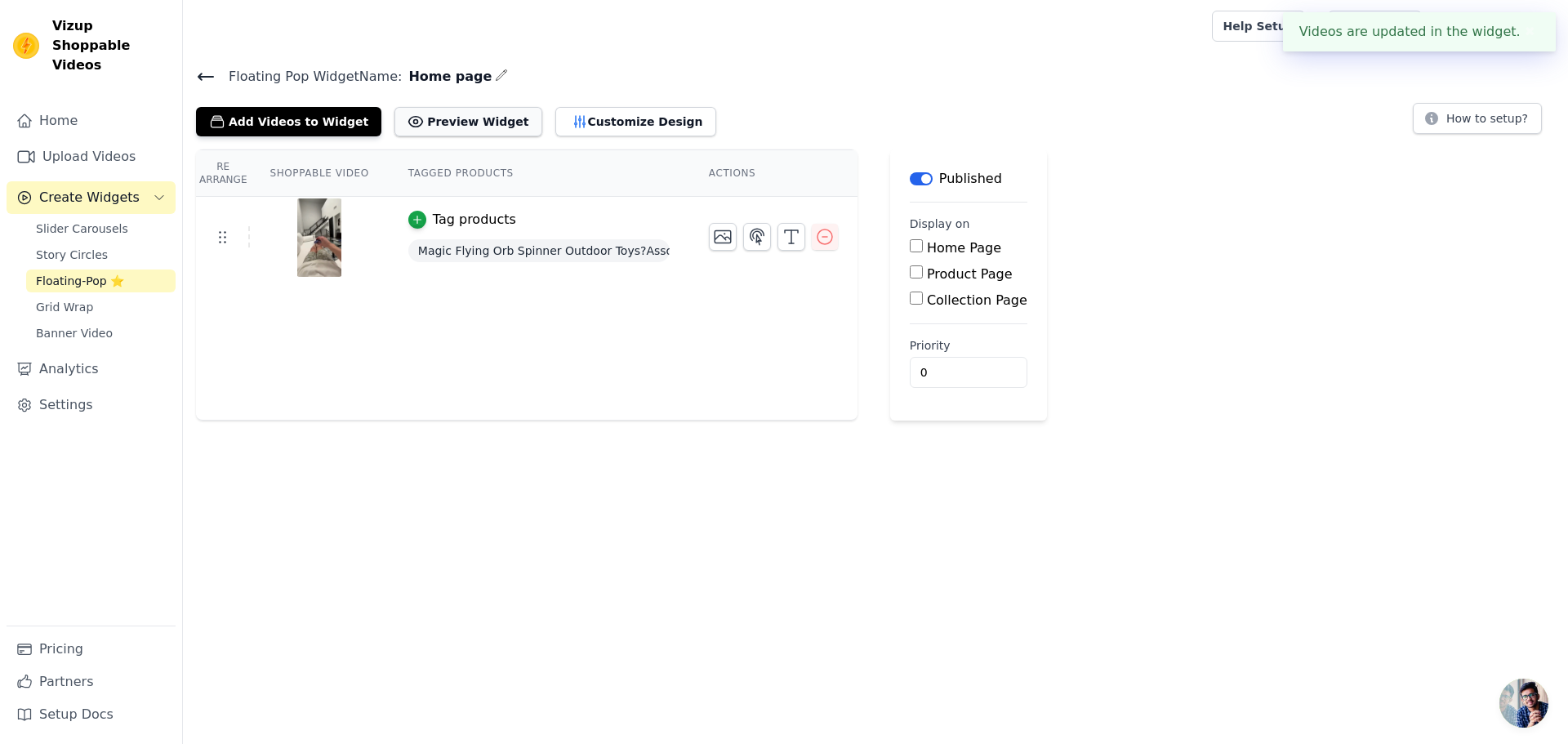
click at [449, 125] on button "Preview Widget" at bounding box center [469, 122] width 147 height 30
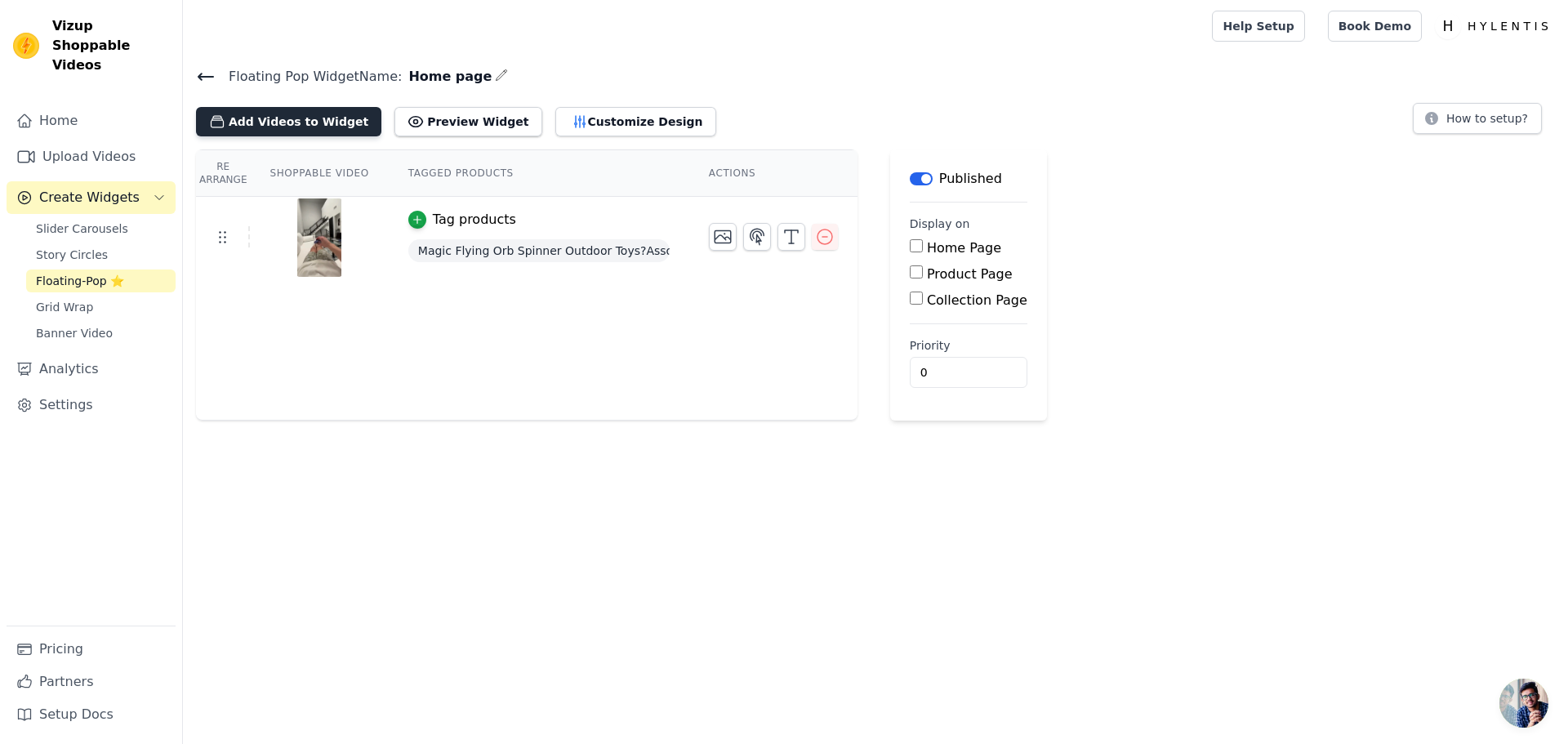
click at [299, 124] on button "Add Videos to Widget" at bounding box center [288, 122] width 185 height 30
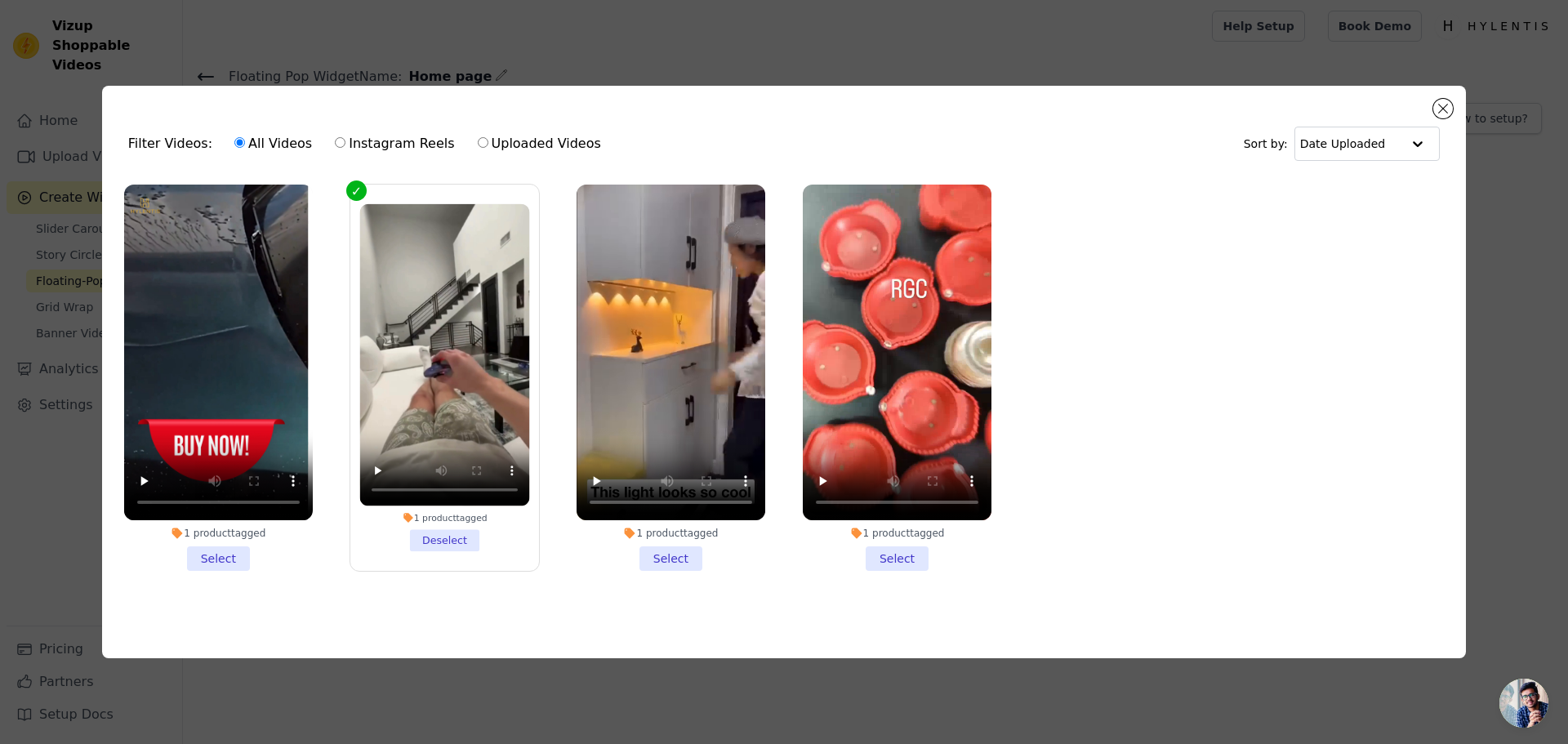
click at [218, 545] on li "1 product tagged Select" at bounding box center [218, 377] width 189 height 386
click at [0, 0] on input "1 product tagged Select" at bounding box center [0, 0] width 0 height 0
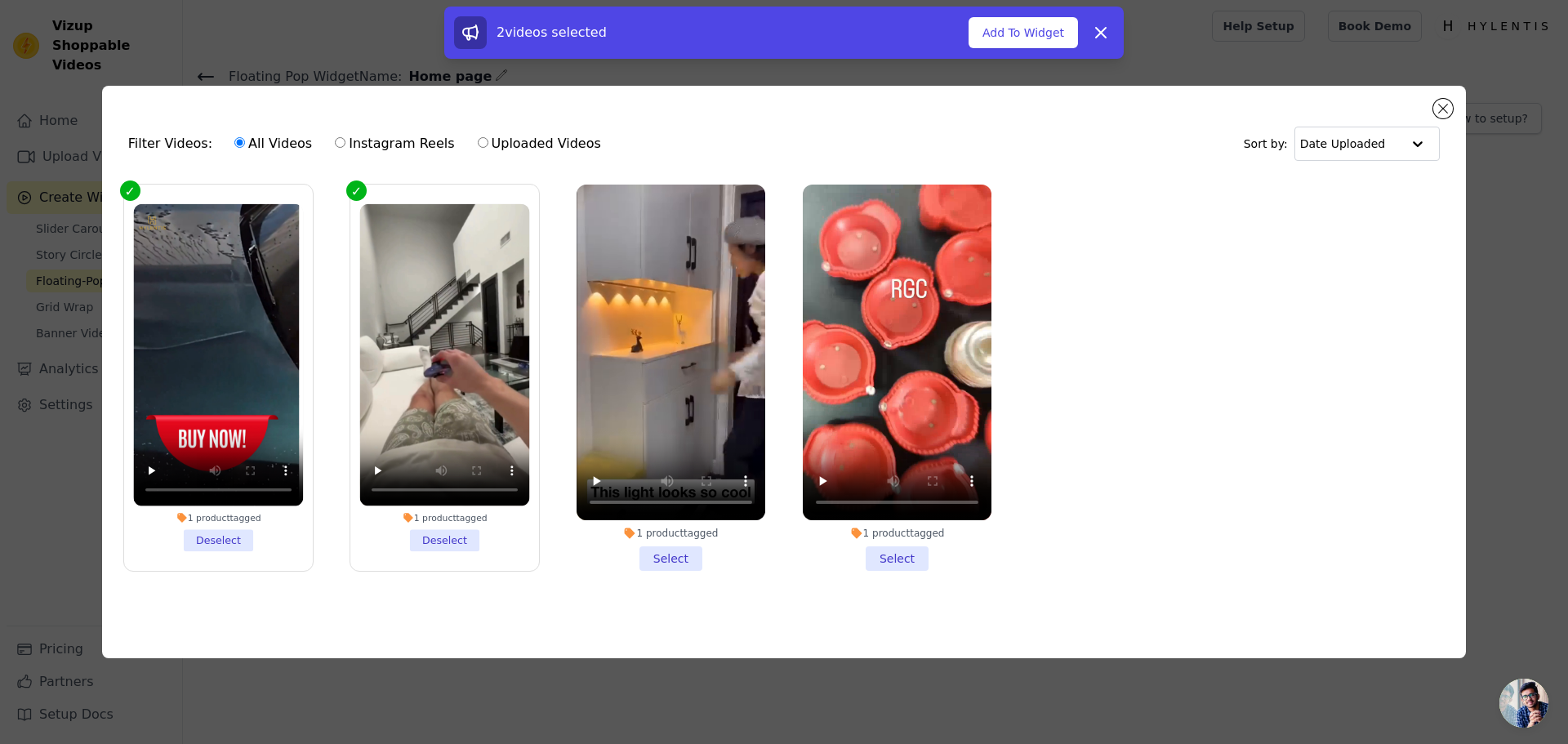
drag, startPoint x: 657, startPoint y: 547, endPoint x: 683, endPoint y: 551, distance: 26.3
click at [663, 548] on li "1 product tagged Select" at bounding box center [670, 377] width 189 height 386
click at [891, 561] on li "1 product tagged Select" at bounding box center [897, 377] width 189 height 386
click at [0, 0] on input "1 product tagged Select" at bounding box center [0, 0] width 0 height 0
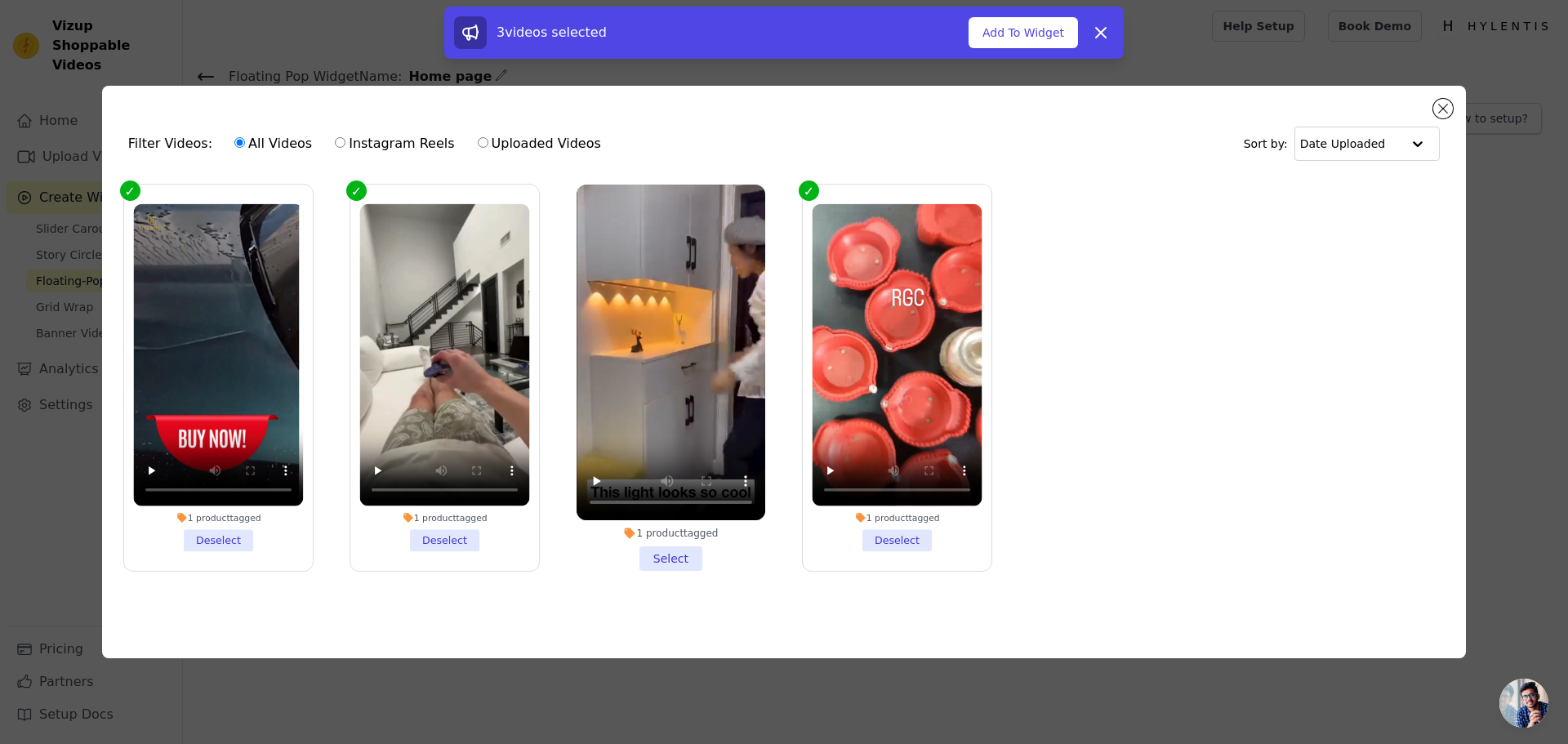
click at [680, 556] on li "1 product tagged Select" at bounding box center [670, 377] width 189 height 386
click at [0, 0] on input "1 product tagged Select" at bounding box center [0, 0] width 0 height 0
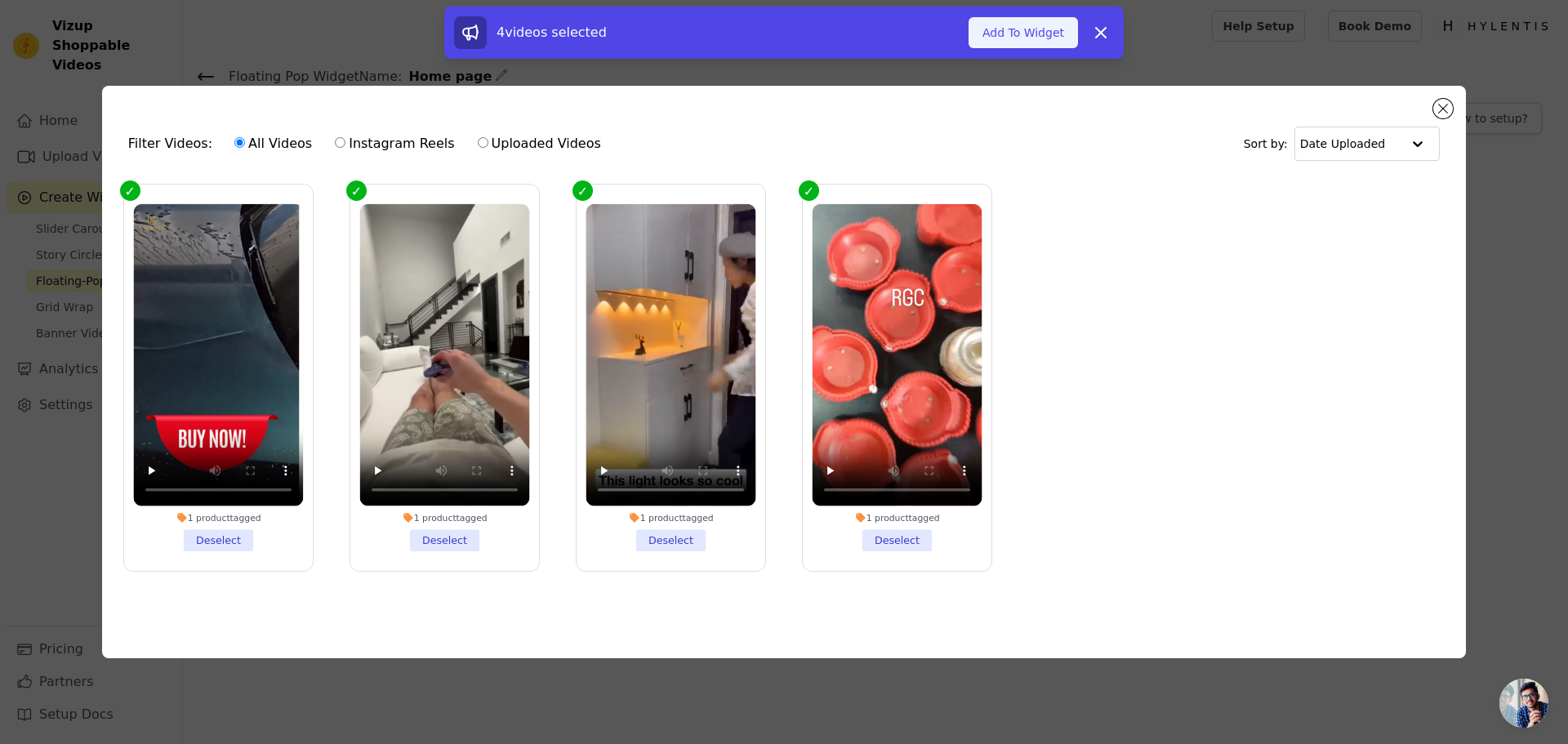
click at [1016, 33] on button "Add To Widget" at bounding box center [1023, 32] width 110 height 31
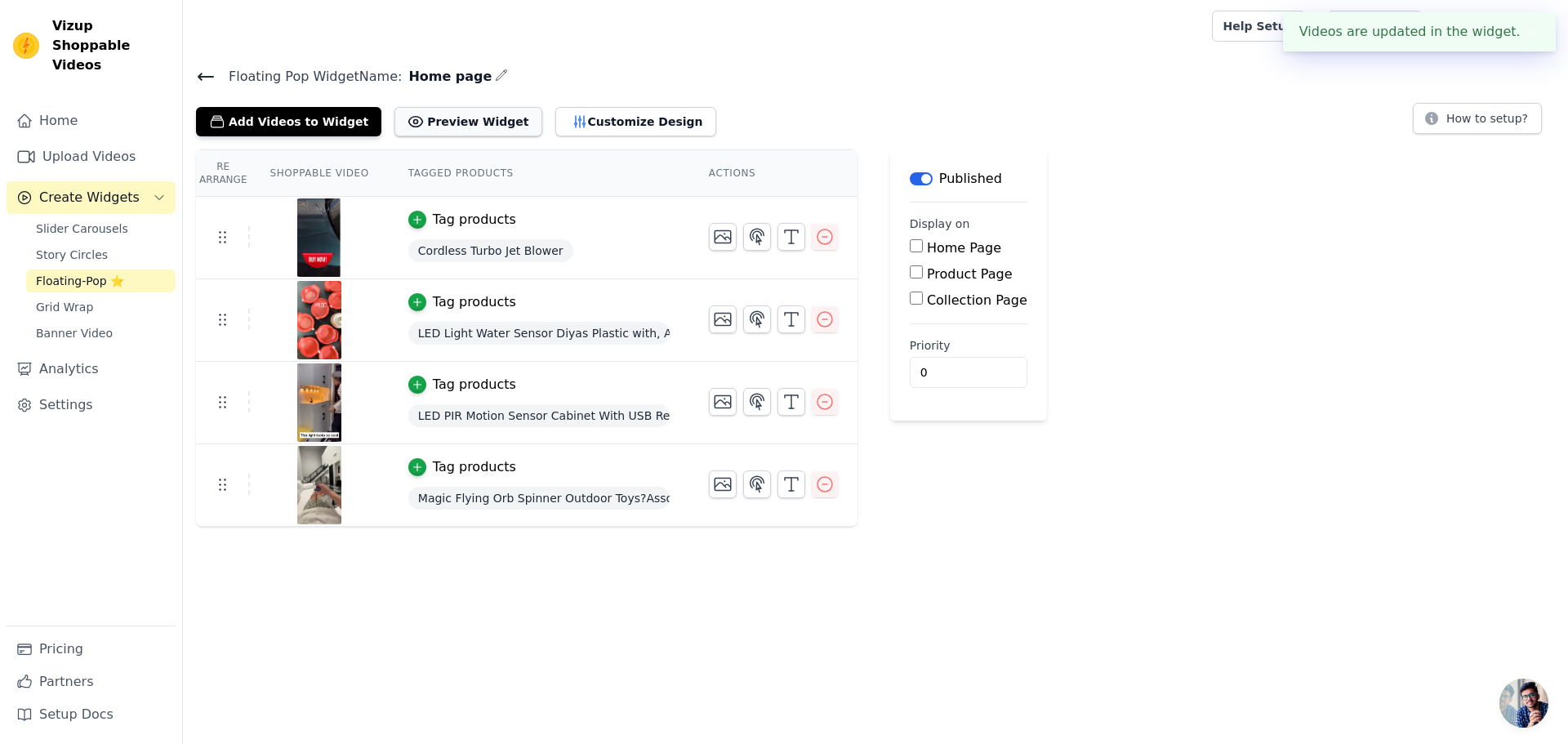
click at [437, 129] on button "Preview Widget" at bounding box center [469, 122] width 147 height 30
click at [106, 296] on link "Grid Wrap" at bounding box center [101, 307] width 149 height 23
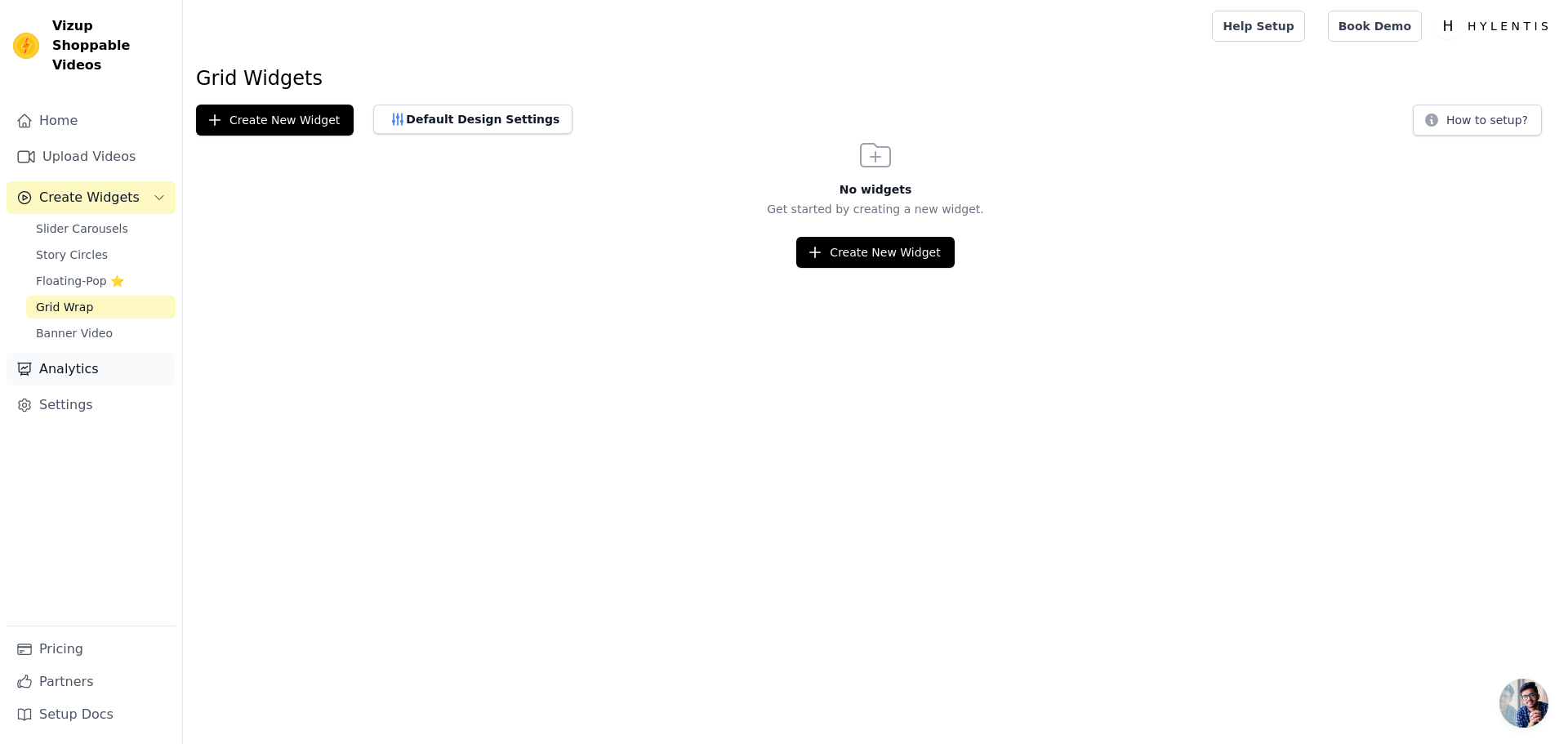
click at [102, 353] on link "Analytics" at bounding box center [90, 368] width 169 height 32
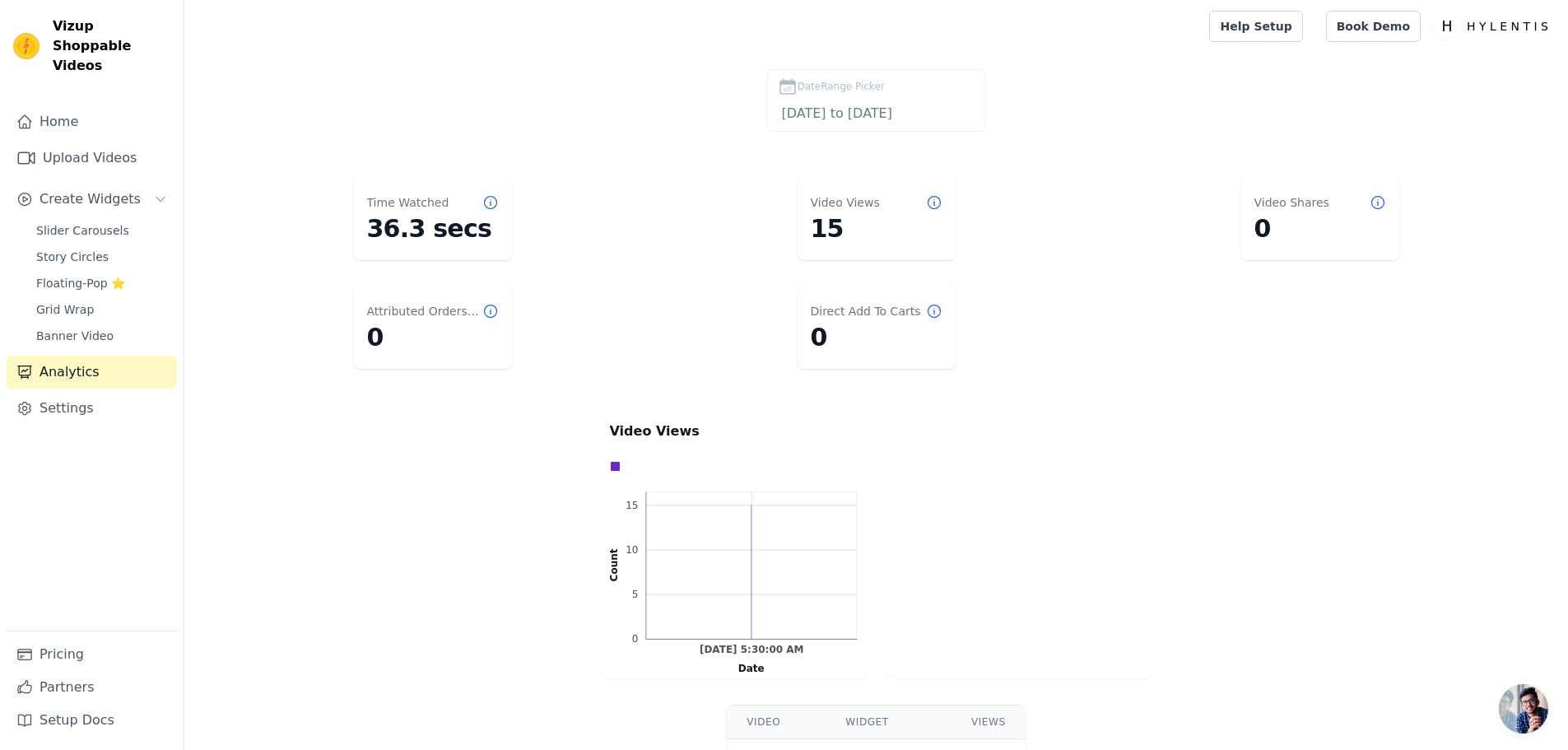
click at [73, 371] on div "Home Upload Videos Create Widgets Slider Carousels Story Circles Floating-Pop ⭐…" at bounding box center [91, 368] width 171 height 525
click at [67, 400] on link "Settings" at bounding box center [91, 408] width 171 height 33
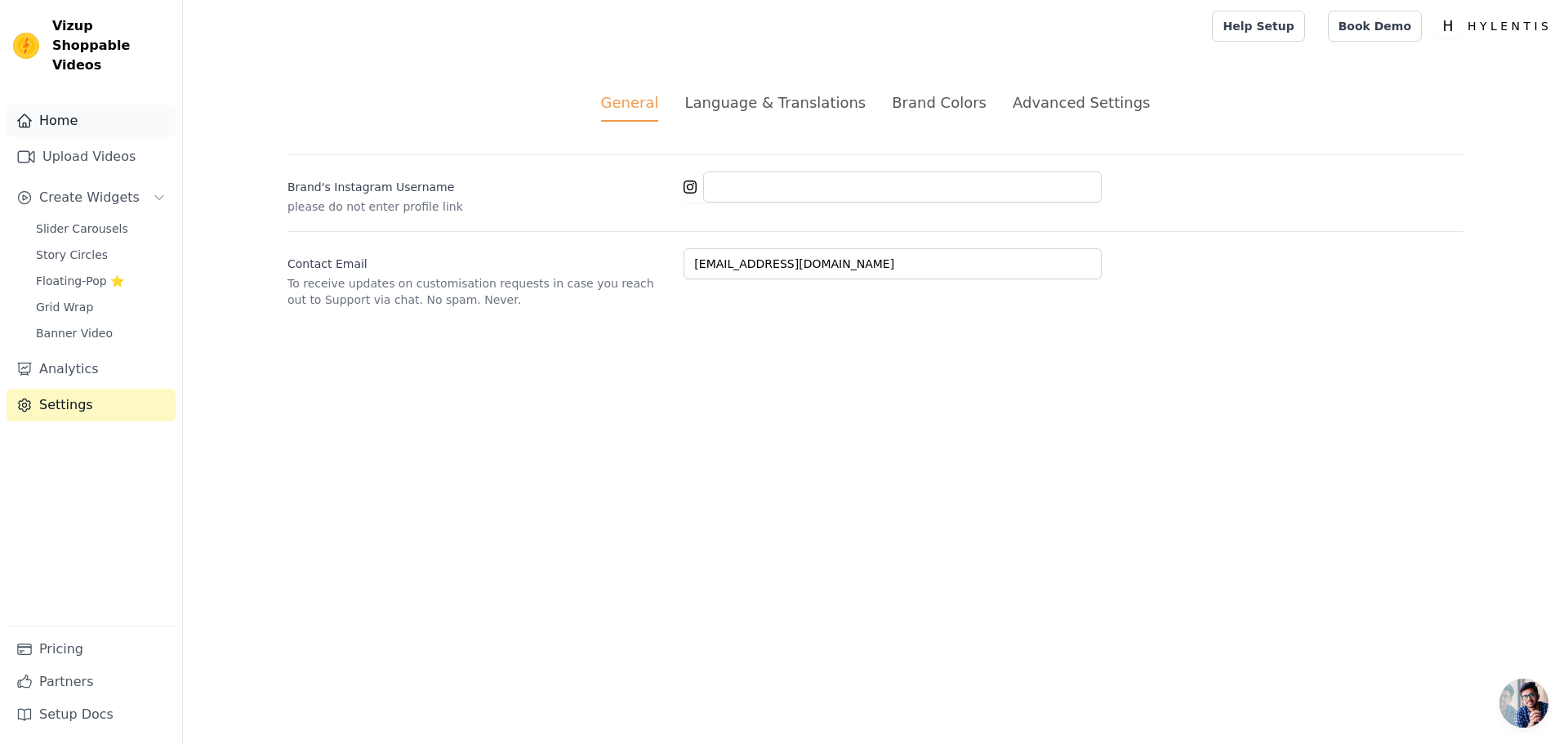
click at [49, 108] on link "Home" at bounding box center [90, 120] width 169 height 32
